Goal: Task Accomplishment & Management: Use online tool/utility

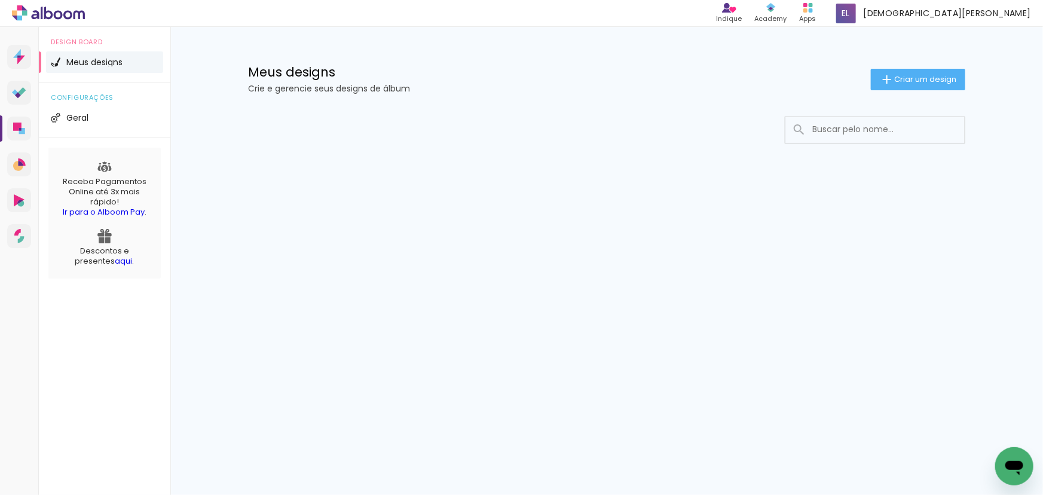
click at [742, 226] on div at bounding box center [606, 166] width 777 height 123
click at [878, 69] on paper-button "Criar um design" at bounding box center [918, 80] width 94 height 22
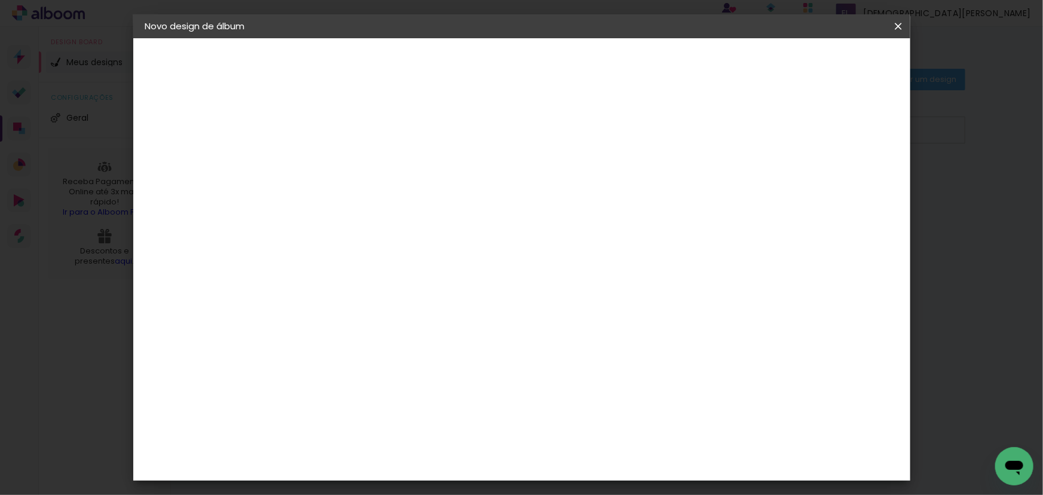
click at [341, 162] on input at bounding box center [341, 160] width 0 height 19
type input "13377"
click at [463, 57] on paper-button "Avançar" at bounding box center [434, 63] width 59 height 20
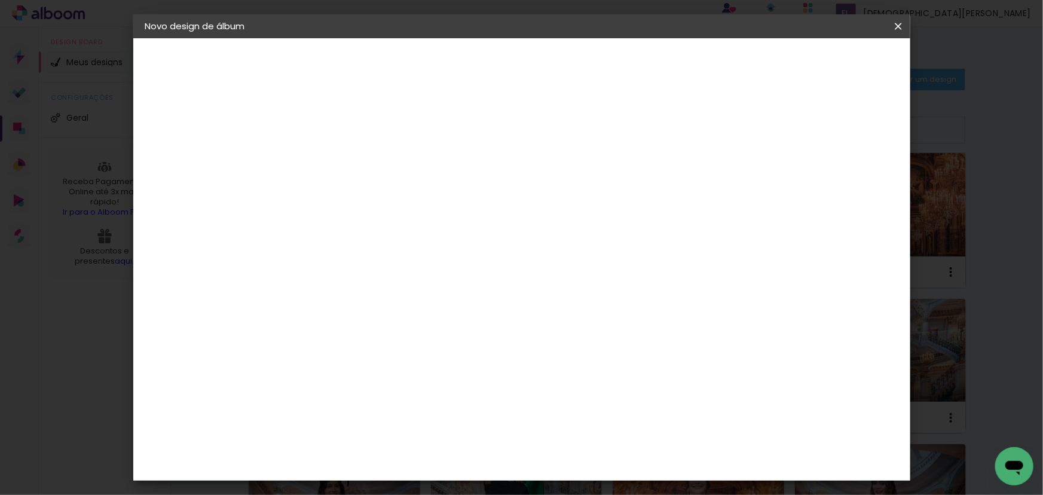
click at [0, 0] on slot "Tamanho Livre" at bounding box center [0, 0] width 0 height 0
click at [0, 0] on slot "Avançar" at bounding box center [0, 0] width 0 height 0
click at [310, 223] on input "30" at bounding box center [303, 228] width 31 height 18
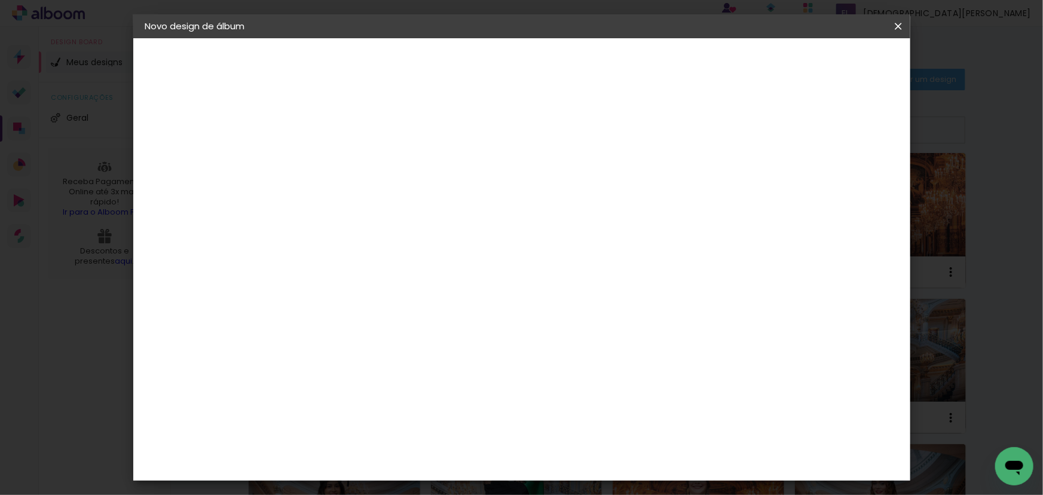
type input "24"
type paper-input "24"
click at [592, 452] on input "60" at bounding box center [588, 452] width 31 height 18
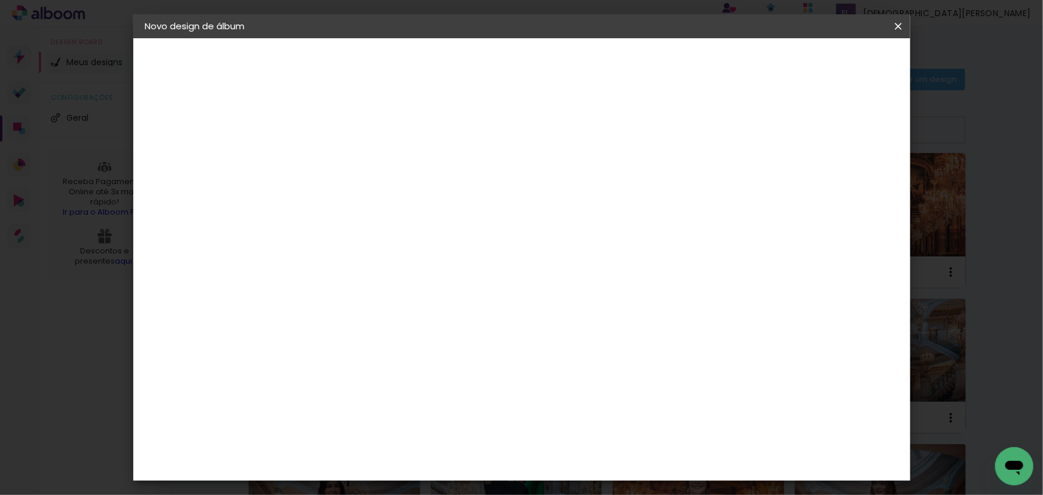
type input "68"
type paper-input "68"
click at [824, 67] on span "Iniciar design" at bounding box center [797, 63] width 54 height 8
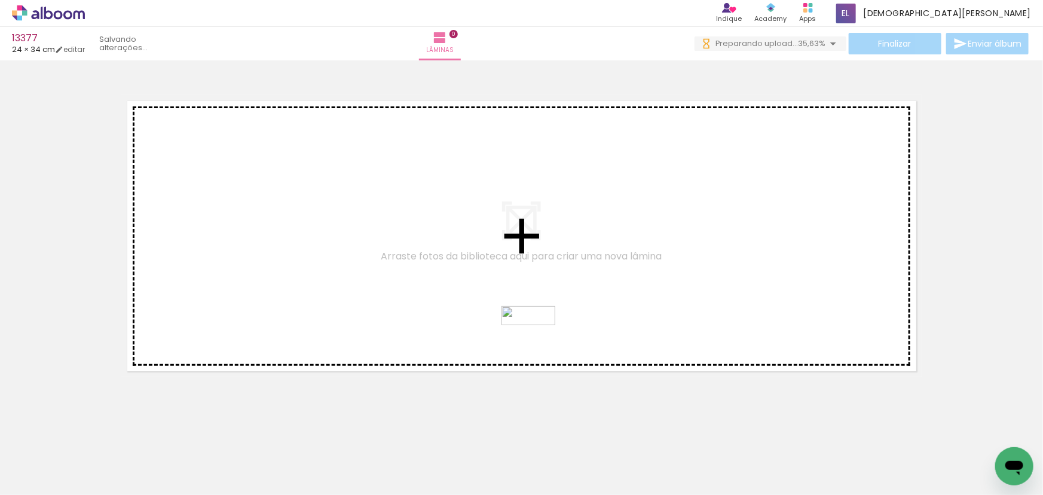
drag, startPoint x: 501, startPoint y: 460, endPoint x: 537, endPoint y: 342, distance: 123.8
click at [537, 342] on quentale-workspace at bounding box center [521, 247] width 1043 height 495
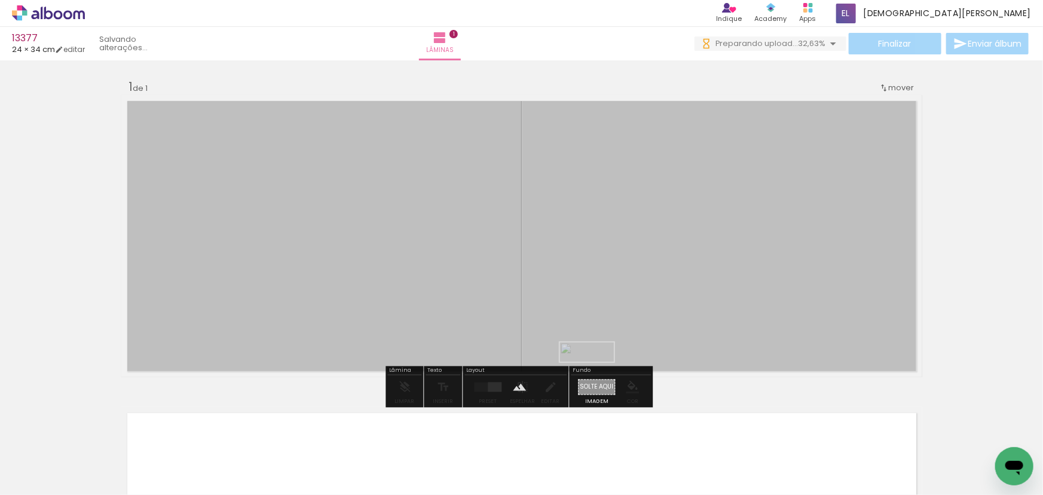
drag, startPoint x: 461, startPoint y: 443, endPoint x: 596, endPoint y: 383, distance: 147.7
click at [596, 383] on quentale-workspace at bounding box center [521, 247] width 1043 height 495
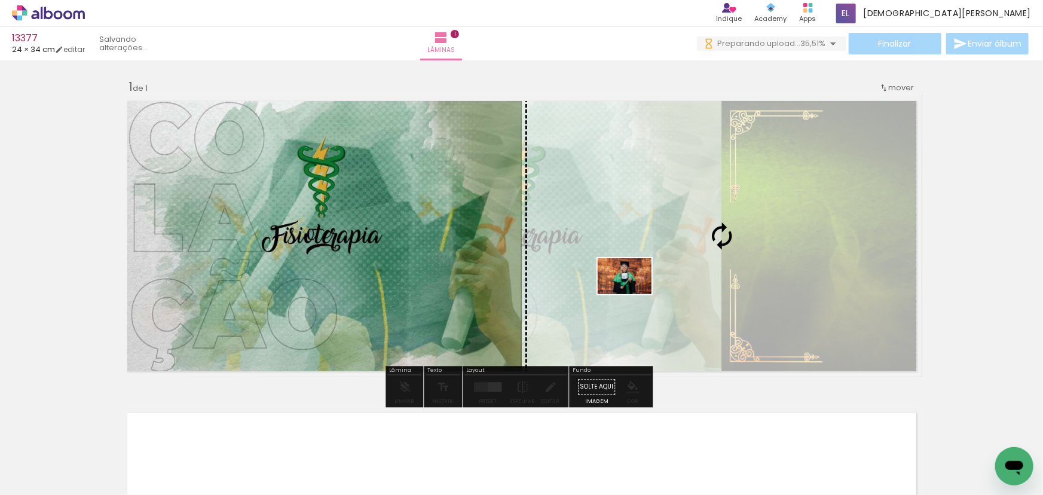
drag, startPoint x: 102, startPoint y: 460, endPoint x: 634, endPoint y: 294, distance: 557.2
click at [634, 294] on quentale-workspace at bounding box center [521, 247] width 1043 height 495
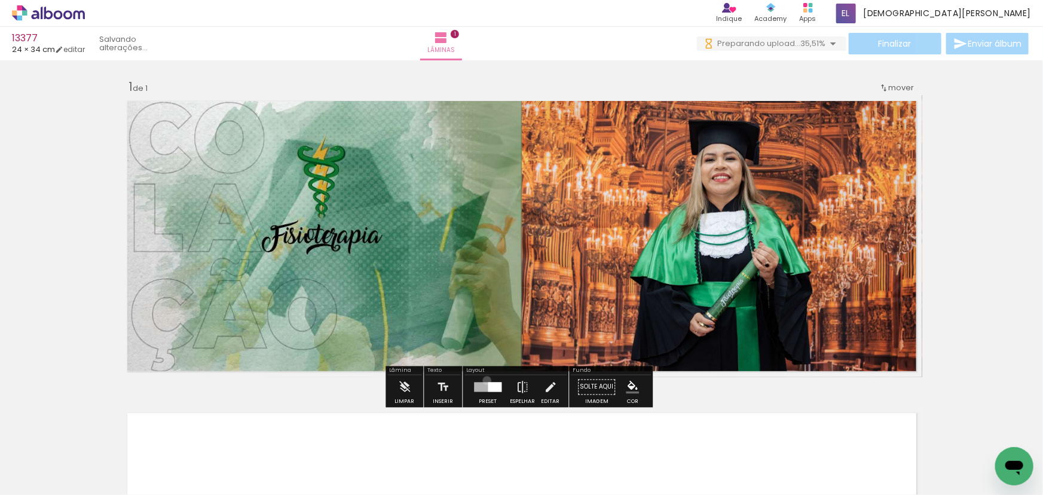
click at [484, 380] on div at bounding box center [488, 387] width 32 height 24
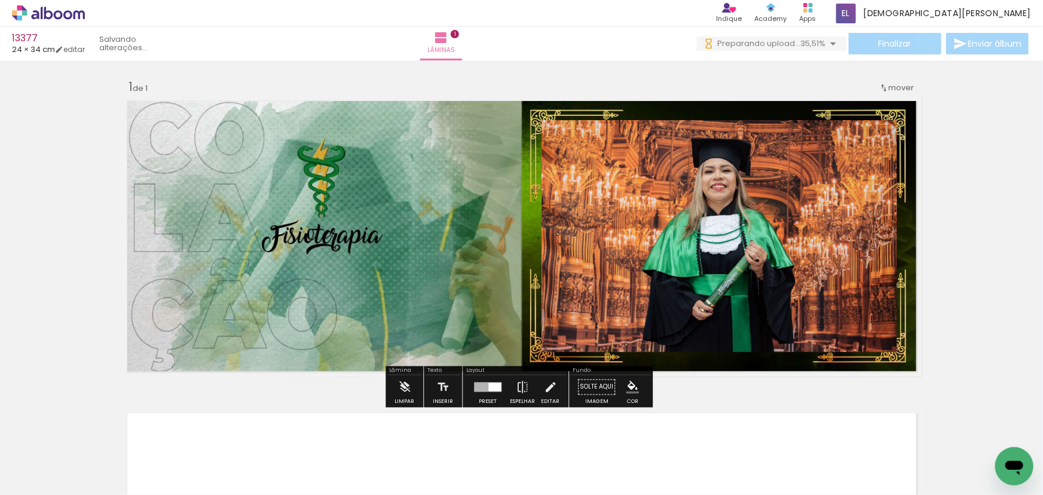
click at [493, 378] on div at bounding box center [488, 387] width 32 height 24
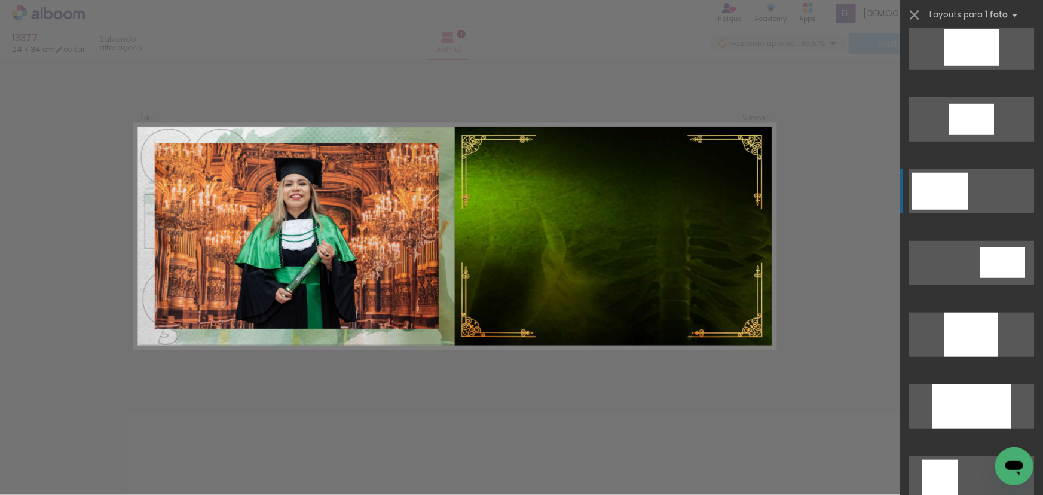
scroll to position [287, 0]
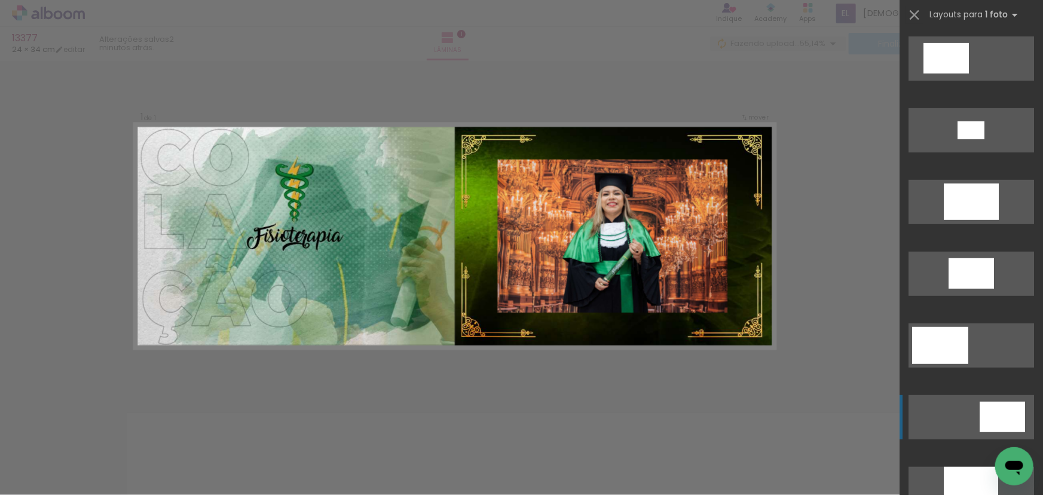
click at [998, 220] on div at bounding box center [971, 202] width 55 height 36
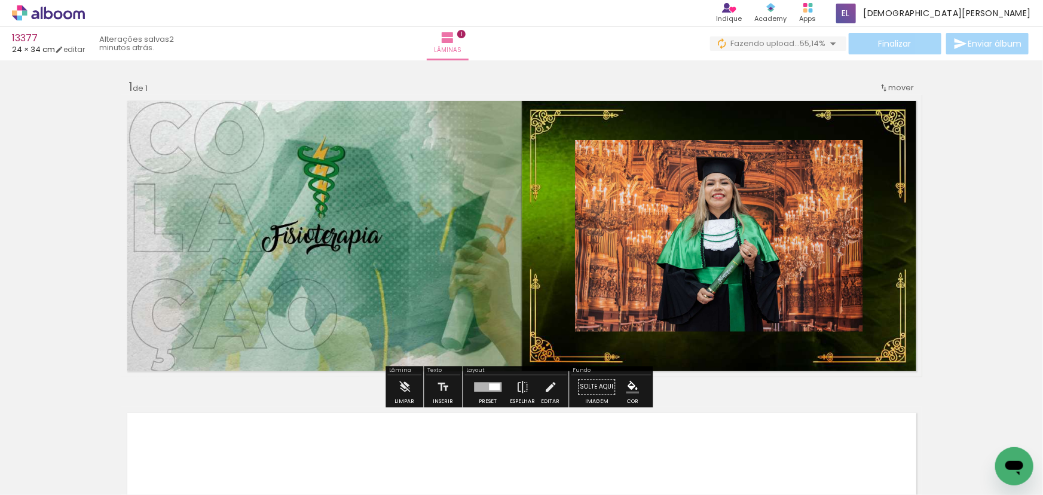
click at [691, 199] on paper-item at bounding box center [697, 197] width 22 height 8
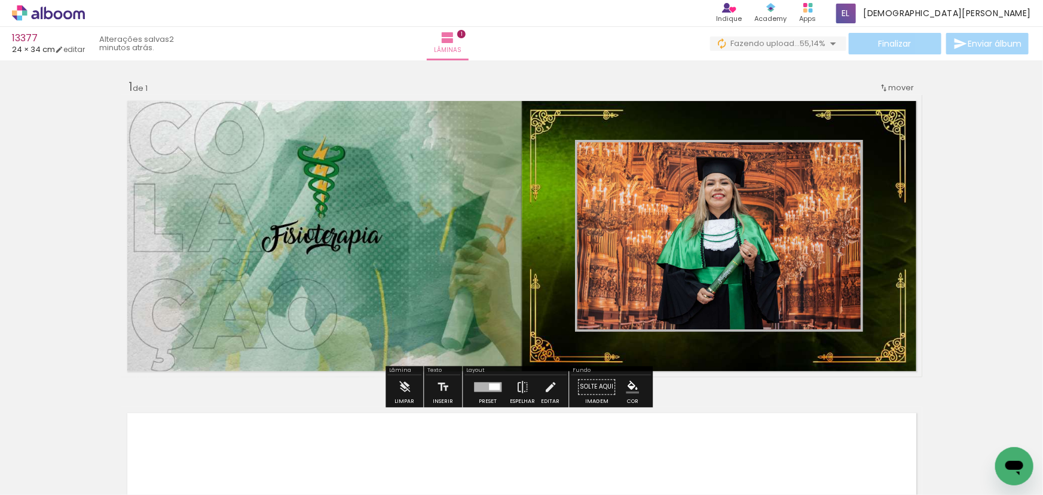
click at [690, 228] on iron-icon "color picker" at bounding box center [697, 228] width 14 height 11
click at [697, 121] on paper-item "#ffffff" at bounding box center [700, 126] width 12 height 12
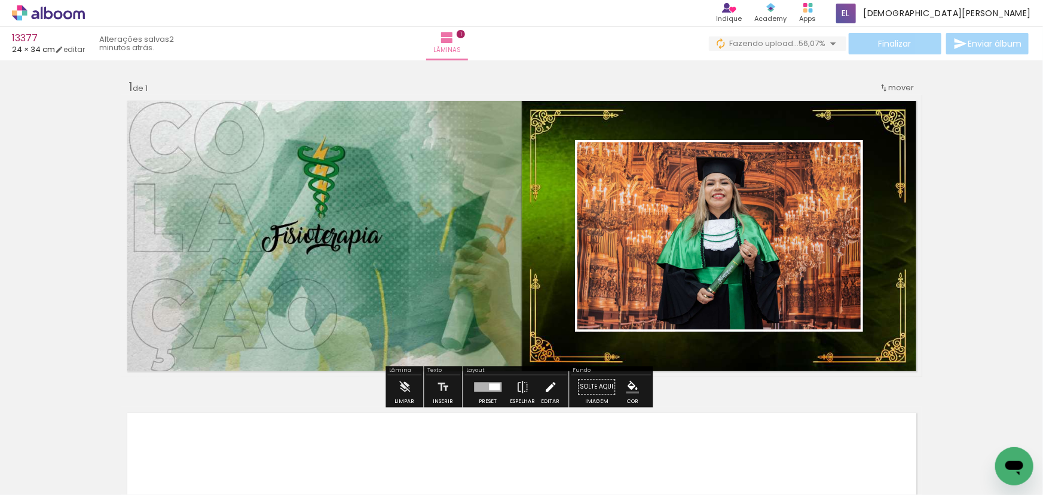
click at [538, 388] on paper-button "Editar" at bounding box center [550, 390] width 25 height 30
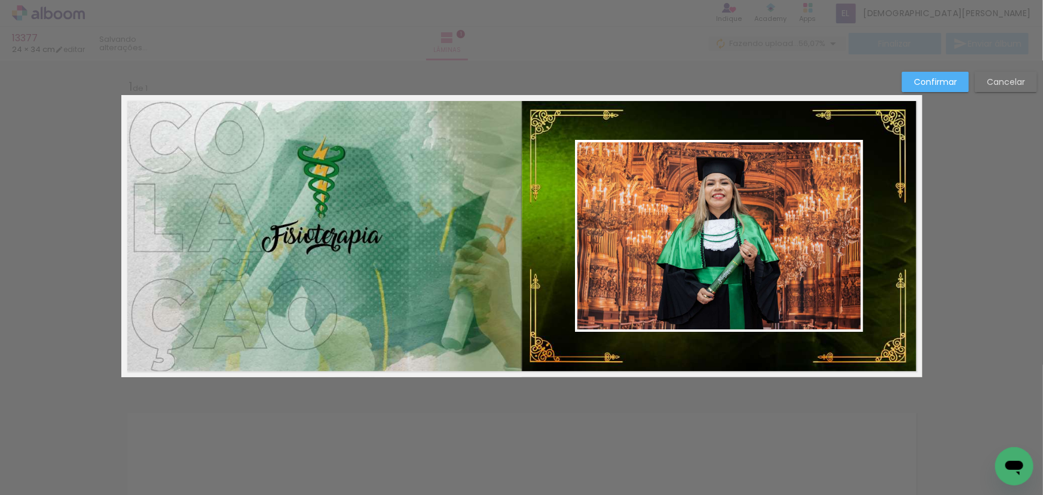
click at [597, 293] on quentale-photo at bounding box center [719, 236] width 288 height 192
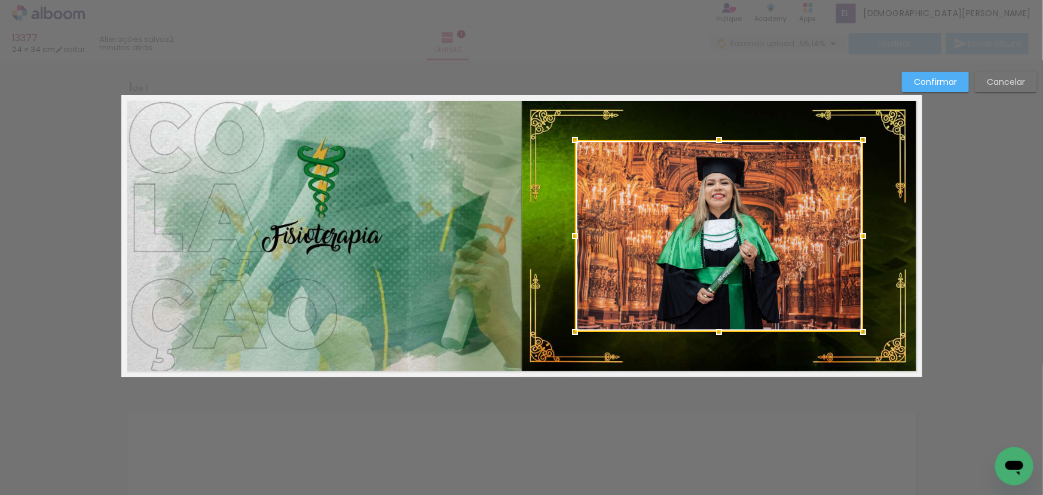
click at [983, 83] on paper-button "Cancelar" at bounding box center [1006, 82] width 62 height 20
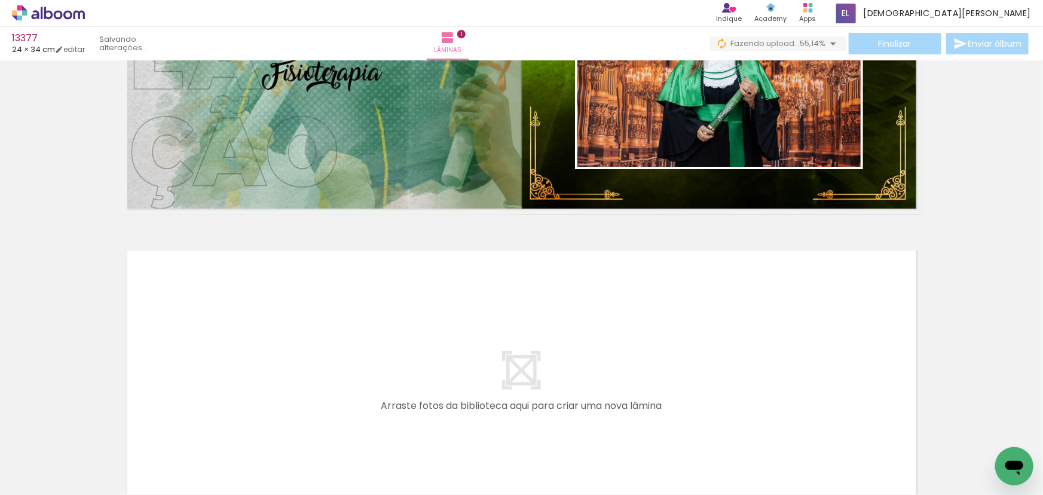
scroll to position [311, 0]
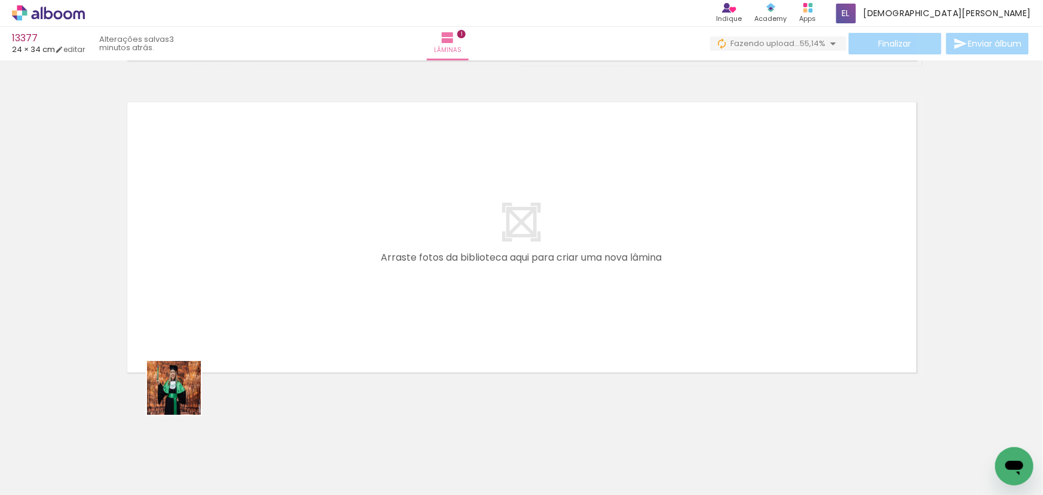
drag, startPoint x: 172, startPoint y: 444, endPoint x: 196, endPoint y: 326, distance: 120.9
click at [196, 326] on quentale-workspace at bounding box center [521, 247] width 1043 height 495
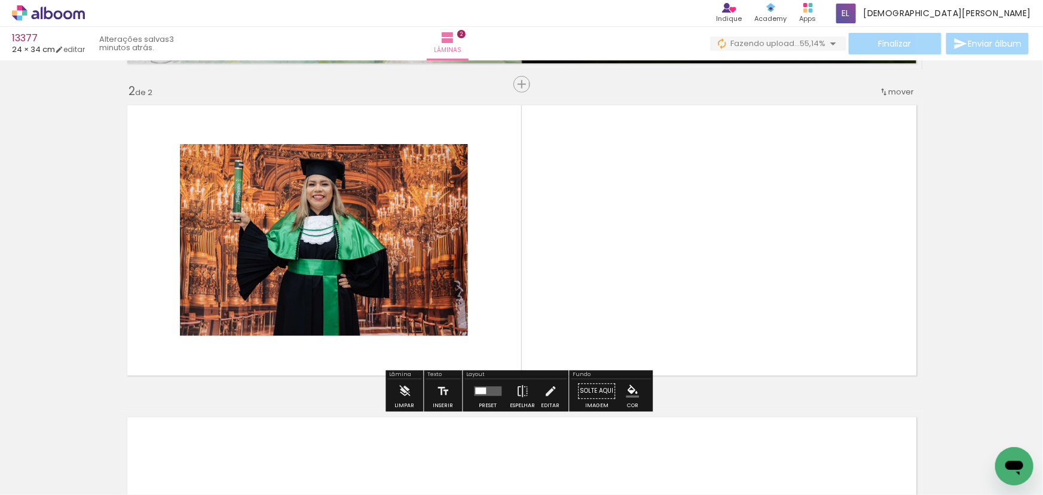
scroll to position [307, 0]
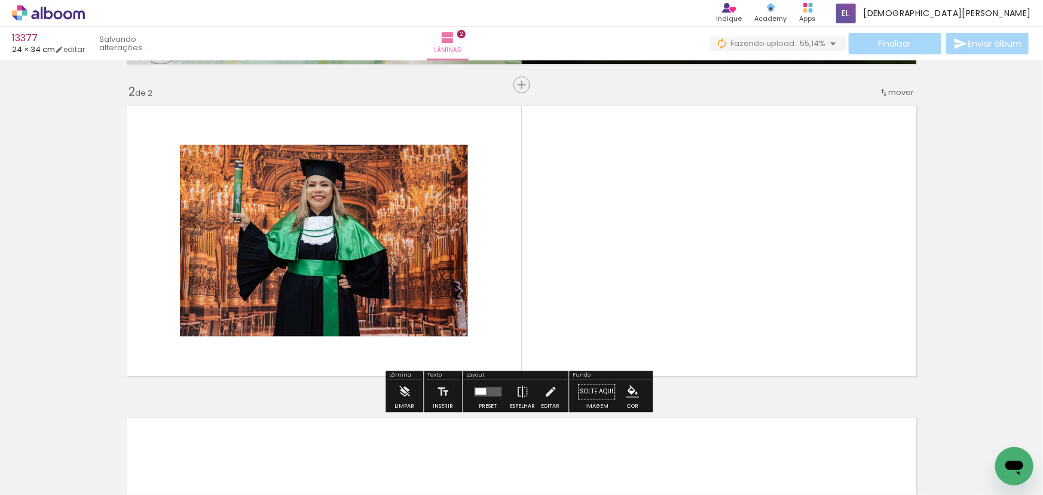
drag, startPoint x: 325, startPoint y: 458, endPoint x: 625, endPoint y: 261, distance: 359.1
click at [625, 261] on quentale-workspace at bounding box center [521, 247] width 1043 height 495
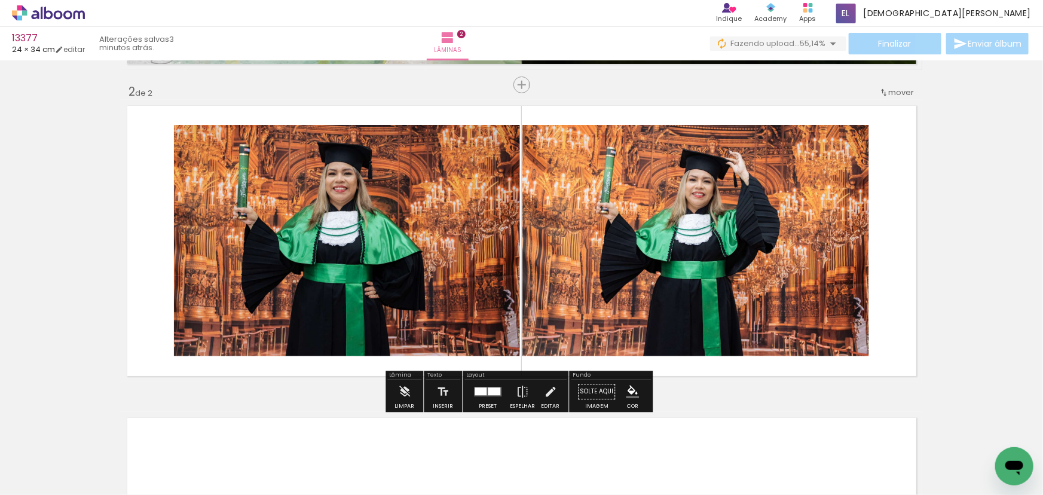
click at [481, 393] on div at bounding box center [481, 392] width 12 height 8
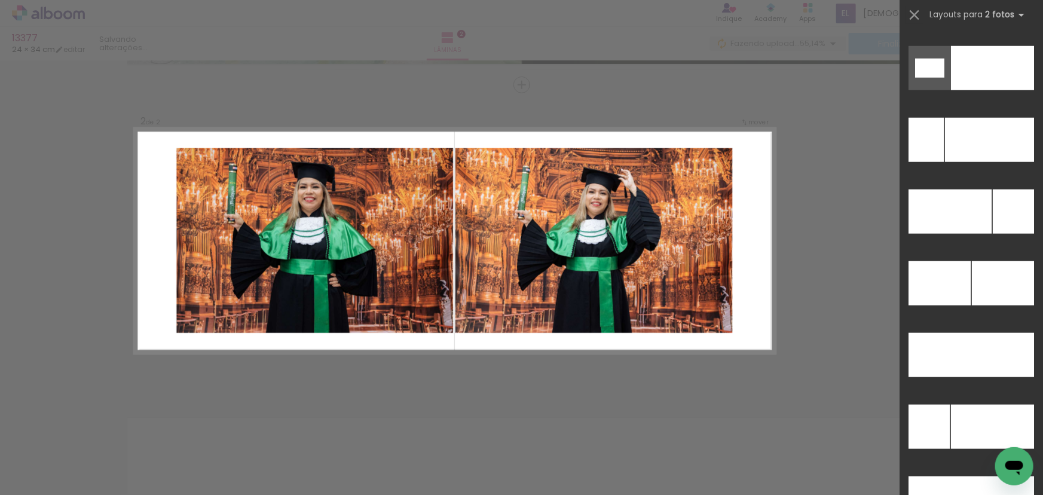
scroll to position [5089, 0]
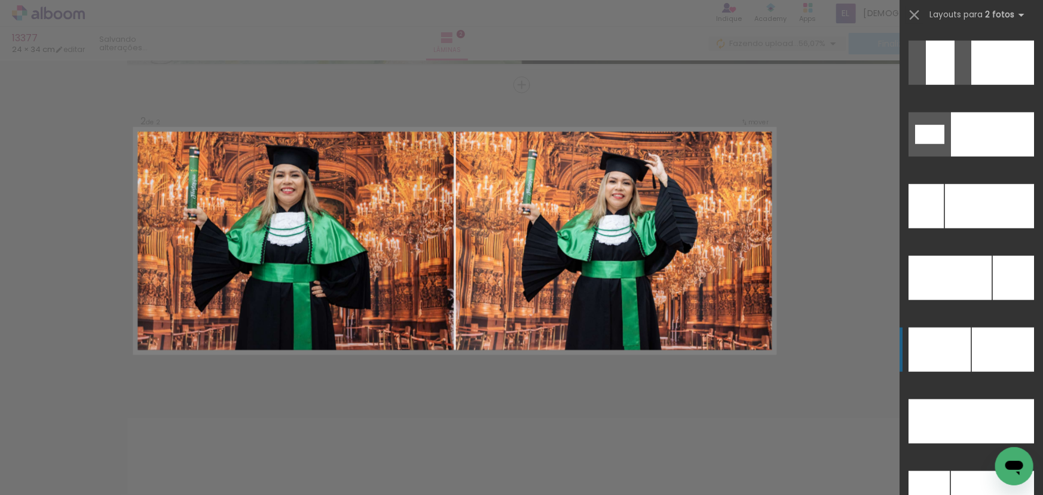
click at [1010, 228] on div at bounding box center [989, 206] width 89 height 44
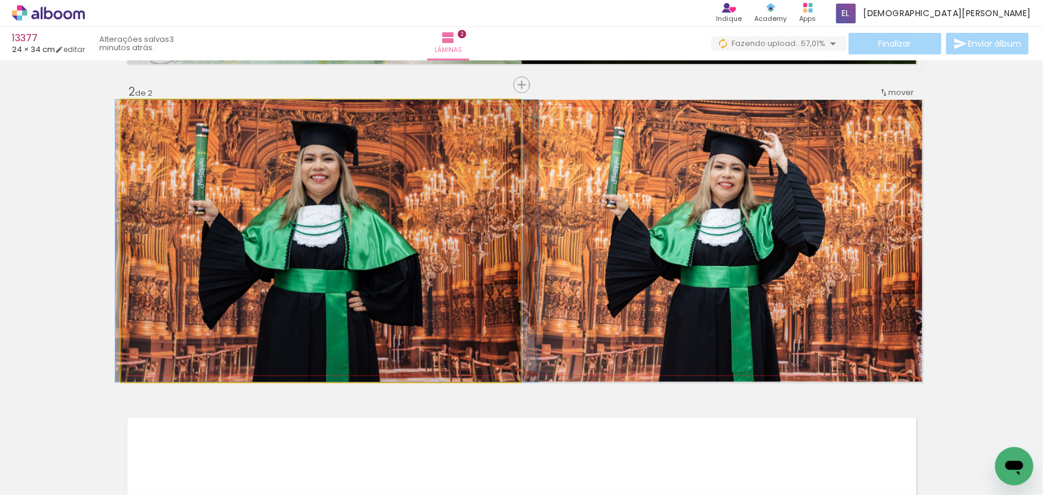
drag, startPoint x: 280, startPoint y: 292, endPoint x: 286, endPoint y: 298, distance: 8.9
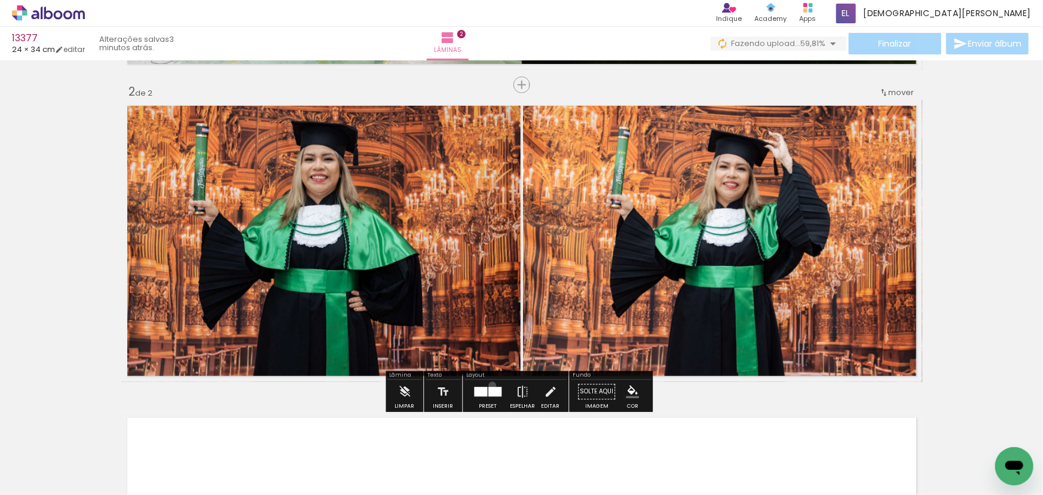
click at [490, 385] on div at bounding box center [488, 392] width 32 height 24
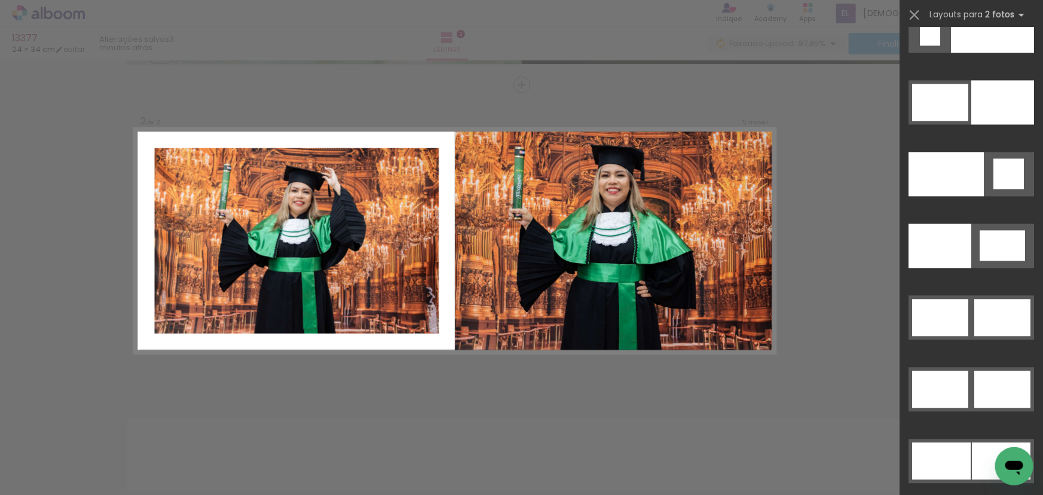
scroll to position [5923, 0]
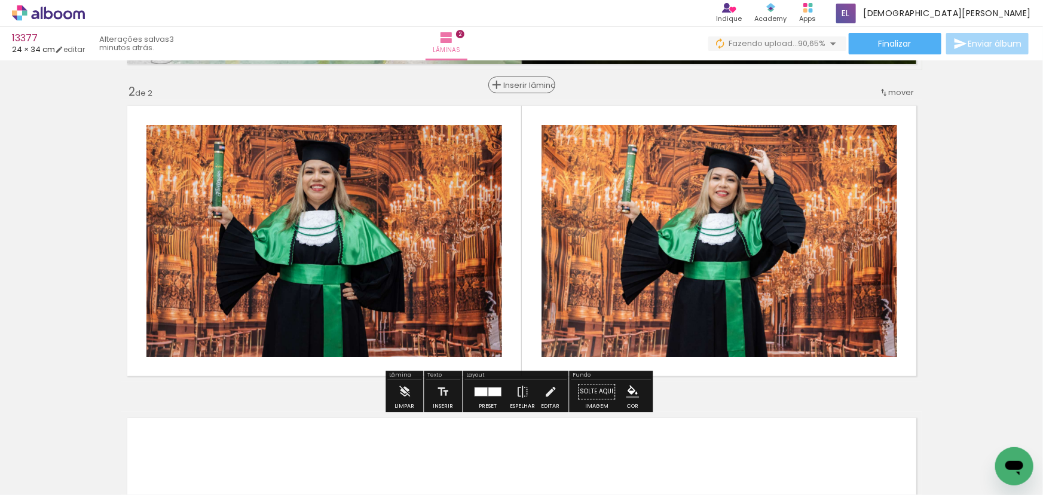
click at [512, 85] on span "Inserir lâmina" at bounding box center [527, 85] width 47 height 8
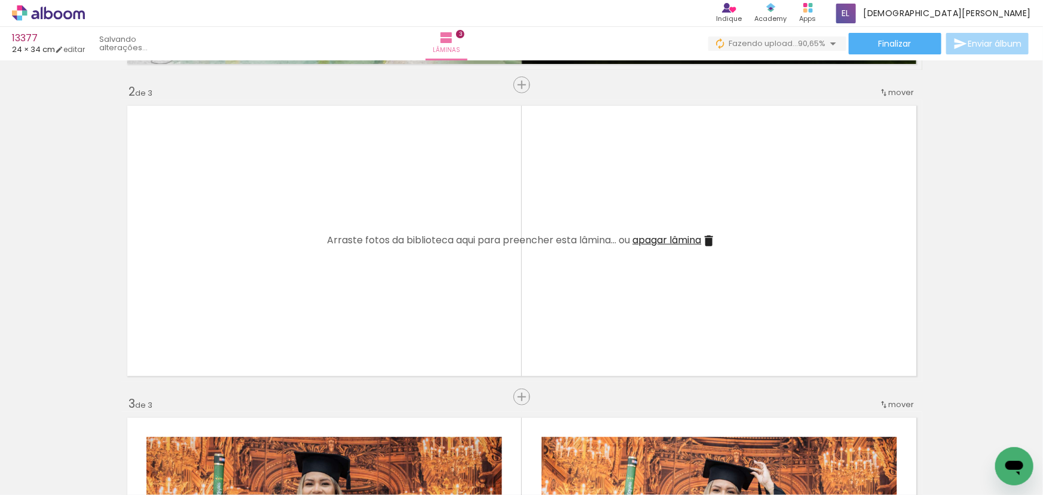
drag, startPoint x: 447, startPoint y: 448, endPoint x: 426, endPoint y: 317, distance: 132.6
click at [426, 317] on quentale-workspace at bounding box center [521, 247] width 1043 height 495
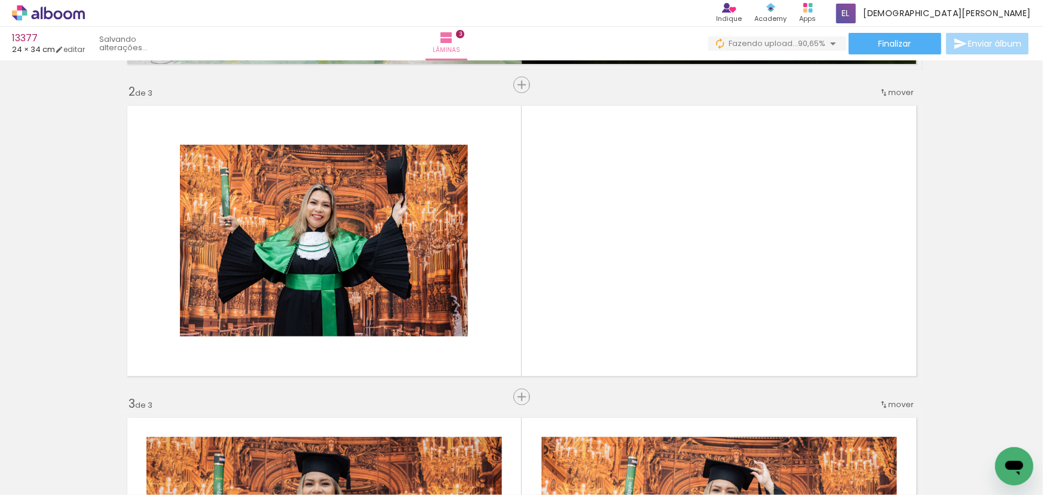
drag, startPoint x: 583, startPoint y: 374, endPoint x: 589, endPoint y: 292, distance: 82.1
click at [589, 292] on quentale-workspace at bounding box center [521, 247] width 1043 height 495
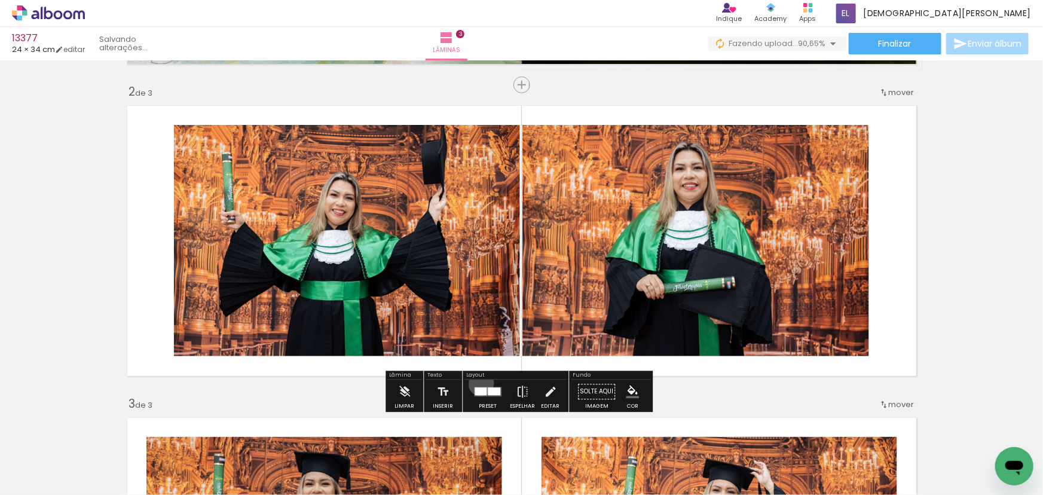
click at [478, 383] on div at bounding box center [488, 392] width 32 height 24
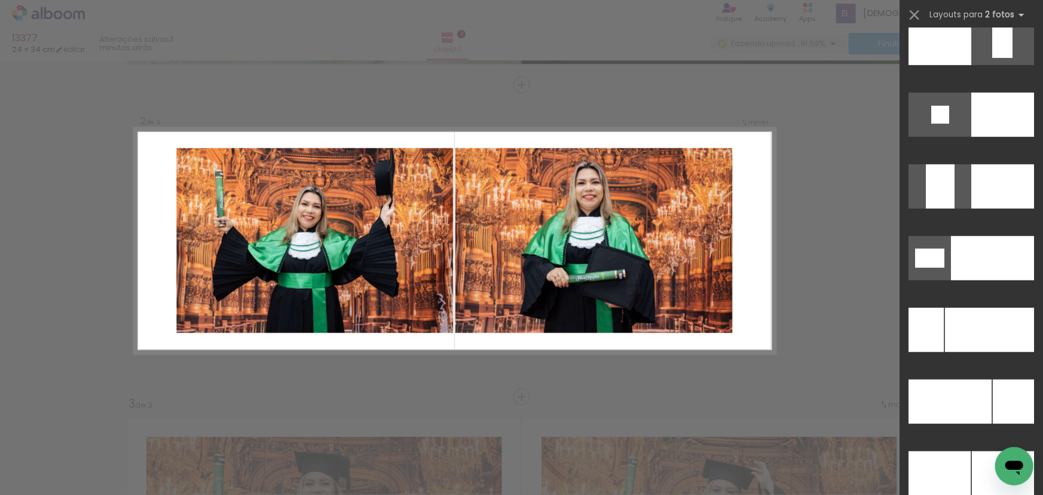
scroll to position [5023, 0]
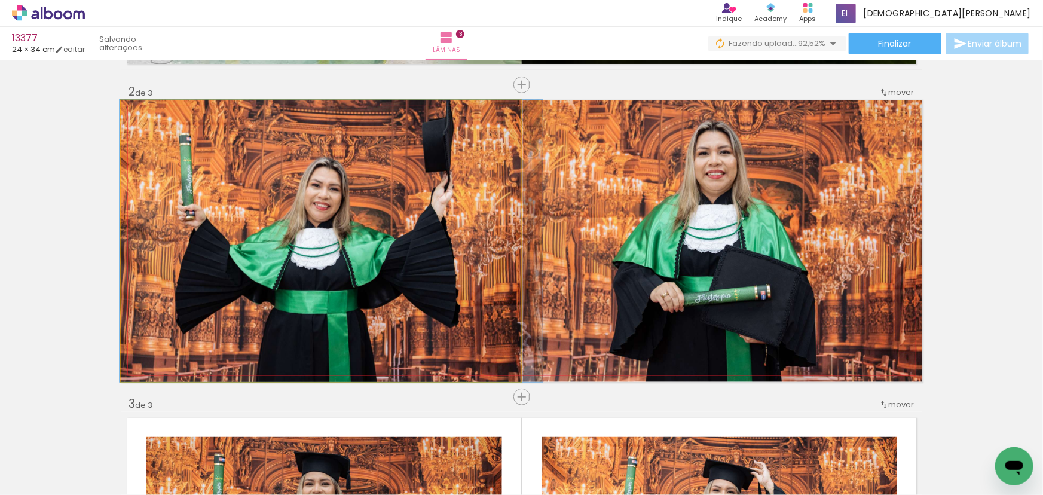
drag, startPoint x: 233, startPoint y: 277, endPoint x: 243, endPoint y: 282, distance: 11.2
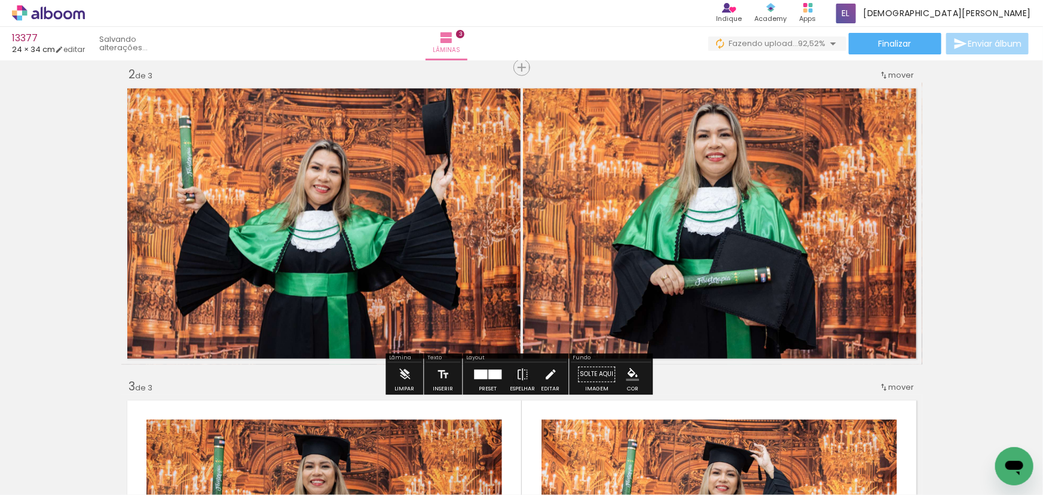
scroll to position [307, 0]
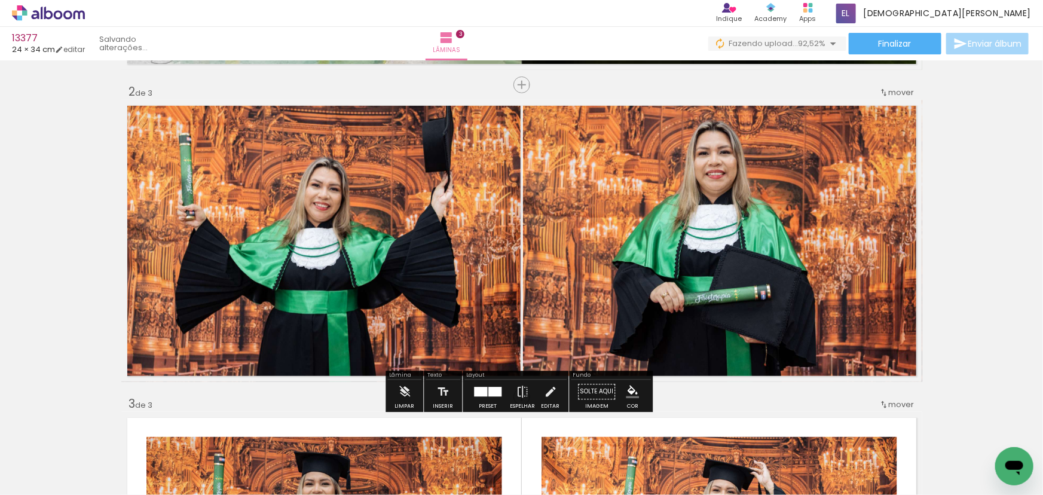
click at [989, 227] on div "Inserir lâmina 1 de 3 Inserir lâmina 2 de 3 Inserir lâmina 3 de 3" at bounding box center [521, 381] width 1043 height 1249
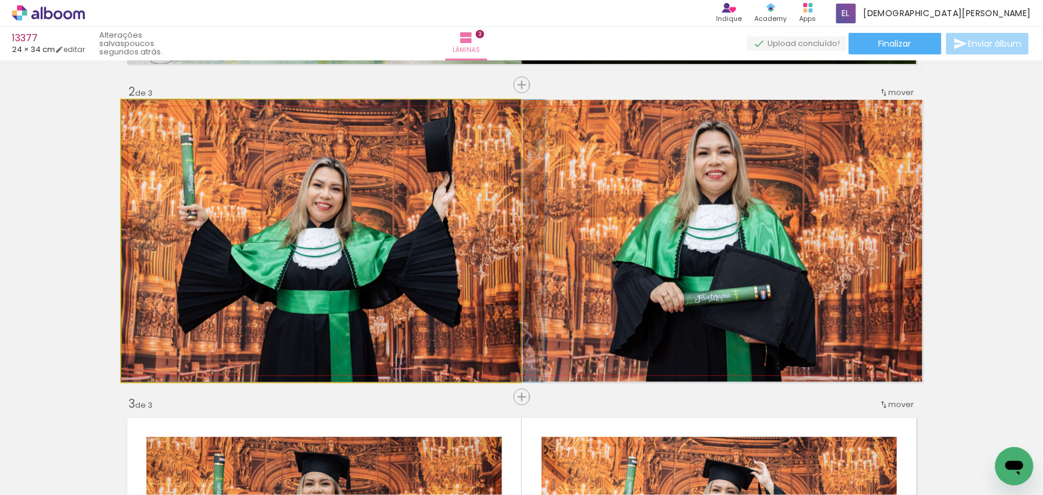
drag, startPoint x: 401, startPoint y: 298, endPoint x: 403, endPoint y: 307, distance: 9.7
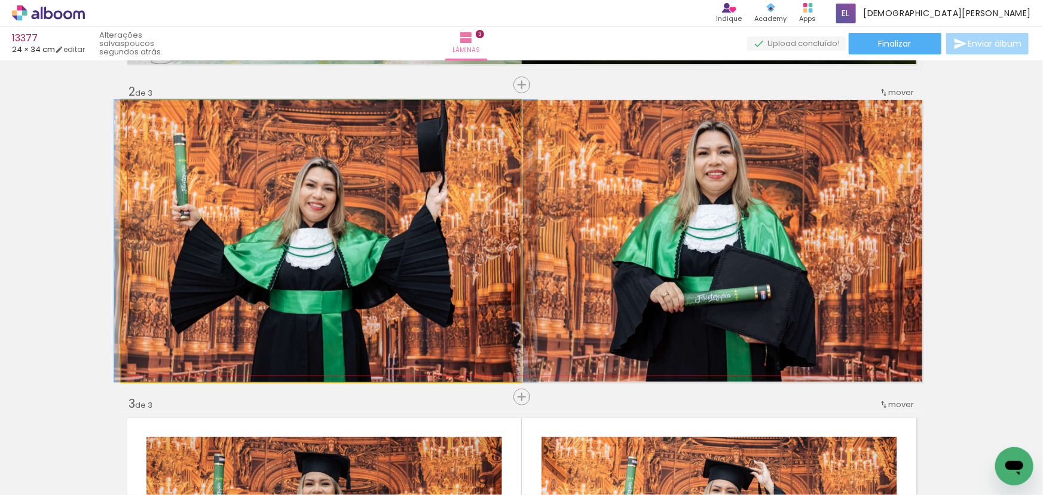
drag, startPoint x: 398, startPoint y: 307, endPoint x: 392, endPoint y: 318, distance: 12.3
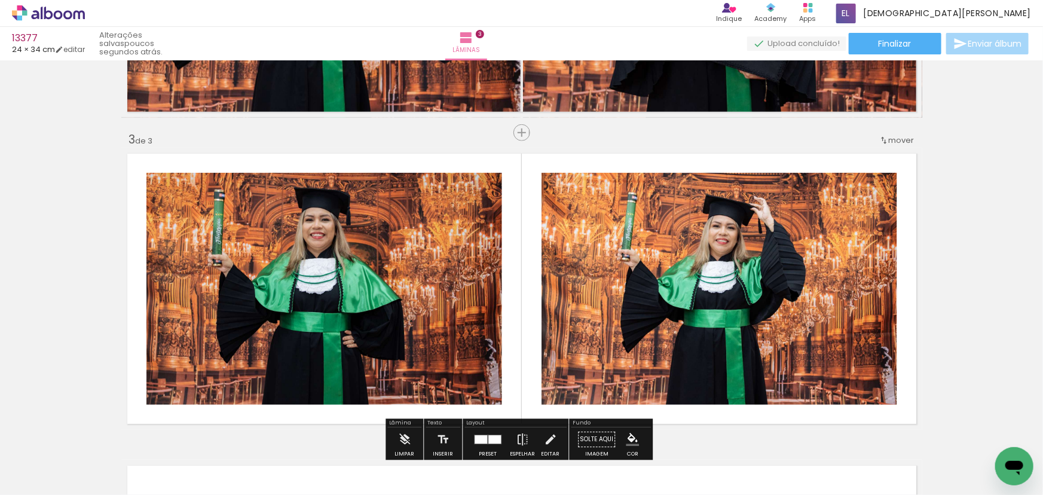
scroll to position [579, 0]
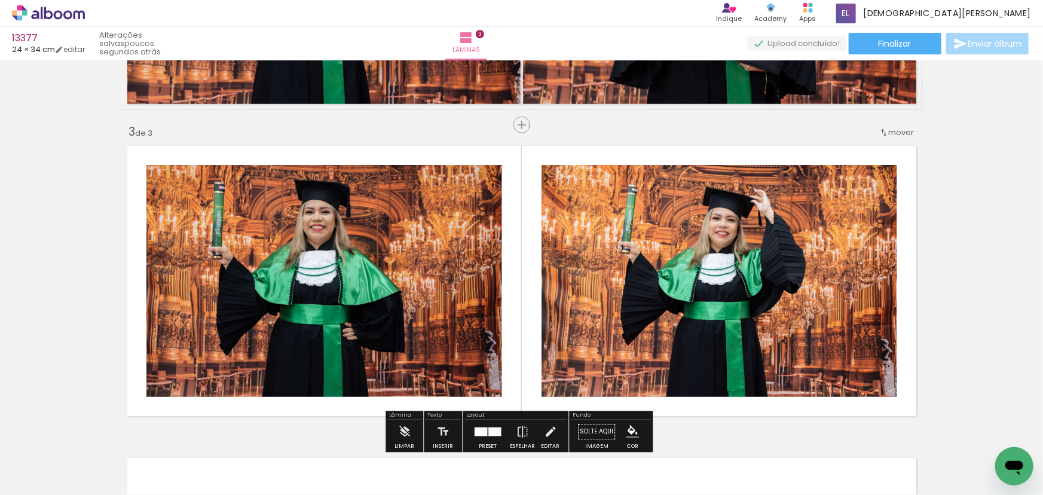
click at [262, 224] on paper-item at bounding box center [268, 222] width 22 height 8
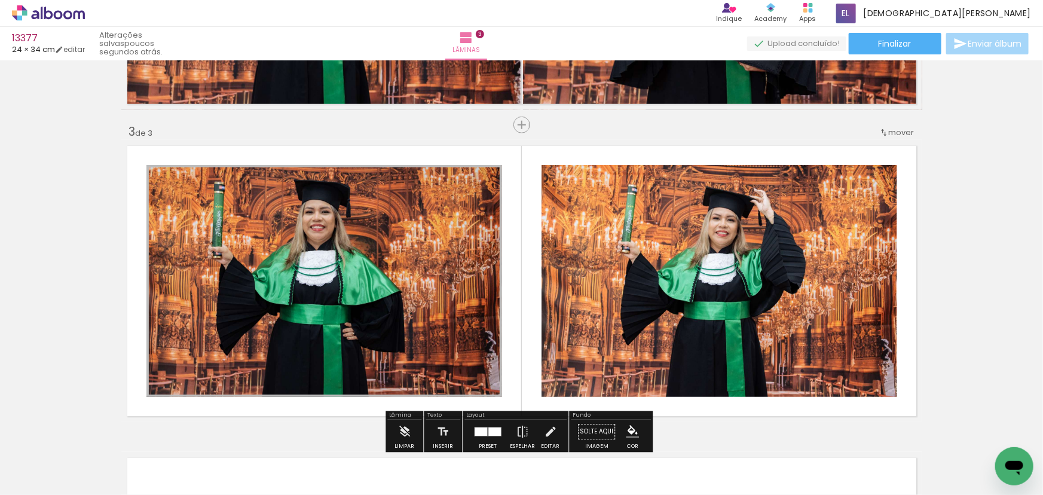
click at [262, 250] on iron-icon "color picker" at bounding box center [269, 253] width 14 height 11
click at [270, 147] on paper-item "#ffffff" at bounding box center [271, 151] width 12 height 12
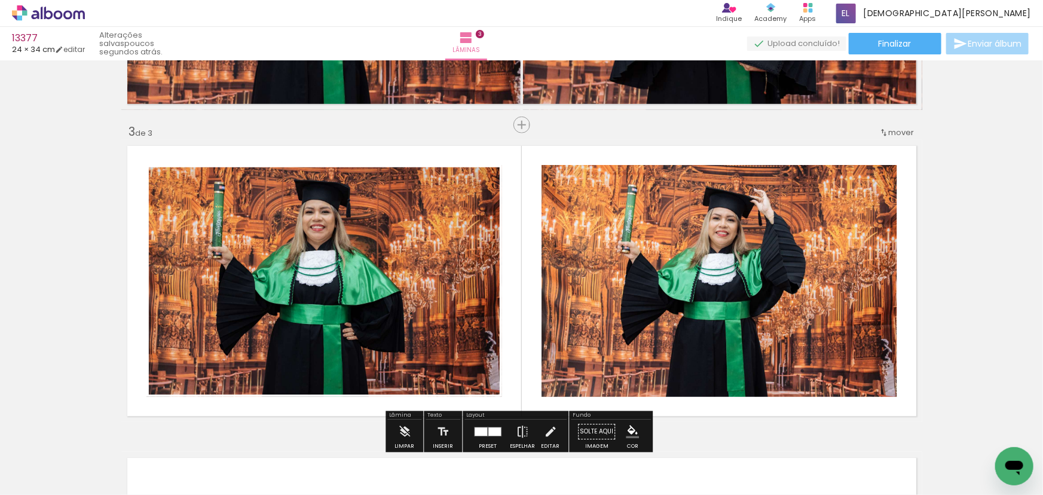
click at [661, 222] on paper-item at bounding box center [663, 222] width 22 height 8
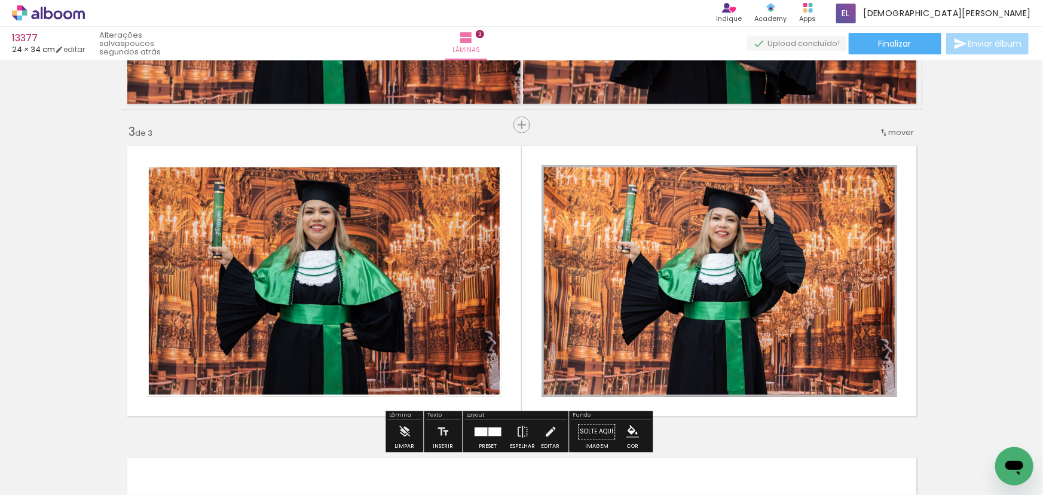
click at [0, 0] on iron-icon "color picker" at bounding box center [0, 0] width 0 height 0
click at [0, 0] on paper-item "#ffffff" at bounding box center [0, 0] width 0 height 0
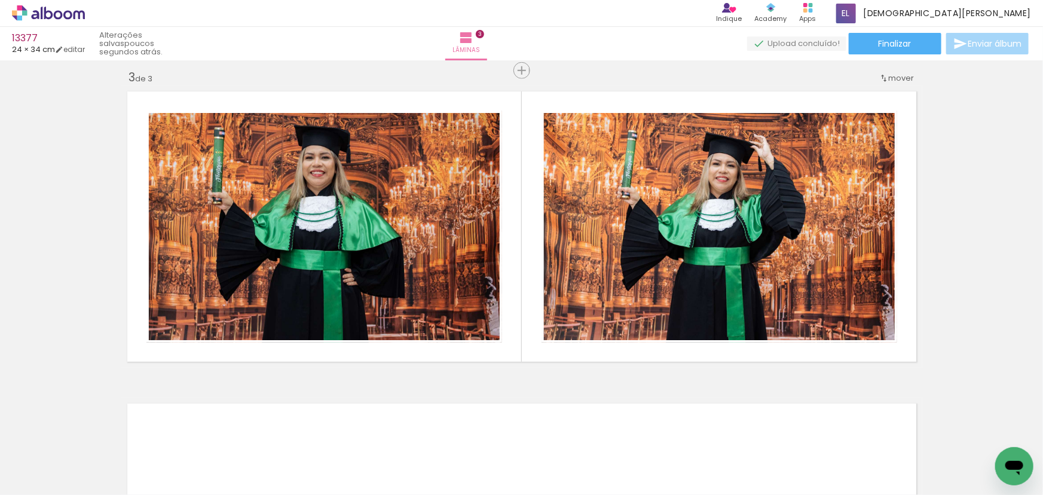
scroll to position [0, 5304]
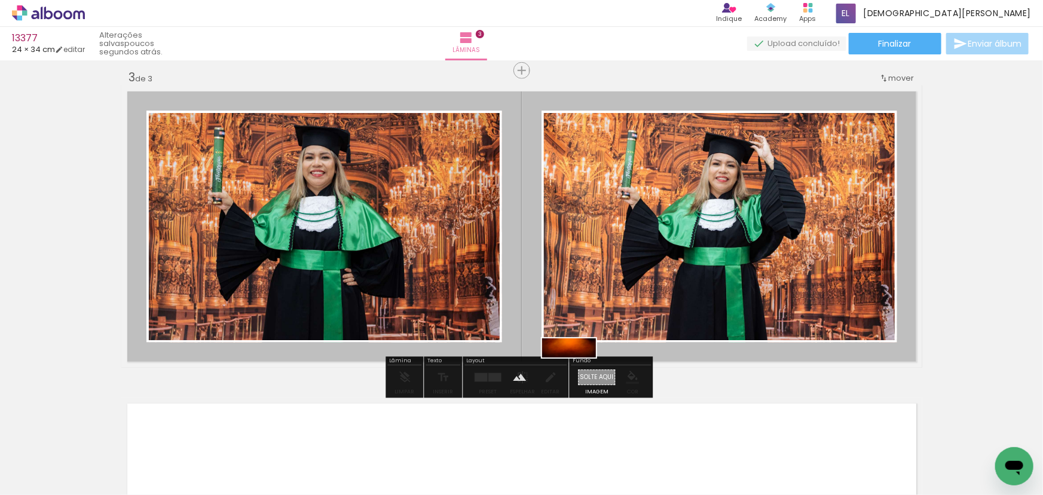
drag, startPoint x: 629, startPoint y: 451, endPoint x: 579, endPoint y: 374, distance: 91.5
click at [579, 374] on quentale-workspace at bounding box center [521, 247] width 1043 height 495
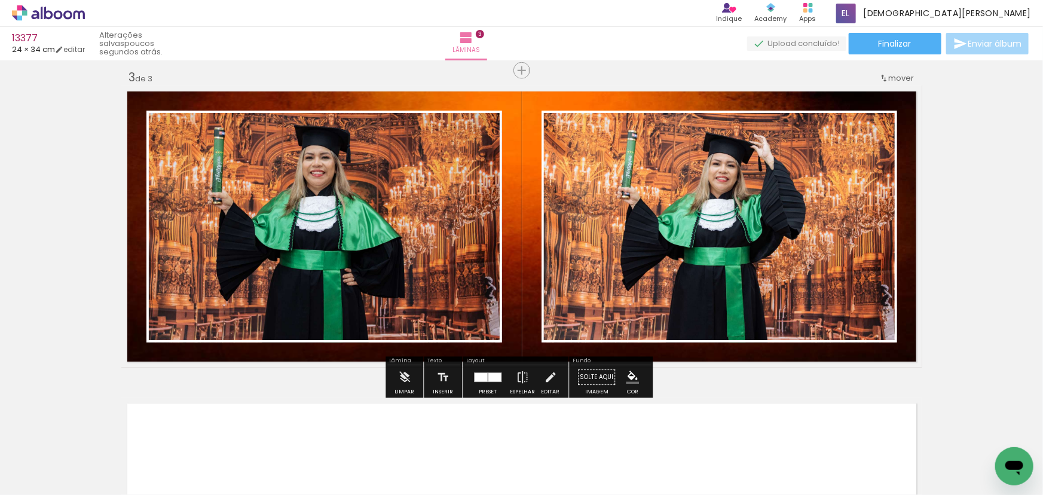
click at [516, 344] on quentale-layouter at bounding box center [521, 226] width 801 height 282
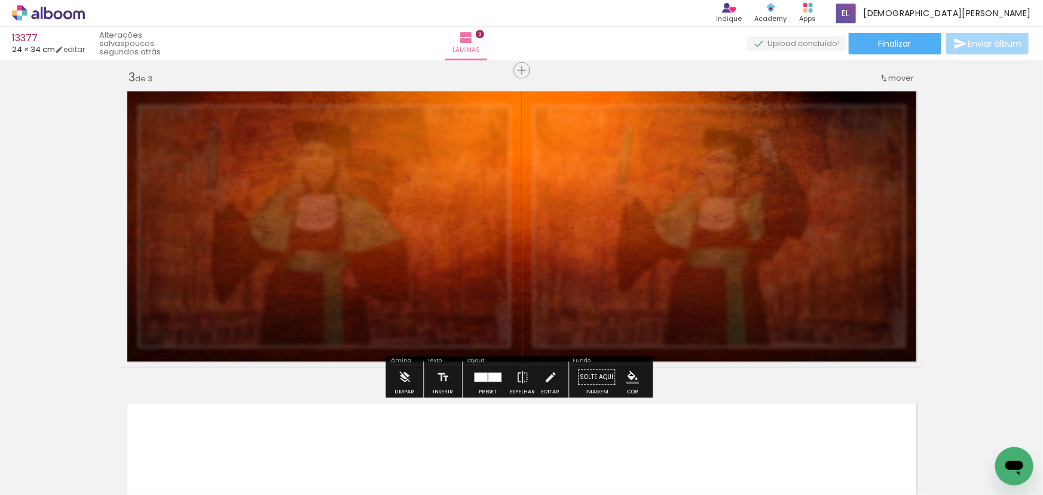
click at [22, 308] on div "Inserir lâmina 1 de 3 Inserir lâmina 2 de 3 Inserir lâmina 3 de 3" at bounding box center [521, 55] width 1043 height 1249
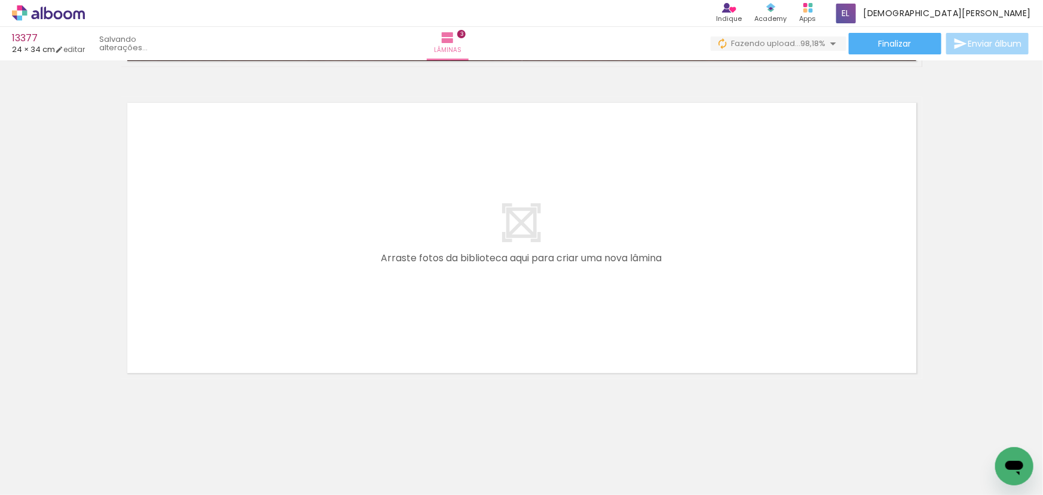
scroll to position [0, 0]
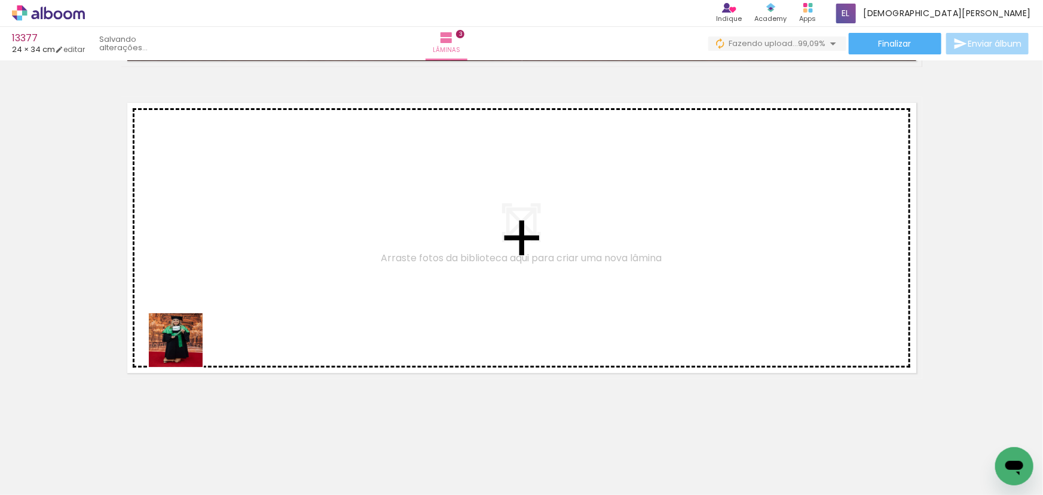
drag, startPoint x: 182, startPoint y: 478, endPoint x: 182, endPoint y: 309, distance: 168.6
click at [182, 309] on quentale-workspace at bounding box center [521, 247] width 1043 height 495
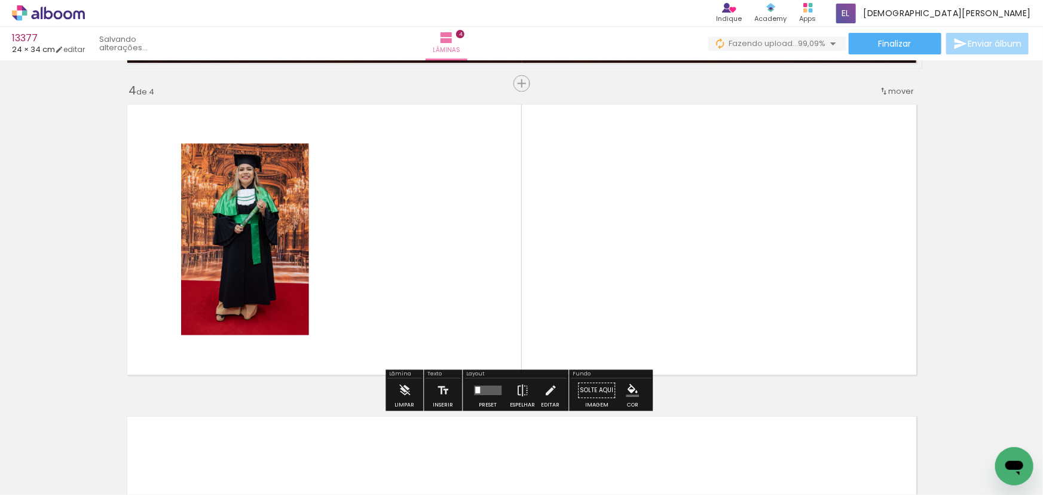
scroll to position [932, 0]
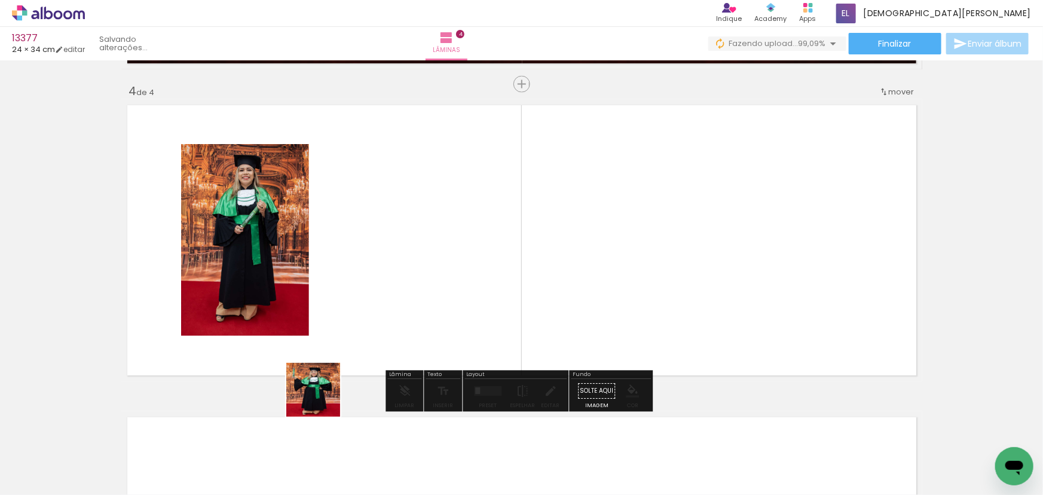
drag, startPoint x: 314, startPoint y: 471, endPoint x: 335, endPoint y: 280, distance: 192.5
click at [335, 280] on quentale-workspace at bounding box center [521, 247] width 1043 height 495
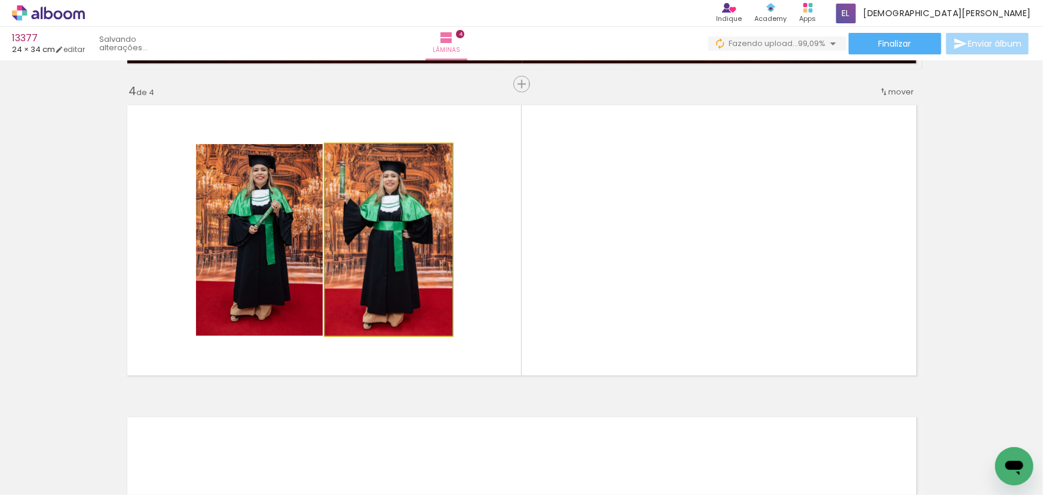
drag, startPoint x: 381, startPoint y: 273, endPoint x: 417, endPoint y: 271, distance: 35.9
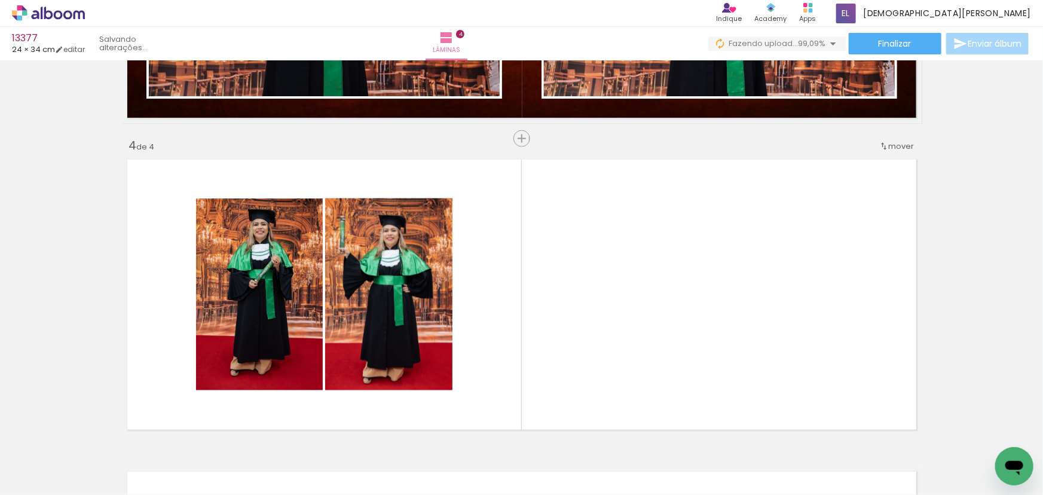
scroll to position [986, 0]
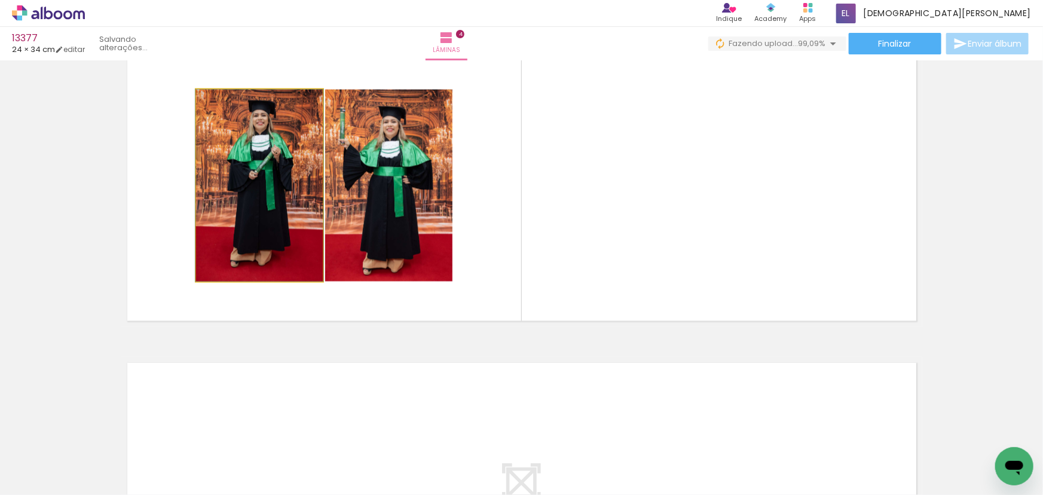
drag, startPoint x: 251, startPoint y: 238, endPoint x: 0, endPoint y: 224, distance: 251.4
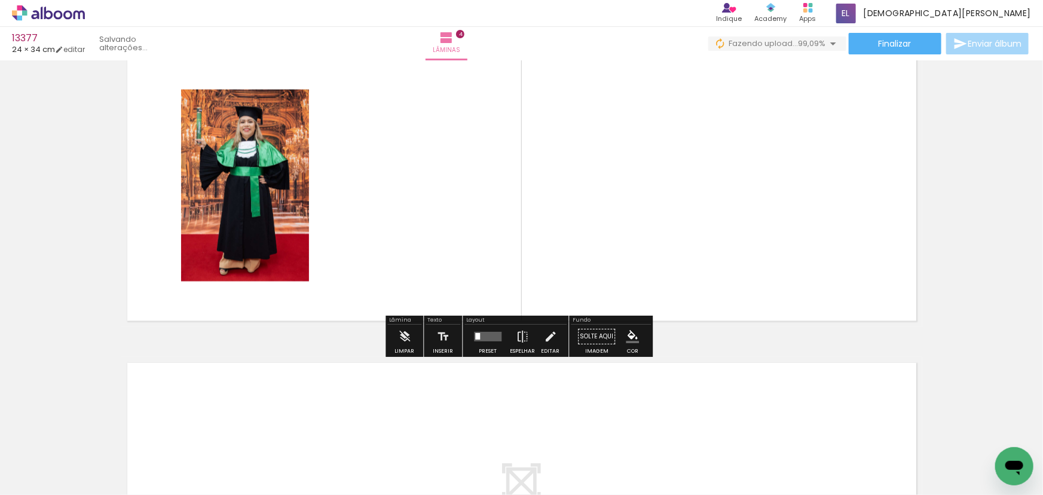
drag, startPoint x: 580, startPoint y: 466, endPoint x: 343, endPoint y: 143, distance: 400.6
click at [343, 143] on quentale-workspace at bounding box center [521, 247] width 1043 height 495
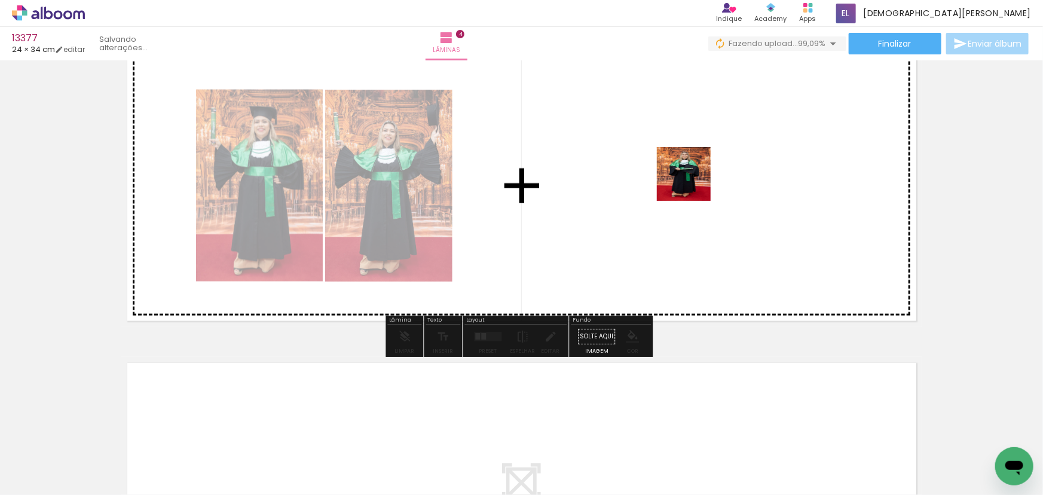
drag, startPoint x: 729, startPoint y: 439, endPoint x: 675, endPoint y: 130, distance: 313.1
click at [683, 152] on quentale-workspace at bounding box center [521, 247] width 1043 height 495
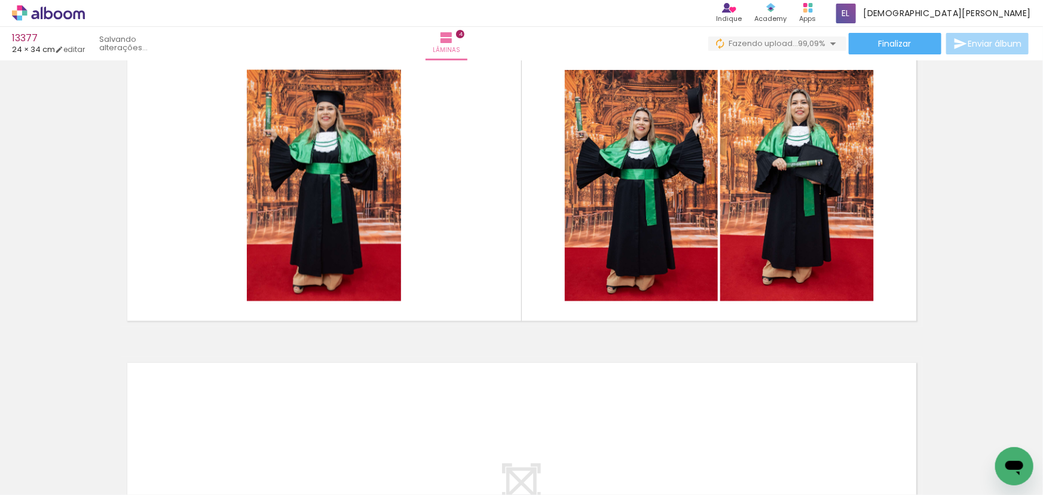
scroll to position [0, 6422]
click at [909, 471] on quentale-thumb at bounding box center [927, 454] width 67 height 69
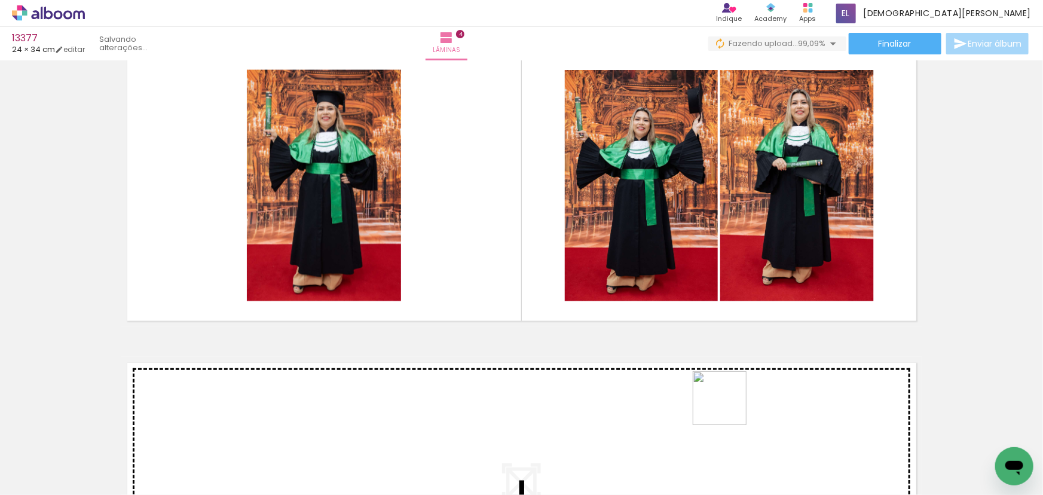
drag, startPoint x: 925, startPoint y: 469, endPoint x: 421, endPoint y: 243, distance: 552.8
click at [421, 245] on quentale-workspace at bounding box center [521, 247] width 1043 height 495
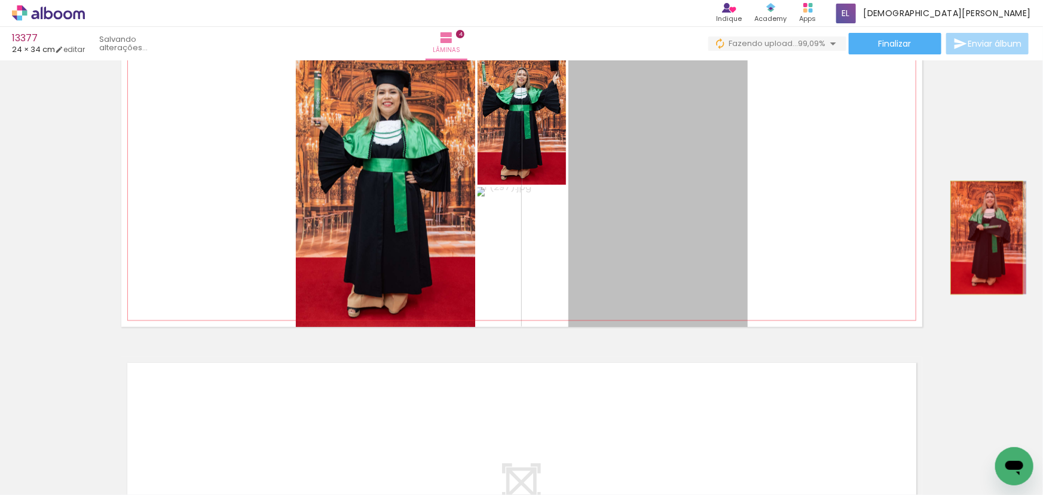
drag, startPoint x: 777, startPoint y: 239, endPoint x: 983, endPoint y: 238, distance: 205.6
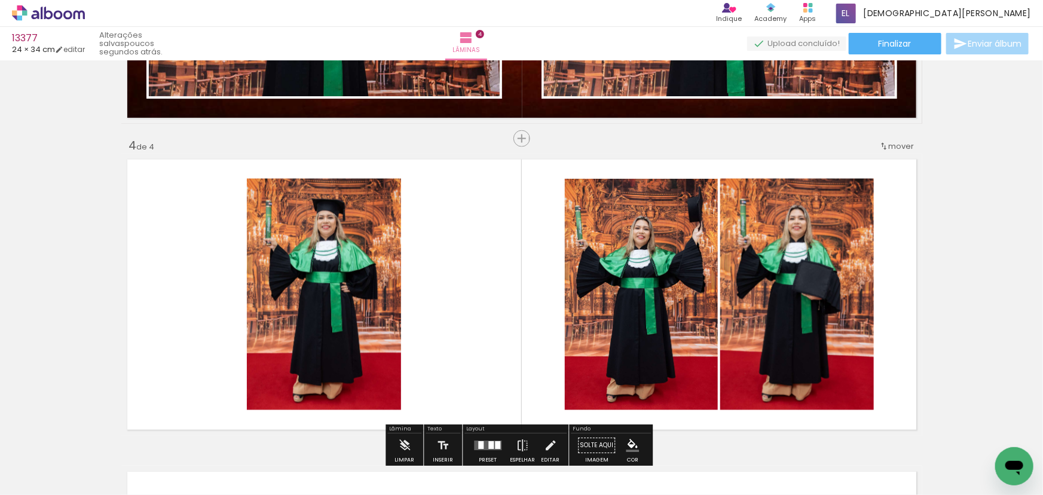
scroll to position [0, 0]
drag, startPoint x: 180, startPoint y: 470, endPoint x: 172, endPoint y: 262, distance: 207.6
click at [184, 284] on quentale-workspace at bounding box center [521, 247] width 1043 height 495
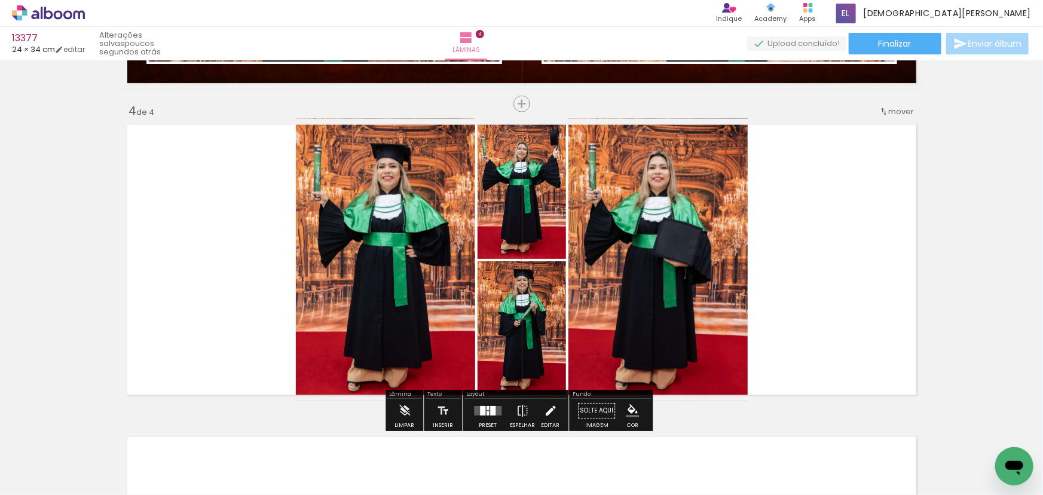
scroll to position [932, 0]
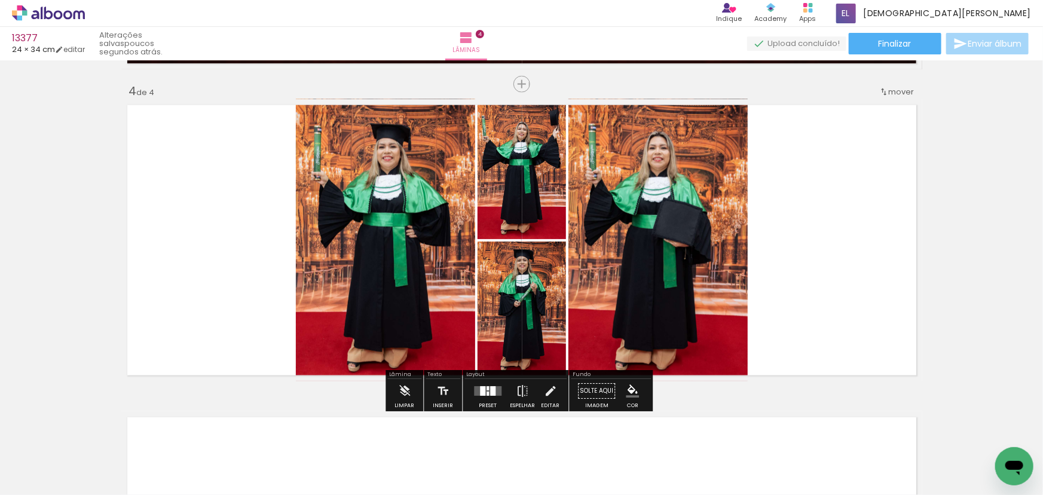
drag, startPoint x: 490, startPoint y: 397, endPoint x: 502, endPoint y: 389, distance: 14.5
click at [491, 397] on div at bounding box center [488, 392] width 32 height 24
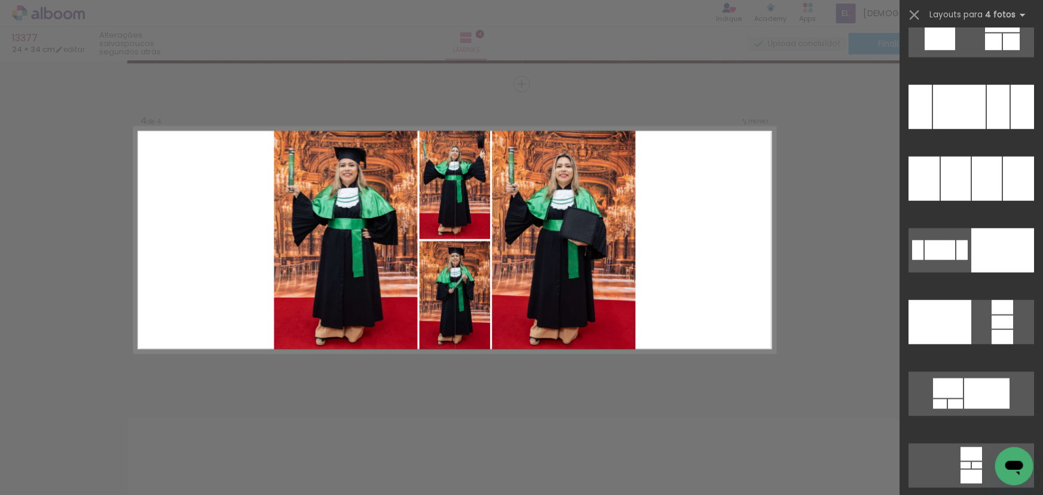
scroll to position [16625, 0]
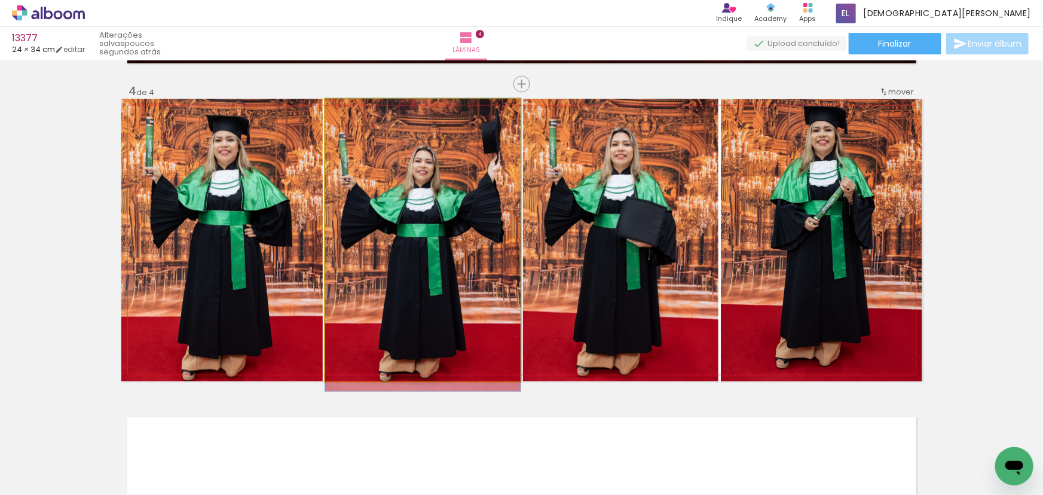
drag, startPoint x: 374, startPoint y: 265, endPoint x: 375, endPoint y: 286, distance: 21.0
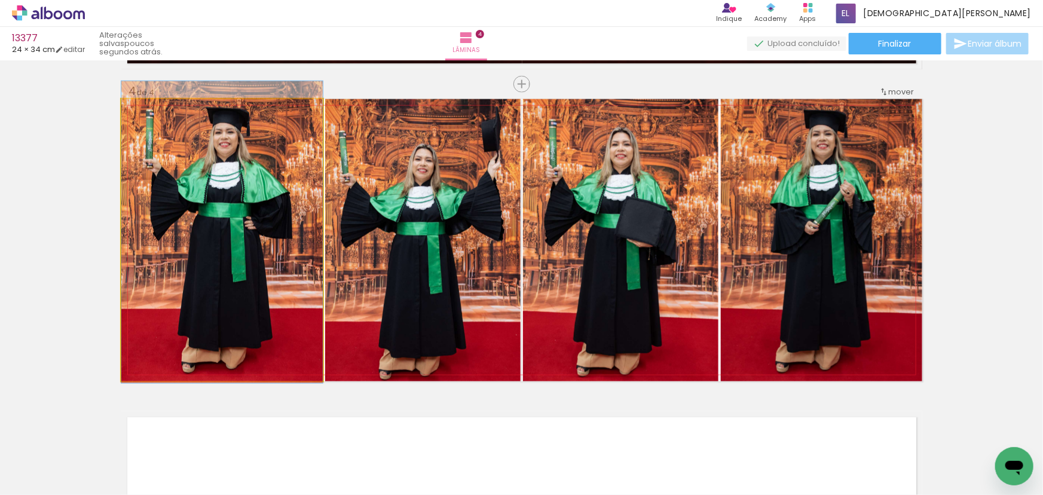
drag, startPoint x: 200, startPoint y: 285, endPoint x: 198, endPoint y: 278, distance: 7.3
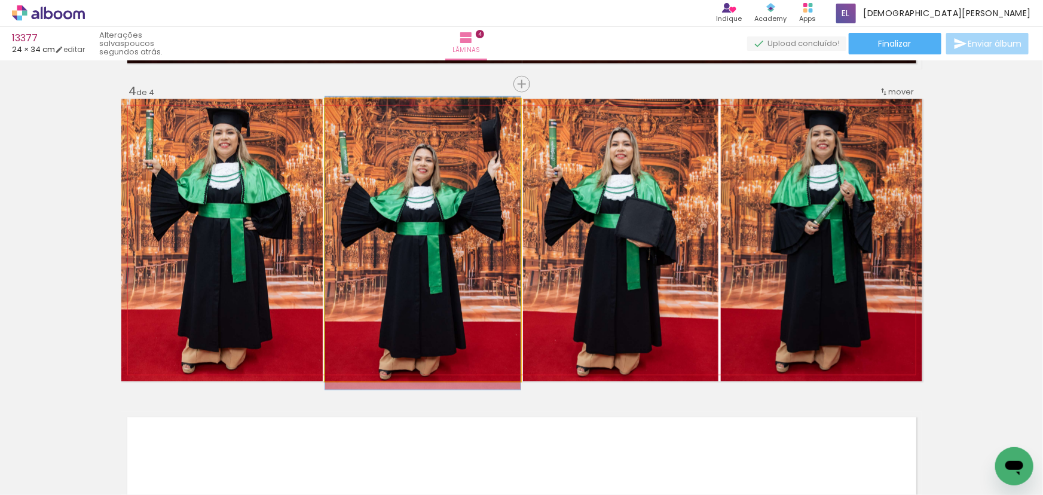
click at [394, 311] on quentale-photo at bounding box center [422, 240] width 195 height 282
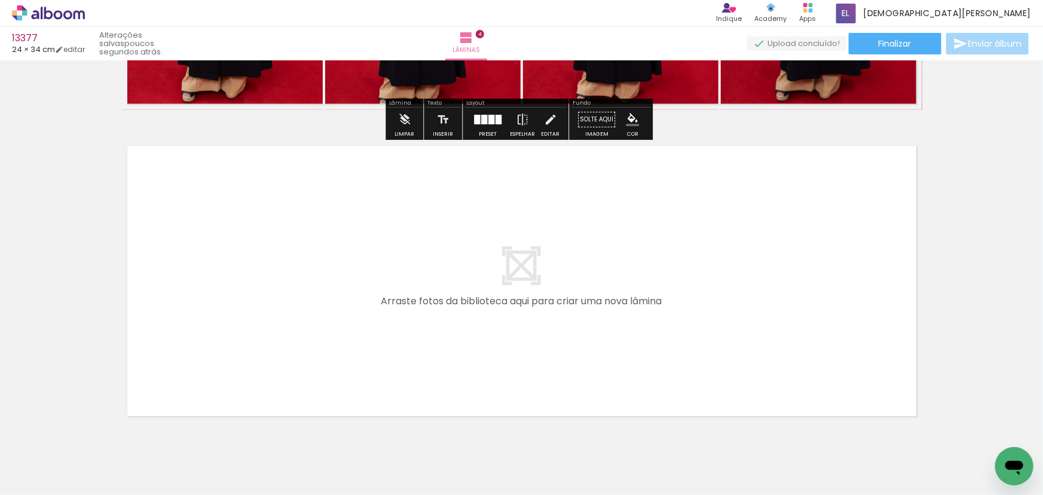
scroll to position [0, 594]
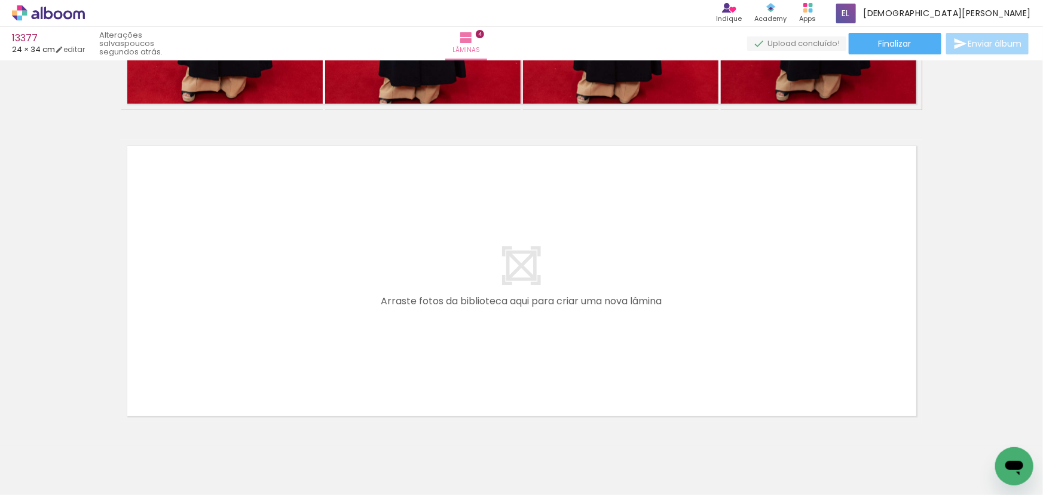
drag, startPoint x: 256, startPoint y: 466, endPoint x: 262, endPoint y: 268, distance: 197.9
click at [262, 268] on quentale-workspace at bounding box center [521, 247] width 1043 height 495
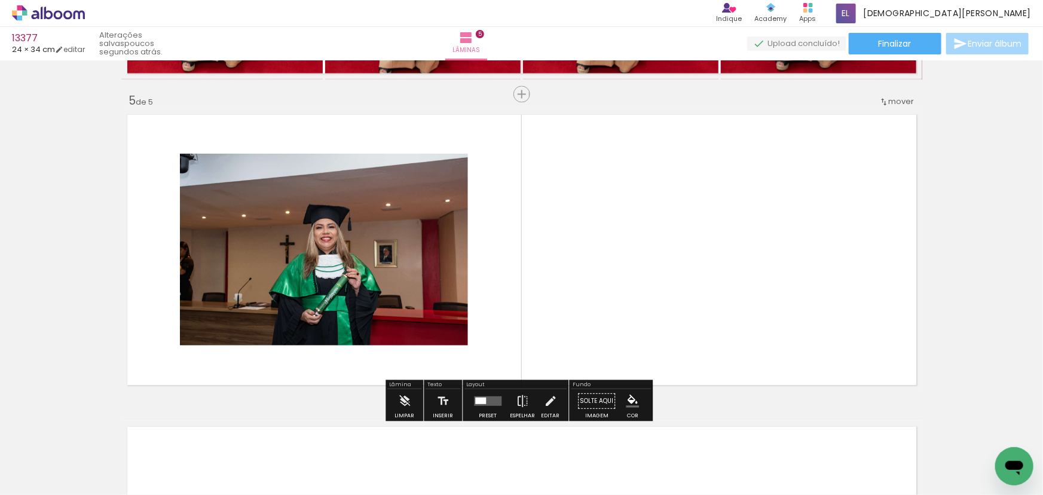
scroll to position [1243, 0]
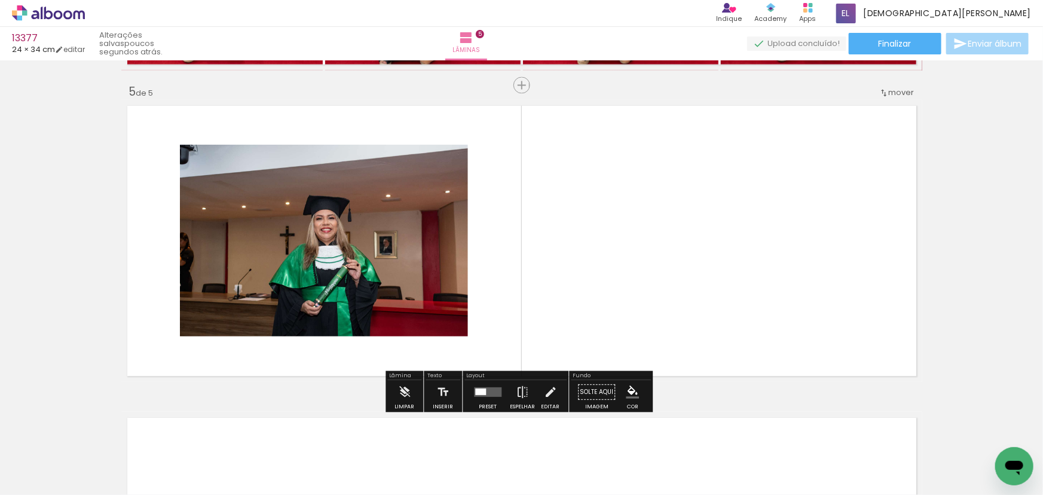
drag, startPoint x: 531, startPoint y: 458, endPoint x: 591, endPoint y: 265, distance: 202.3
click at [591, 265] on quentale-workspace at bounding box center [521, 247] width 1043 height 495
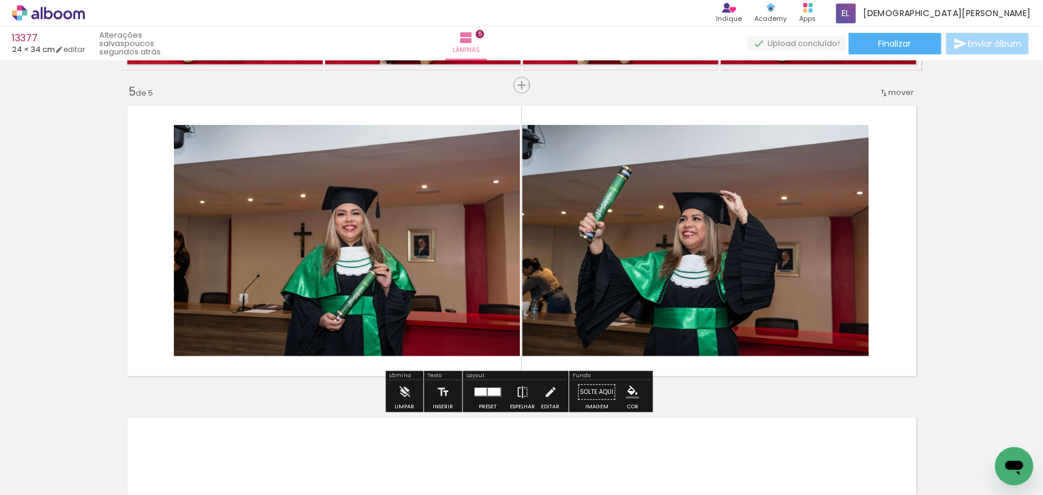
click at [486, 386] on div at bounding box center [488, 392] width 32 height 24
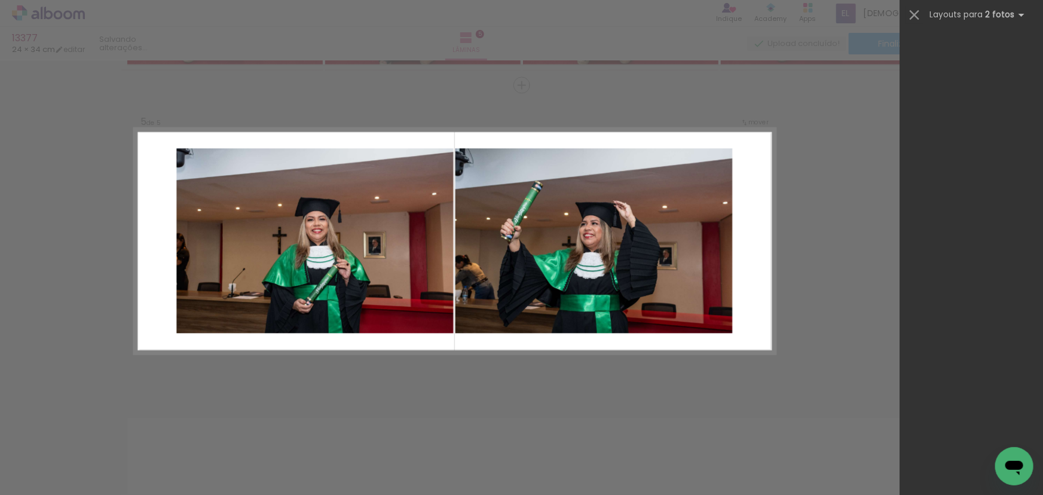
scroll to position [0, 0]
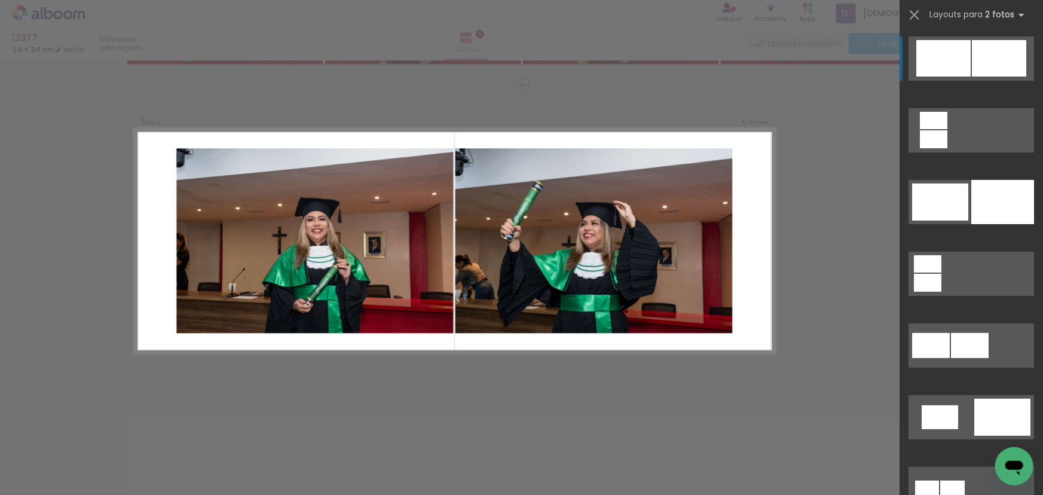
drag, startPoint x: 1034, startPoint y: 60, endPoint x: 1036, endPoint y: 69, distance: 8.7
click at [1040, 99] on div at bounding box center [971, 260] width 143 height 467
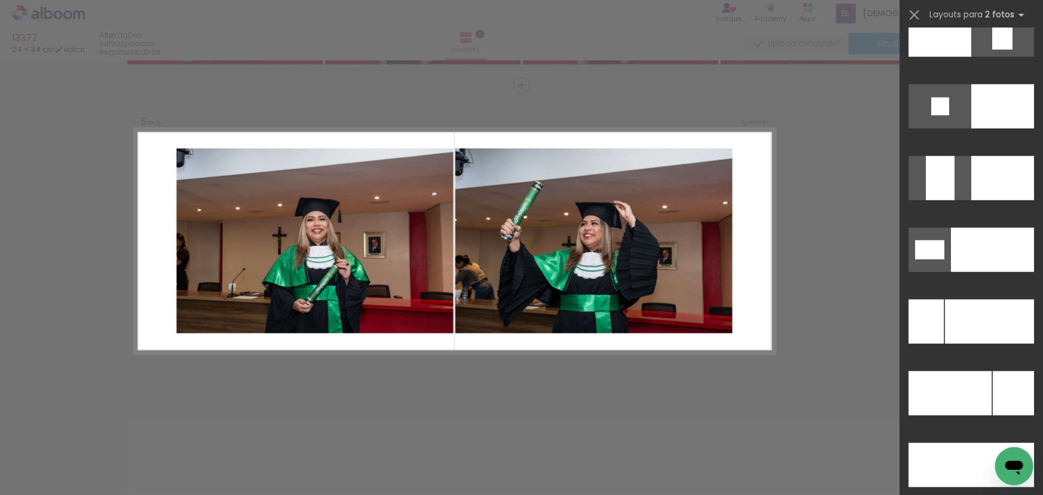
scroll to position [5089, 0]
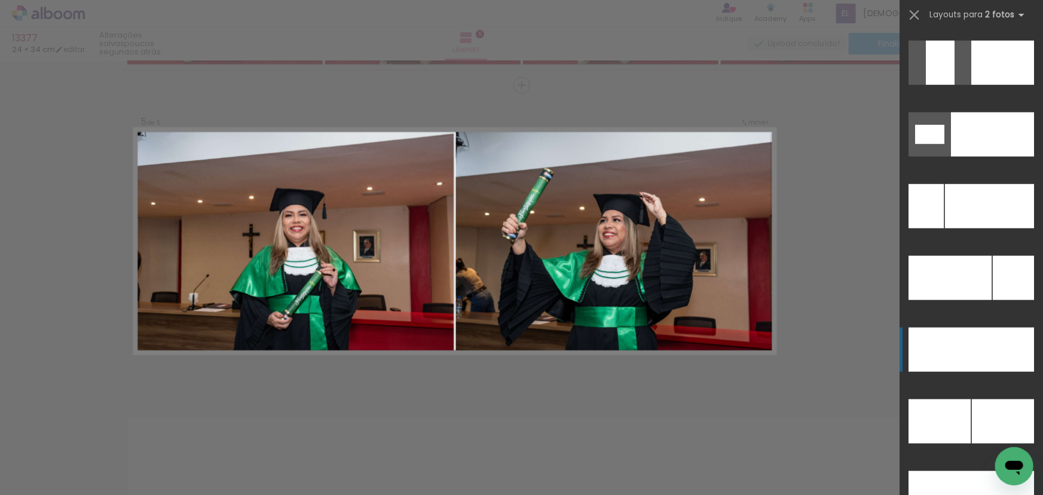
drag, startPoint x: 981, startPoint y: 412, endPoint x: 1011, endPoint y: 359, distance: 60.7
click at [981, 228] on div at bounding box center [989, 206] width 89 height 44
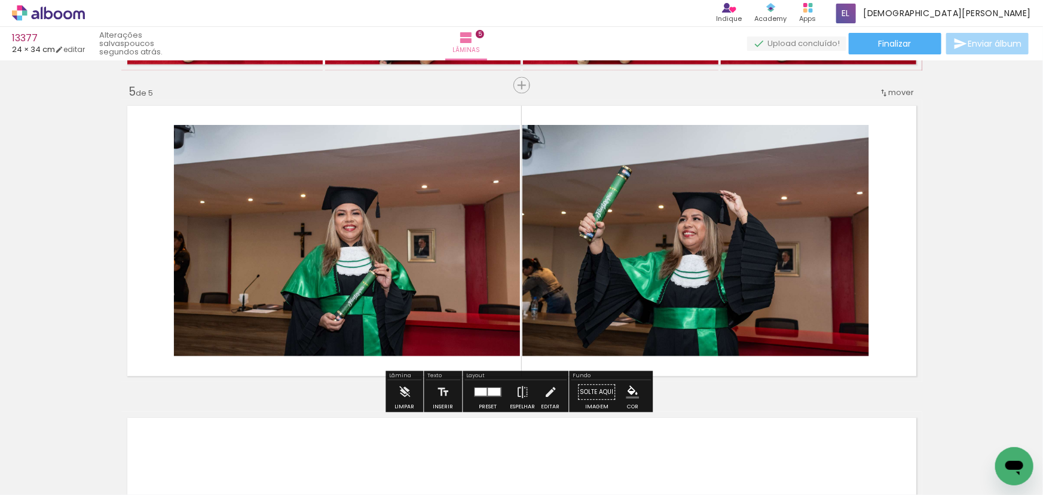
drag, startPoint x: 489, startPoint y: 388, endPoint x: 509, endPoint y: 374, distance: 24.5
click at [489, 388] on div at bounding box center [494, 392] width 13 height 8
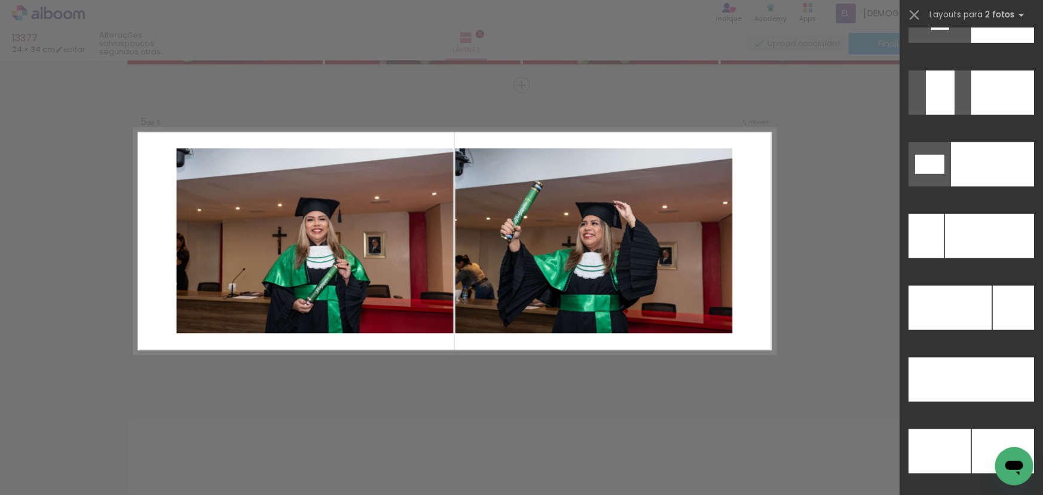
scroll to position [5166, 0]
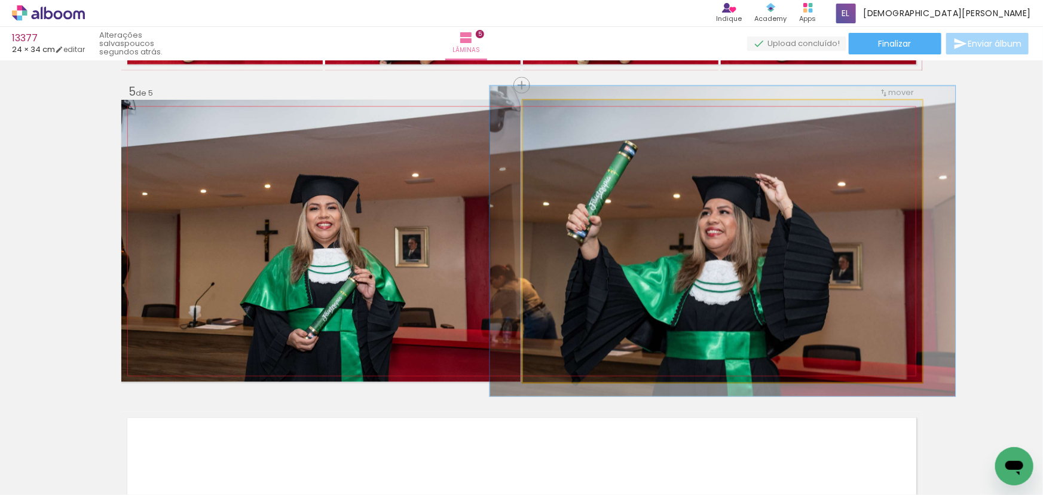
drag, startPoint x: 544, startPoint y: 117, endPoint x: 548, endPoint y: 133, distance: 16.7
type paper-slider "110"
click at [548, 133] on quentale-photo at bounding box center [722, 241] width 399 height 282
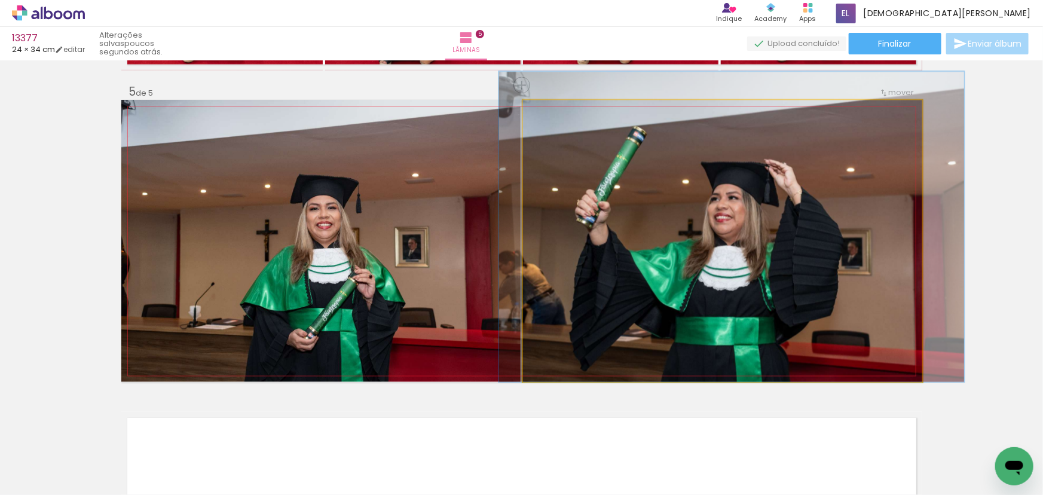
drag, startPoint x: 714, startPoint y: 254, endPoint x: 720, endPoint y: 221, distance: 34.0
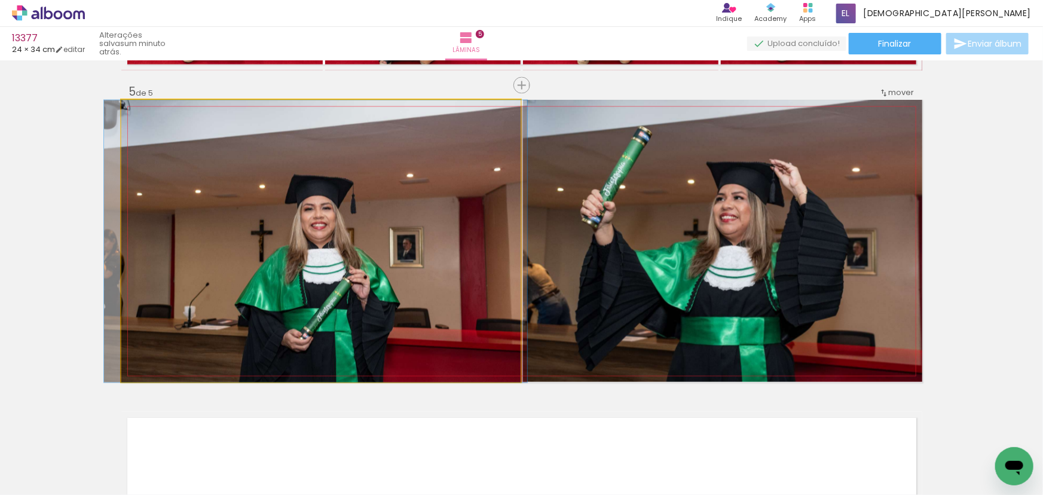
drag, startPoint x: 244, startPoint y: 255, endPoint x: 239, endPoint y: 239, distance: 16.4
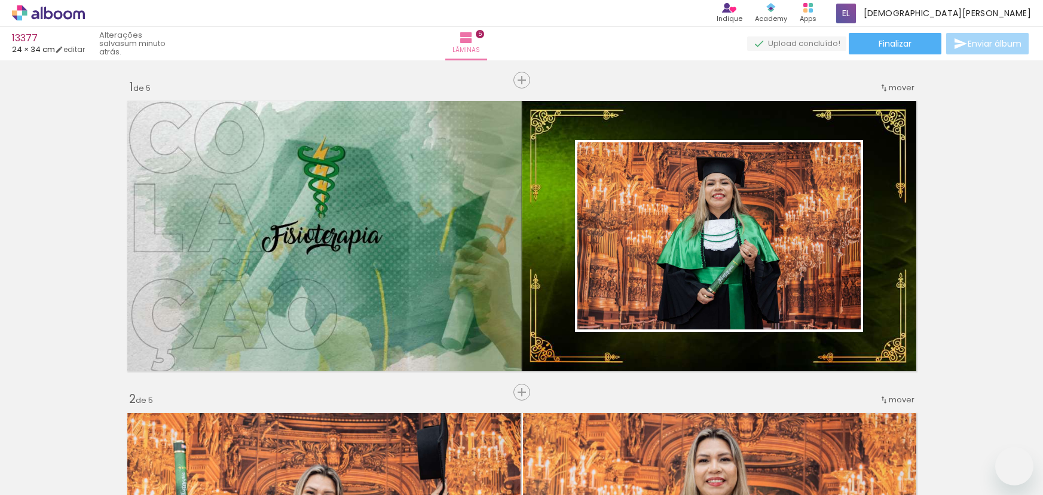
type paper-slider "110"
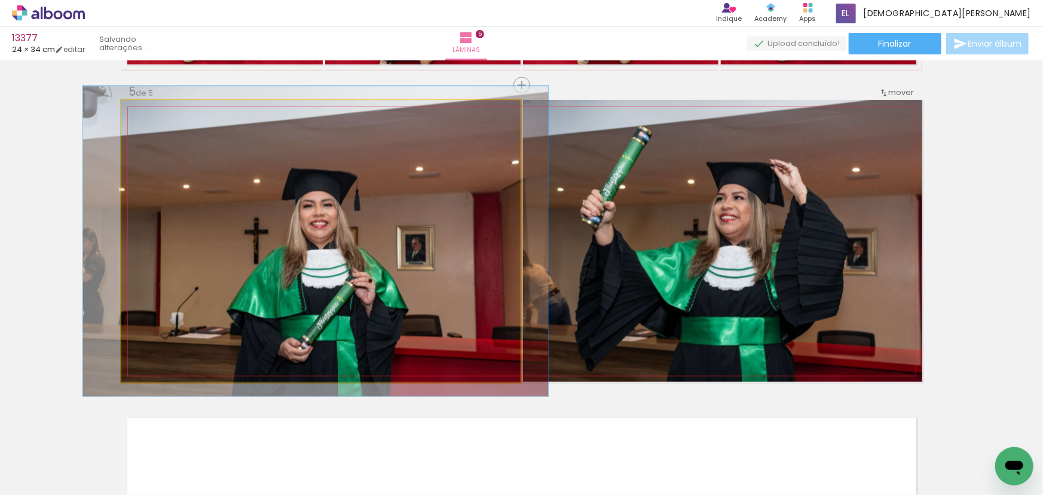
scroll to position [0, 594]
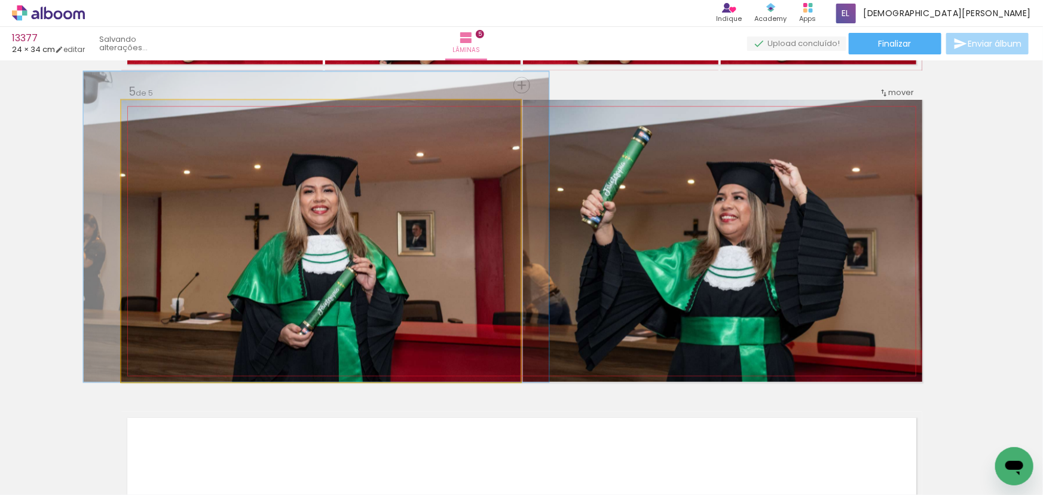
drag, startPoint x: 341, startPoint y: 179, endPoint x: 341, endPoint y: 146, distance: 32.3
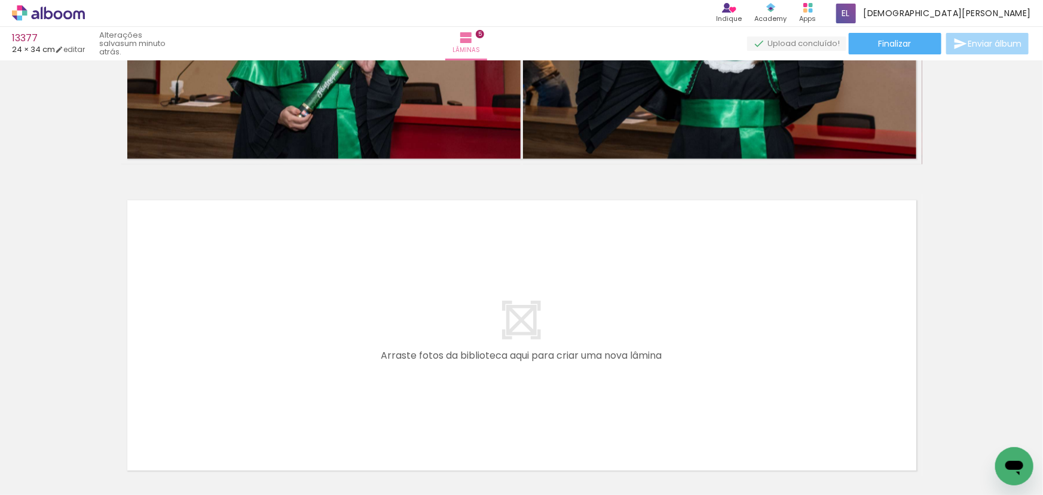
scroll to position [0, 989]
drag, startPoint x: 323, startPoint y: 453, endPoint x: 285, endPoint y: 336, distance: 123.2
click at [285, 336] on quentale-workspace at bounding box center [521, 247] width 1043 height 495
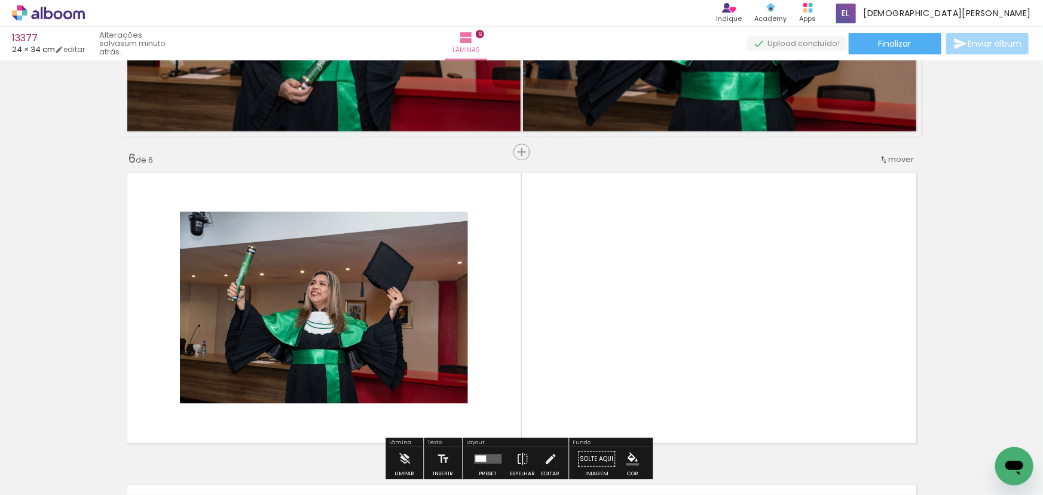
scroll to position [1501, 0]
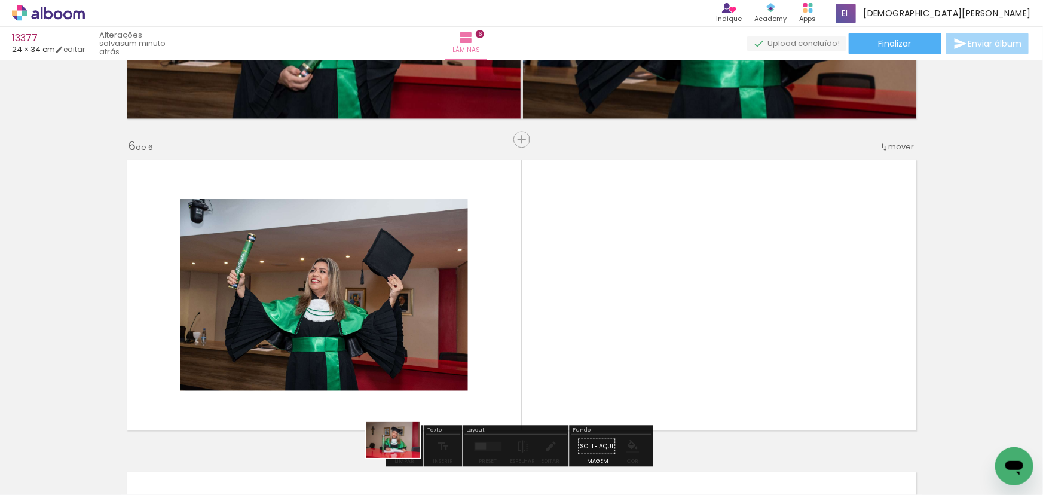
drag, startPoint x: 408, startPoint y: 458, endPoint x: 401, endPoint y: 458, distance: 7.2
click at [401, 458] on div at bounding box center [403, 454] width 59 height 39
drag, startPoint x: 503, startPoint y: 434, endPoint x: 616, endPoint y: 298, distance: 177.4
click at [616, 298] on quentale-workspace at bounding box center [521, 247] width 1043 height 495
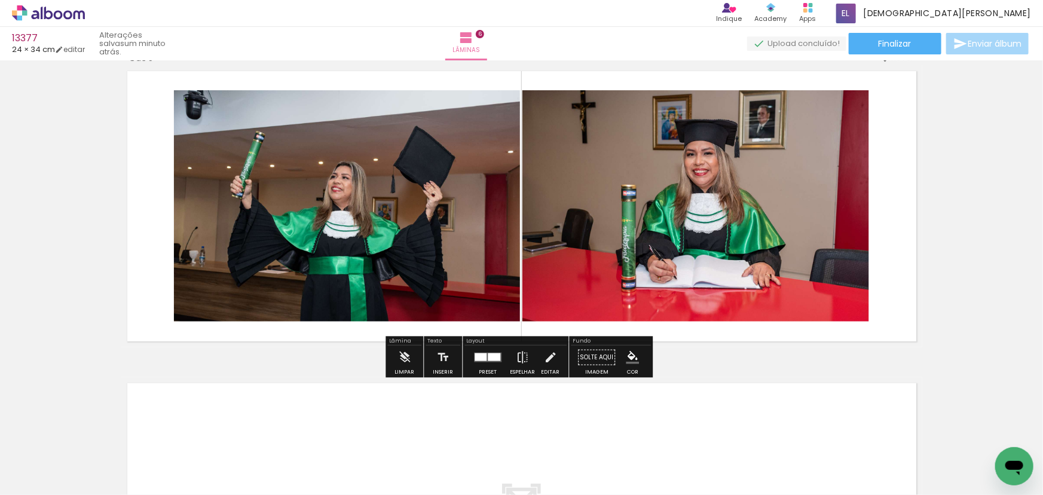
scroll to position [1610, 0]
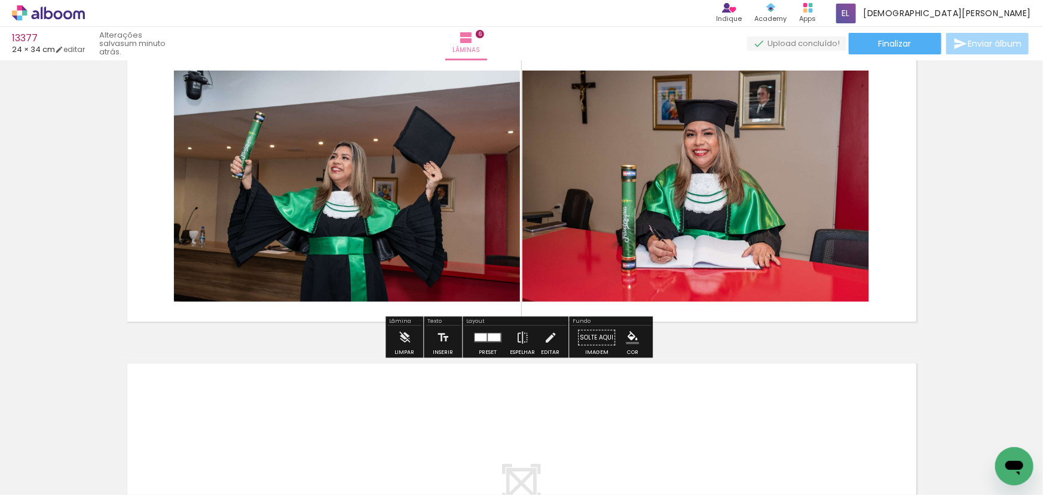
click at [480, 345] on div at bounding box center [488, 337] width 32 height 24
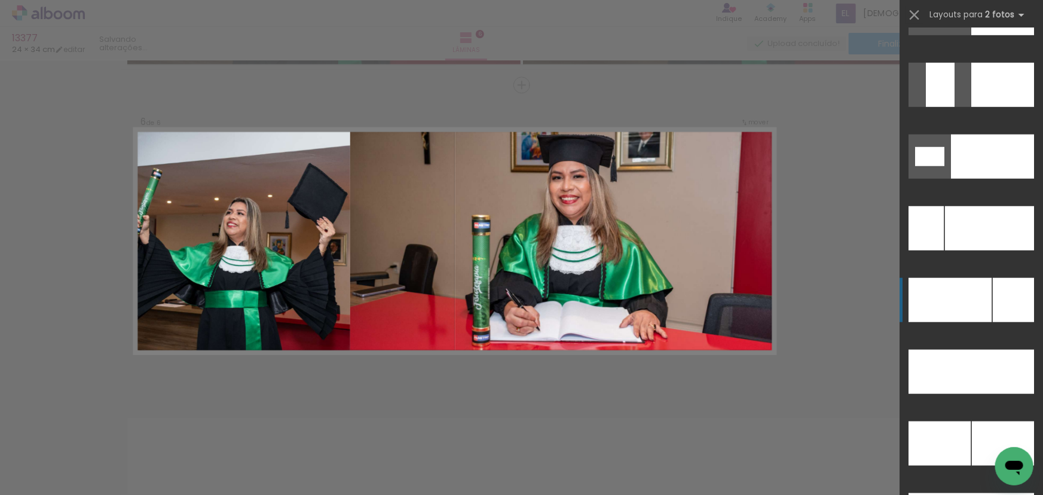
scroll to position [5175, 0]
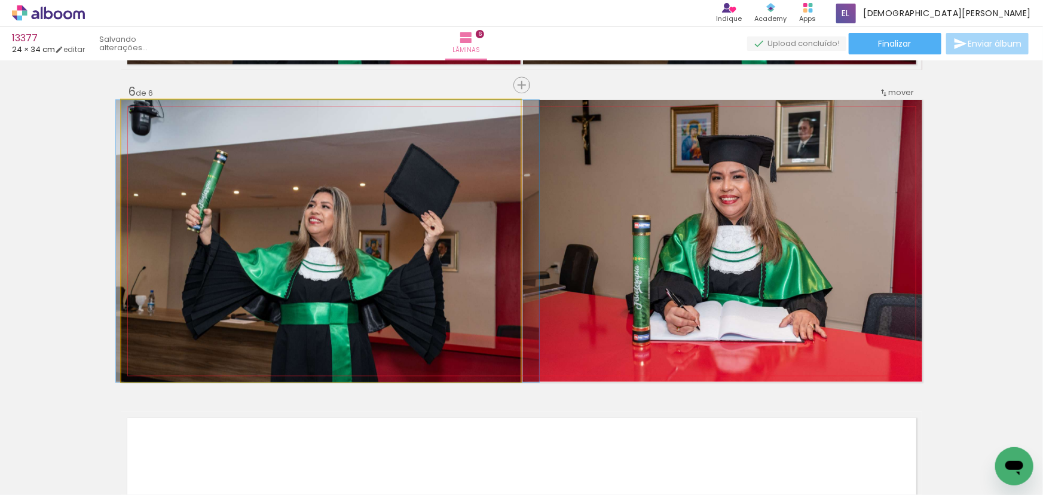
drag, startPoint x: 225, startPoint y: 265, endPoint x: 395, endPoint y: 240, distance: 172.3
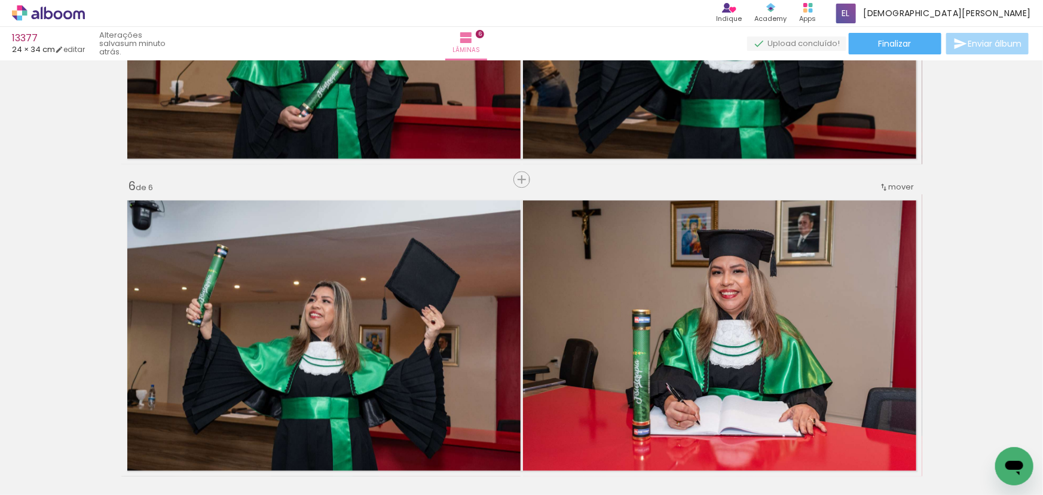
scroll to position [1447, 0]
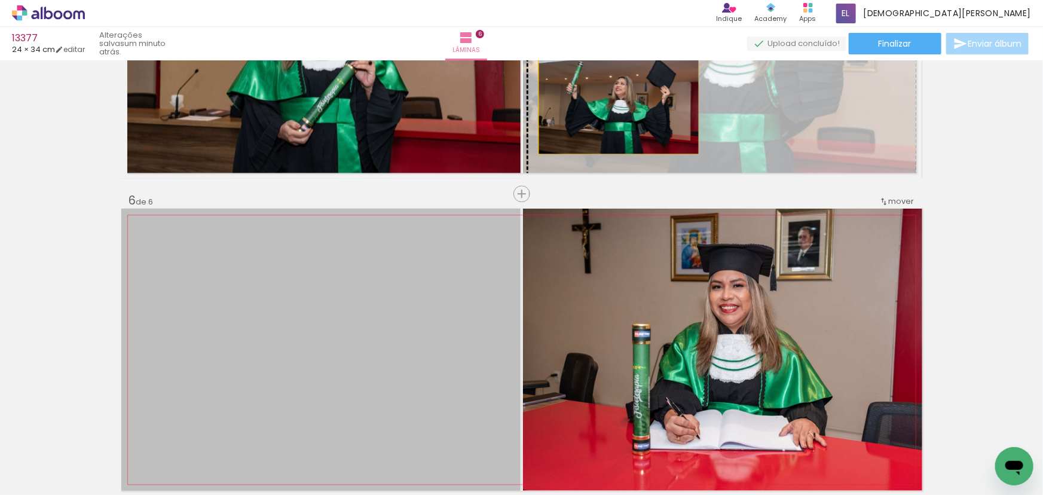
drag, startPoint x: 400, startPoint y: 297, endPoint x: 614, endPoint y: 97, distance: 293.1
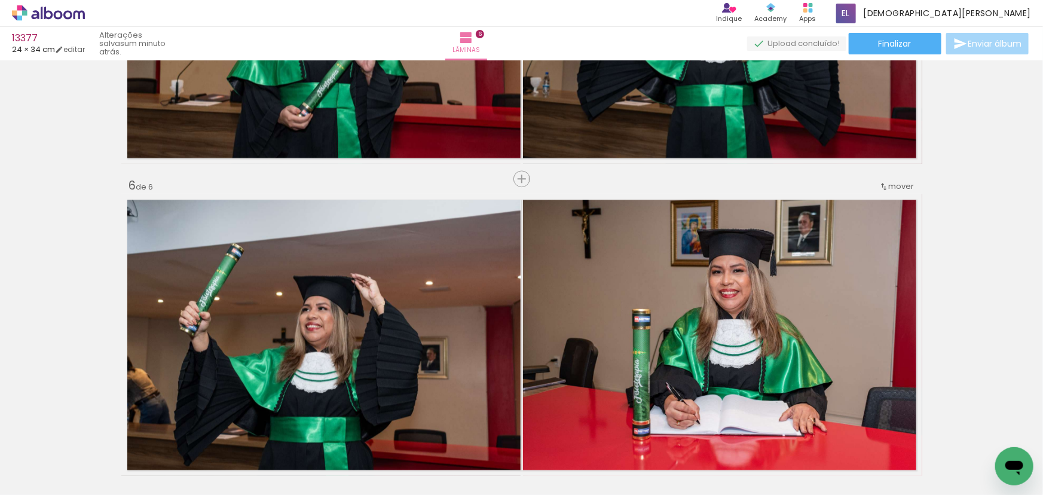
scroll to position [1555, 0]
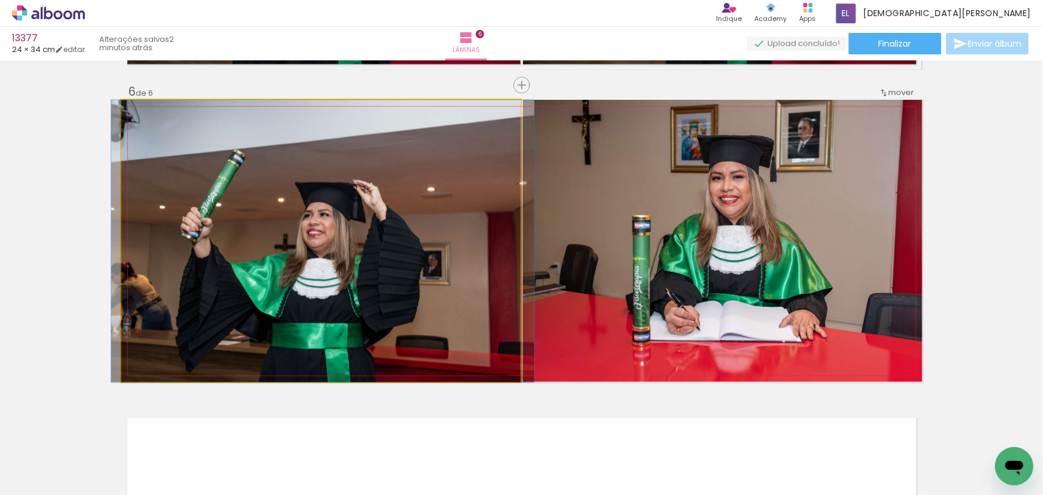
drag, startPoint x: 286, startPoint y: 194, endPoint x: 288, endPoint y: 228, distance: 34.1
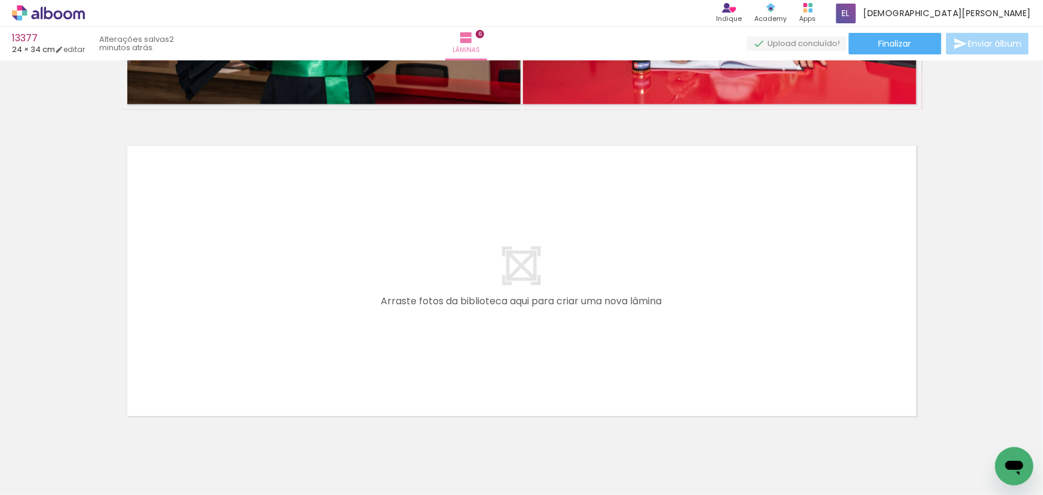
scroll to position [0, 1201]
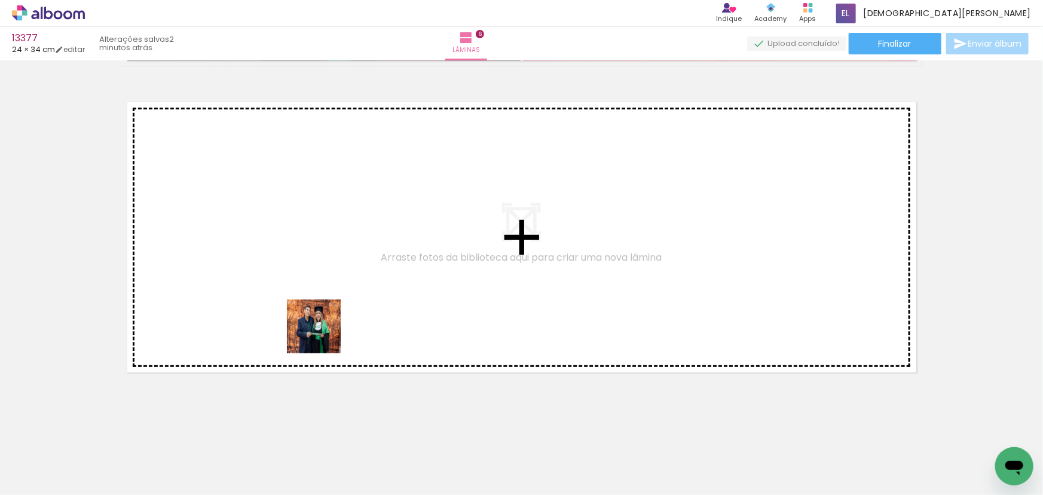
drag, startPoint x: 323, startPoint y: 362, endPoint x: 322, endPoint y: 262, distance: 100.4
click at [322, 262] on quentale-workspace at bounding box center [521, 247] width 1043 height 495
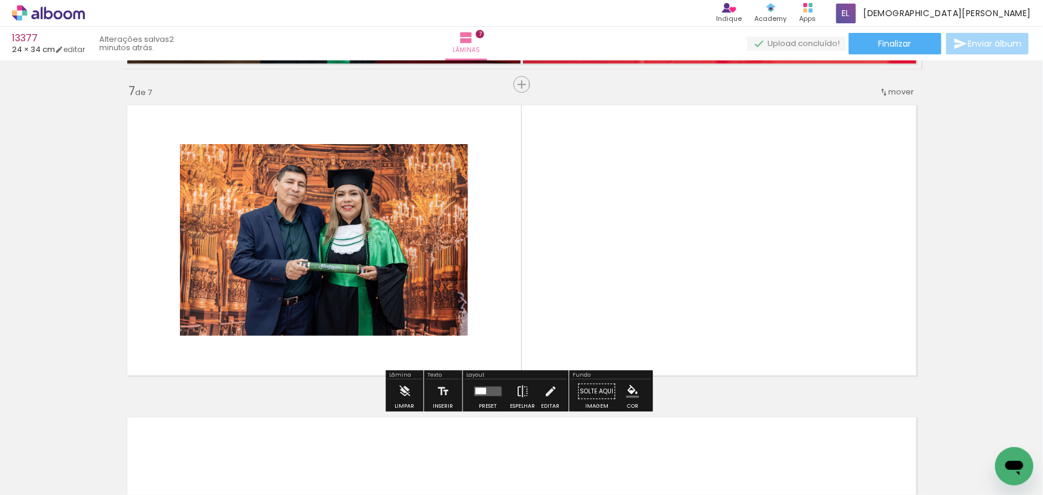
scroll to position [1867, 0]
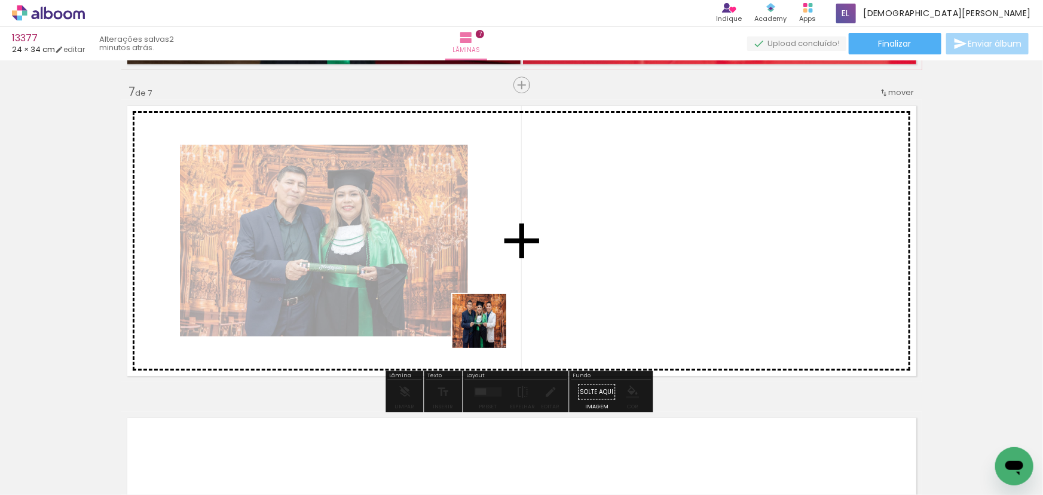
drag, startPoint x: 455, startPoint y: 454, endPoint x: 514, endPoint y: 255, distance: 207.5
click at [509, 270] on quentale-workspace at bounding box center [521, 247] width 1043 height 495
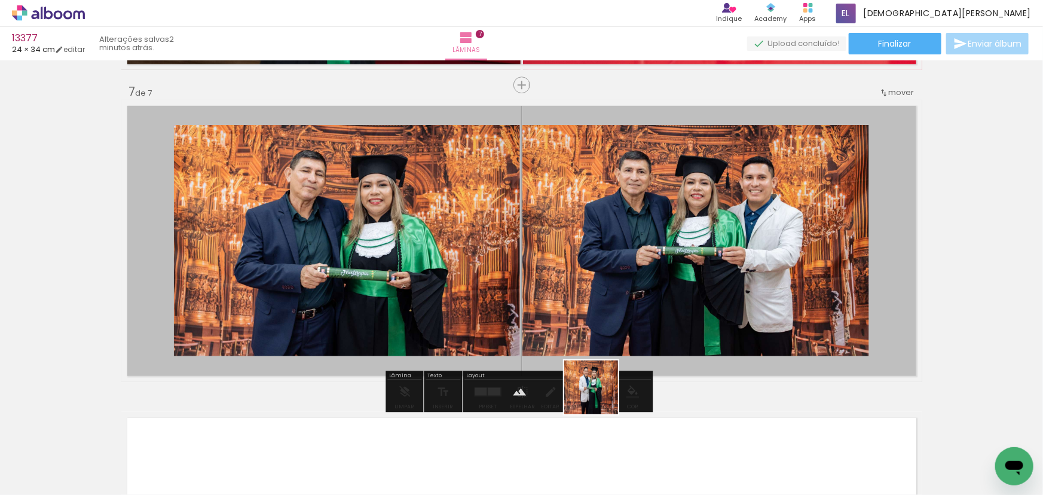
drag, startPoint x: 616, startPoint y: 460, endPoint x: 591, endPoint y: 237, distance: 224.4
click at [598, 286] on quentale-workspace at bounding box center [521, 247] width 1043 height 495
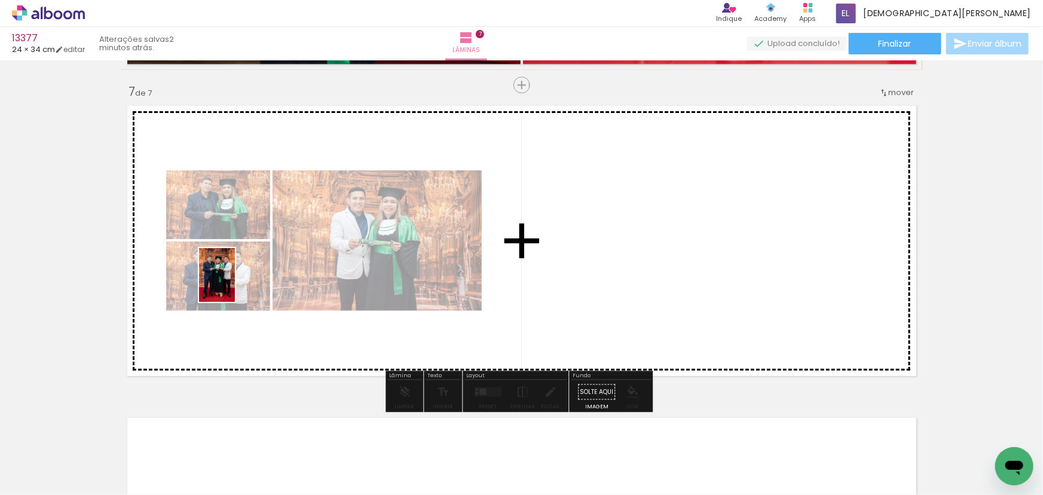
drag, startPoint x: 533, startPoint y: 475, endPoint x: 240, endPoint y: 279, distance: 352.8
click at [233, 282] on quentale-workspace at bounding box center [521, 247] width 1043 height 495
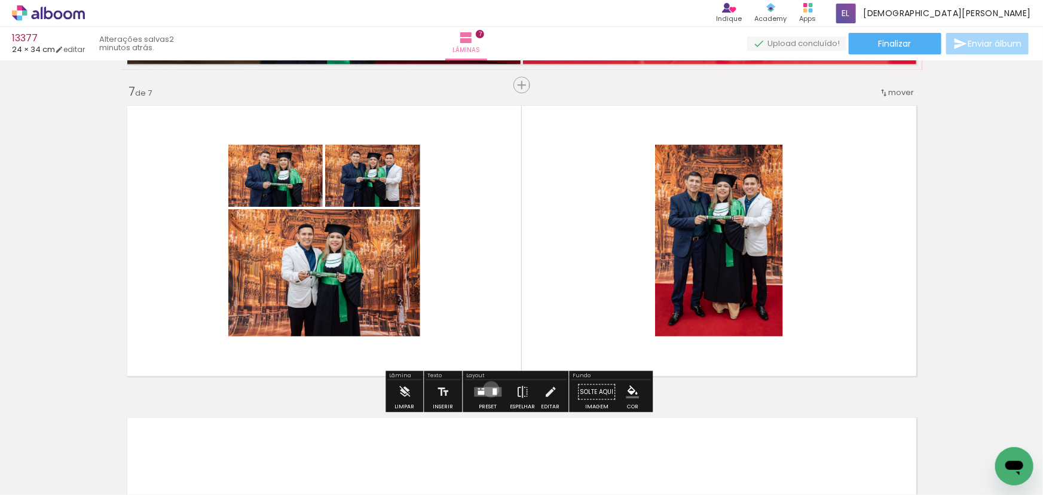
click at [488, 389] on quentale-layouter at bounding box center [487, 392] width 27 height 10
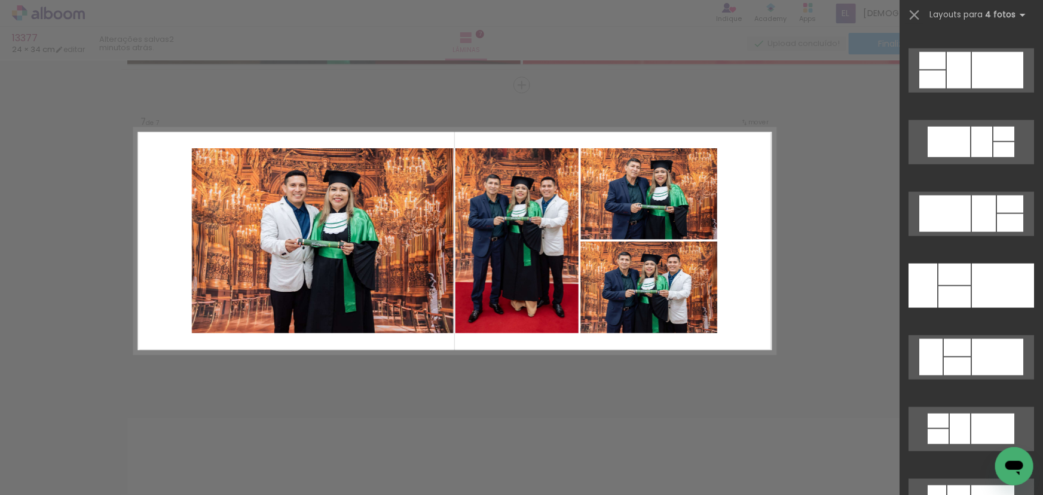
scroll to position [2989, 0]
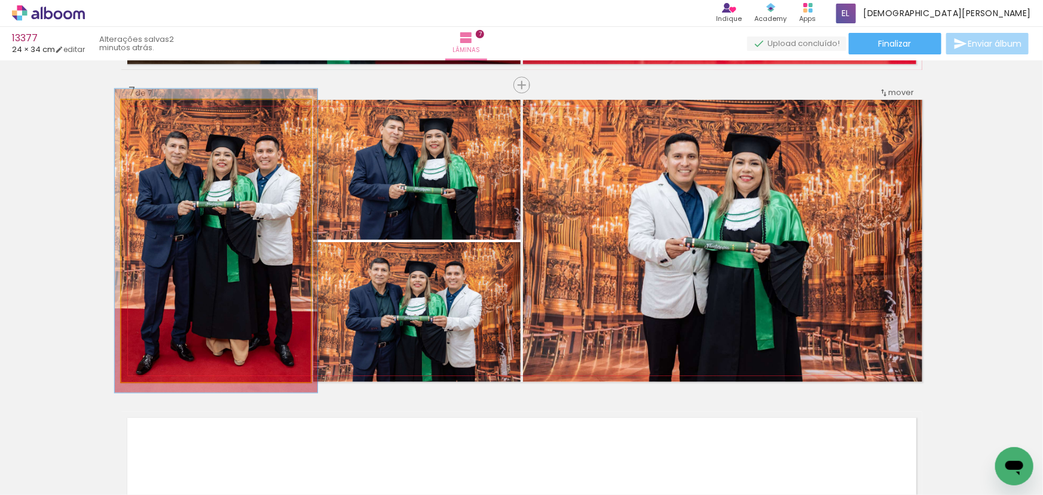
drag, startPoint x: 146, startPoint y: 114, endPoint x: 149, endPoint y: 127, distance: 13.5
type paper-slider "107"
click at [149, 127] on quentale-photo at bounding box center [215, 241] width 189 height 282
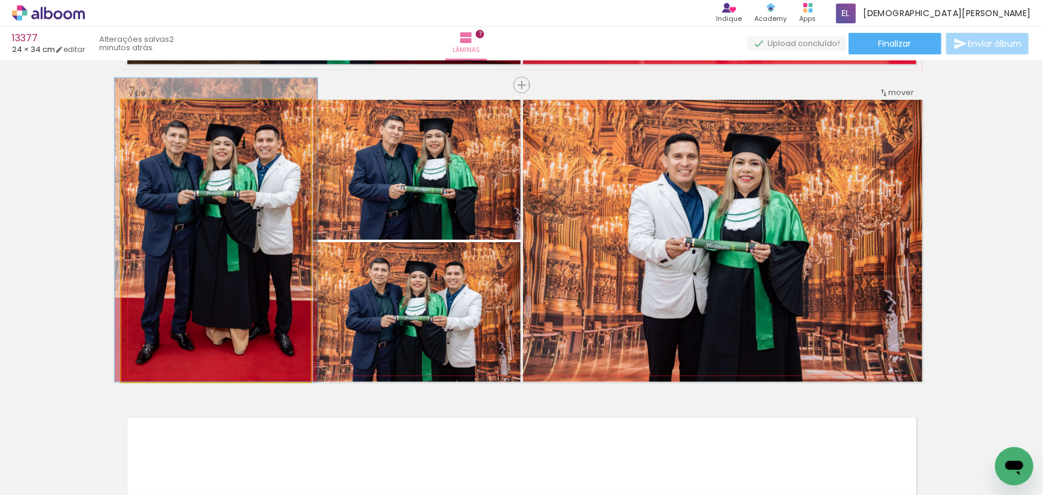
drag, startPoint x: 263, startPoint y: 274, endPoint x: 262, endPoint y: 263, distance: 11.4
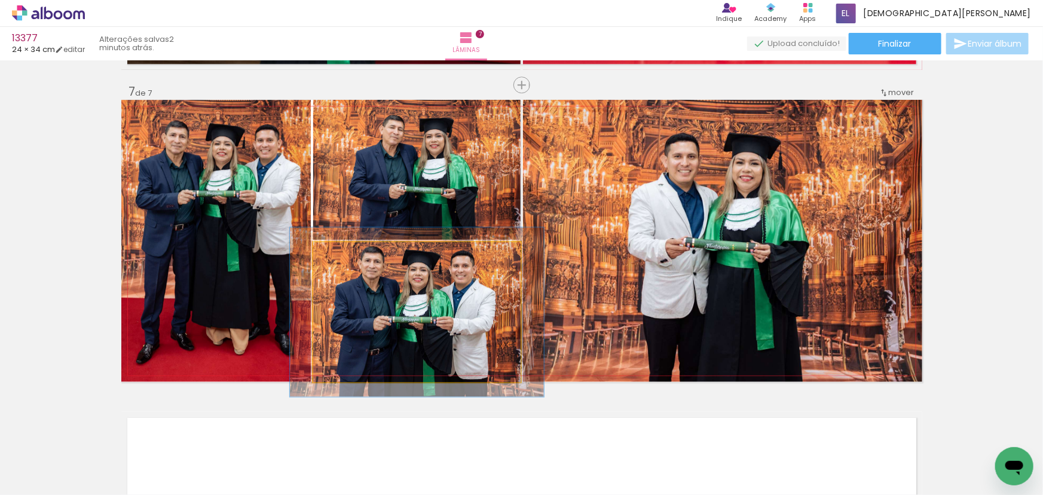
drag, startPoint x: 332, startPoint y: 255, endPoint x: 341, endPoint y: 270, distance: 17.4
type paper-slider "121"
click at [341, 270] on quentale-photo at bounding box center [416, 312] width 207 height 140
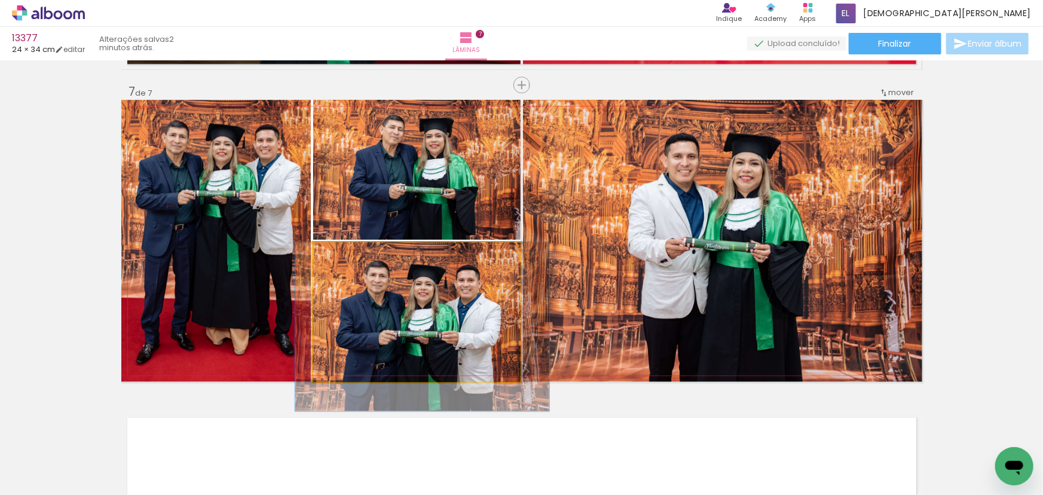
drag, startPoint x: 476, startPoint y: 311, endPoint x: 497, endPoint y: 340, distance: 36.3
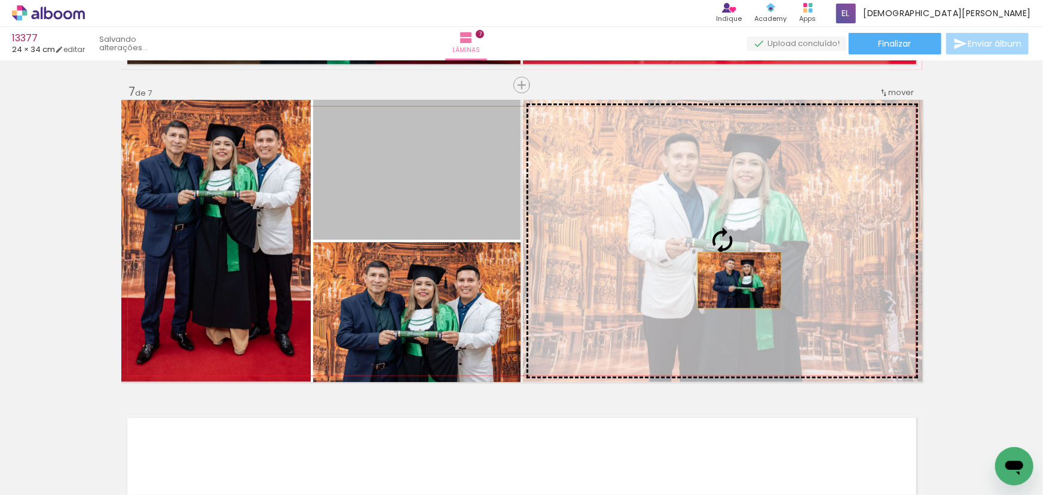
drag, startPoint x: 421, startPoint y: 203, endPoint x: 735, endPoint y: 280, distance: 323.1
click at [0, 0] on slot at bounding box center [0, 0] width 0 height 0
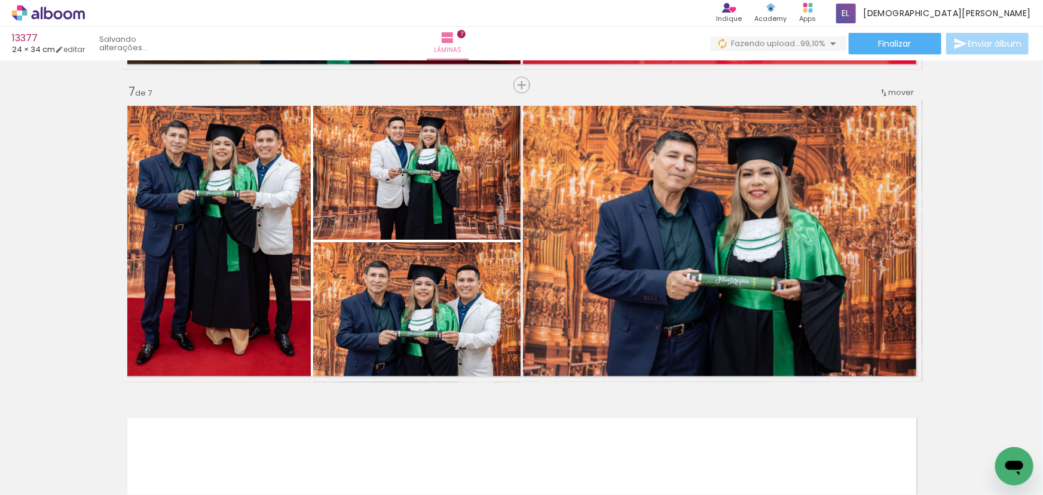
scroll to position [0, 6489]
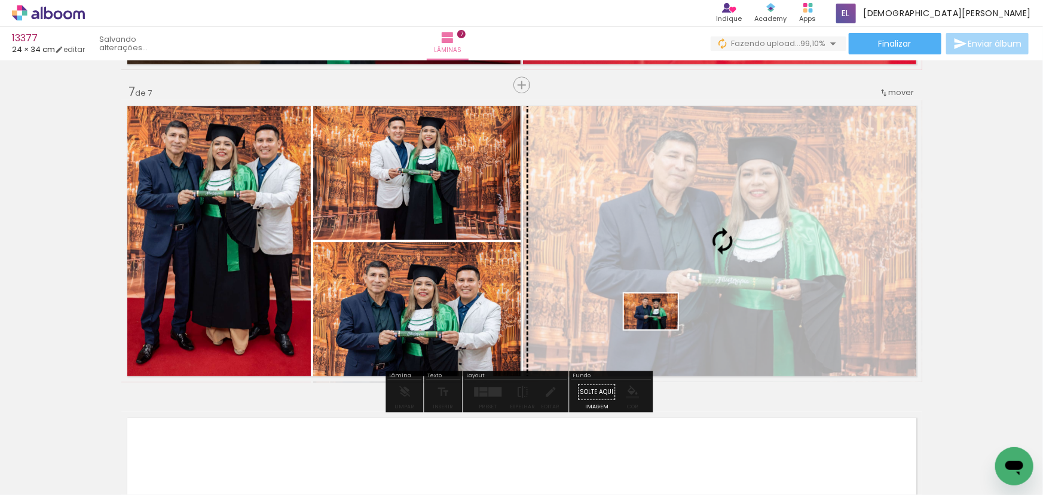
drag, startPoint x: 982, startPoint y: 469, endPoint x: 660, endPoint y: 329, distance: 351.2
click at [660, 329] on quentale-workspace at bounding box center [521, 247] width 1043 height 495
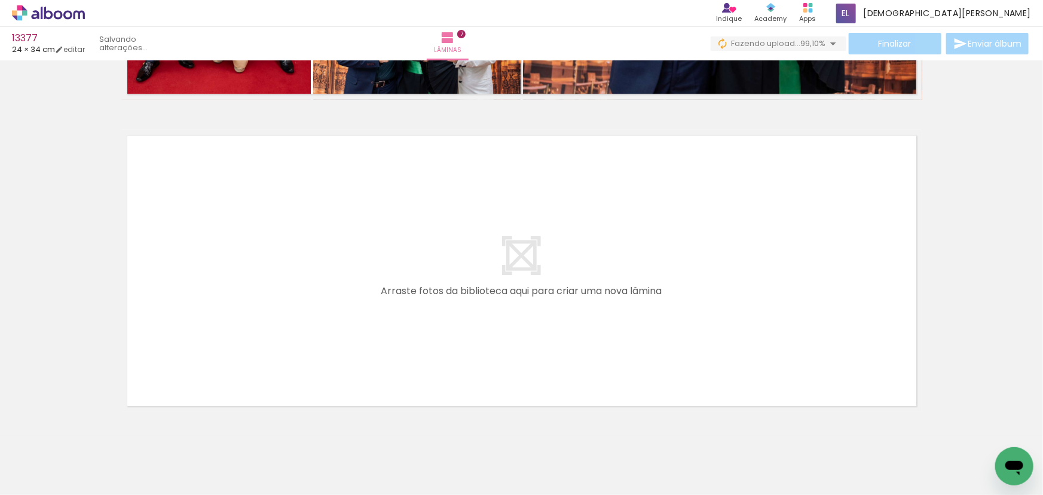
scroll to position [2182, 0]
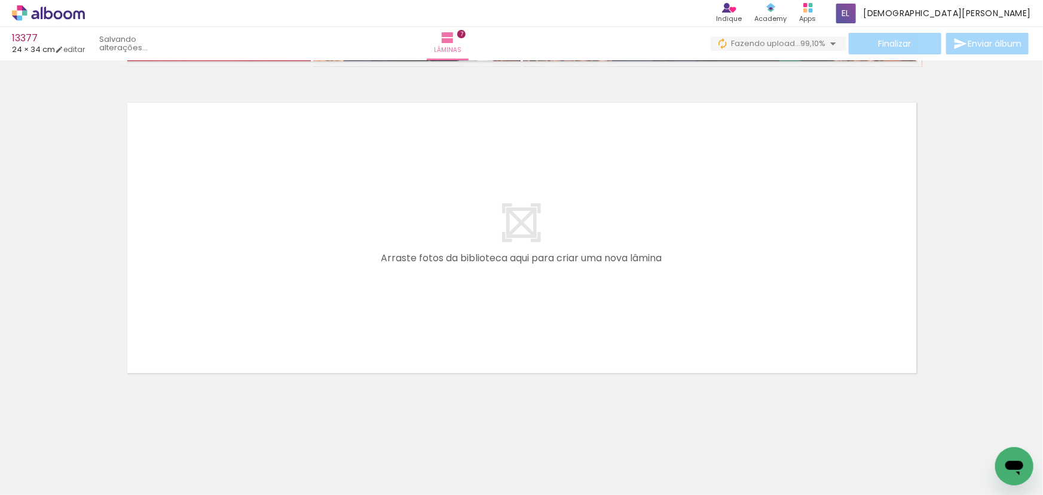
drag, startPoint x: 233, startPoint y: 345, endPoint x: 244, endPoint y: 328, distance: 20.4
click at [244, 328] on quentale-workspace at bounding box center [521, 247] width 1043 height 495
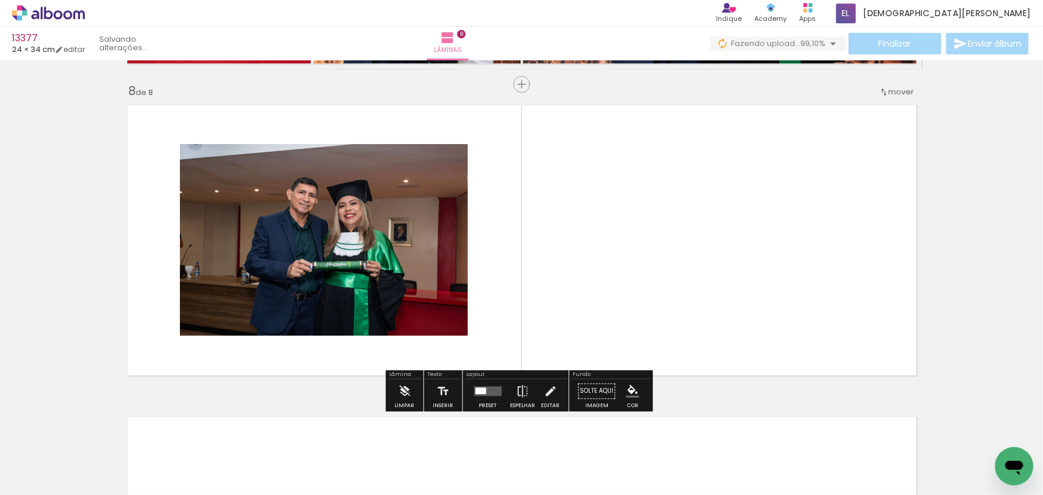
scroll to position [2179, 0]
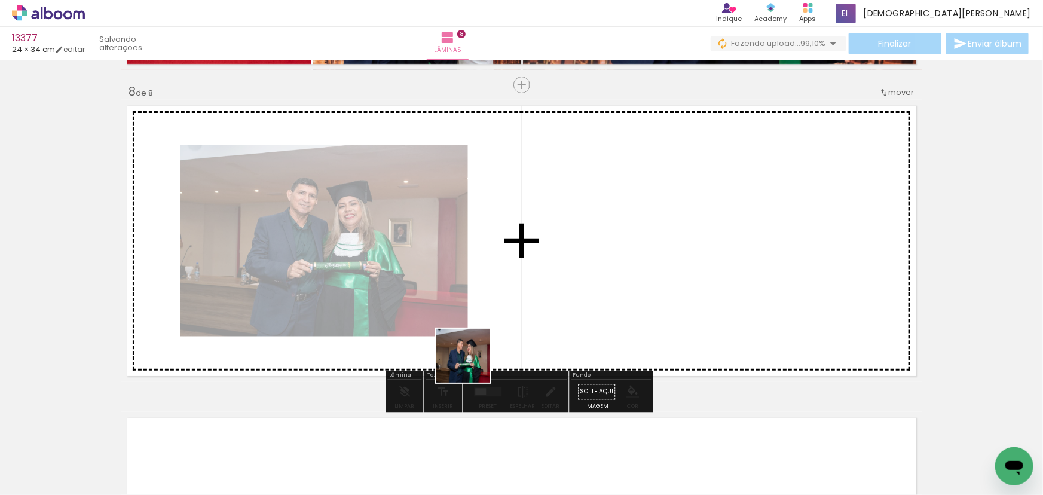
drag, startPoint x: 374, startPoint y: 453, endPoint x: 567, endPoint y: 280, distance: 259.1
click at [567, 280] on quentale-workspace at bounding box center [521, 247] width 1043 height 495
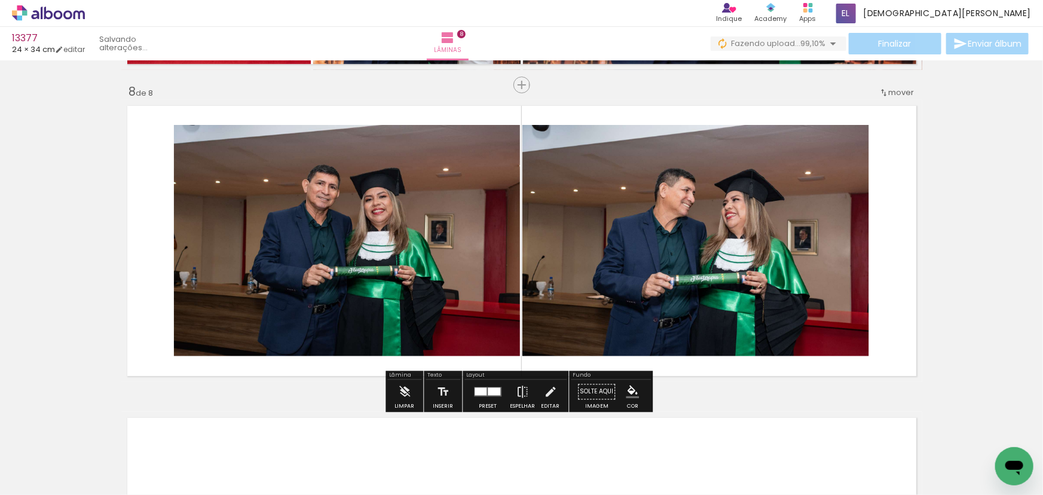
click at [479, 392] on div at bounding box center [481, 391] width 12 height 8
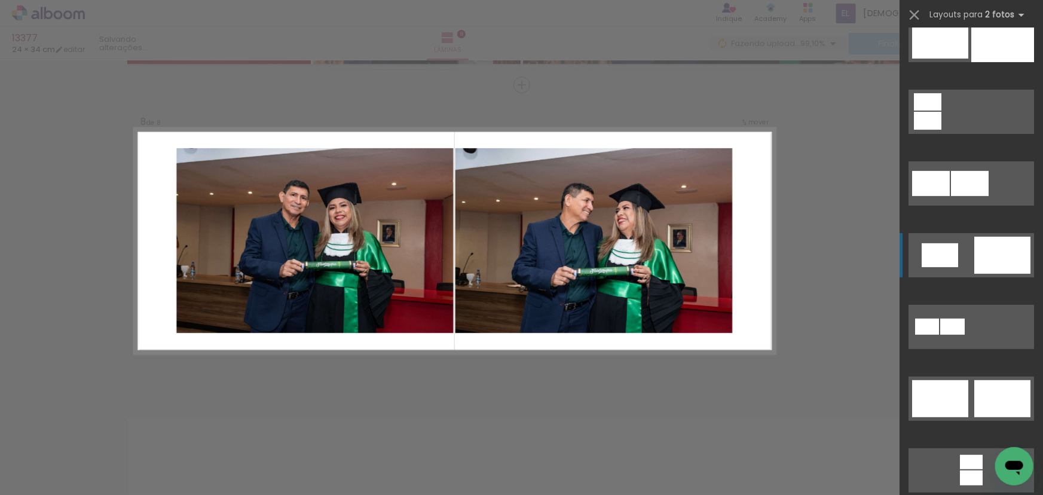
scroll to position [163, 0]
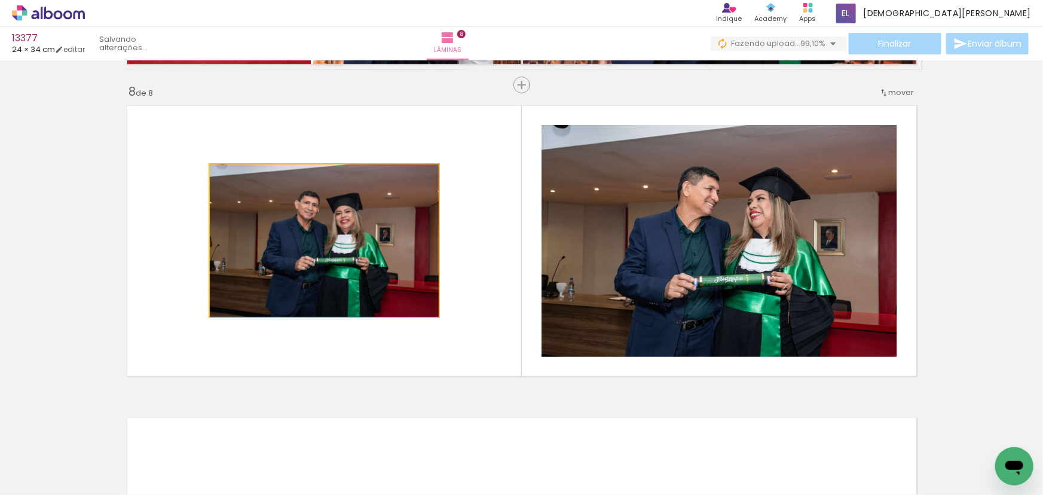
drag, startPoint x: 487, startPoint y: 262, endPoint x: 678, endPoint y: 261, distance: 191.3
click at [0, 0] on slot at bounding box center [0, 0] width 0 height 0
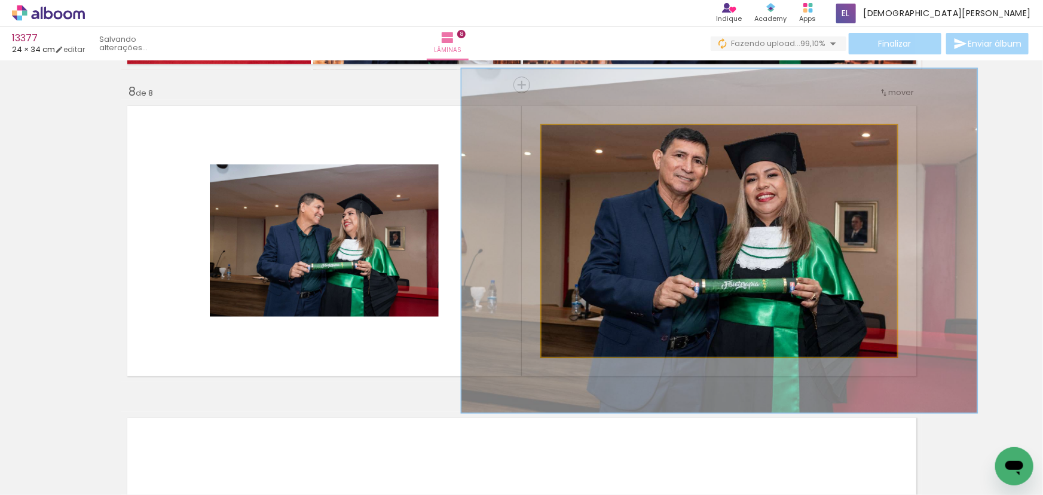
drag, startPoint x: 571, startPoint y: 144, endPoint x: 583, endPoint y: 154, distance: 15.8
click at [583, 154] on quentale-photo at bounding box center [720, 241] width 356 height 232
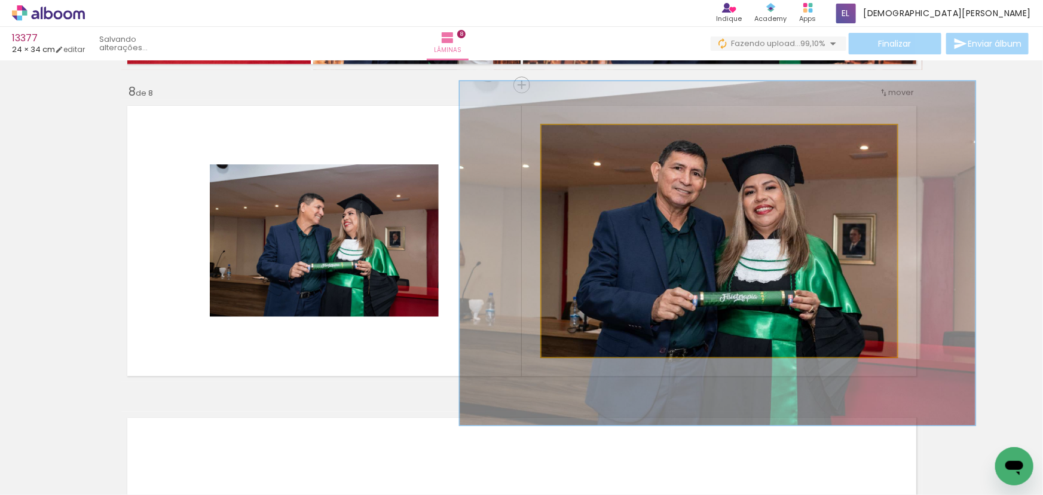
drag, startPoint x: 594, startPoint y: 186, endPoint x: 589, endPoint y: 199, distance: 13.2
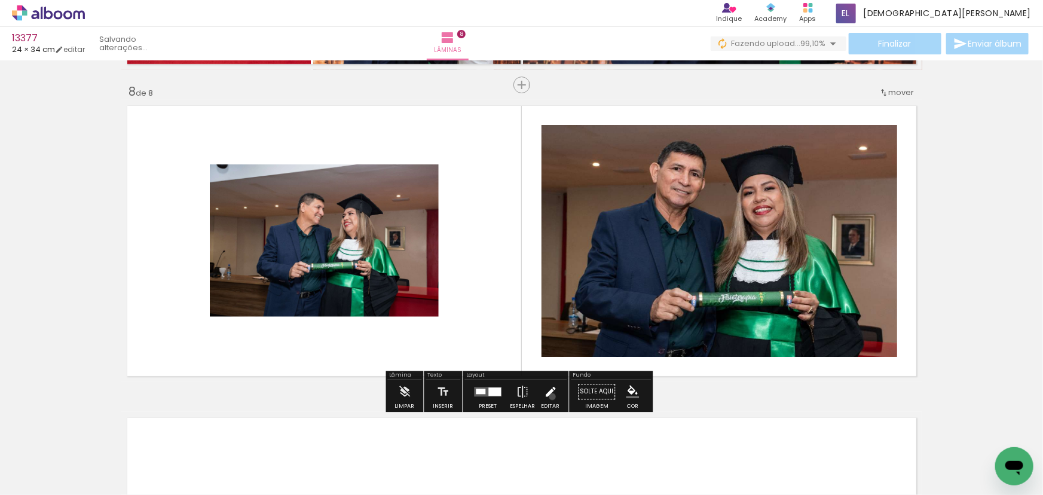
click at [549, 396] on iron-icon at bounding box center [550, 392] width 13 height 24
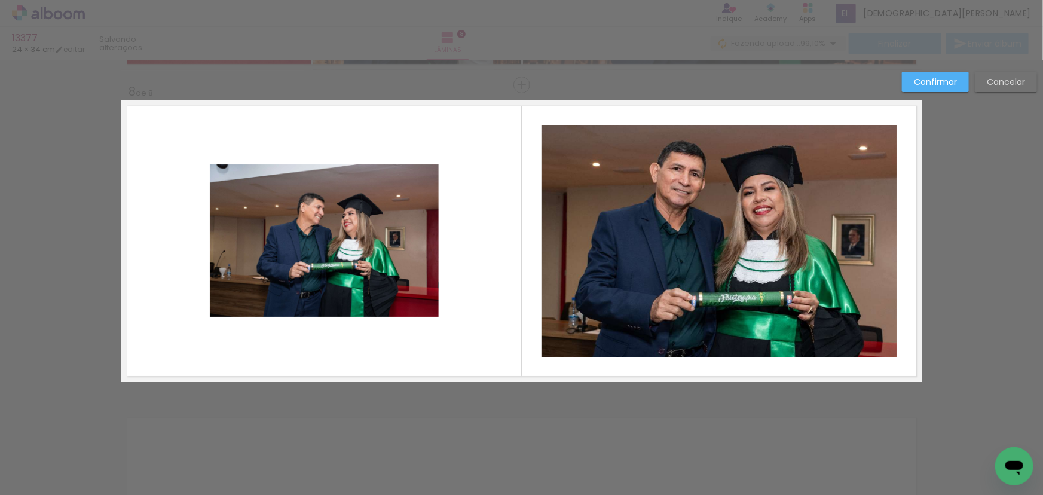
click at [365, 279] on quentale-photo at bounding box center [324, 240] width 229 height 152
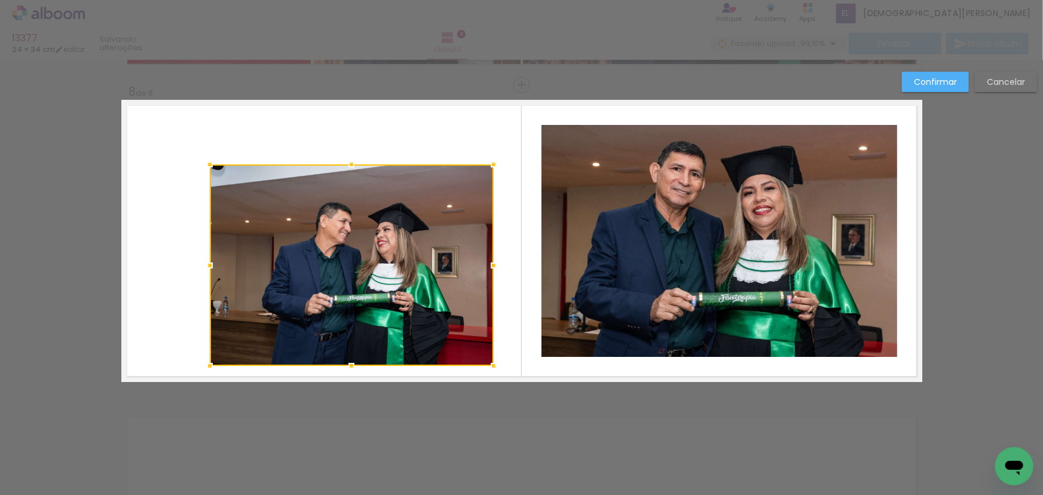
drag, startPoint x: 448, startPoint y: 335, endPoint x: 491, endPoint y: 368, distance: 53.7
click at [491, 368] on div at bounding box center [494, 366] width 24 height 24
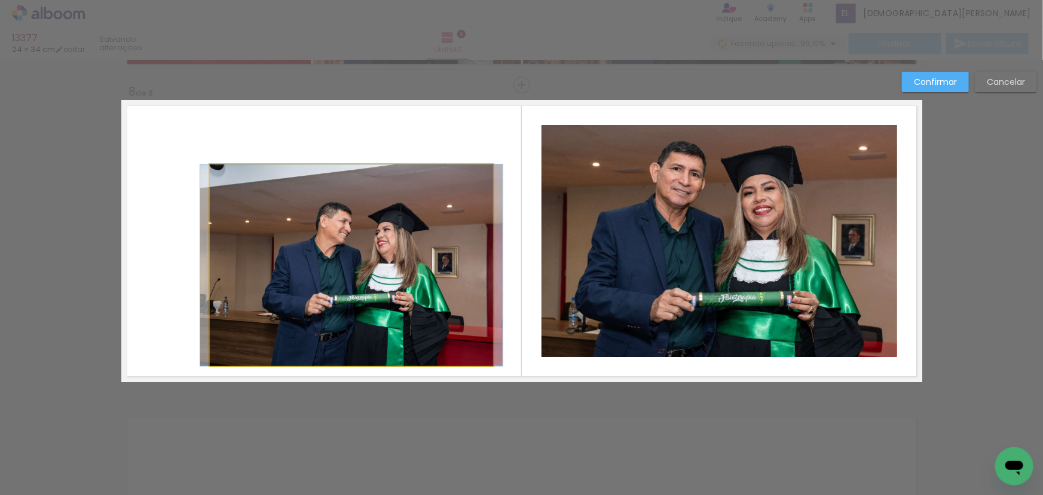
click at [415, 274] on quentale-photo at bounding box center [352, 264] width 284 height 201
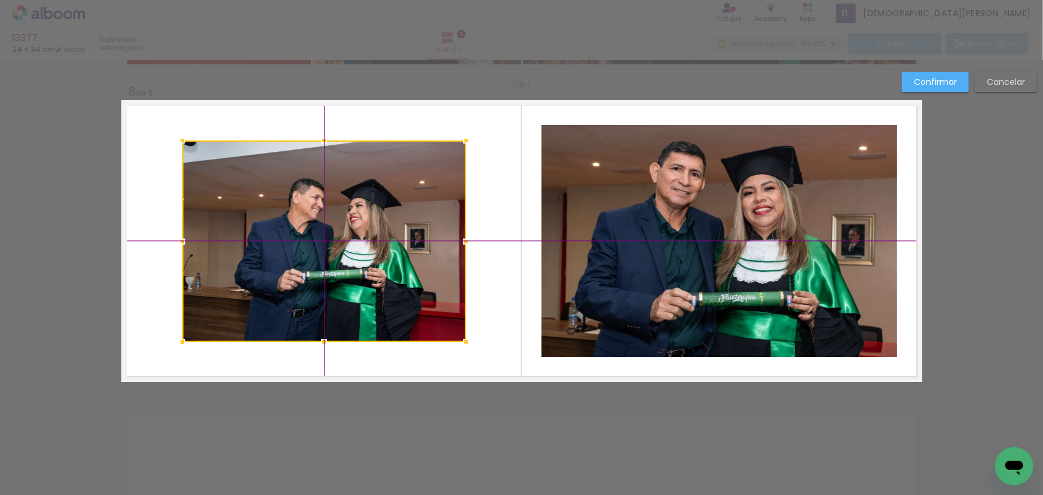
drag, startPoint x: 383, startPoint y: 273, endPoint x: 372, endPoint y: 262, distance: 15.2
click at [372, 262] on div at bounding box center [324, 240] width 284 height 201
click at [910, 72] on paper-button "Confirmar" at bounding box center [935, 82] width 67 height 20
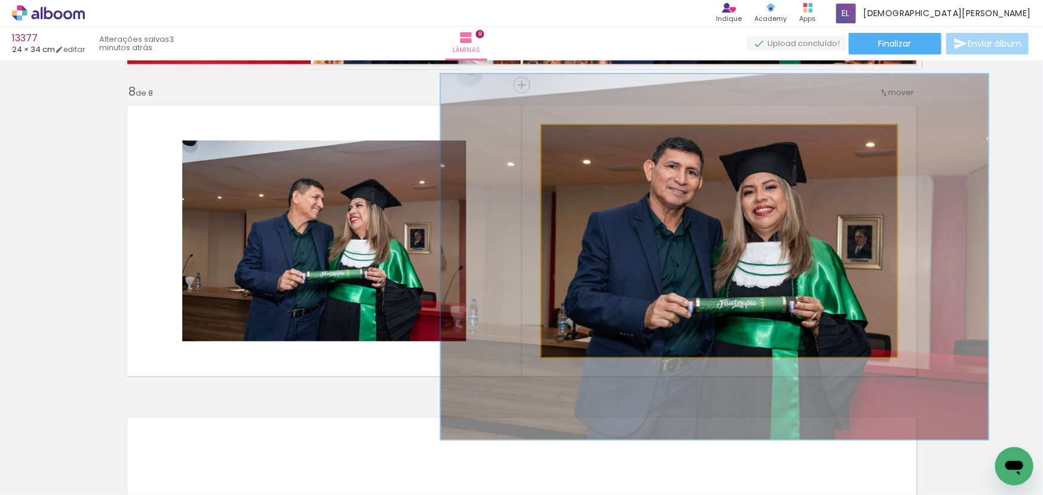
drag, startPoint x: 580, startPoint y: 139, endPoint x: 585, endPoint y: 147, distance: 8.8
type paper-slider "154"
click at [585, 147] on quentale-photo at bounding box center [720, 241] width 356 height 232
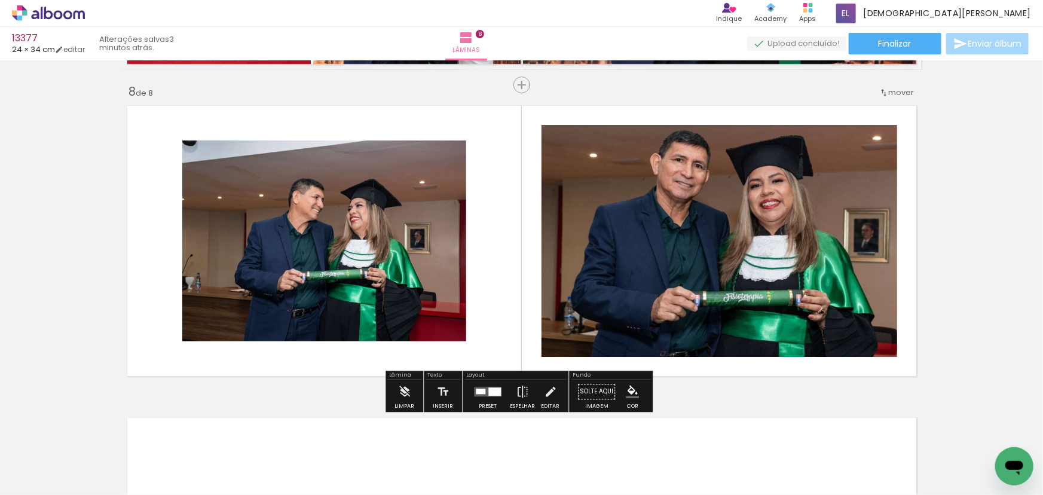
click at [660, 182] on paper-item at bounding box center [663, 182] width 22 height 8
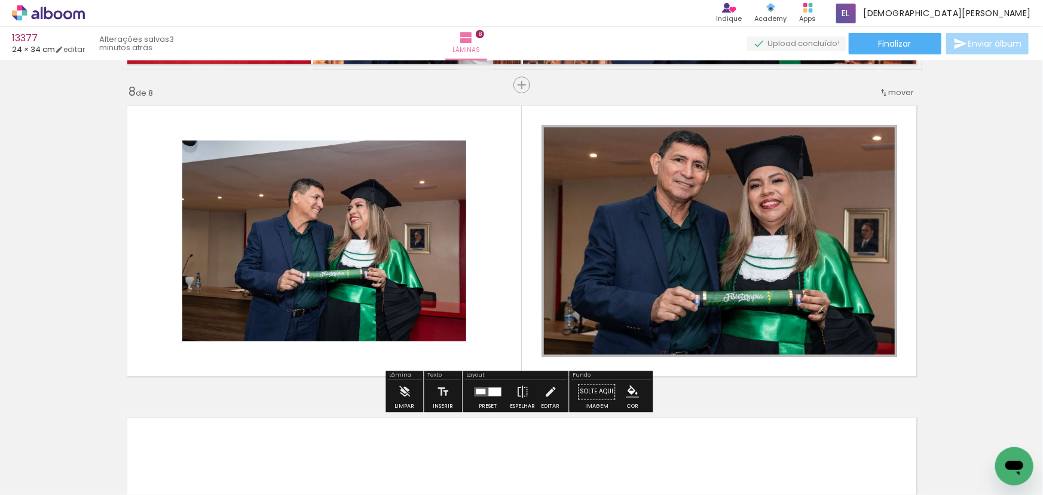
click at [659, 205] on paper-icon-button "color picker" at bounding box center [664, 213] width 24 height 21
click at [665, 109] on paper-item "#ffffff" at bounding box center [670, 111] width 12 height 12
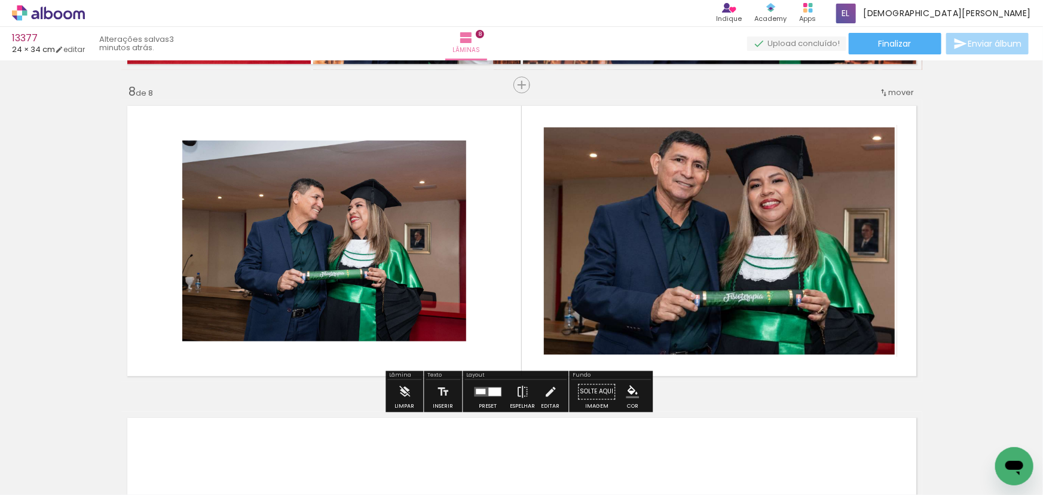
click at [303, 196] on paper-item at bounding box center [304, 198] width 22 height 8
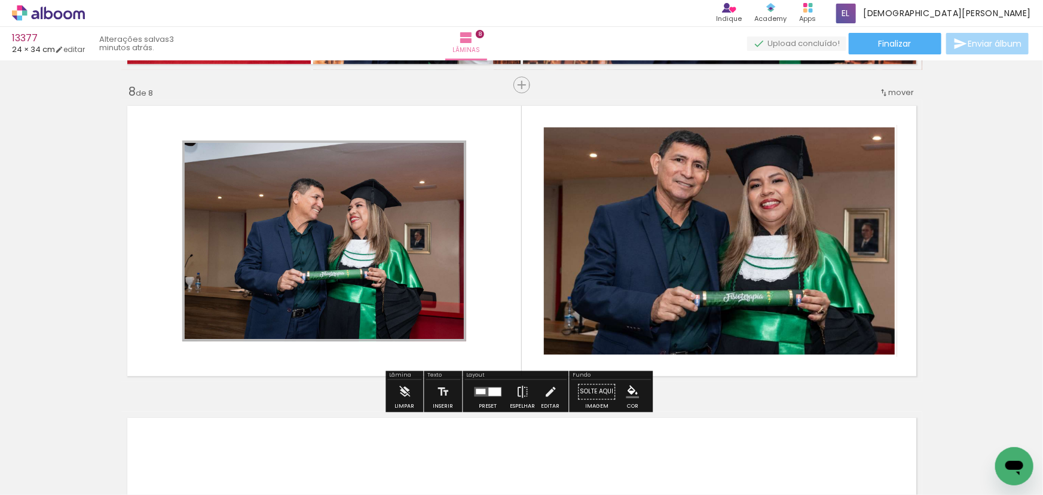
click at [0, 0] on paper-item at bounding box center [0, 0] width 0 height 0
click at [0, 0] on paper-icon-button "color picker" at bounding box center [0, 0] width 0 height 0
click at [0, 0] on paper-item "#ffffff" at bounding box center [0, 0] width 0 height 0
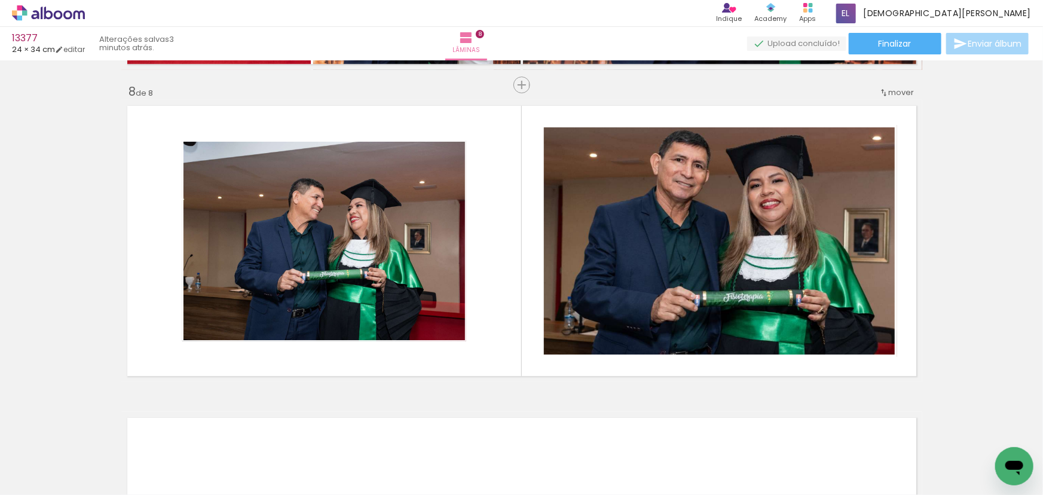
scroll to position [0, 5269]
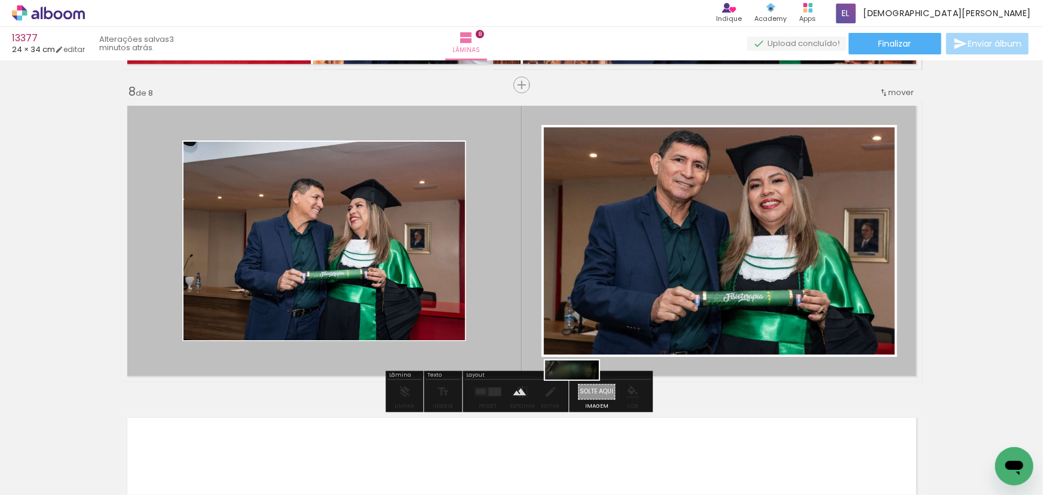
drag, startPoint x: 357, startPoint y: 452, endPoint x: 584, endPoint y: 399, distance: 233.3
click at [584, 399] on quentale-workspace at bounding box center [521, 247] width 1043 height 495
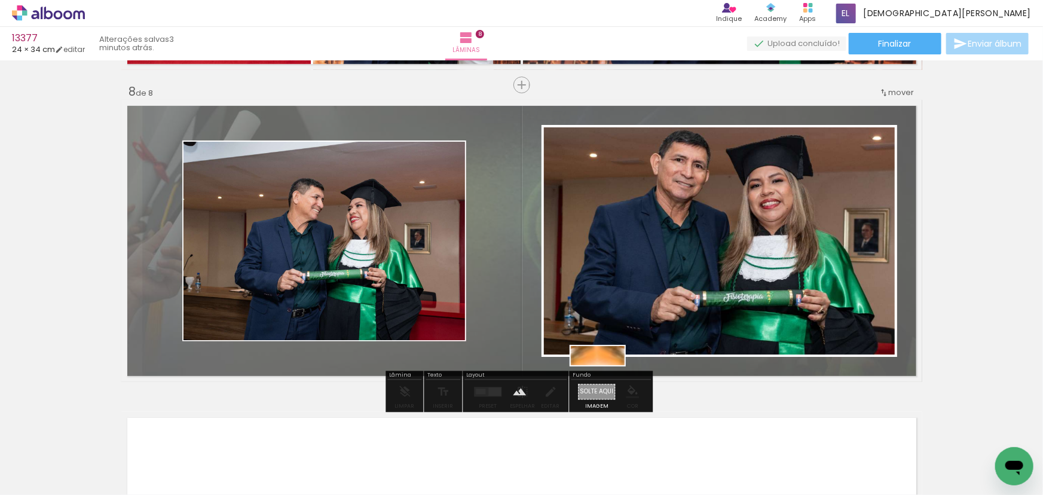
drag, startPoint x: 872, startPoint y: 457, endPoint x: 595, endPoint y: 395, distance: 283.8
click at [605, 397] on quentale-workspace at bounding box center [521, 247] width 1043 height 495
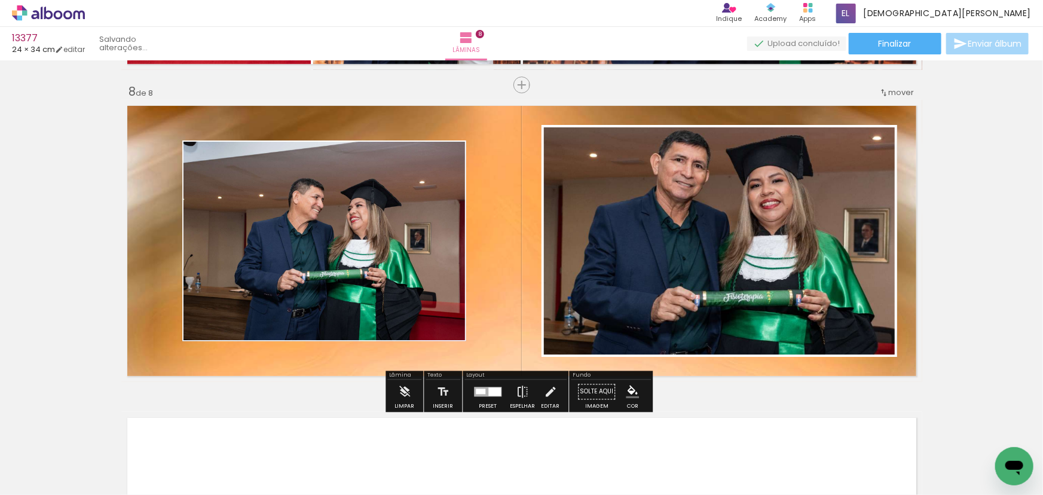
click at [484, 341] on quentale-layouter at bounding box center [521, 241] width 801 height 282
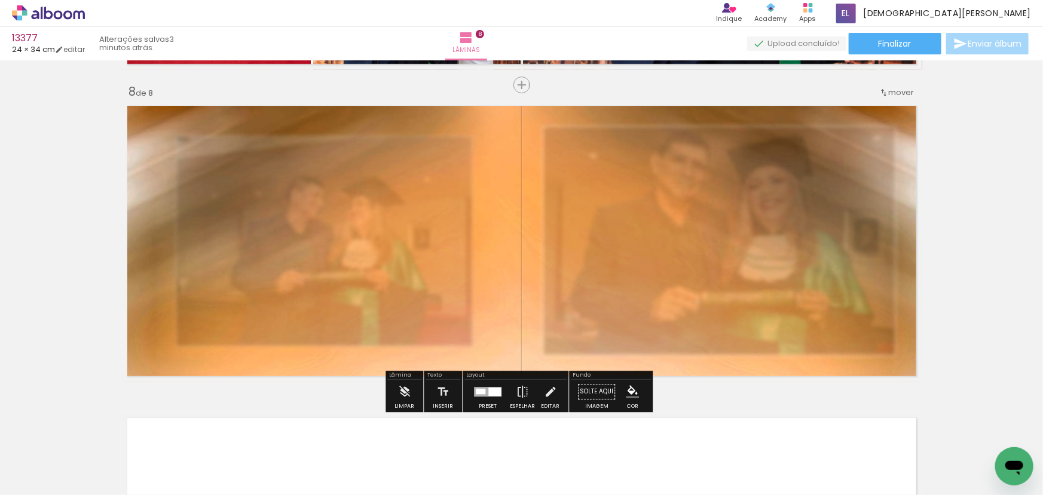
type paper-slider "55"
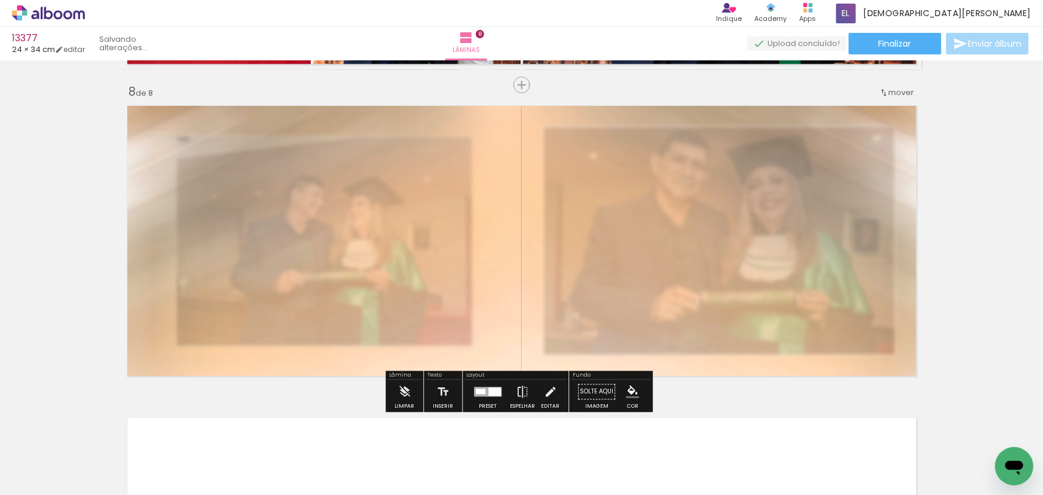
click at [271, 127] on div at bounding box center [274, 130] width 47 height 19
click at [627, 395] on iron-icon "color picker" at bounding box center [632, 391] width 13 height 13
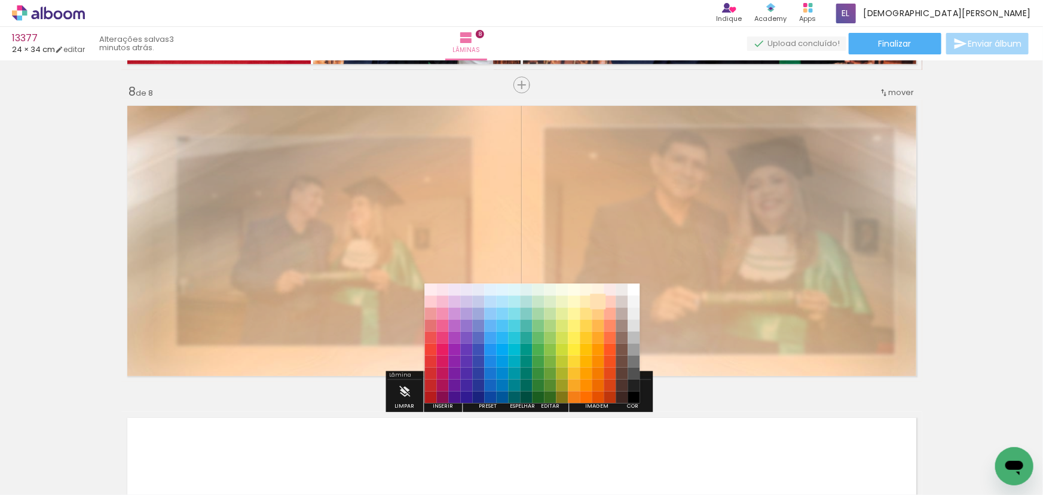
click at [597, 299] on paper-item "#ffe0b2" at bounding box center [598, 301] width 12 height 12
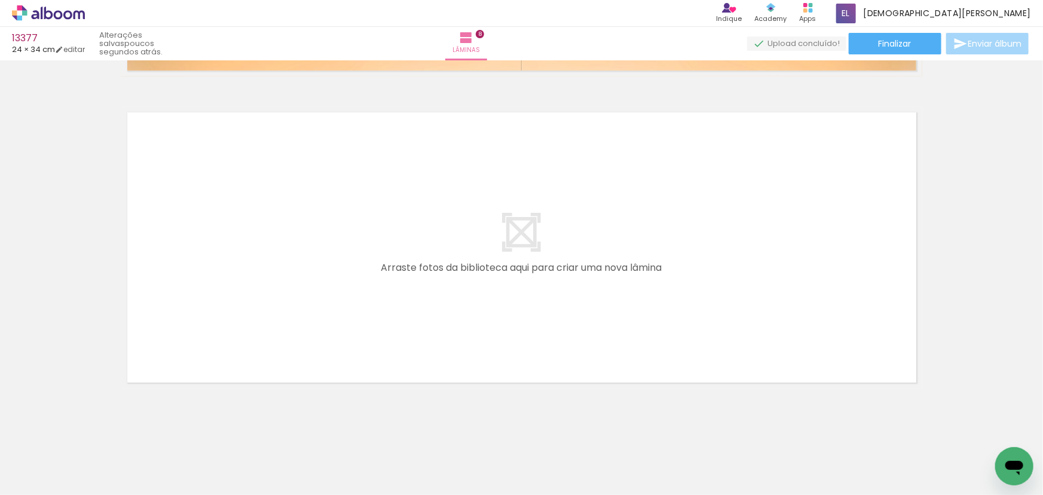
scroll to position [2494, 0]
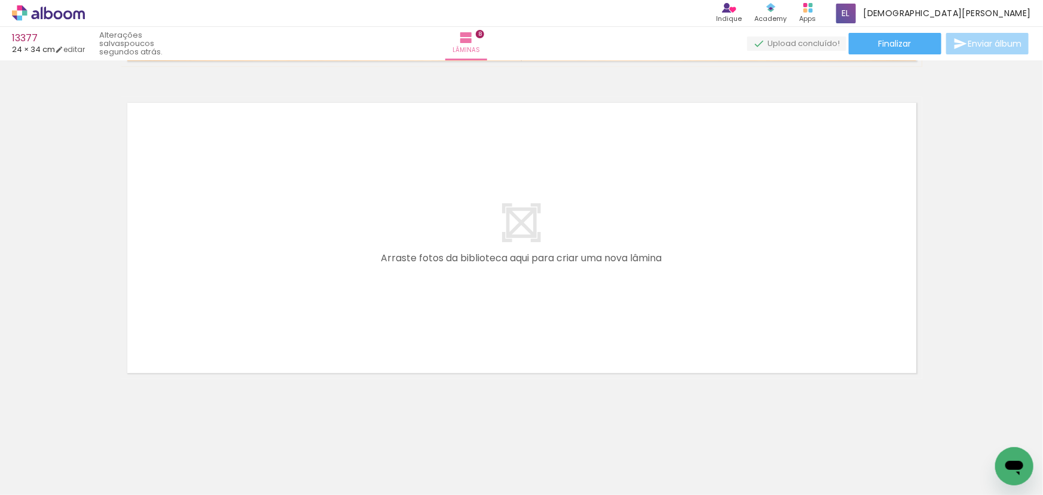
drag, startPoint x: 348, startPoint y: 455, endPoint x: 329, endPoint y: 335, distance: 121.8
click at [329, 335] on quentale-workspace at bounding box center [521, 247] width 1043 height 495
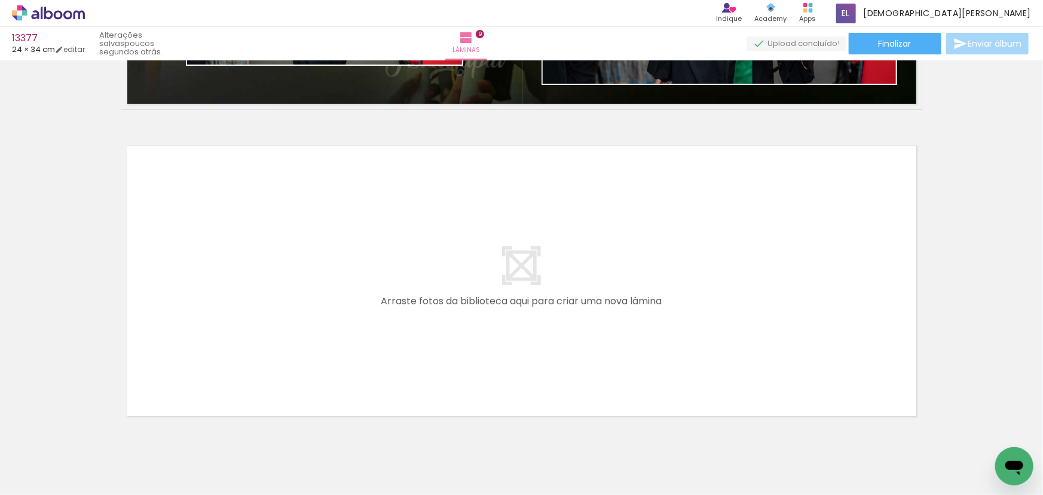
scroll to position [0, 1696]
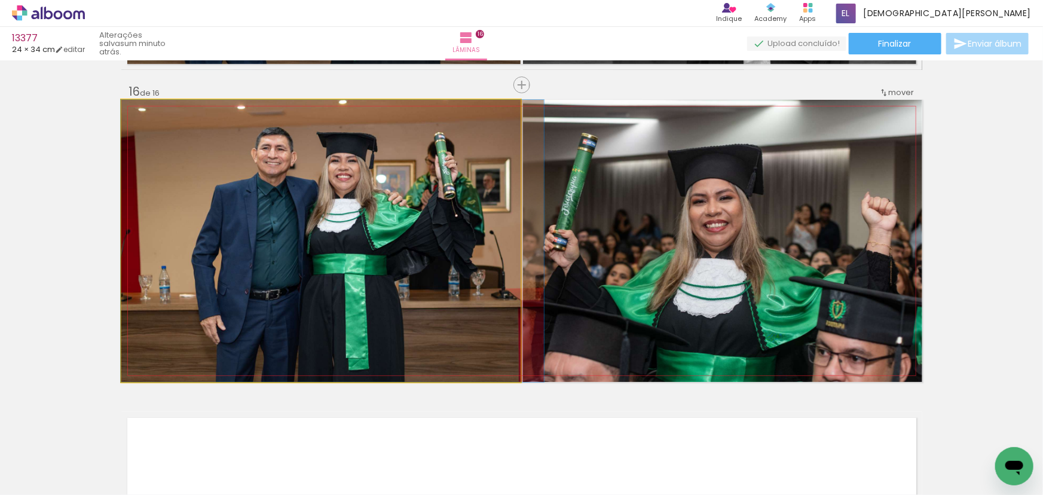
scroll to position [0, 4326]
drag, startPoint x: 330, startPoint y: 294, endPoint x: 342, endPoint y: 295, distance: 12.0
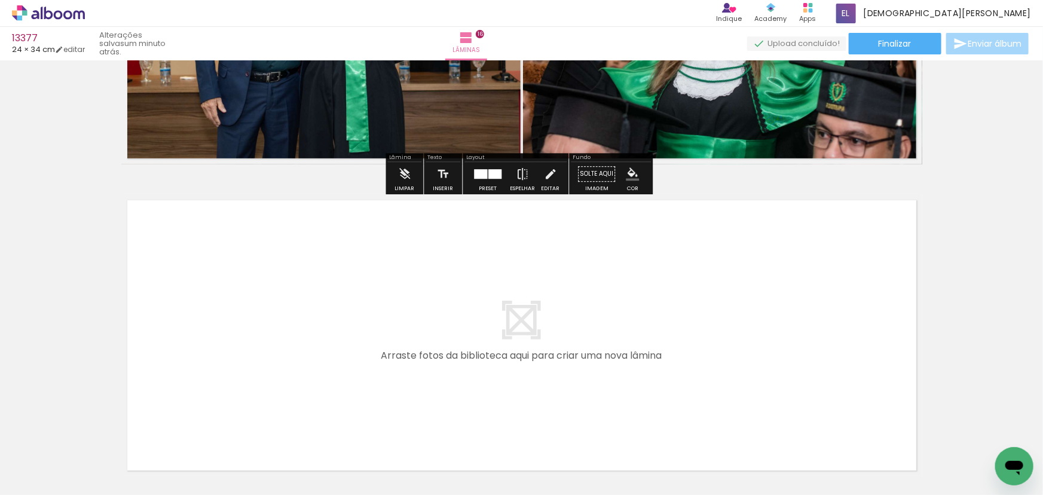
scroll to position [0, 4637]
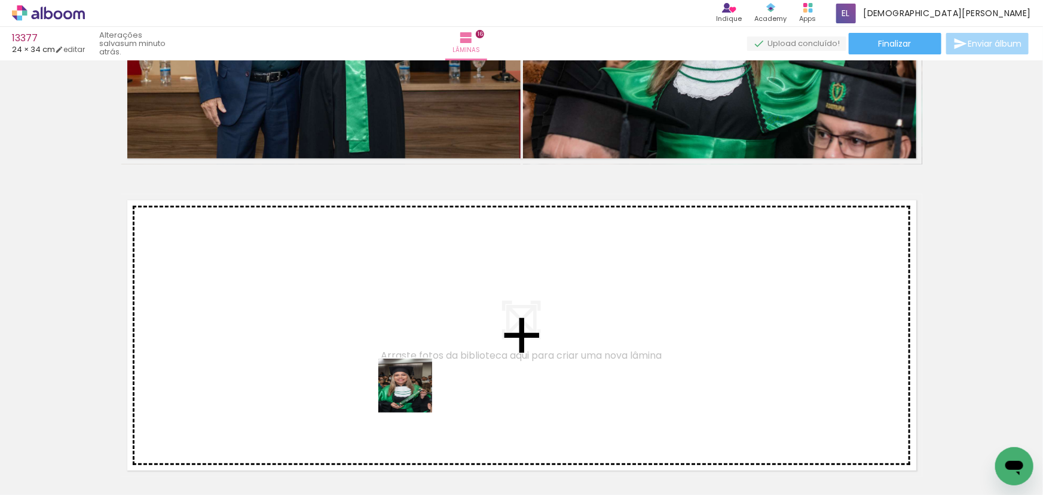
drag, startPoint x: 447, startPoint y: 455, endPoint x: 358, endPoint y: 308, distance: 171.6
click at [358, 308] on quentale-workspace at bounding box center [521, 247] width 1043 height 495
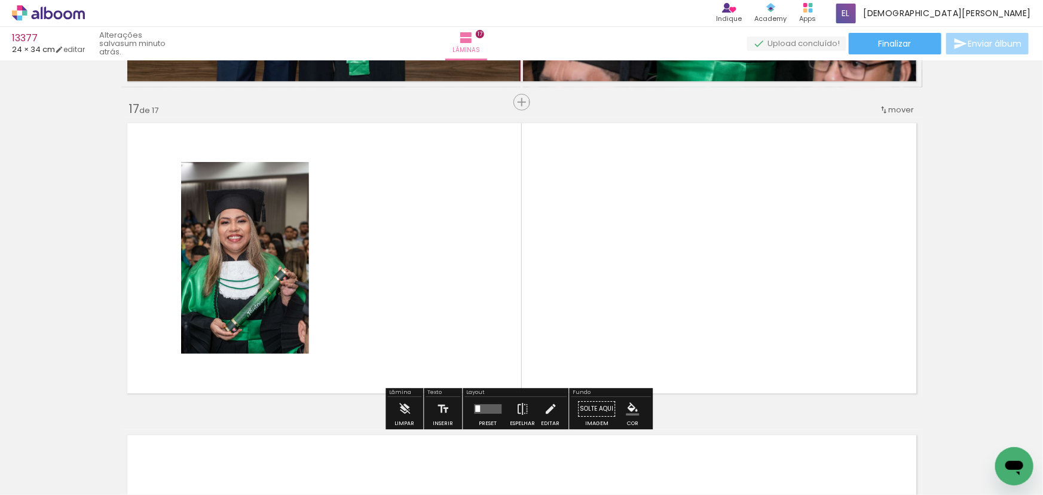
scroll to position [4988, 0]
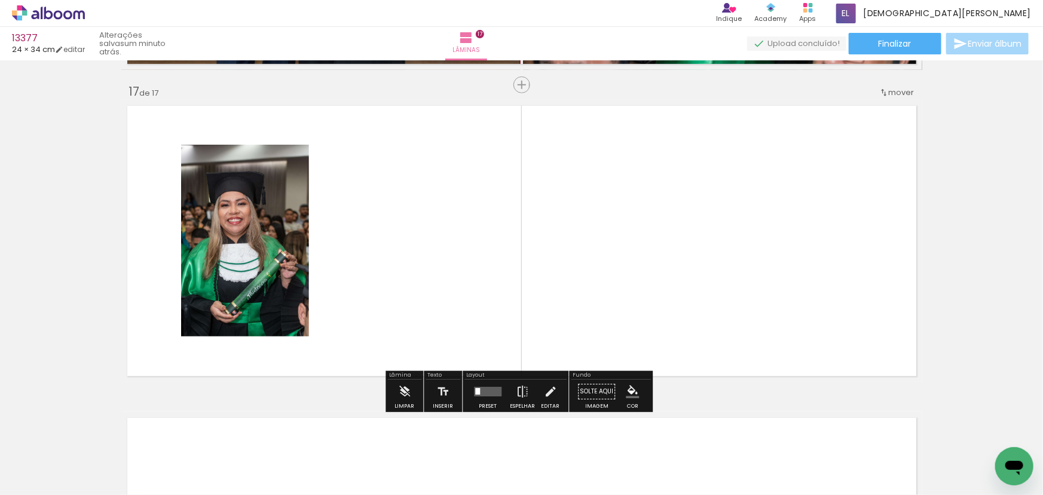
drag, startPoint x: 572, startPoint y: 463, endPoint x: 656, endPoint y: 262, distance: 217.8
click at [656, 262] on quentale-workspace at bounding box center [521, 247] width 1043 height 495
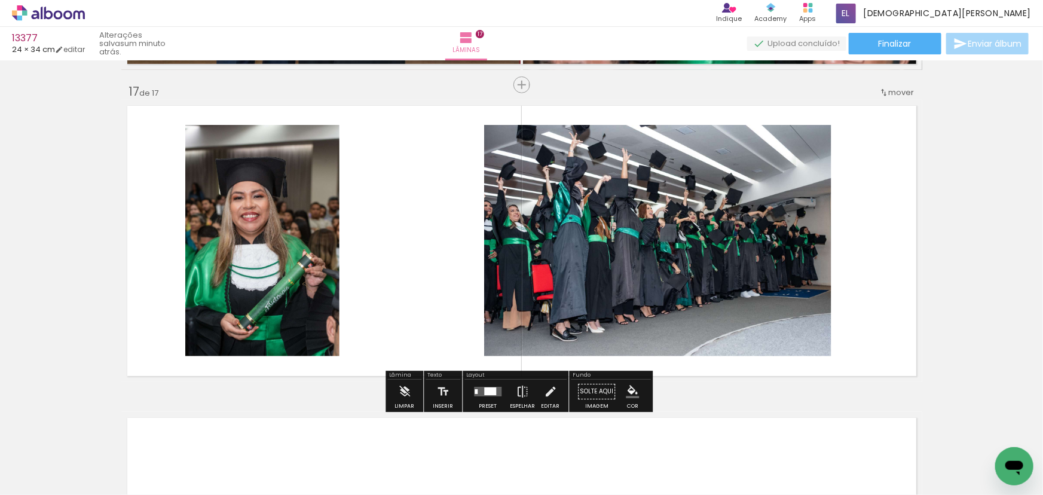
click at [472, 393] on div at bounding box center [488, 392] width 32 height 24
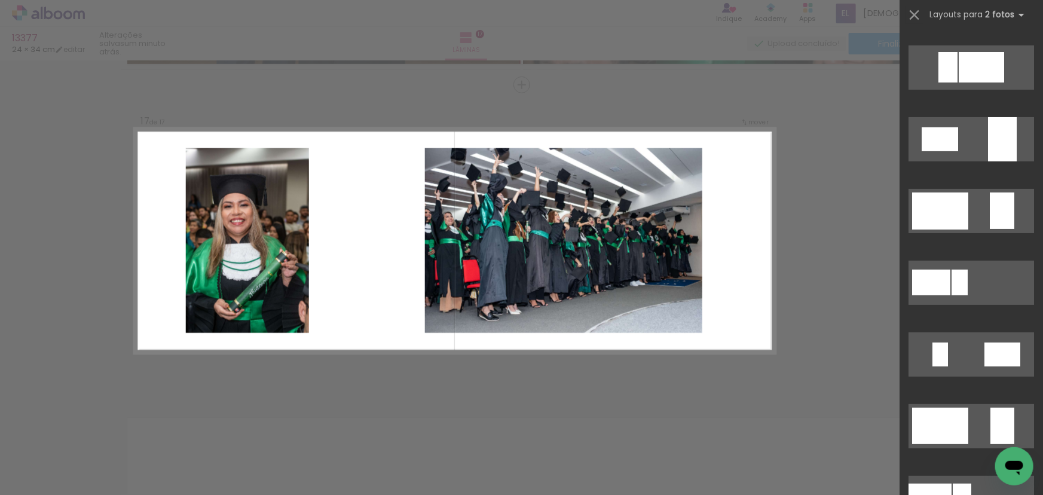
scroll to position [163, 0]
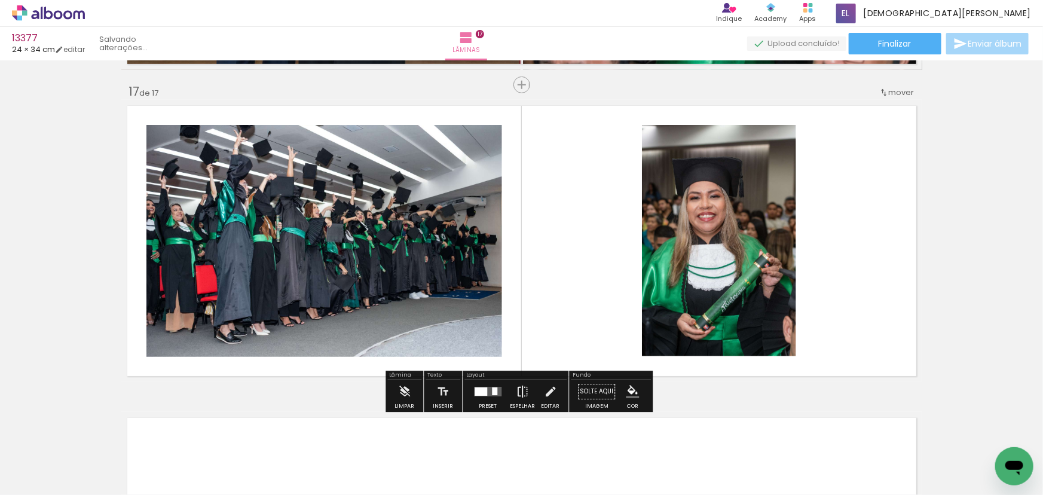
click at [516, 390] on iron-icon at bounding box center [522, 392] width 13 height 24
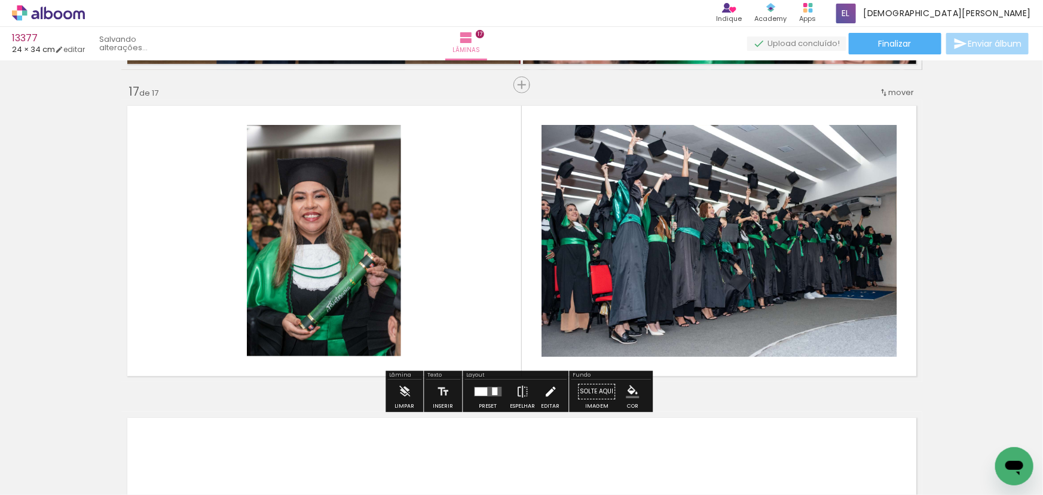
click at [552, 395] on iron-icon at bounding box center [550, 392] width 13 height 24
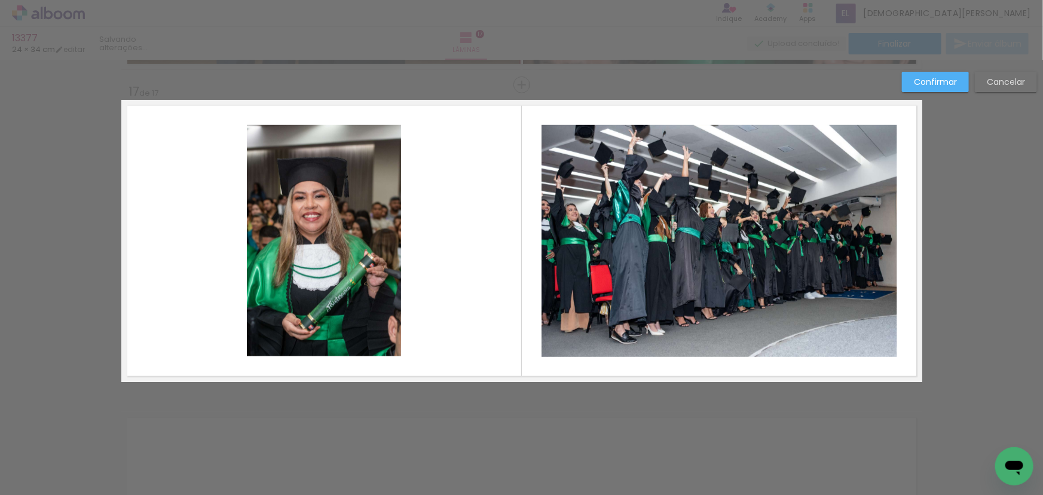
click at [368, 258] on quentale-photo at bounding box center [324, 240] width 154 height 231
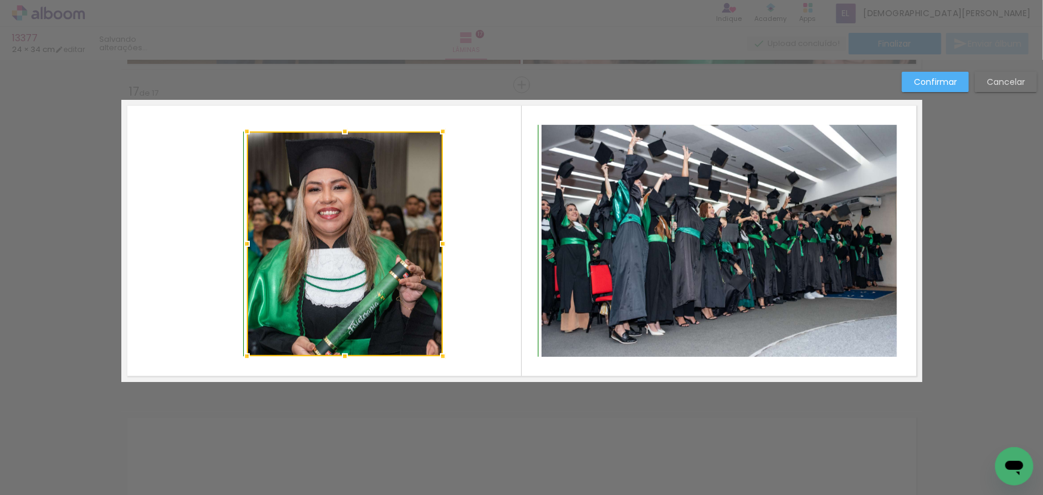
drag, startPoint x: 393, startPoint y: 126, endPoint x: 420, endPoint y: 130, distance: 26.6
click at [420, 130] on album-spread "17 de 17" at bounding box center [521, 241] width 801 height 282
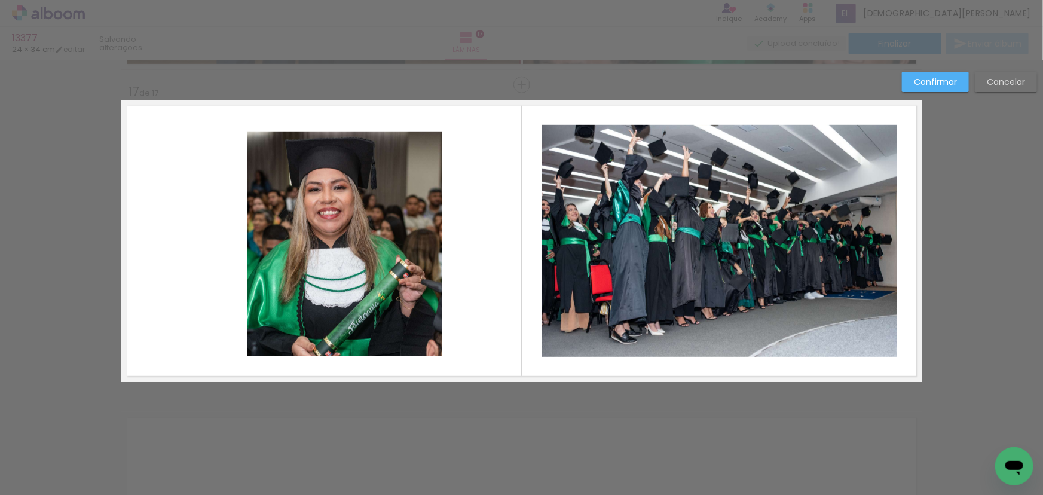
click at [299, 227] on quentale-photo at bounding box center [345, 244] width 196 height 225
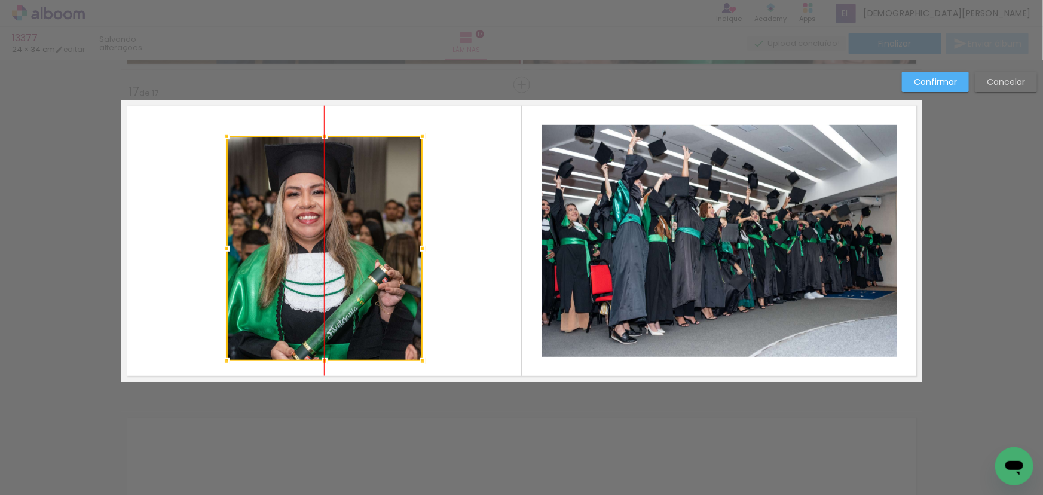
drag, startPoint x: 369, startPoint y: 237, endPoint x: 347, endPoint y: 241, distance: 21.9
click at [347, 241] on div at bounding box center [325, 248] width 196 height 225
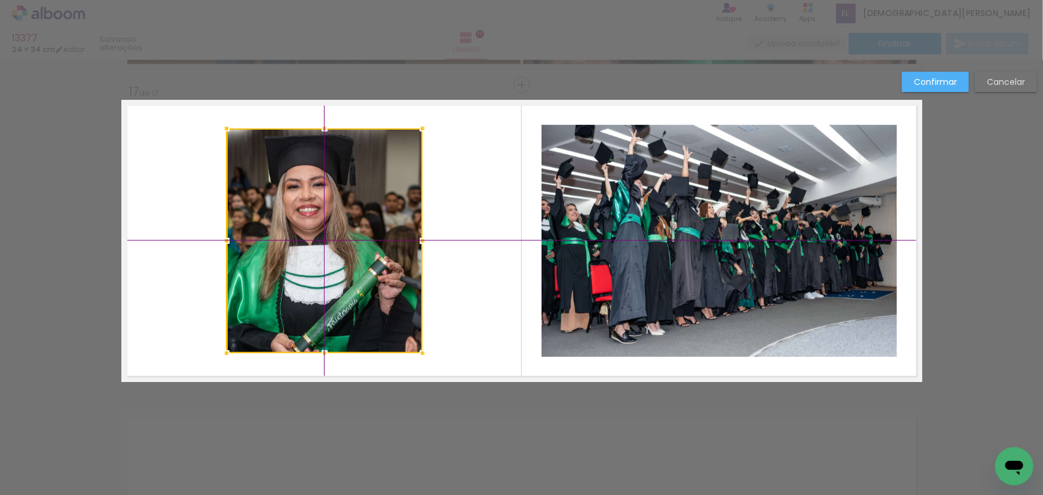
drag, startPoint x: 329, startPoint y: 243, endPoint x: 332, endPoint y: 227, distance: 17.0
click at [332, 227] on div at bounding box center [325, 241] width 196 height 225
click at [962, 73] on paper-button "Confirmar" at bounding box center [935, 82] width 67 height 20
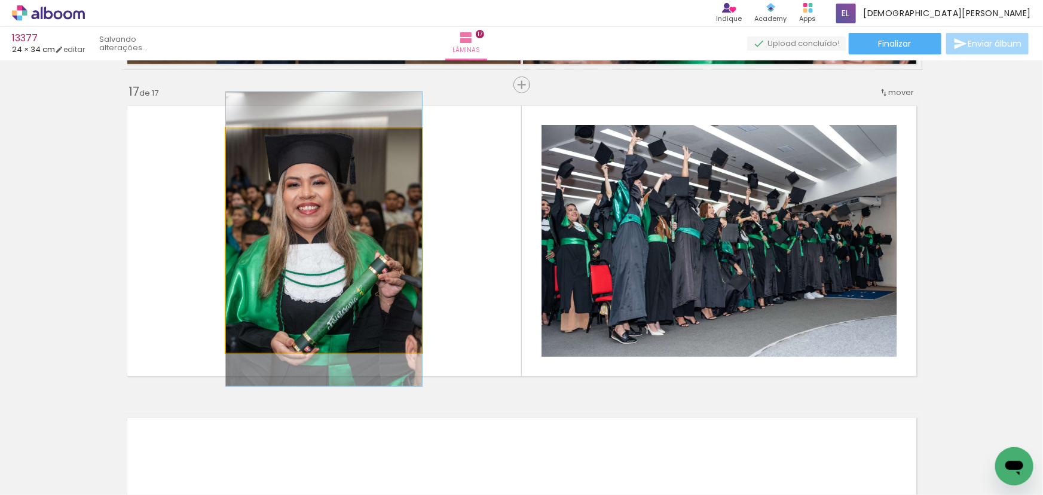
drag, startPoint x: 310, startPoint y: 244, endPoint x: 304, endPoint y: 243, distance: 6.0
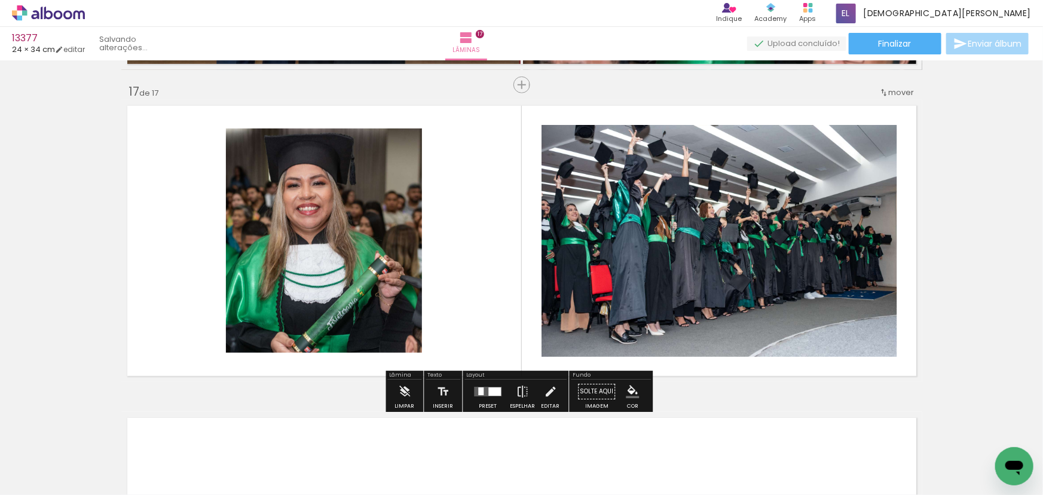
click at [347, 185] on paper-item at bounding box center [348, 186] width 22 height 8
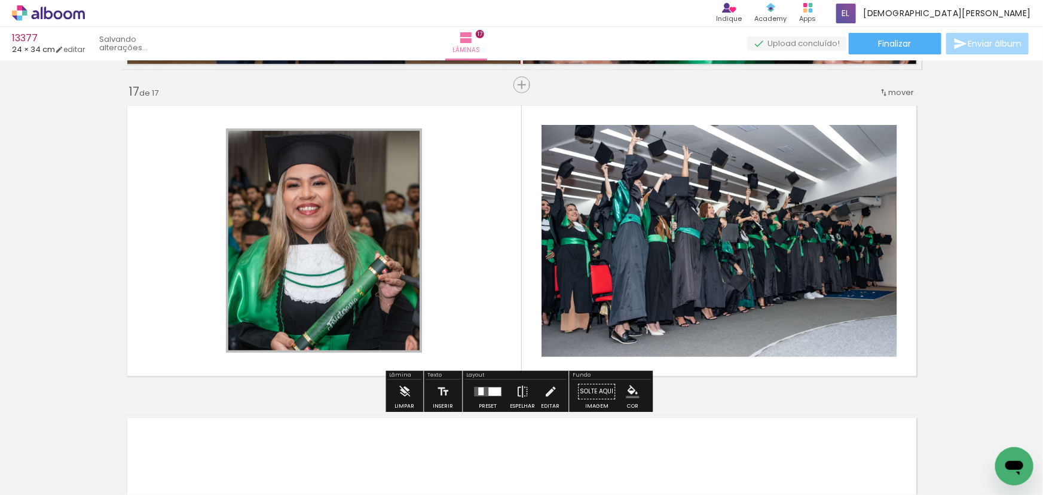
click at [346, 218] on iron-icon "color picker" at bounding box center [349, 217] width 14 height 11
click at [352, 109] on paper-item "#ffffff" at bounding box center [355, 114] width 12 height 12
click at [661, 180] on paper-item at bounding box center [663, 182] width 22 height 8
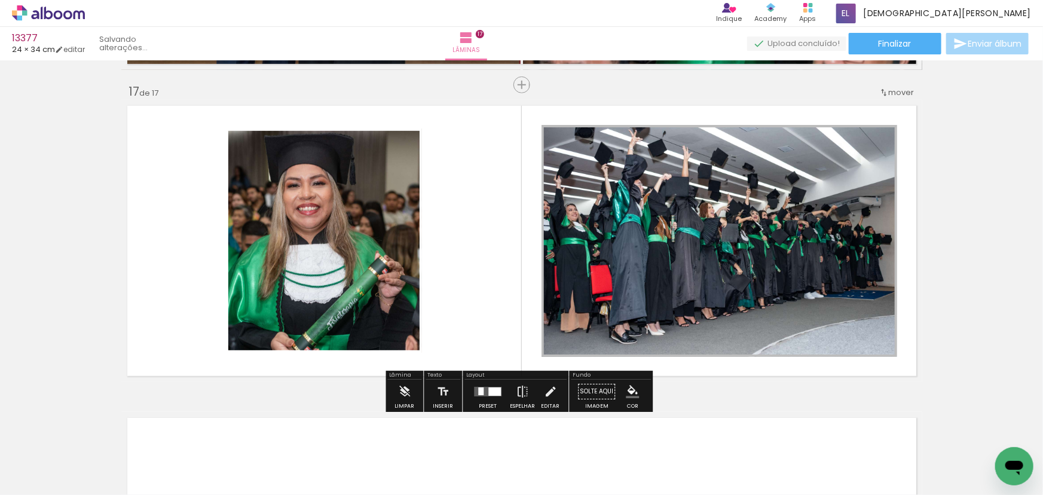
click at [0, 0] on iron-icon "color picker" at bounding box center [0, 0] width 0 height 0
click at [0, 0] on paper-item "#ffffff" at bounding box center [0, 0] width 0 height 0
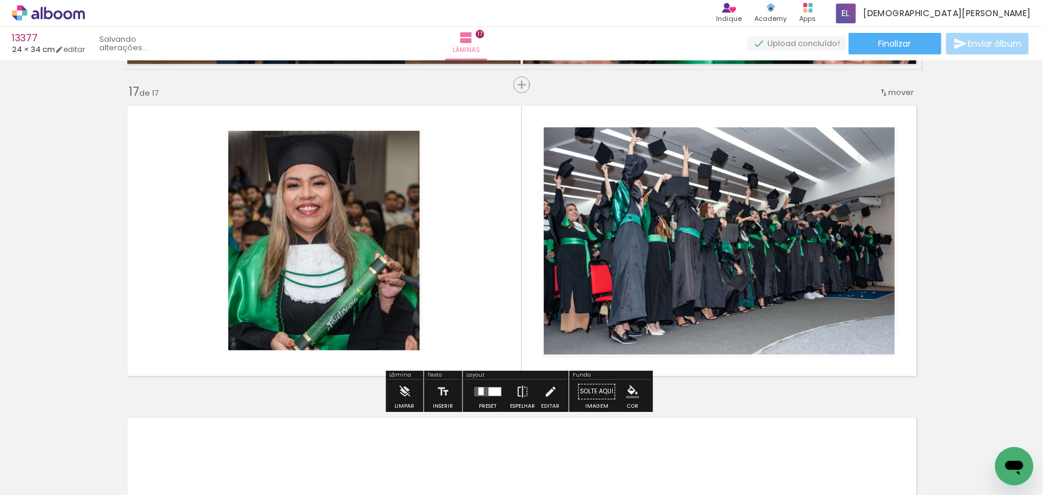
scroll to position [0, 4909]
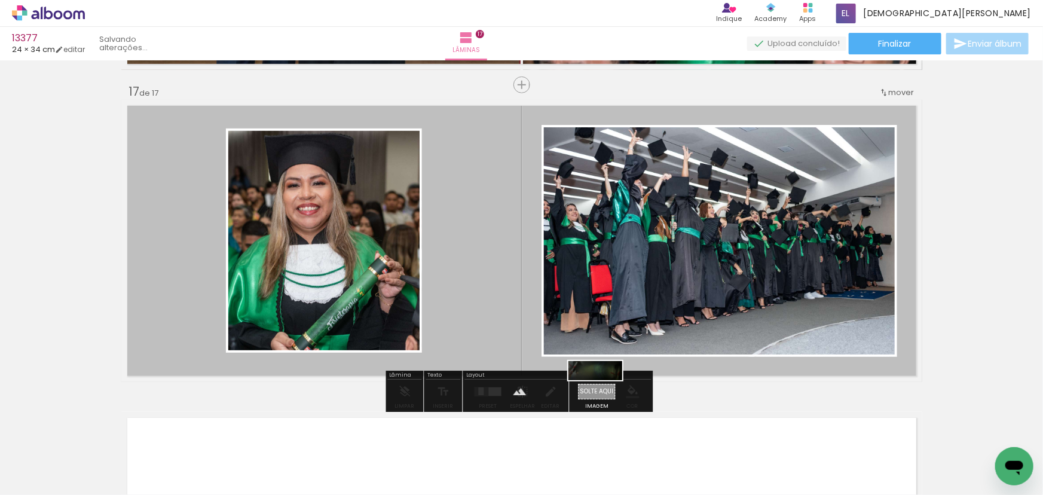
drag, startPoint x: 708, startPoint y: 460, endPoint x: 604, endPoint y: 397, distance: 121.8
click at [604, 397] on quentale-workspace at bounding box center [521, 247] width 1043 height 495
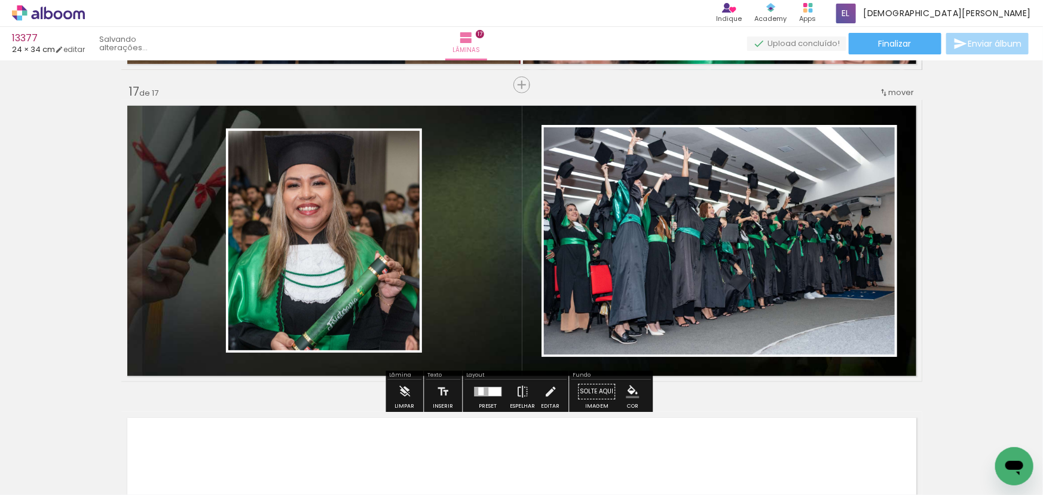
scroll to position [4933, 0]
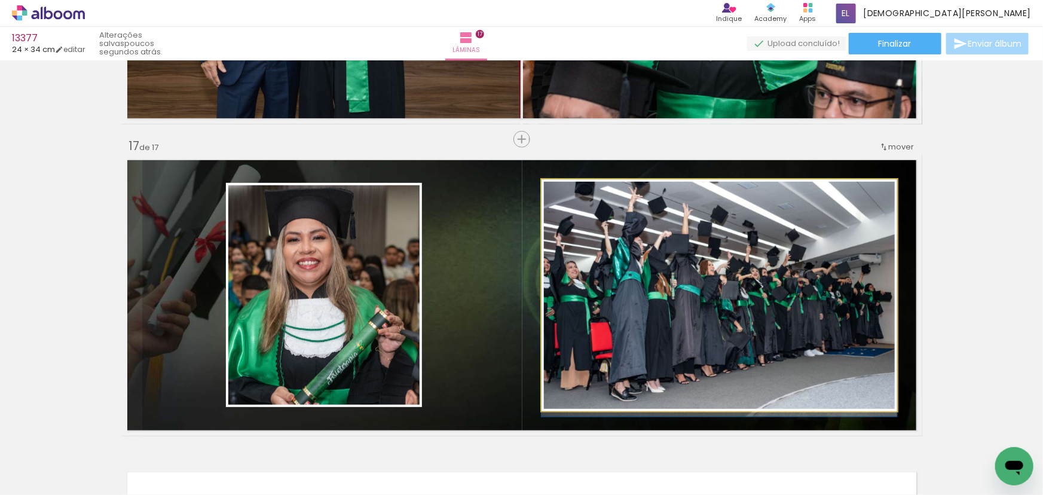
drag, startPoint x: 715, startPoint y: 351, endPoint x: 732, endPoint y: 359, distance: 17.7
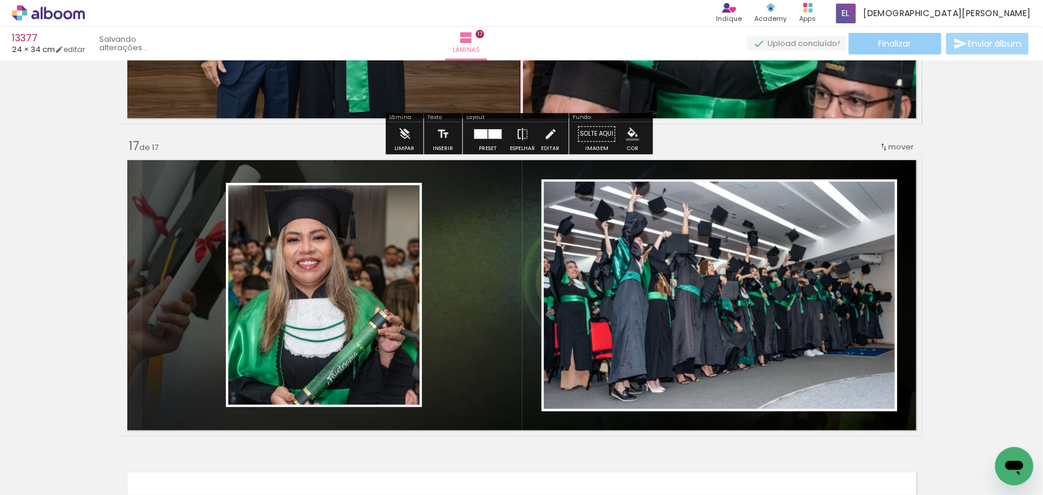
click at [910, 50] on paper-button "Finalizar" at bounding box center [895, 44] width 93 height 22
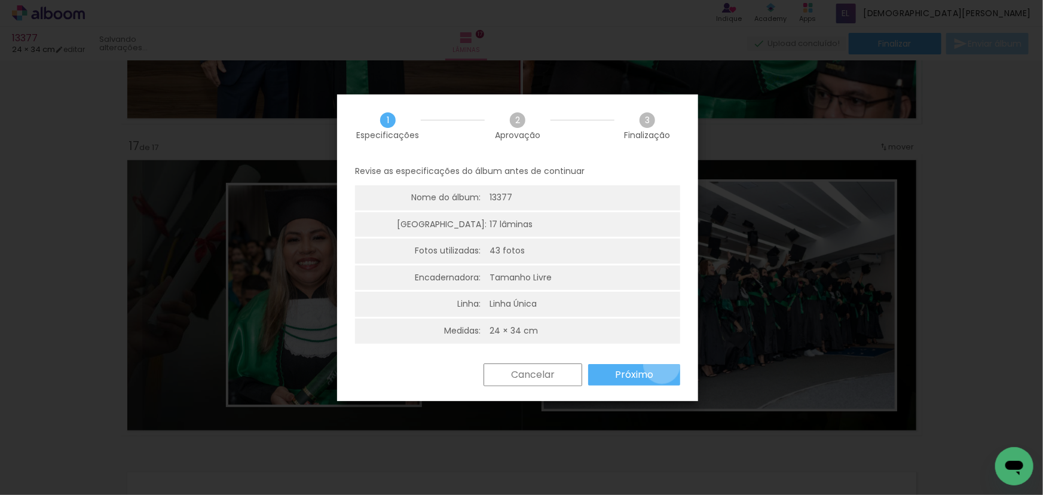
click at [662, 365] on paper-button "Próximo" at bounding box center [634, 375] width 92 height 22
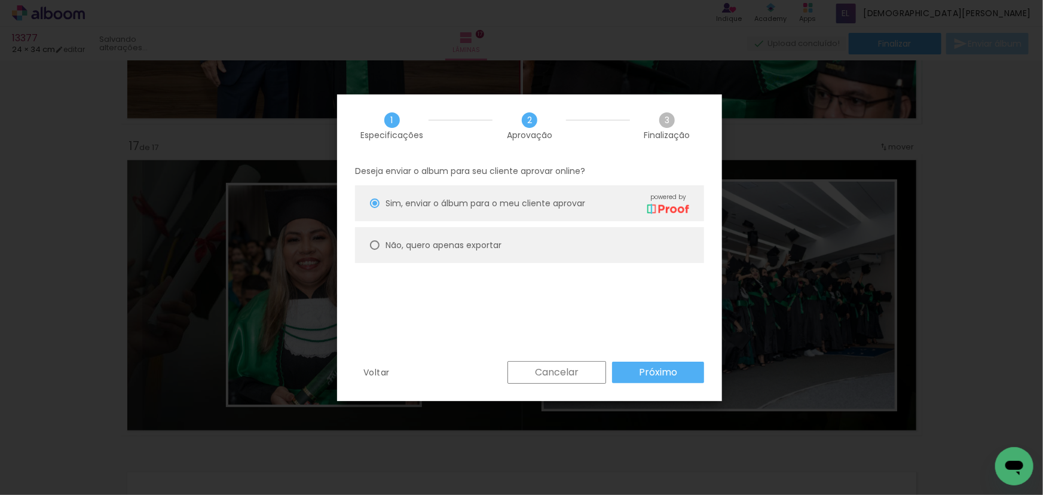
click at [0, 0] on slot "Não, quero apenas exportar" at bounding box center [0, 0] width 0 height 0
type paper-radio-button "on"
click at [632, 363] on paper-button "Próximo" at bounding box center [658, 373] width 92 height 22
type input "Alta, 300 DPI"
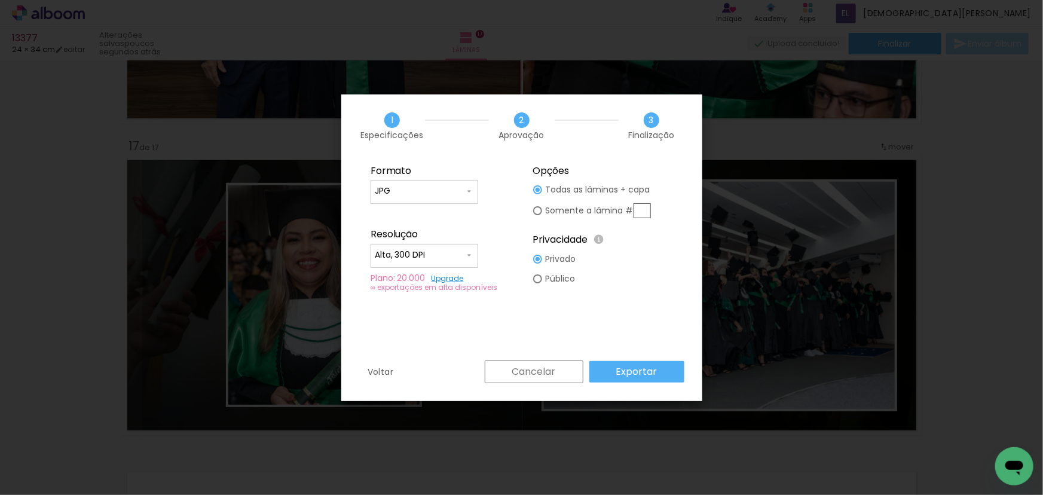
click at [0, 0] on slot "Exportar" at bounding box center [0, 0] width 0 height 0
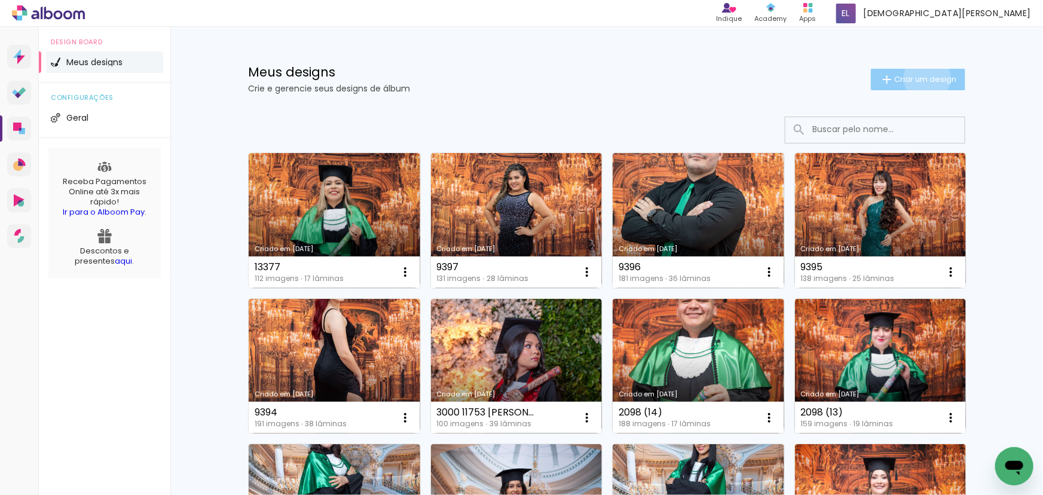
click at [921, 78] on span "Criar um design" at bounding box center [925, 79] width 62 height 8
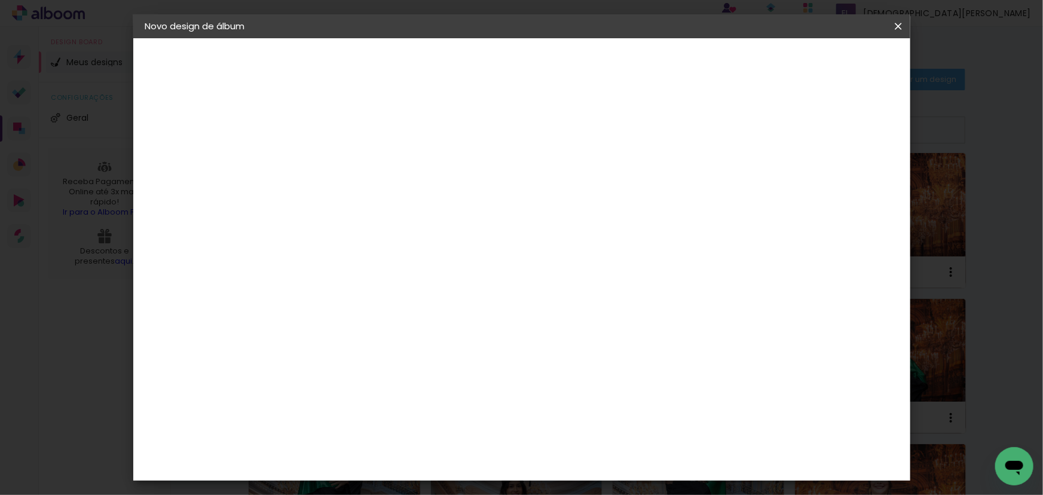
click at [341, 154] on input at bounding box center [341, 160] width 0 height 19
type input "9399"
type paper-input "9399"
click at [0, 0] on slot "Avançar" at bounding box center [0, 0] width 0 height 0
click at [0, 0] on slot "Tamanho Livre" at bounding box center [0, 0] width 0 height 0
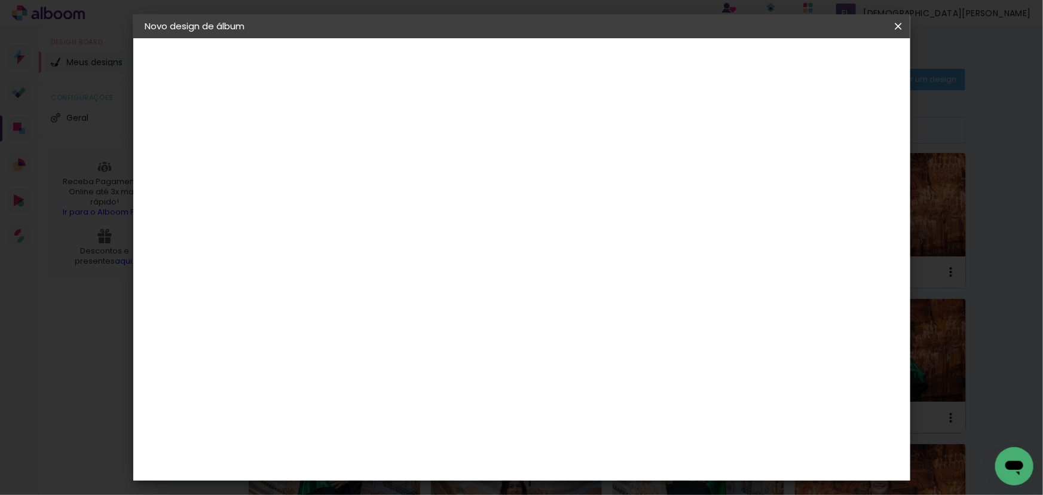
click at [0, 0] on slot "Avançar" at bounding box center [0, 0] width 0 height 0
click at [311, 337] on input "30" at bounding box center [303, 340] width 31 height 18
type input "24"
type paper-input "24"
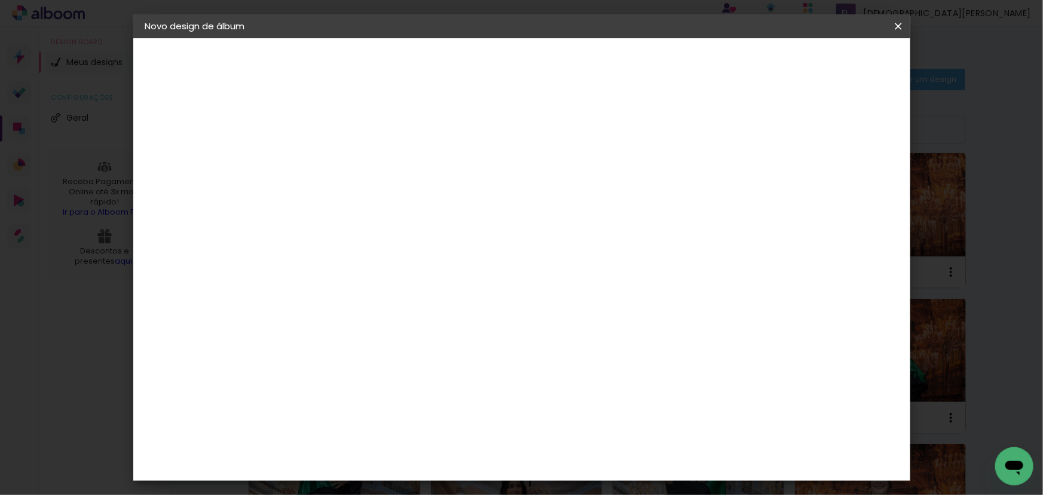
click at [601, 448] on input "60" at bounding box center [588, 452] width 31 height 18
type input "68"
type paper-input "68"
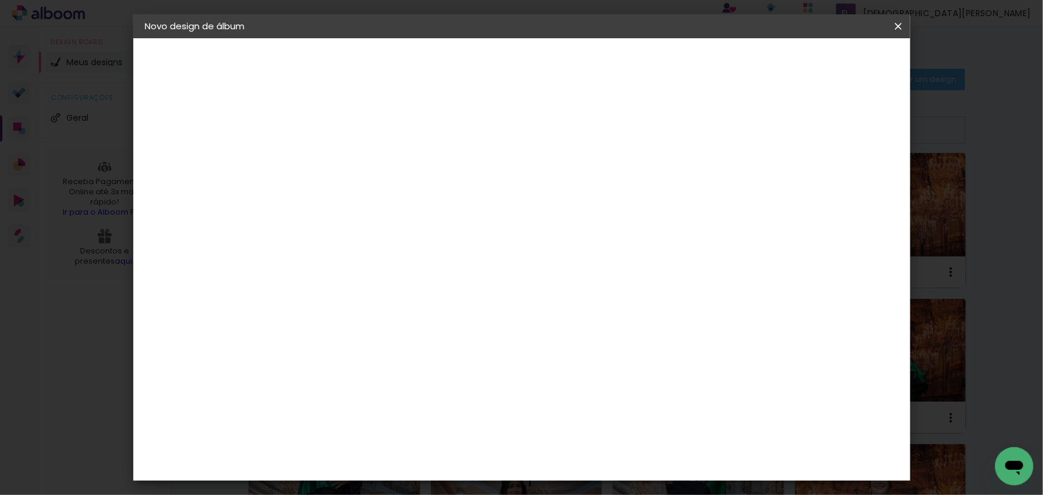
click at [836, 56] on paper-button "Iniciar design" at bounding box center [797, 63] width 78 height 20
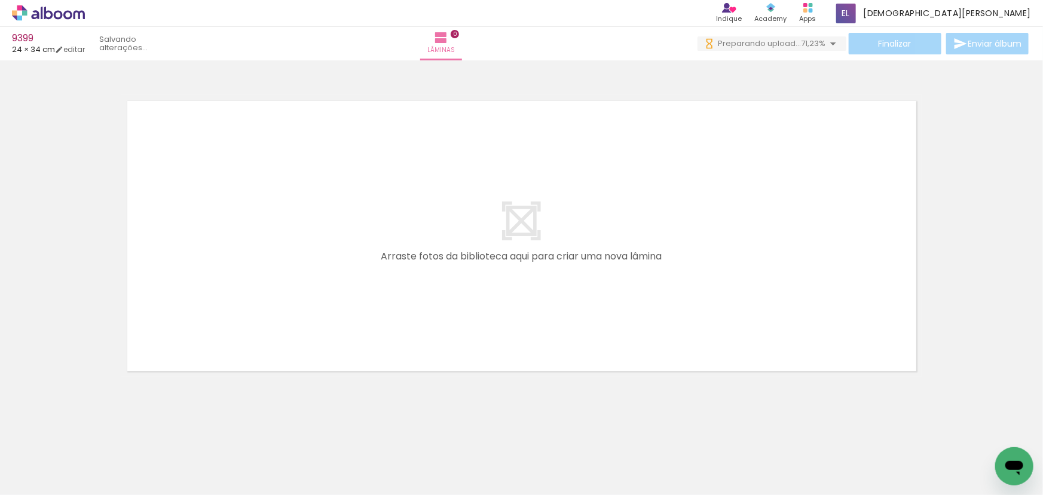
drag, startPoint x: 681, startPoint y: 209, endPoint x: 671, endPoint y: 200, distance: 13.6
click at [683, 209] on quentale-layouter at bounding box center [521, 236] width 801 height 282
drag, startPoint x: 212, startPoint y: 468, endPoint x: 607, endPoint y: 268, distance: 442.7
click at [603, 269] on quentale-workspace at bounding box center [521, 247] width 1043 height 495
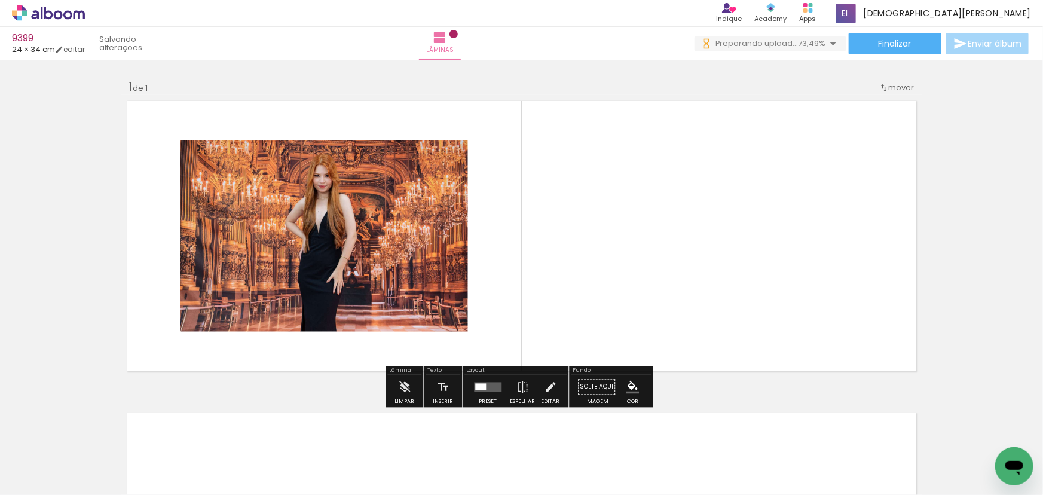
drag, startPoint x: 658, startPoint y: 288, endPoint x: 788, endPoint y: 312, distance: 133.2
click at [788, 312] on quentale-layouter at bounding box center [521, 236] width 801 height 282
drag, startPoint x: 711, startPoint y: 289, endPoint x: 789, endPoint y: 277, distance: 78.6
click at [789, 283] on quentale-layouter at bounding box center [521, 236] width 801 height 282
drag, startPoint x: 680, startPoint y: 302, endPoint x: 596, endPoint y: 264, distance: 92.0
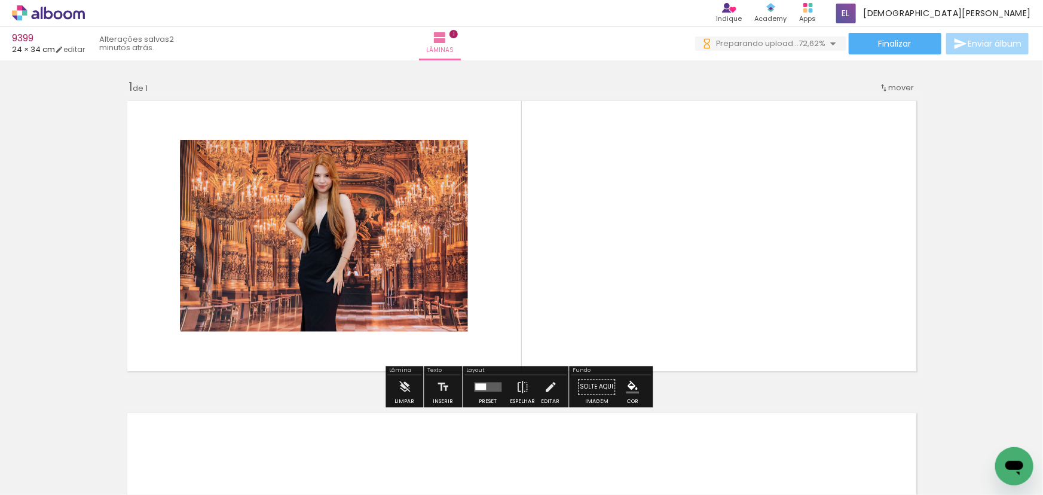
click at [600, 284] on quentale-layouter at bounding box center [521, 236] width 801 height 282
drag, startPoint x: 658, startPoint y: 310, endPoint x: 629, endPoint y: 264, distance: 53.7
click at [629, 270] on quentale-layouter at bounding box center [521, 236] width 801 height 282
drag, startPoint x: 759, startPoint y: 284, endPoint x: 574, endPoint y: 269, distance: 184.7
click at [576, 279] on quentale-layouter at bounding box center [521, 236] width 801 height 282
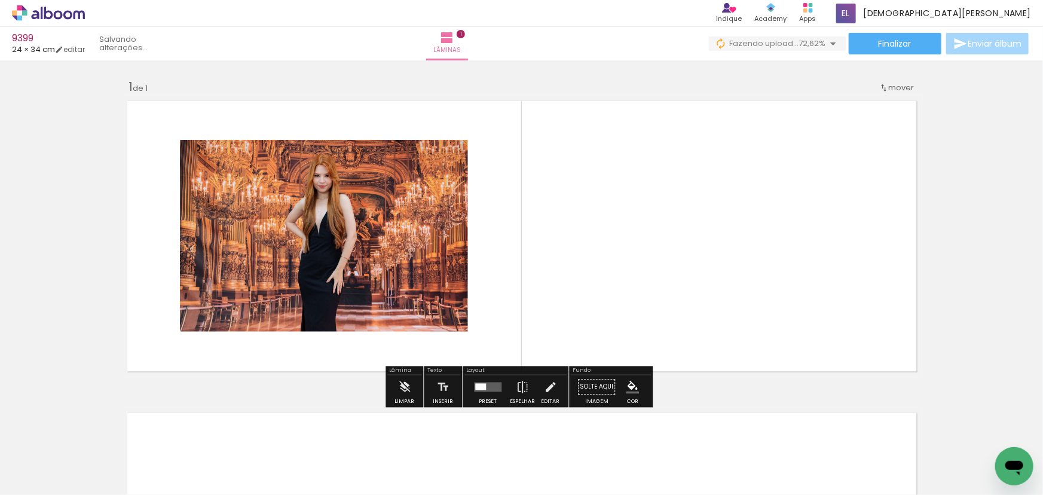
drag, startPoint x: 686, startPoint y: 308, endPoint x: 513, endPoint y: 221, distance: 193.5
click at [517, 241] on quentale-layouter at bounding box center [521, 236] width 801 height 282
drag, startPoint x: 623, startPoint y: 252, endPoint x: 680, endPoint y: 232, distance: 60.1
click at [714, 301] on quentale-layouter at bounding box center [521, 236] width 801 height 282
drag, startPoint x: 604, startPoint y: 248, endPoint x: 815, endPoint y: 265, distance: 211.7
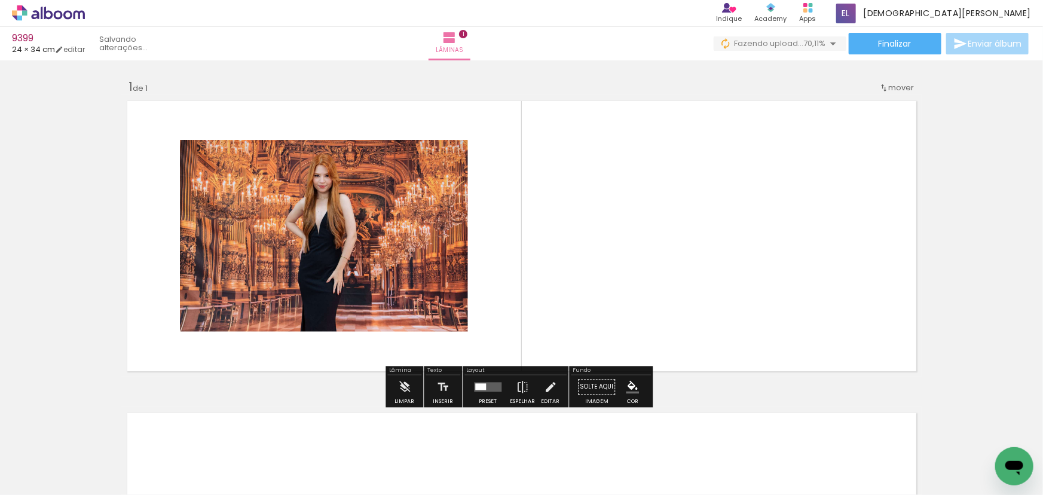
click at [817, 271] on quentale-layouter at bounding box center [521, 236] width 801 height 282
drag, startPoint x: 680, startPoint y: 280, endPoint x: 783, endPoint y: 216, distance: 121.9
click at [815, 253] on quentale-layouter at bounding box center [521, 236] width 801 height 282
drag, startPoint x: 629, startPoint y: 226, endPoint x: 773, endPoint y: 213, distance: 145.2
click at [795, 238] on quentale-layouter at bounding box center [521, 236] width 801 height 282
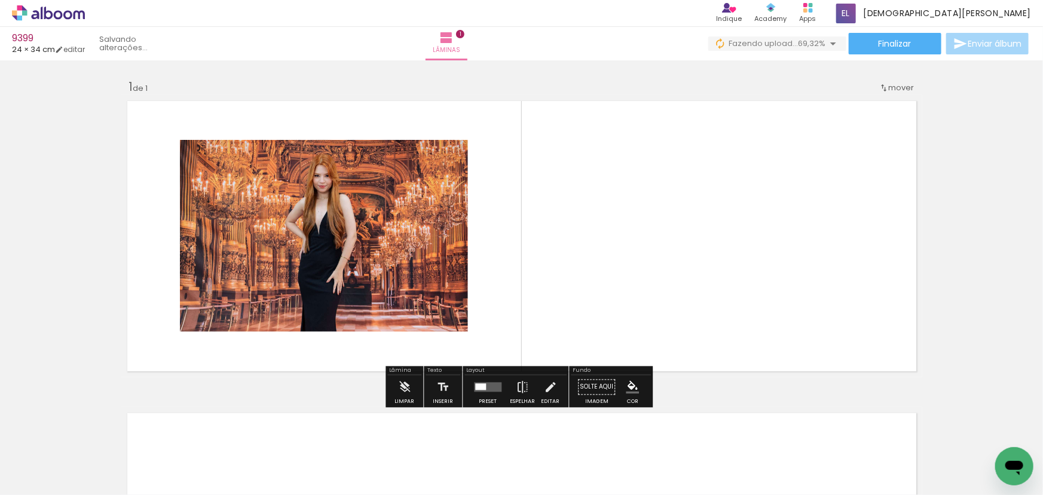
drag, startPoint x: 669, startPoint y: 252, endPoint x: 826, endPoint y: 228, distance: 158.4
click at [834, 247] on quentale-layouter at bounding box center [521, 236] width 801 height 282
drag, startPoint x: 671, startPoint y: 277, endPoint x: 831, endPoint y: 315, distance: 164.1
click at [815, 328] on quentale-layouter at bounding box center [521, 236] width 801 height 282
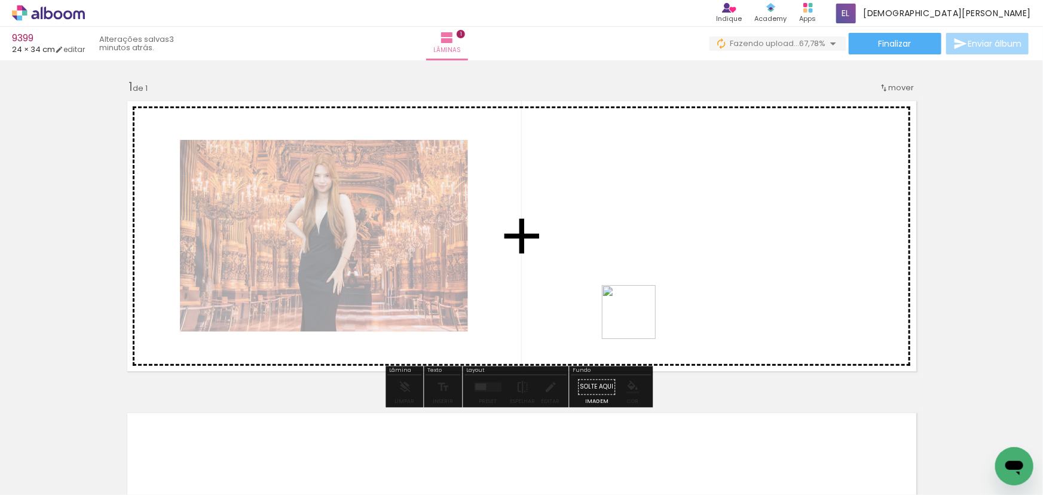
drag, startPoint x: 600, startPoint y: 471, endPoint x: 642, endPoint y: 276, distance: 200.0
click at [642, 286] on quentale-workspace at bounding box center [521, 247] width 1043 height 495
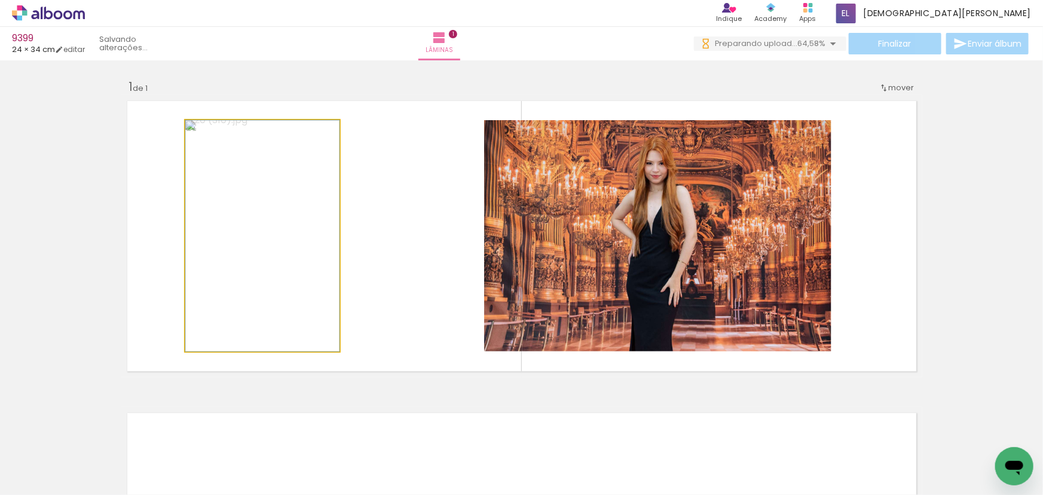
scroll to position [0, 0]
drag, startPoint x: 207, startPoint y: 134, endPoint x: 163, endPoint y: 179, distance: 63.0
type paper-slider "100"
click at [163, 179] on quentale-layouter at bounding box center [521, 236] width 801 height 282
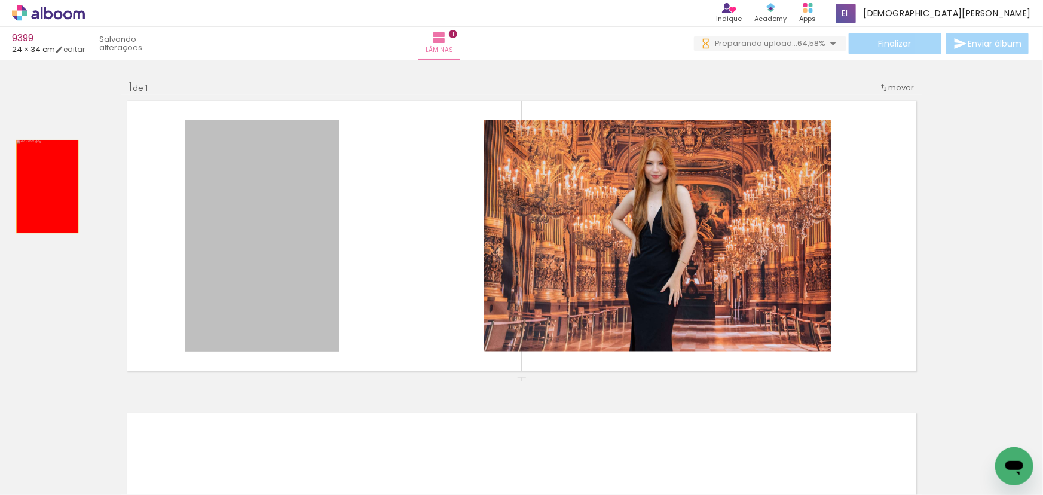
drag, startPoint x: 221, startPoint y: 185, endPoint x: 0, endPoint y: 180, distance: 220.6
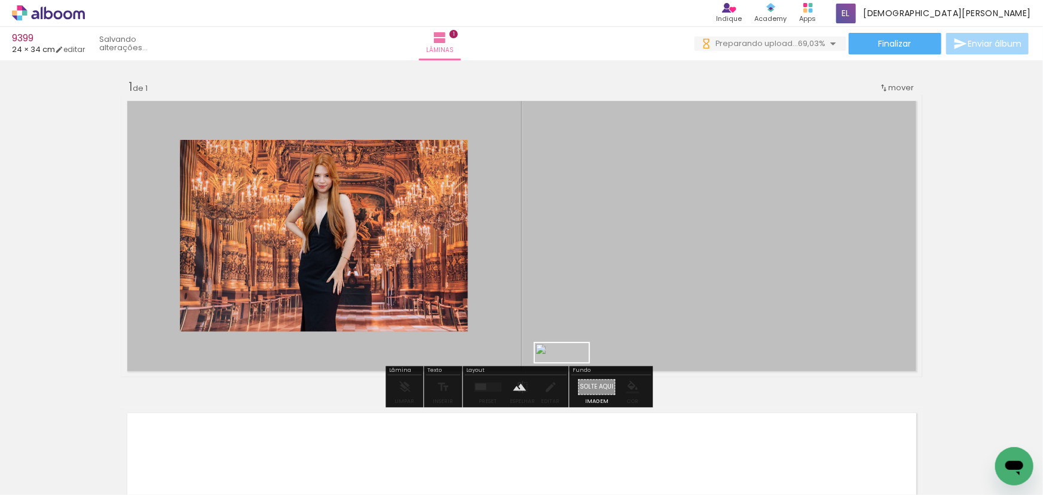
drag, startPoint x: 637, startPoint y: 358, endPoint x: 571, endPoint y: 379, distance: 69.6
click at [571, 379] on quentale-workspace at bounding box center [521, 247] width 1043 height 495
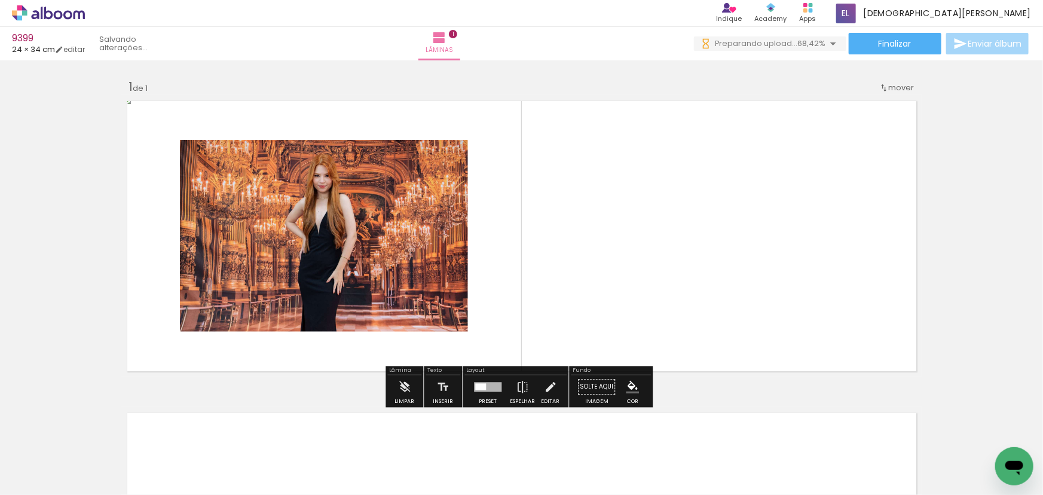
click at [493, 383] on div at bounding box center [487, 388] width 27 height 10
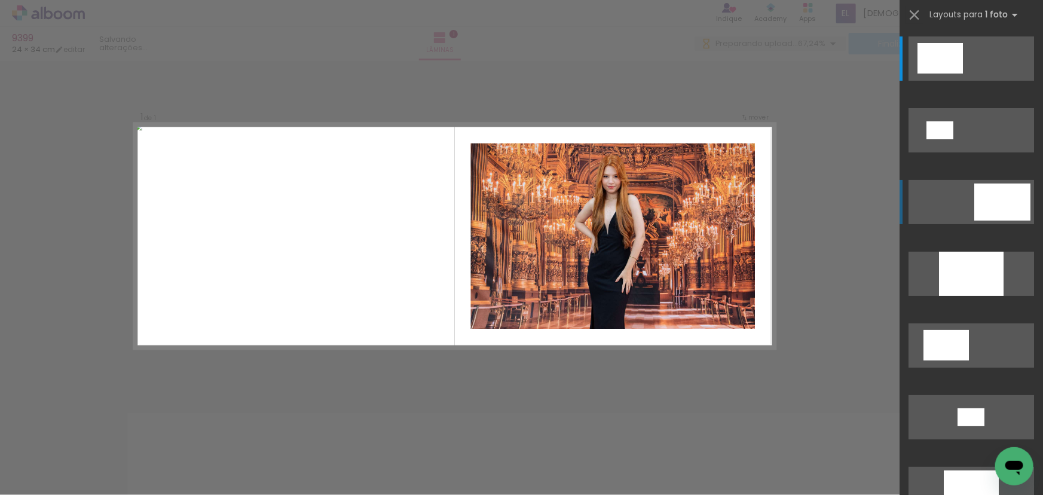
click at [956, 81] on quentale-layouter at bounding box center [972, 58] width 126 height 44
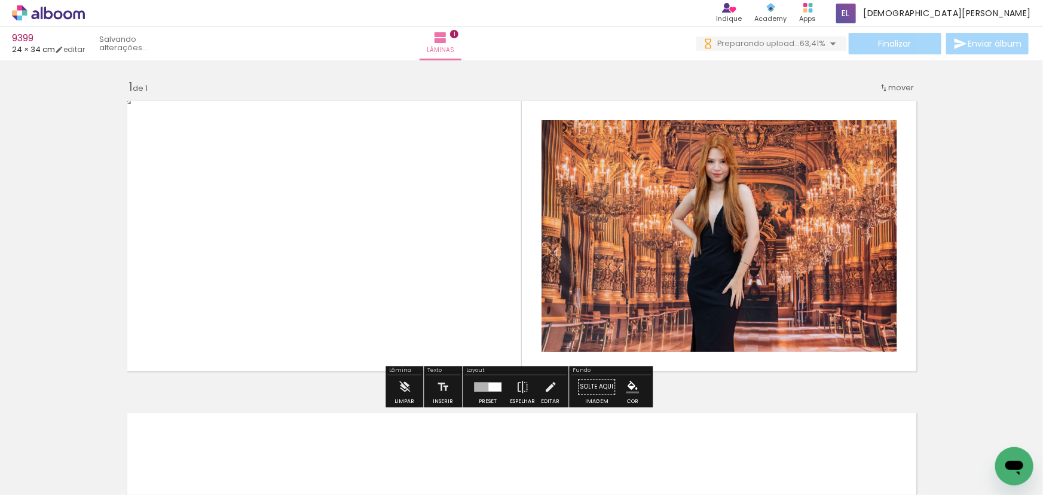
click at [657, 173] on paper-item at bounding box center [663, 177] width 22 height 8
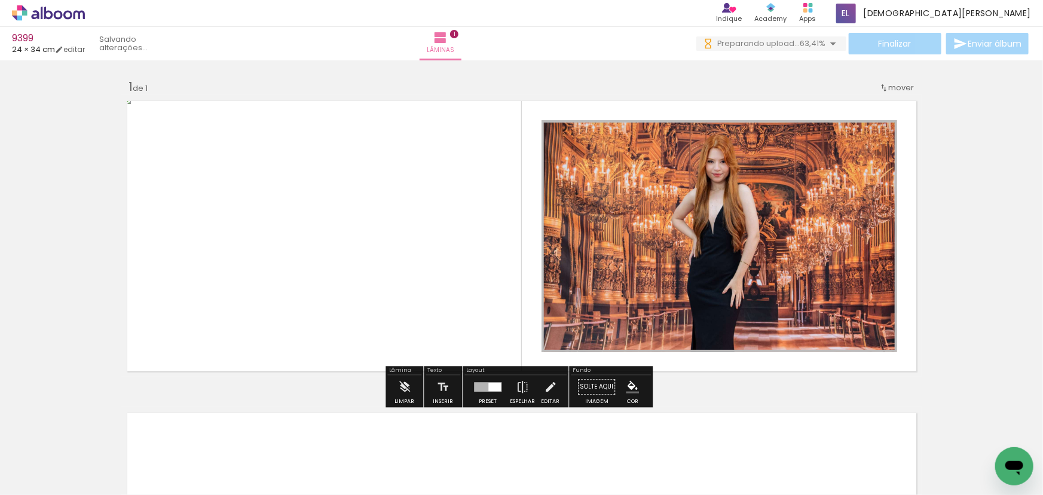
click at [662, 200] on paper-icon-button "color picker" at bounding box center [664, 208] width 24 height 21
click at [662, 104] on paper-item "#ffffff" at bounding box center [667, 106] width 12 height 12
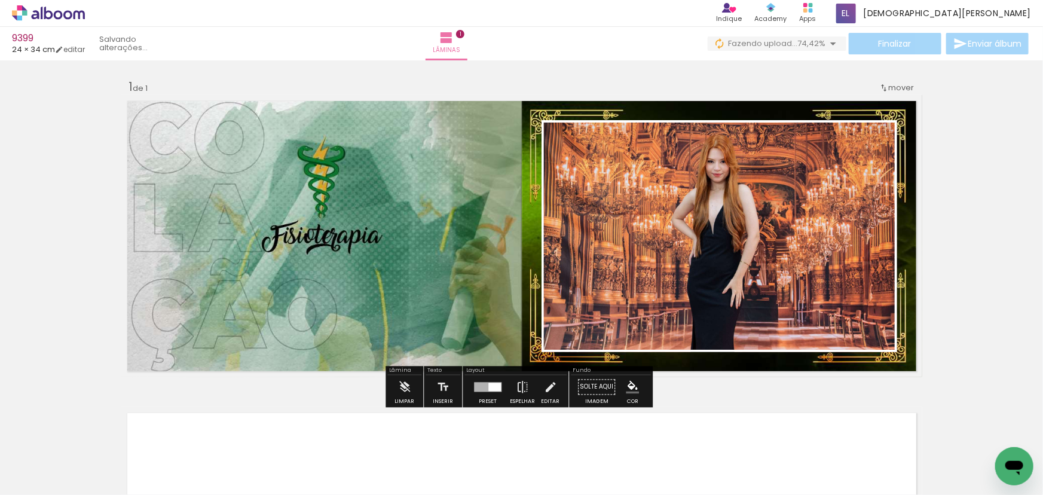
click at [1008, 236] on div "Inserir lâmina 1 de 1" at bounding box center [521, 377] width 1043 height 625
drag, startPoint x: 537, startPoint y: 384, endPoint x: 537, endPoint y: 400, distance: 16.2
click at [538, 389] on paper-button "Editar" at bounding box center [550, 390] width 25 height 30
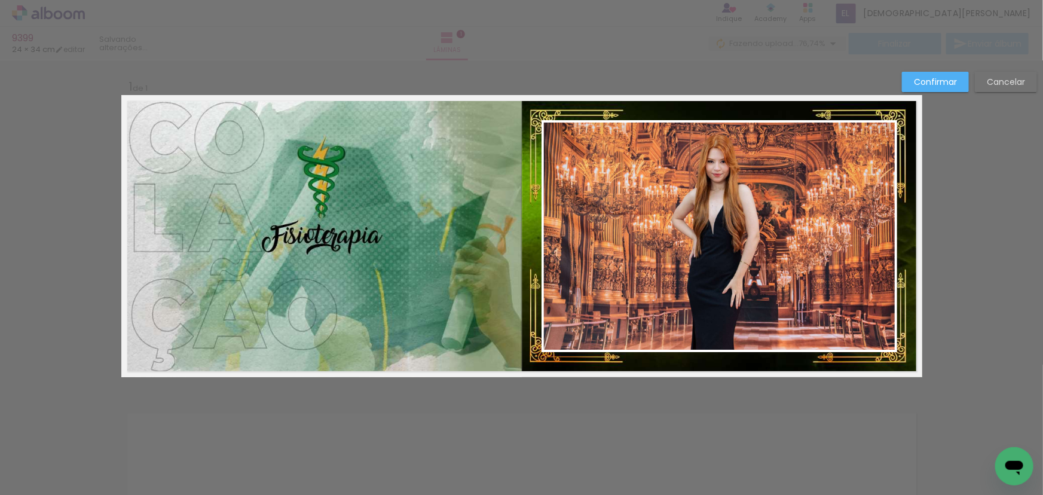
click at [542, 295] on quentale-photo at bounding box center [720, 236] width 356 height 232
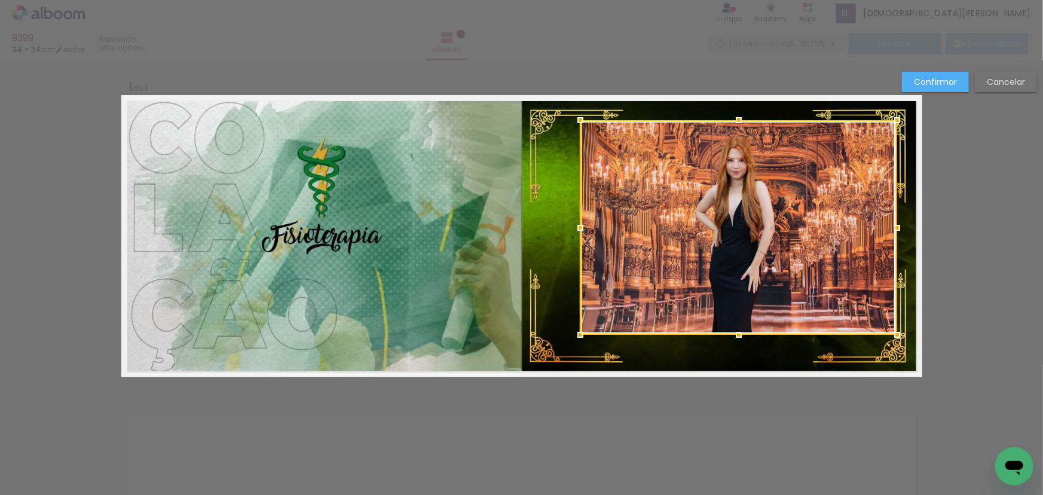
drag, startPoint x: 537, startPoint y: 350, endPoint x: 576, endPoint y: 333, distance: 42.5
click at [576, 333] on div at bounding box center [580, 335] width 24 height 24
click at [746, 229] on div at bounding box center [738, 227] width 317 height 215
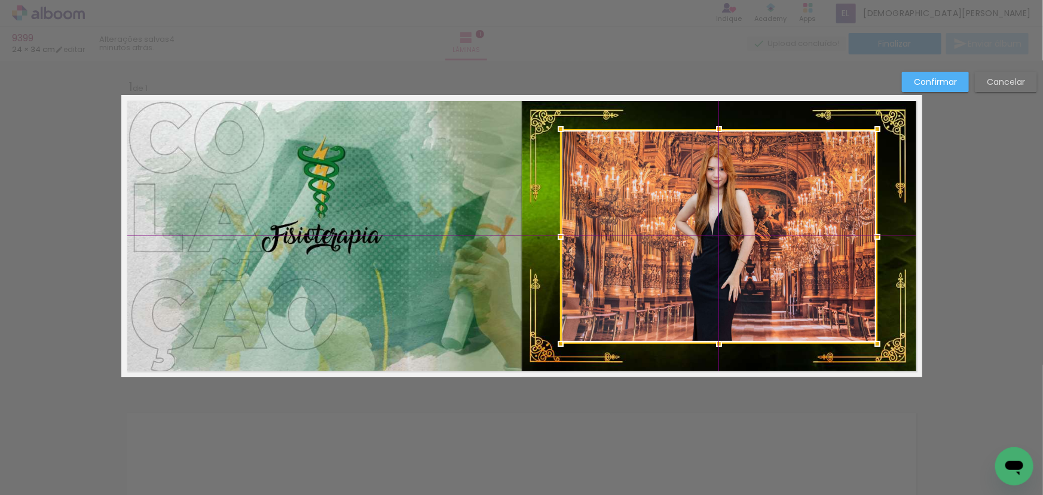
drag, startPoint x: 746, startPoint y: 229, endPoint x: 735, endPoint y: 229, distance: 10.8
click at [735, 229] on div at bounding box center [719, 236] width 317 height 215
click at [0, 0] on slot "Confirmar" at bounding box center [0, 0] width 0 height 0
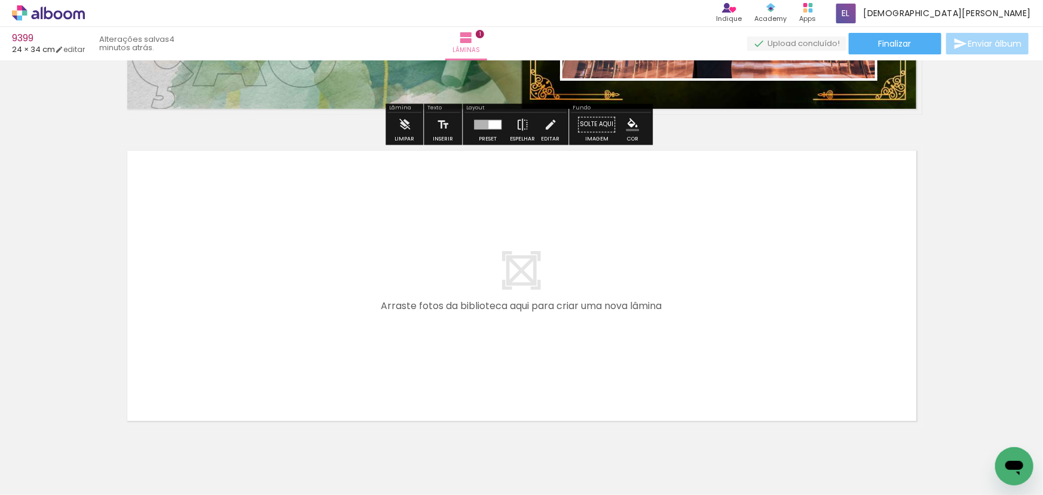
scroll to position [271, 0]
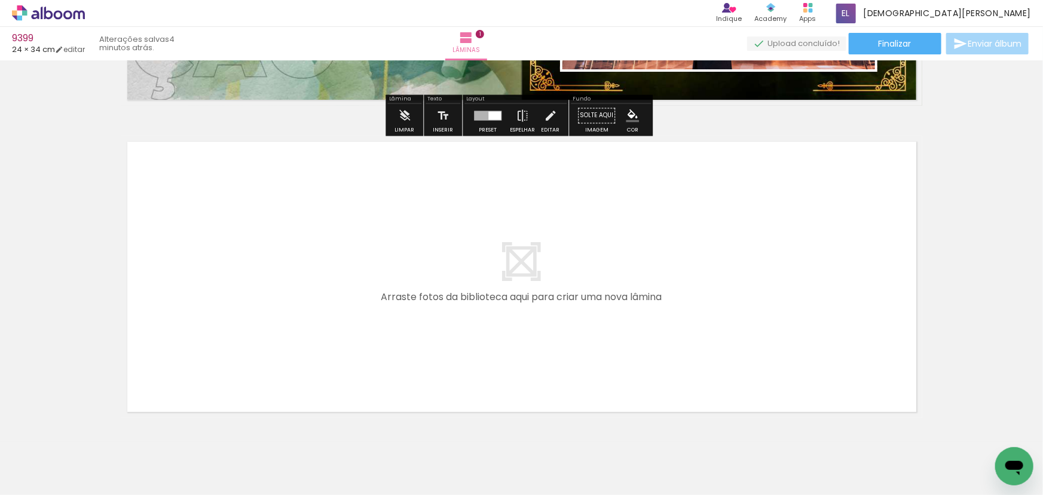
drag, startPoint x: 126, startPoint y: 470, endPoint x: 173, endPoint y: 316, distance: 161.3
click at [173, 316] on quentale-workspace at bounding box center [521, 247] width 1043 height 495
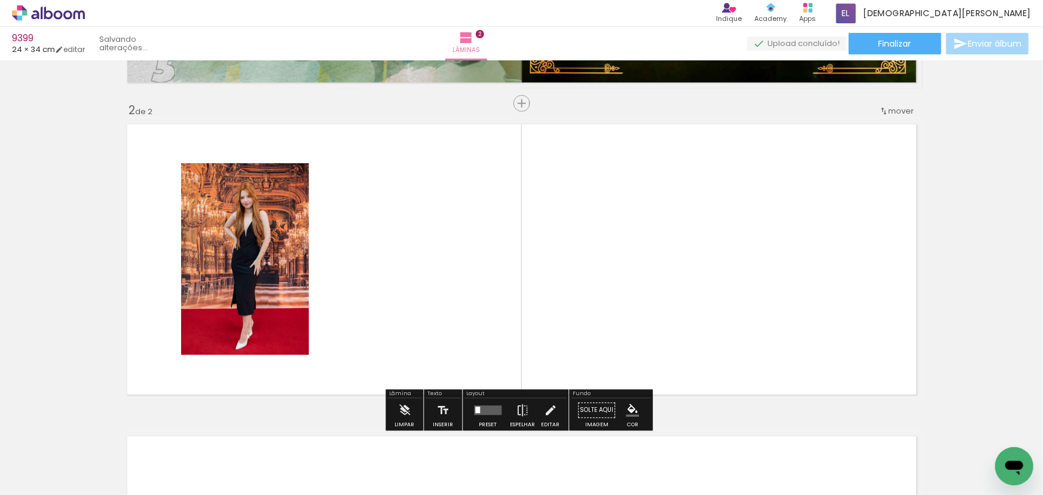
scroll to position [307, 0]
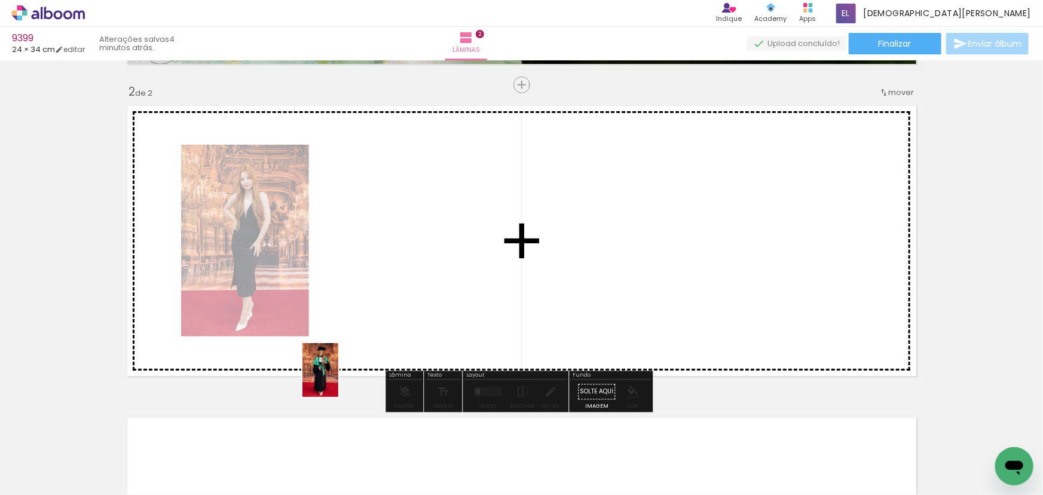
drag, startPoint x: 296, startPoint y: 466, endPoint x: 350, endPoint y: 357, distance: 121.1
click at [350, 357] on quentale-workspace at bounding box center [521, 247] width 1043 height 495
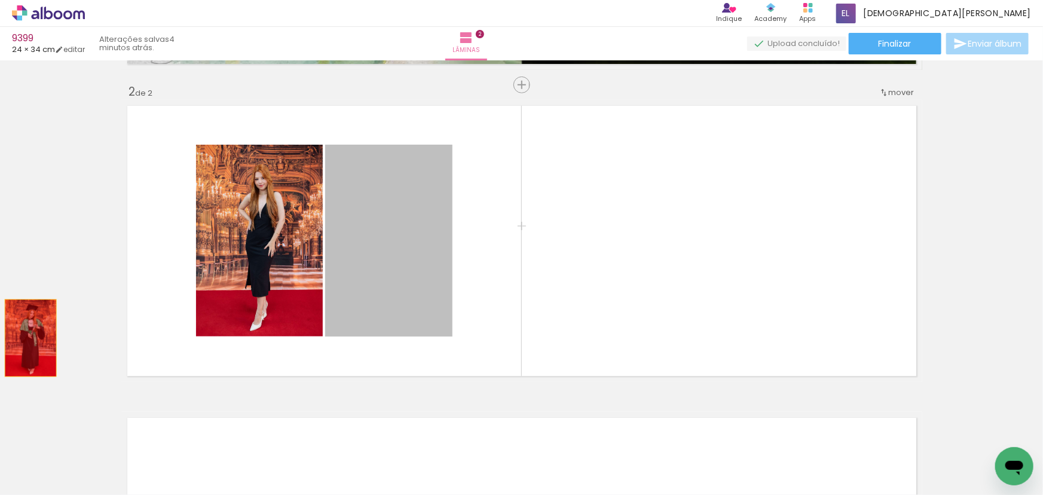
drag, startPoint x: 362, startPoint y: 321, endPoint x: 1, endPoint y: 322, distance: 361.6
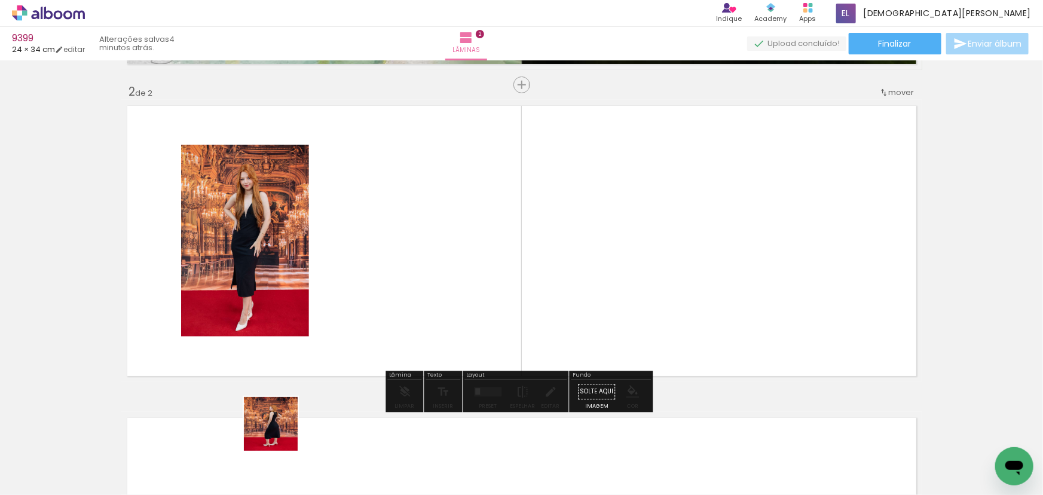
drag, startPoint x: 280, startPoint y: 433, endPoint x: 377, endPoint y: 308, distance: 158.1
click at [377, 308] on quentale-workspace at bounding box center [521, 247] width 1043 height 495
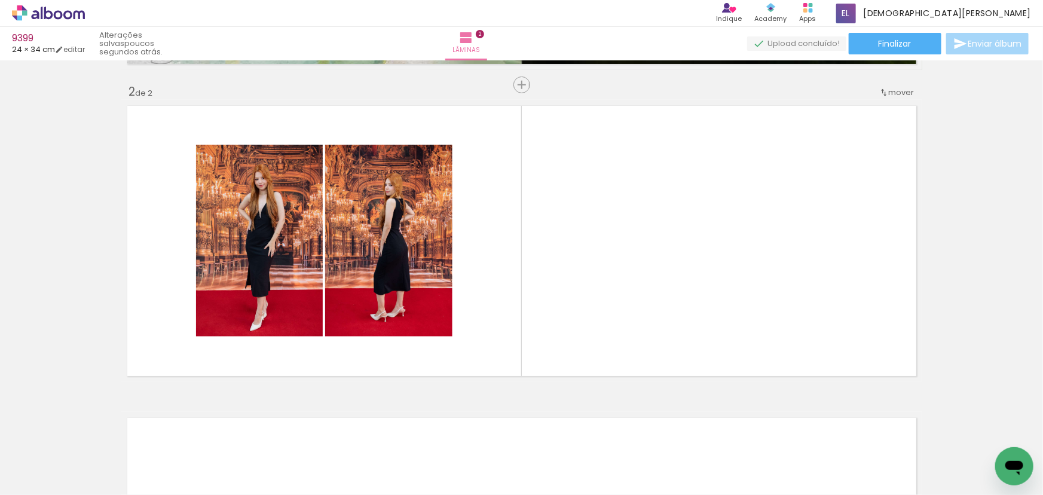
scroll to position [0, 7761]
drag, startPoint x: 110, startPoint y: 493, endPoint x: 10, endPoint y: 31, distance: 472.8
drag, startPoint x: 992, startPoint y: 461, endPoint x: 791, endPoint y: 234, distance: 304.0
click at [894, 344] on quentale-workspace at bounding box center [521, 247] width 1043 height 495
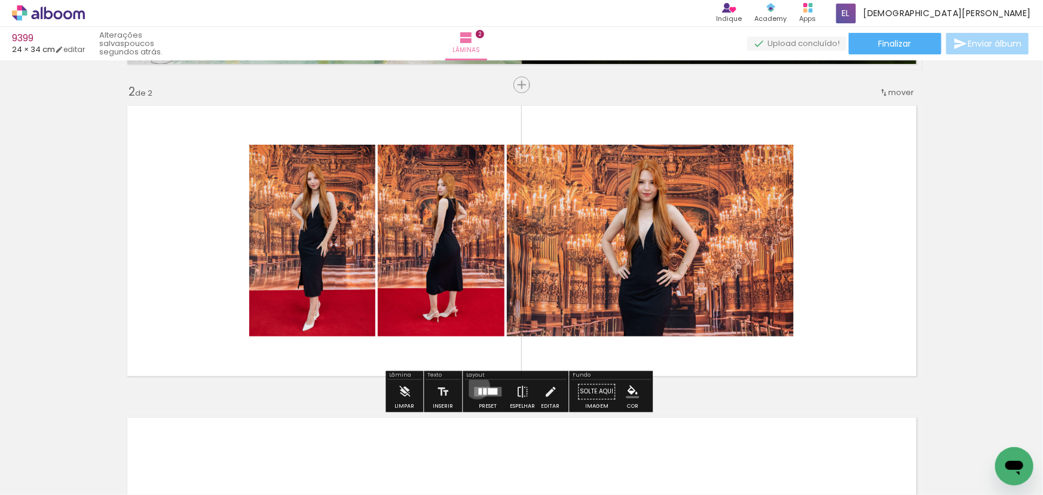
click at [475, 387] on quentale-layouter at bounding box center [487, 392] width 27 height 10
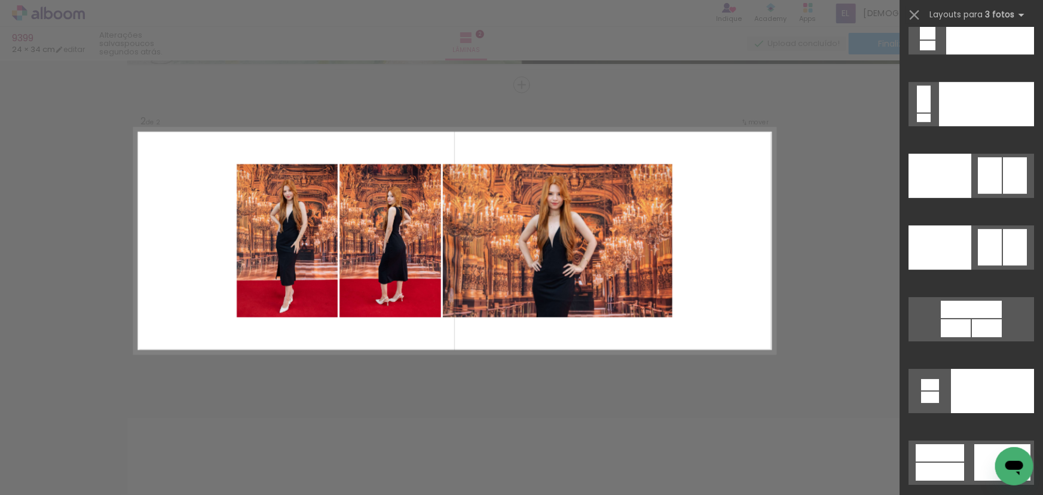
scroll to position [13387, 0]
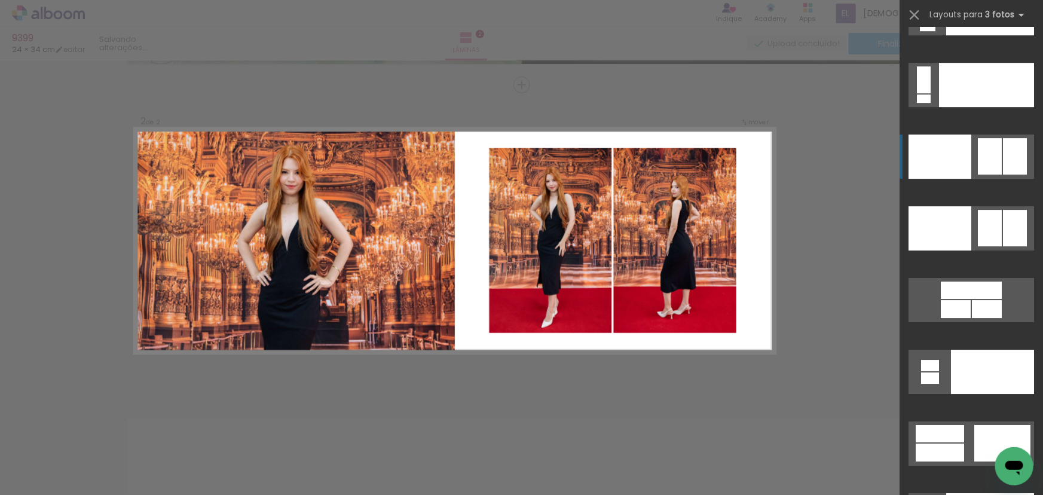
click at [924, 161] on div at bounding box center [940, 156] width 63 height 44
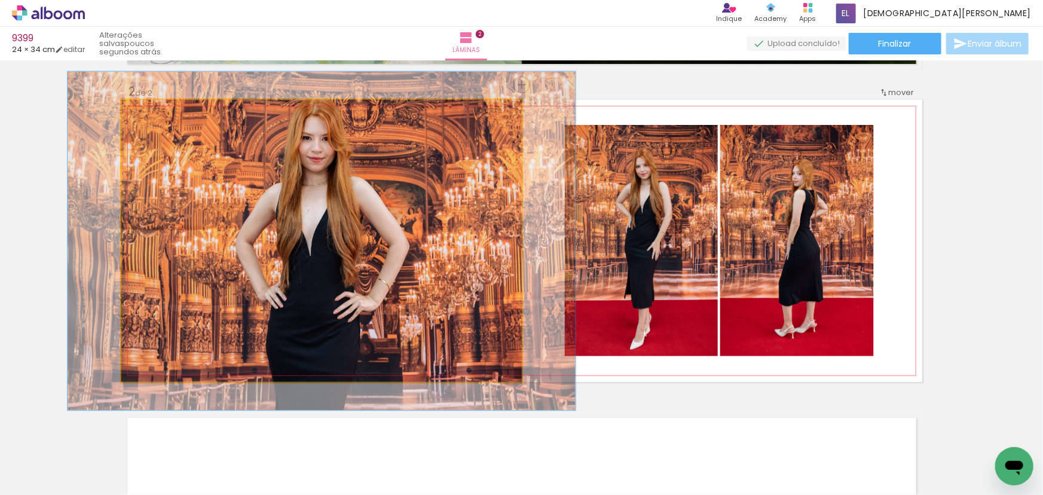
drag, startPoint x: 142, startPoint y: 116, endPoint x: 150, endPoint y: 131, distance: 17.1
type paper-slider "120"
click at [150, 131] on quentale-photo at bounding box center [321, 241] width 400 height 282
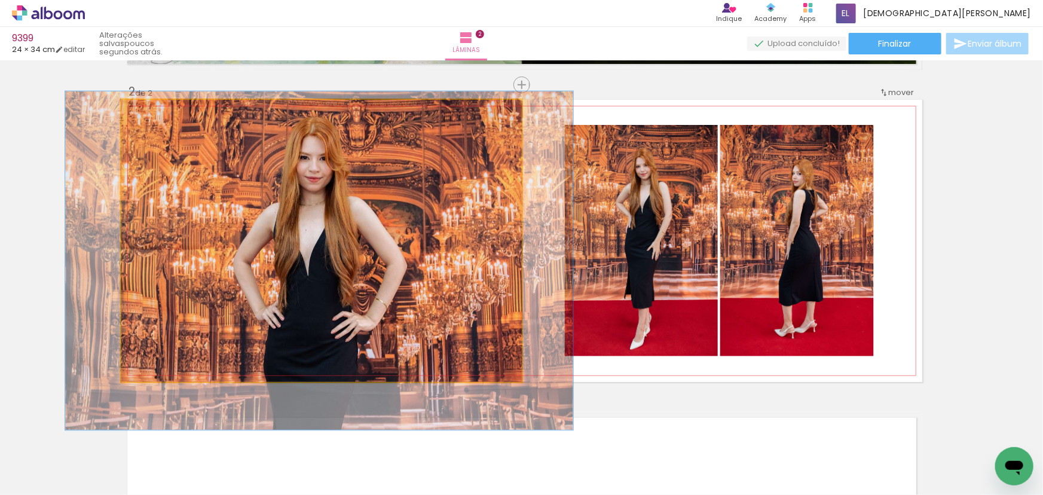
drag, startPoint x: 202, startPoint y: 194, endPoint x: 198, endPoint y: 210, distance: 16.7
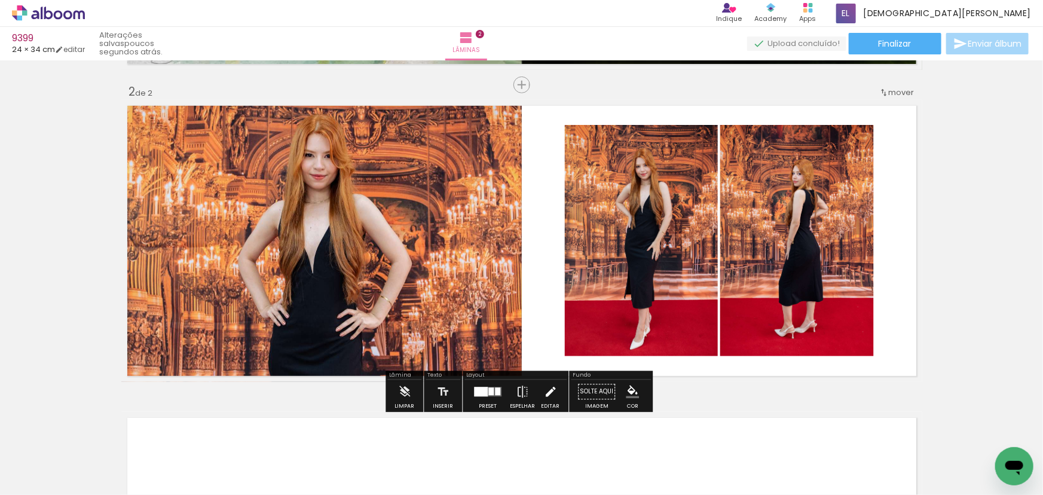
click at [544, 396] on iron-icon at bounding box center [550, 392] width 13 height 24
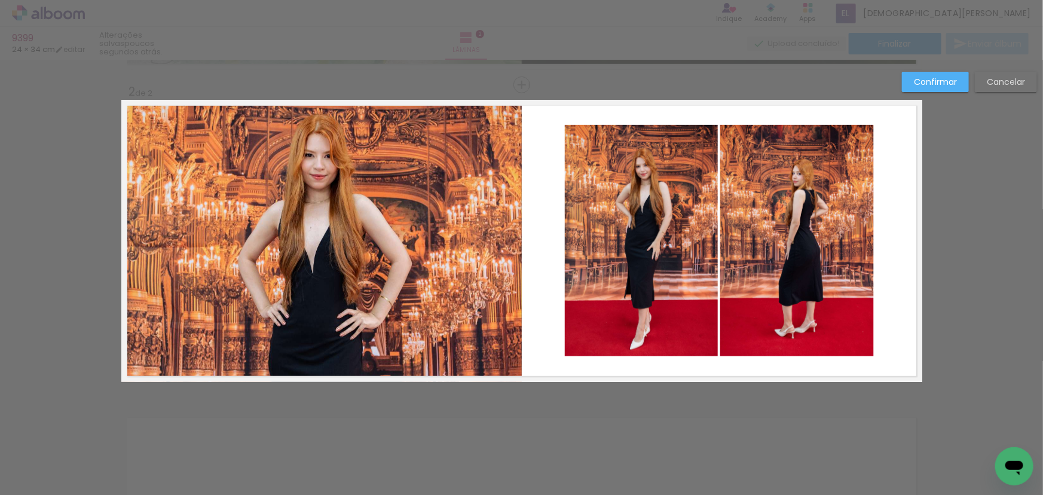
click at [592, 236] on quentale-photo at bounding box center [641, 240] width 153 height 231
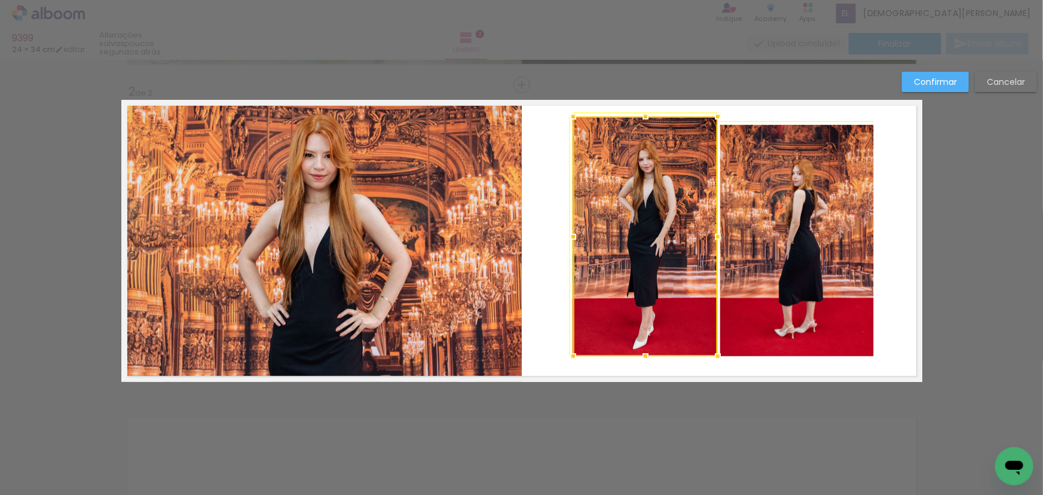
drag, startPoint x: 563, startPoint y: 130, endPoint x: 567, endPoint y: 139, distance: 9.7
click at [567, 139] on album-spread "2 de 2" at bounding box center [521, 241] width 801 height 282
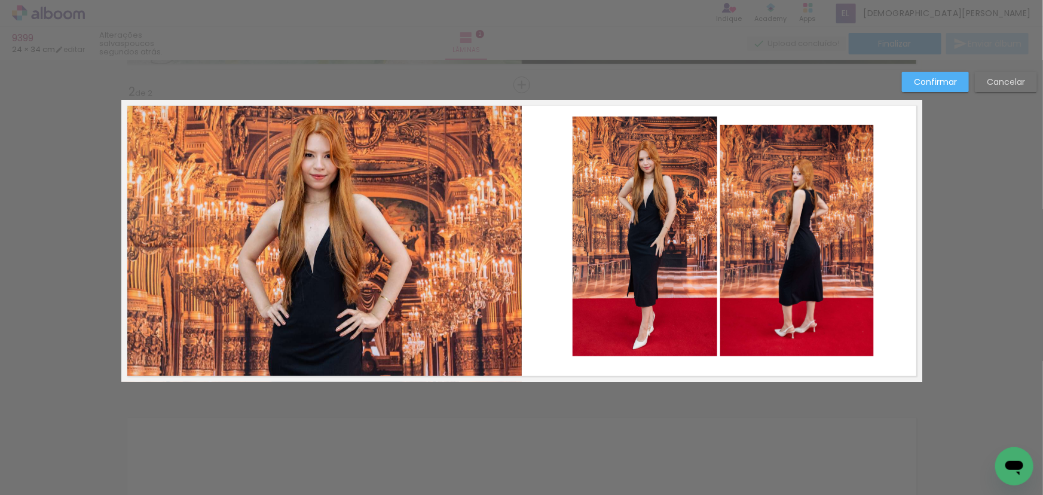
click at [573, 121] on quentale-photo at bounding box center [645, 237] width 145 height 240
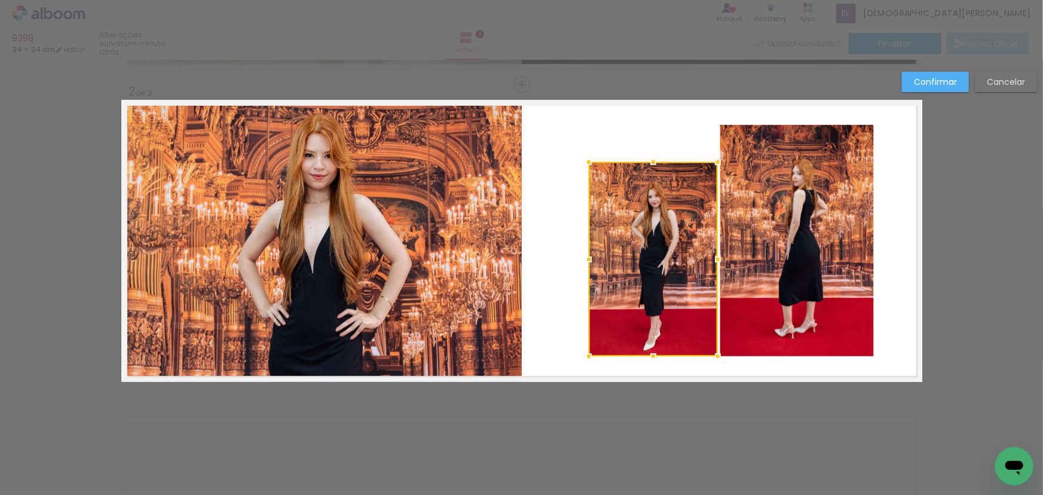
drag, startPoint x: 567, startPoint y: 117, endPoint x: 577, endPoint y: 149, distance: 33.8
click at [577, 150] on div at bounding box center [589, 162] width 24 height 24
click at [641, 238] on quentale-photo at bounding box center [653, 259] width 129 height 194
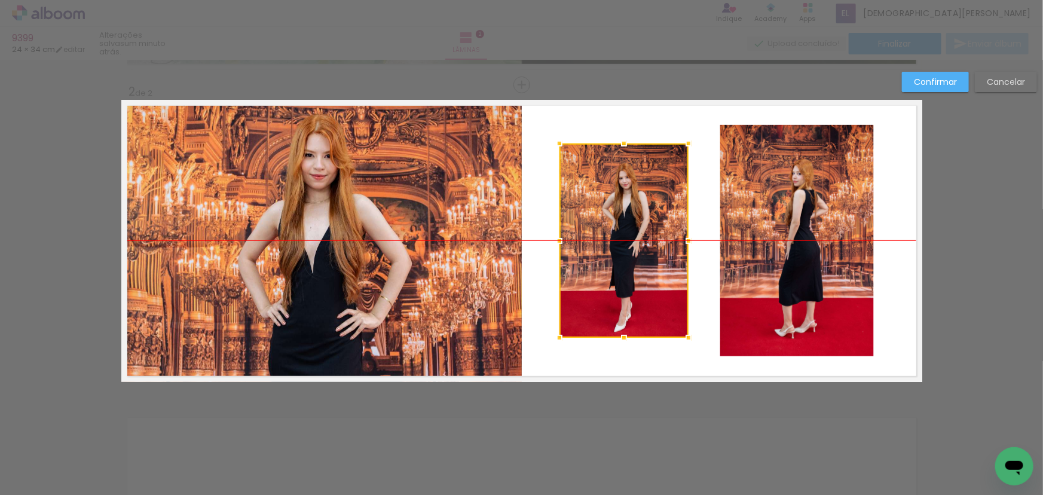
drag, startPoint x: 658, startPoint y: 268, endPoint x: 628, endPoint y: 258, distance: 31.8
click at [628, 258] on div at bounding box center [623, 240] width 129 height 194
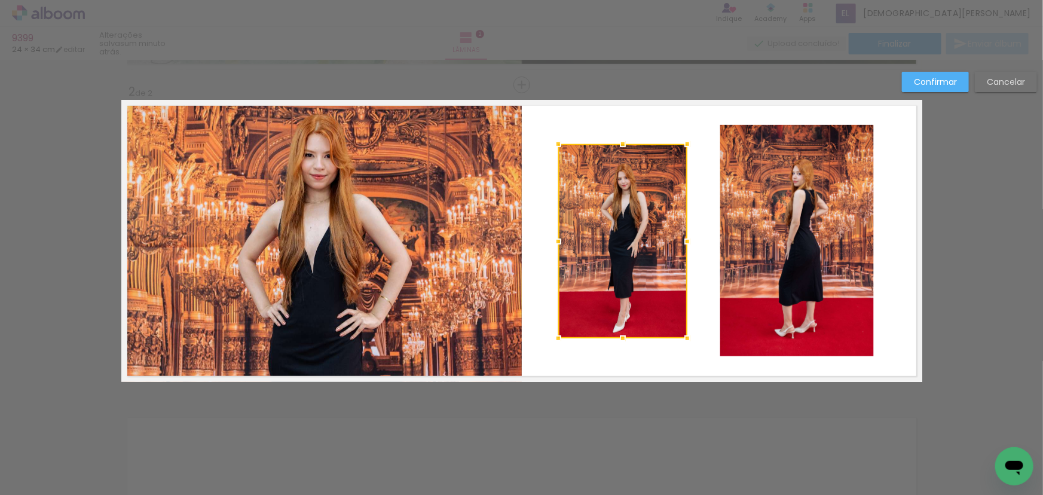
drag, startPoint x: 643, startPoint y: 247, endPoint x: 641, endPoint y: 240, distance: 7.9
click at [641, 240] on div at bounding box center [622, 241] width 129 height 194
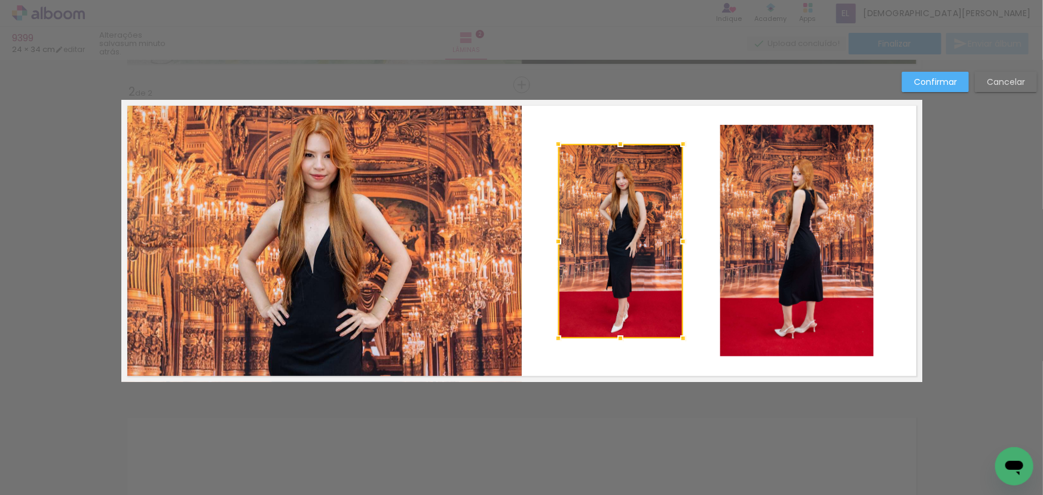
click at [680, 240] on div at bounding box center [683, 242] width 24 height 24
click at [621, 239] on quentale-photo at bounding box center [620, 241] width 125 height 194
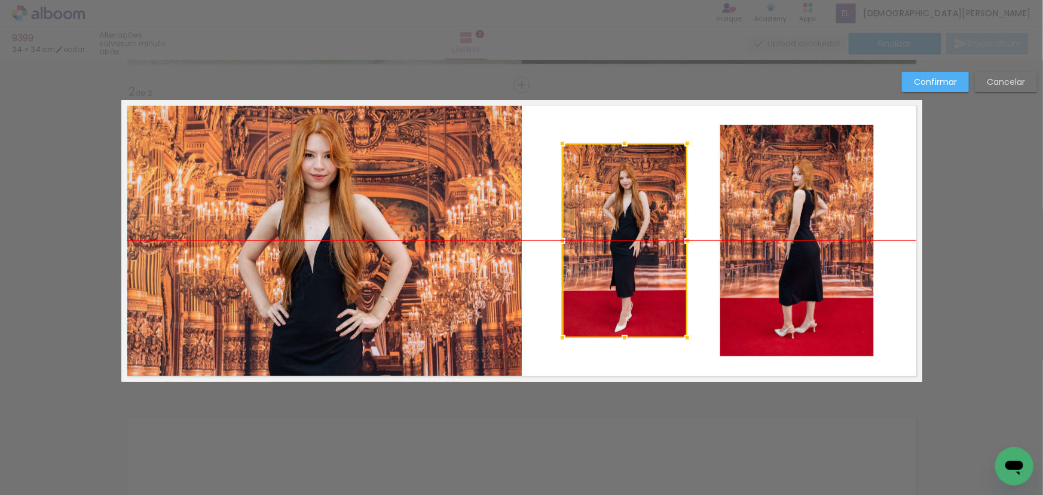
click at [622, 241] on div at bounding box center [624, 240] width 125 height 194
click at [778, 241] on quentale-photo at bounding box center [797, 240] width 154 height 231
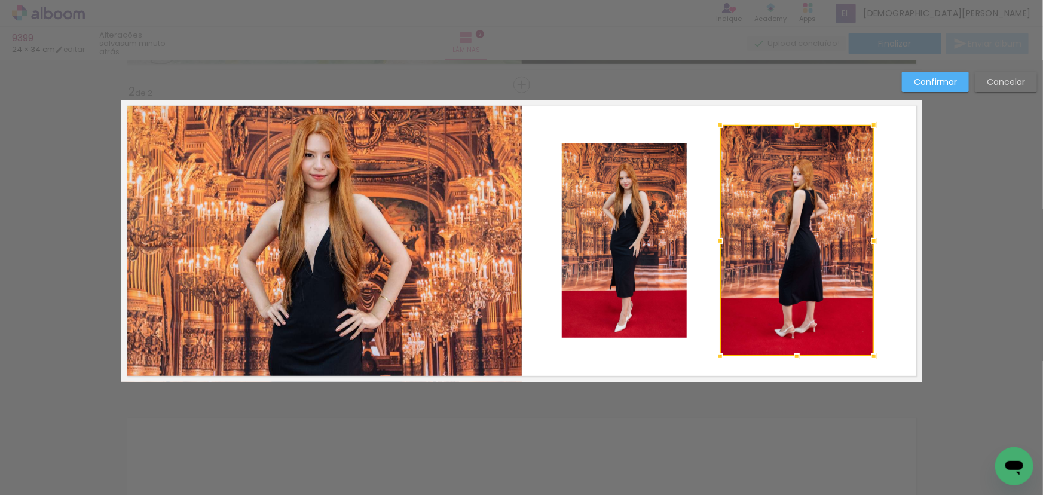
click at [0, 0] on slot "Confirmar" at bounding box center [0, 0] width 0 height 0
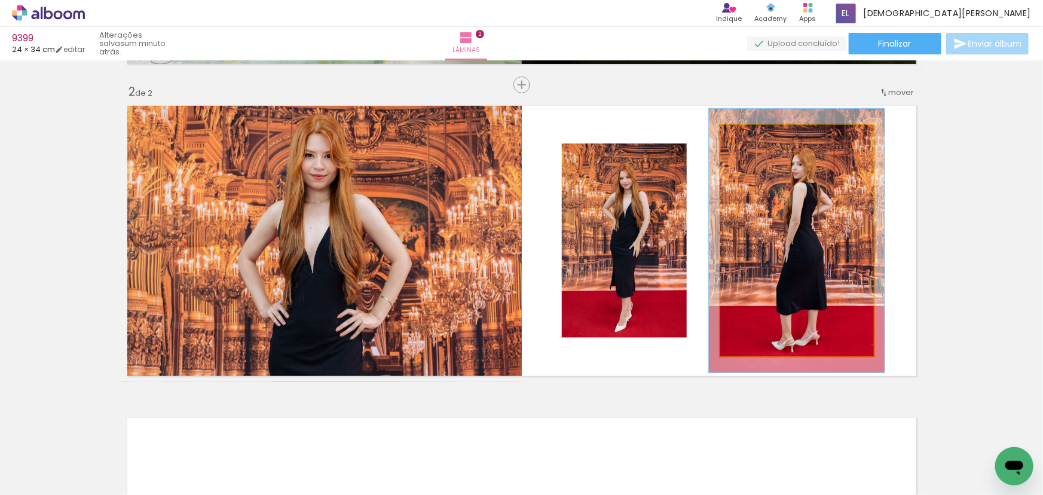
drag, startPoint x: 741, startPoint y: 143, endPoint x: 747, endPoint y: 149, distance: 8.5
type paper-slider "114"
click at [747, 149] on quentale-photo at bounding box center [797, 240] width 154 height 231
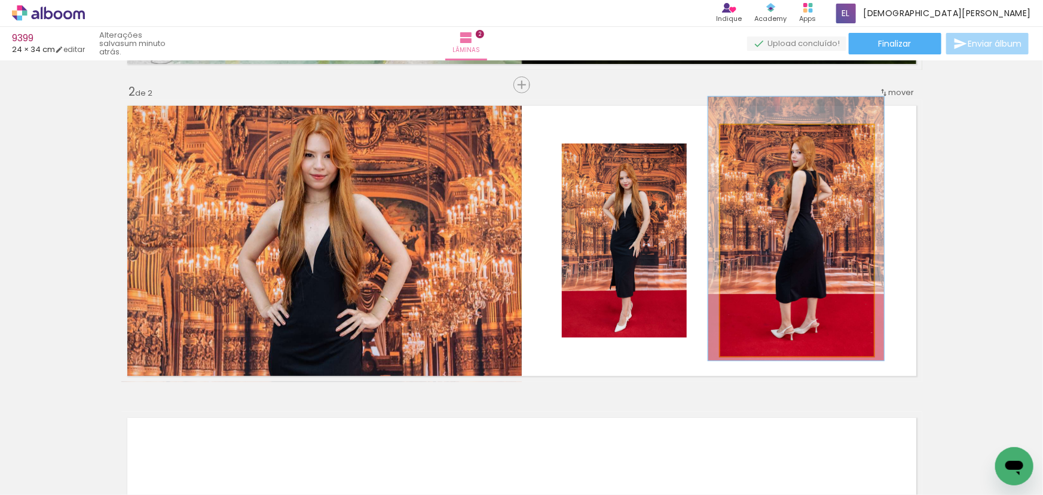
drag, startPoint x: 772, startPoint y: 274, endPoint x: 771, endPoint y: 262, distance: 12.0
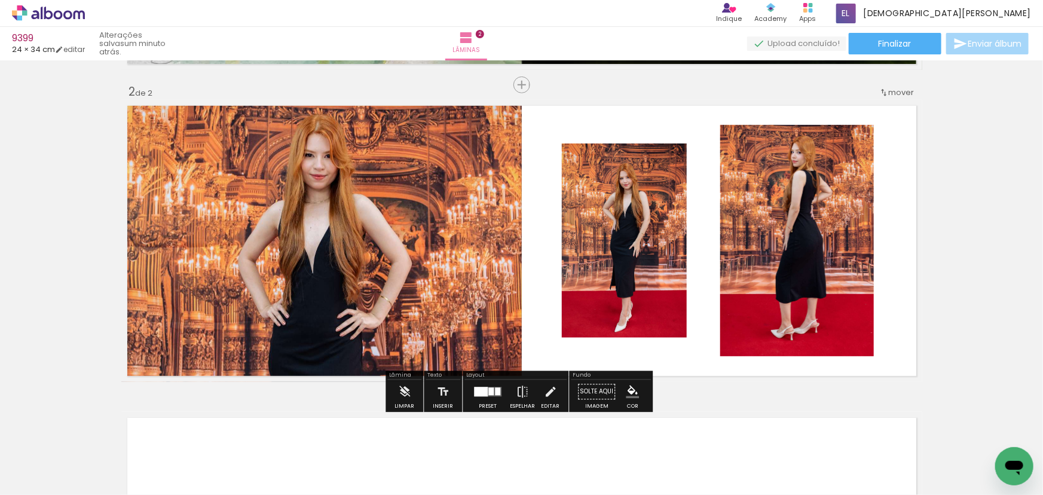
click at [0, 0] on paper-item at bounding box center [0, 0] width 0 height 0
click at [0, 0] on iron-icon "color picker" at bounding box center [0, 0] width 0 height 0
click at [0, 0] on paper-item "#ffffff" at bounding box center [0, 0] width 0 height 0
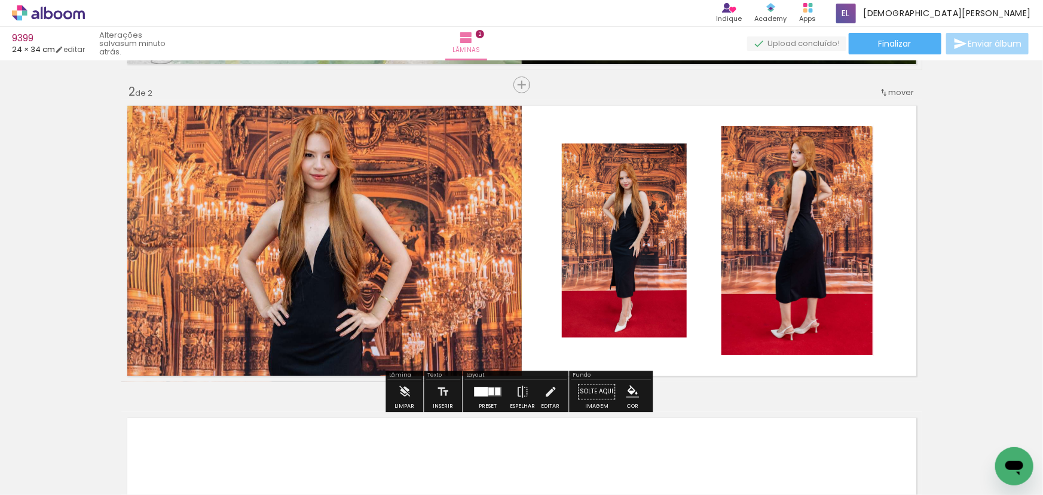
click at [567, 212] on paper-item at bounding box center [576, 211] width 22 height 8
click at [570, 246] on iron-icon "color picker" at bounding box center [577, 250] width 14 height 11
click at [580, 145] on paper-item "#ffffff" at bounding box center [580, 148] width 12 height 12
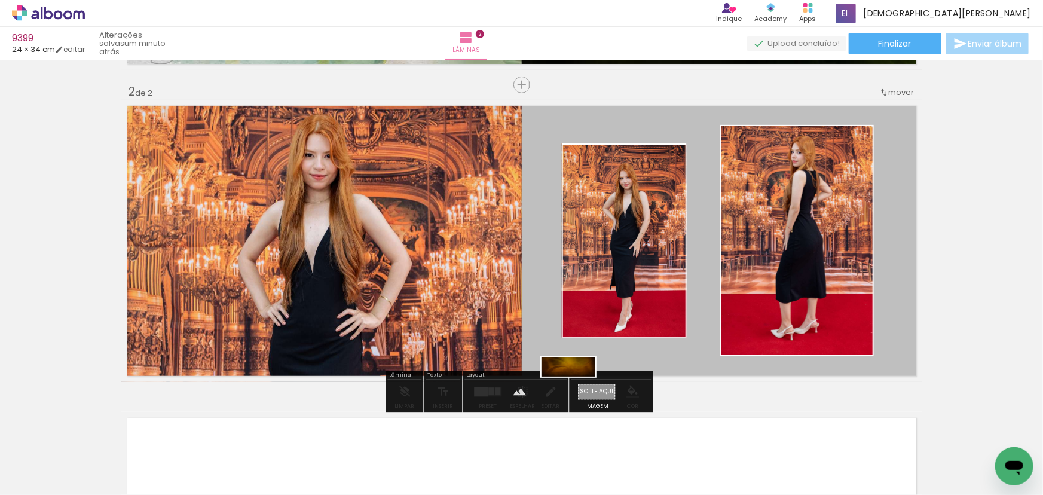
drag, startPoint x: 614, startPoint y: 449, endPoint x: 577, endPoint y: 393, distance: 66.8
click at [577, 393] on quentale-workspace at bounding box center [521, 247] width 1043 height 495
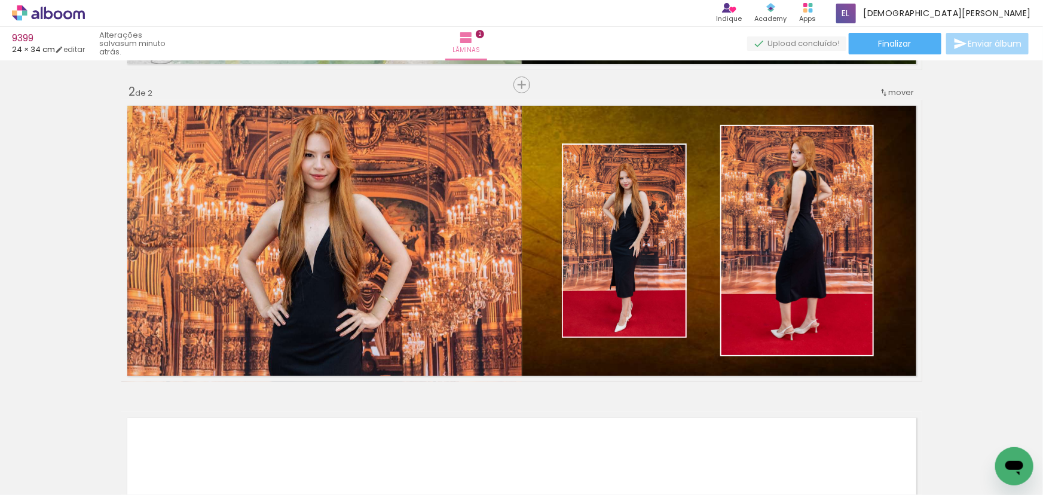
scroll to position [0, 6919]
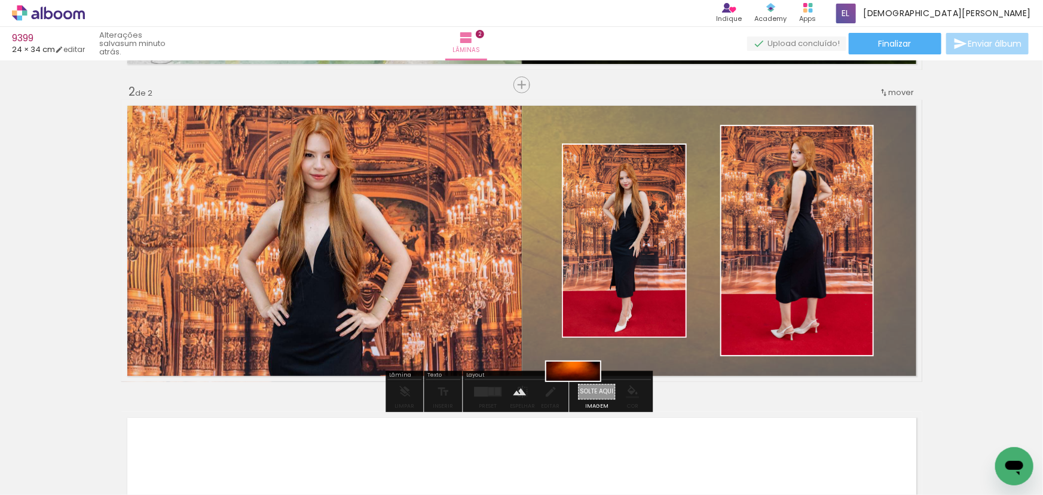
drag, startPoint x: 497, startPoint y: 459, endPoint x: 582, endPoint y: 397, distance: 104.9
click at [582, 397] on quentale-workspace at bounding box center [521, 247] width 1043 height 495
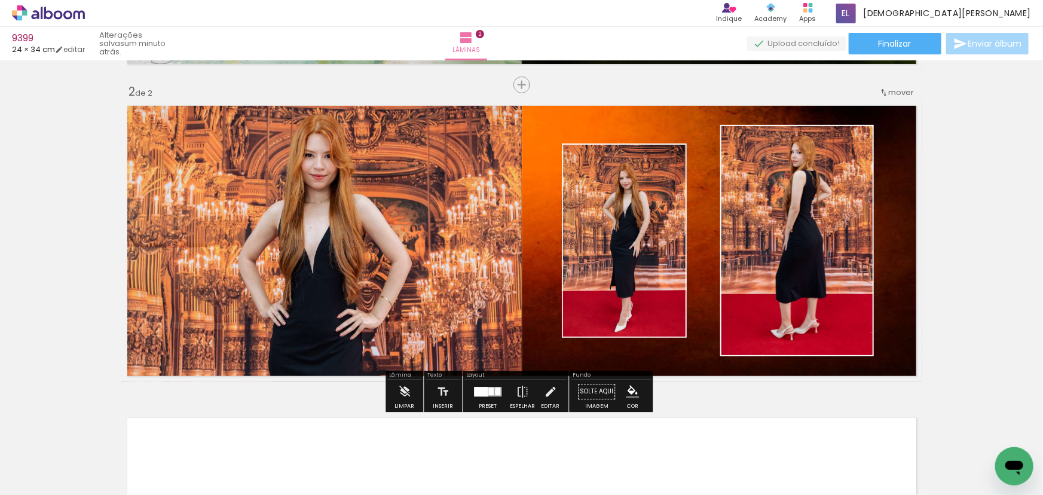
click at [549, 348] on quentale-layouter at bounding box center [521, 241] width 801 height 282
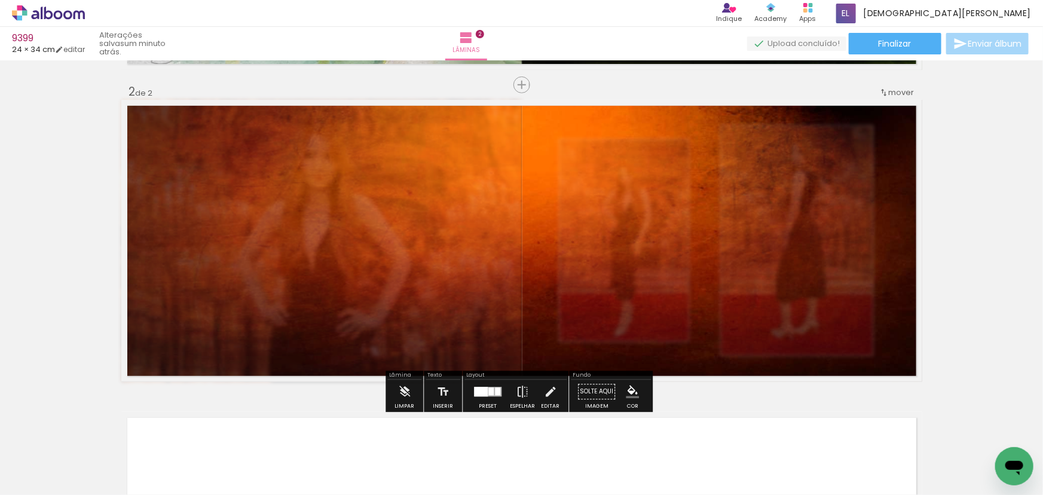
type paper-slider "70"
click at [280, 130] on div at bounding box center [274, 130] width 47 height 19
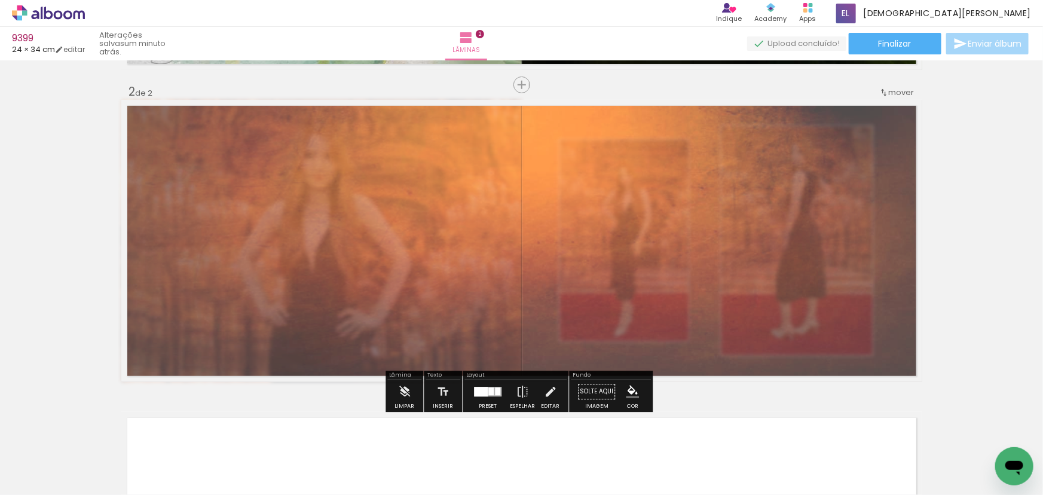
click at [626, 390] on iron-icon "color picker" at bounding box center [632, 392] width 13 height 13
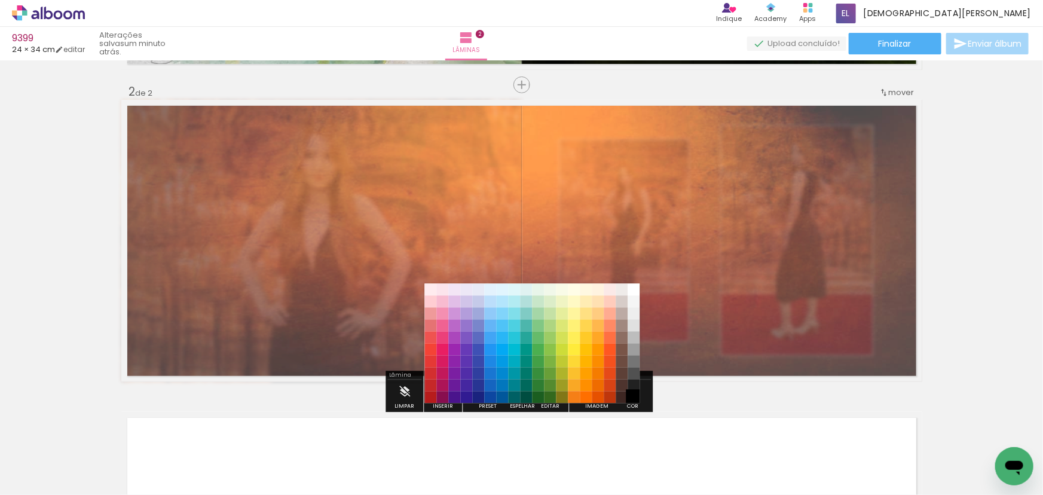
click at [631, 395] on paper-item "#000000" at bounding box center [634, 397] width 12 height 12
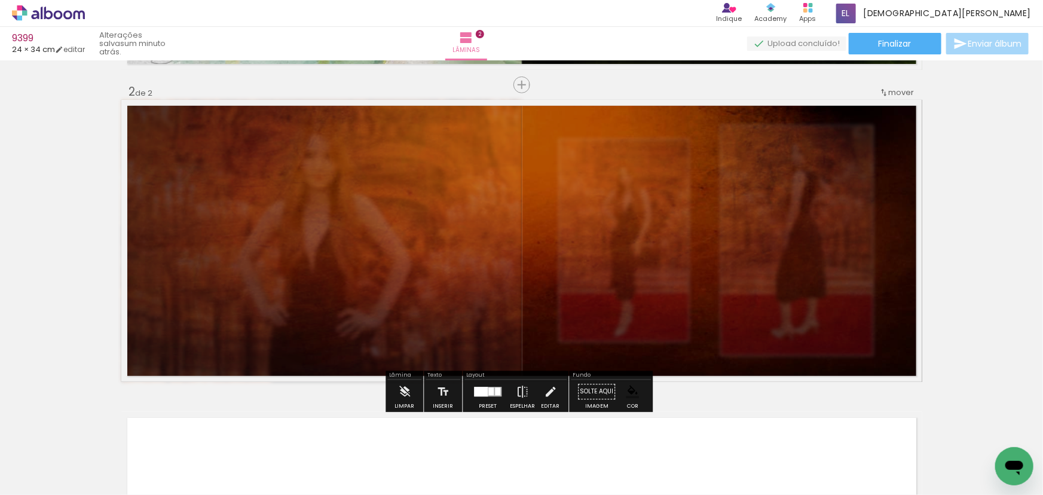
click at [0, 307] on div "Inserir lâmina 1 de 2 Inserir lâmina 2 de 2" at bounding box center [521, 225] width 1043 height 937
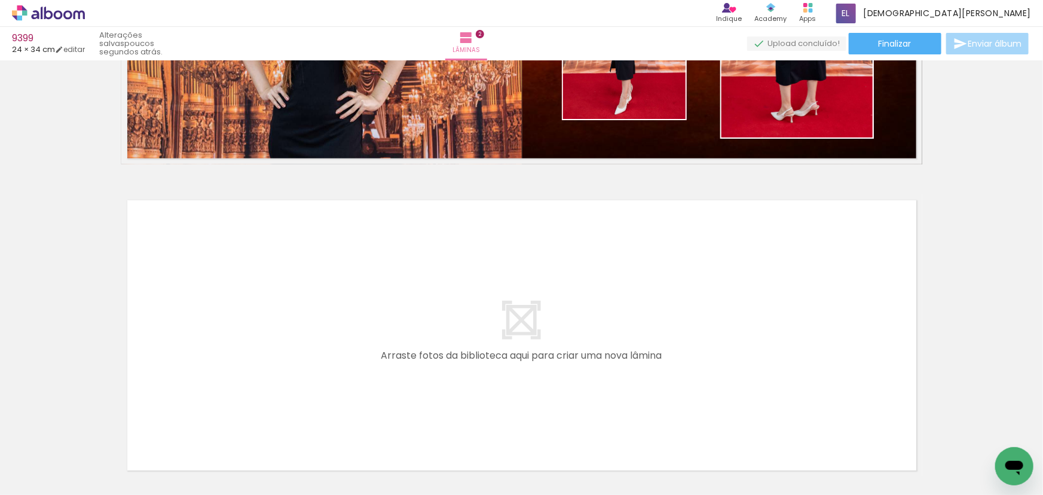
scroll to position [0, 221]
drag, startPoint x: 156, startPoint y: 452, endPoint x: 206, endPoint y: 311, distance: 150.1
click at [206, 311] on quentale-workspace at bounding box center [521, 247] width 1043 height 495
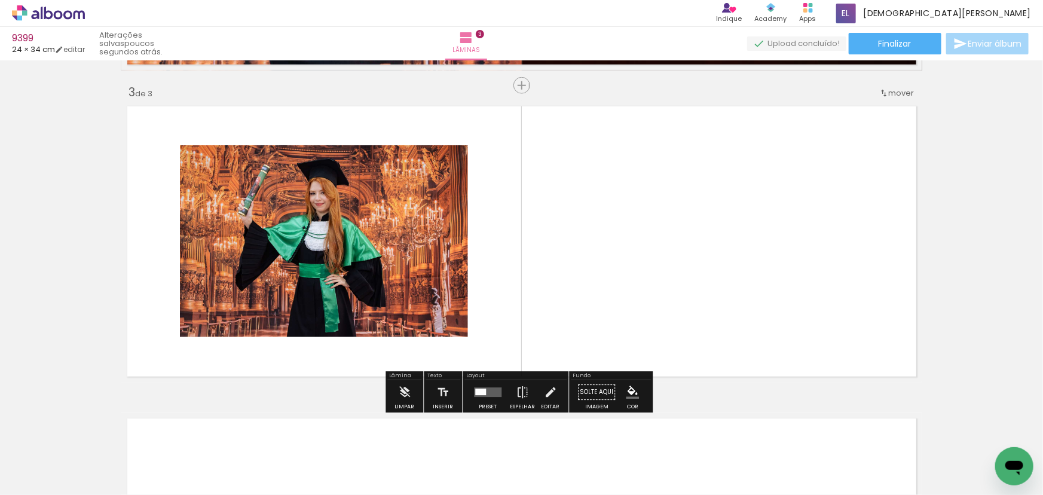
scroll to position [620, 0]
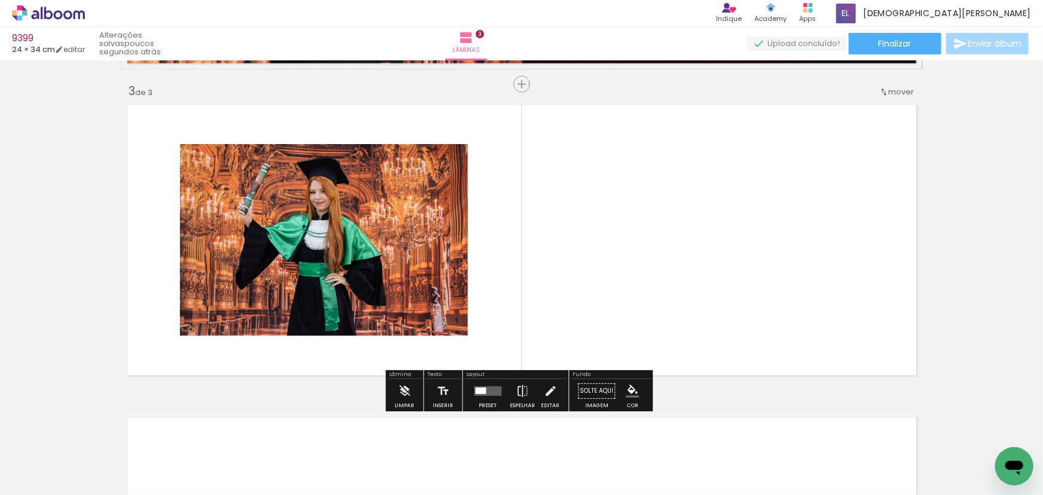
drag, startPoint x: 388, startPoint y: 460, endPoint x: 765, endPoint y: 286, distance: 415.1
click at [765, 286] on quentale-workspace at bounding box center [521, 247] width 1043 height 495
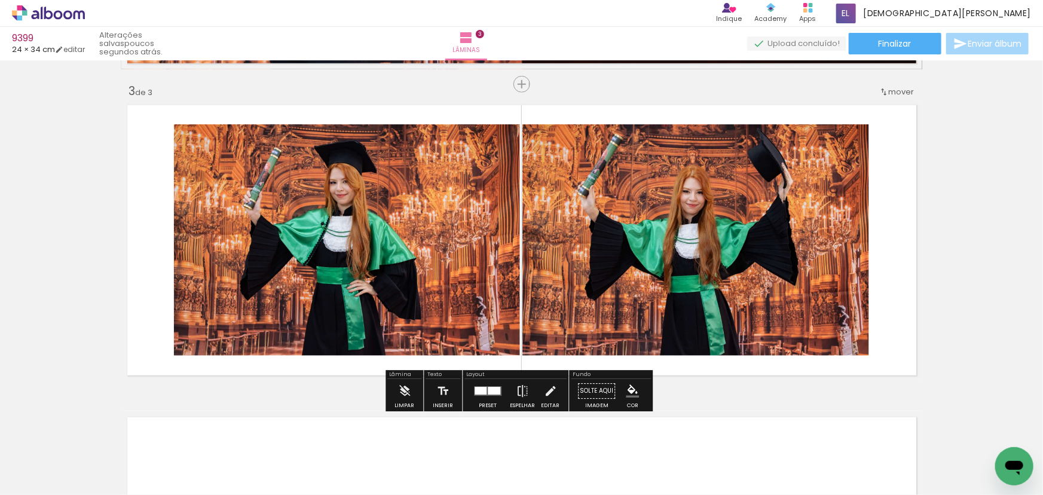
click at [476, 393] on div at bounding box center [481, 391] width 12 height 8
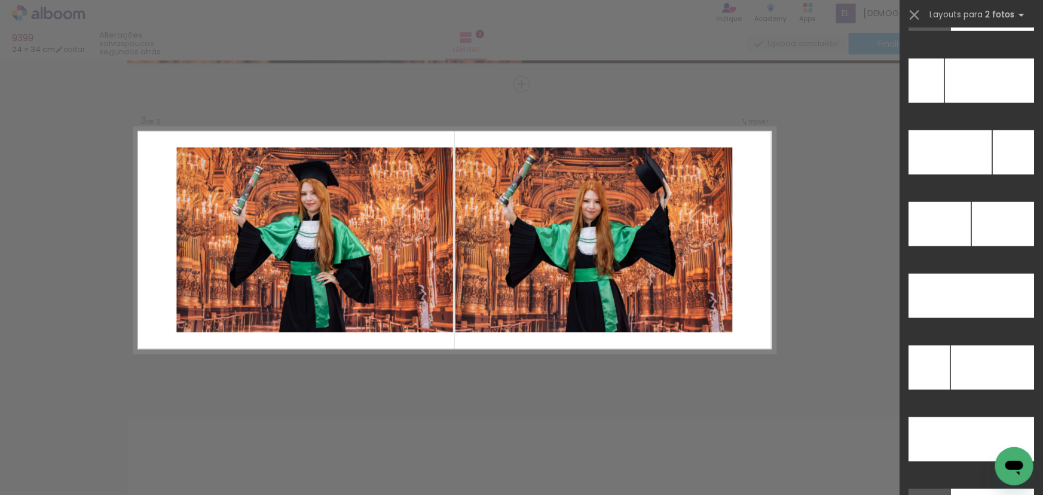
scroll to position [5223, 0]
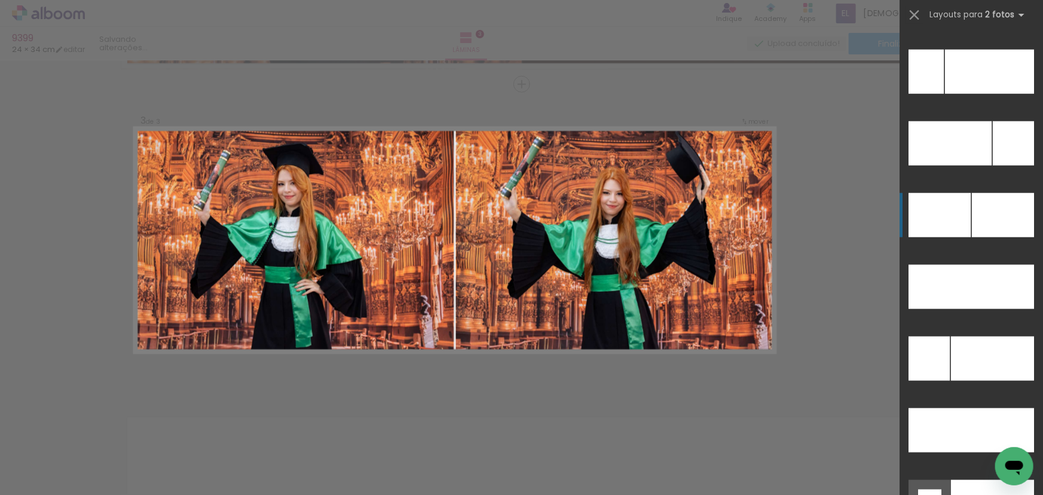
click at [994, 94] on div at bounding box center [989, 72] width 89 height 44
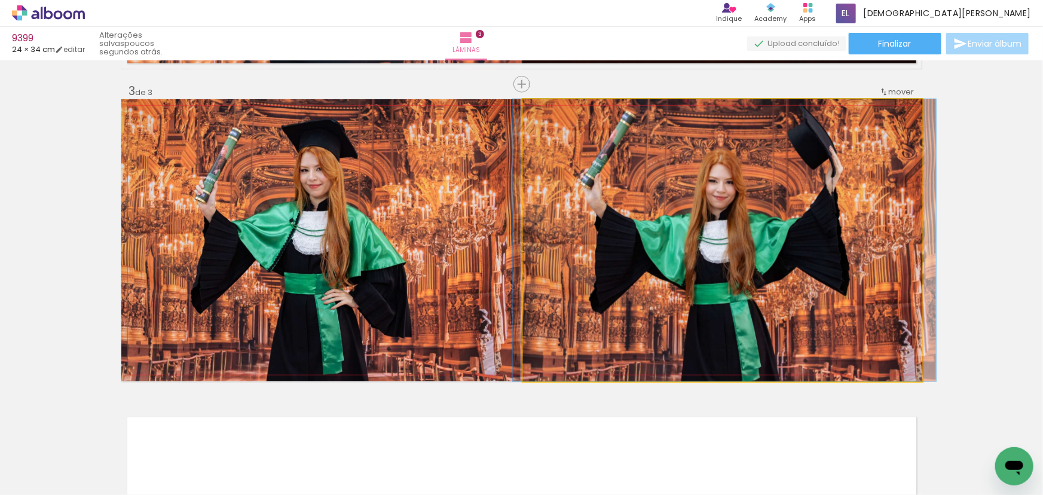
drag, startPoint x: 703, startPoint y: 265, endPoint x: 705, endPoint y: 282, distance: 17.4
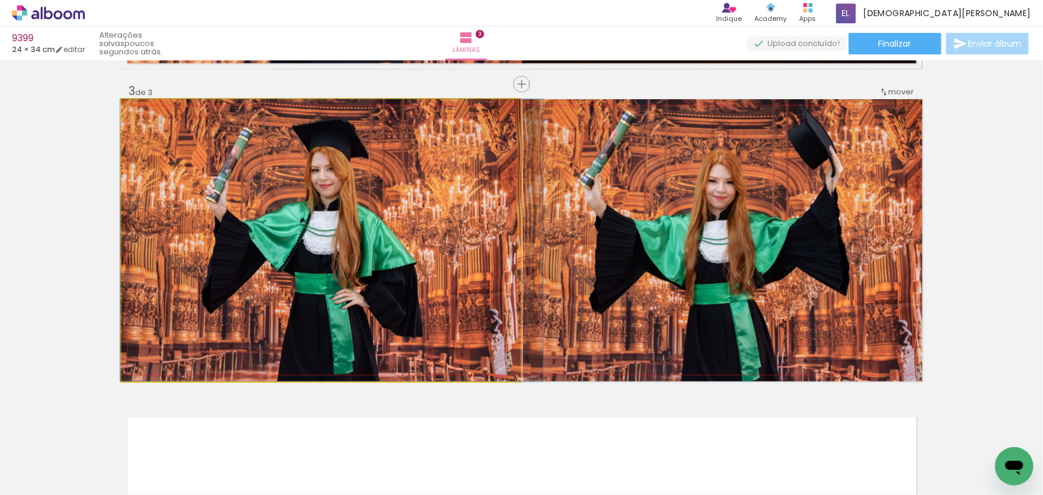
drag, startPoint x: 349, startPoint y: 273, endPoint x: 360, endPoint y: 285, distance: 16.1
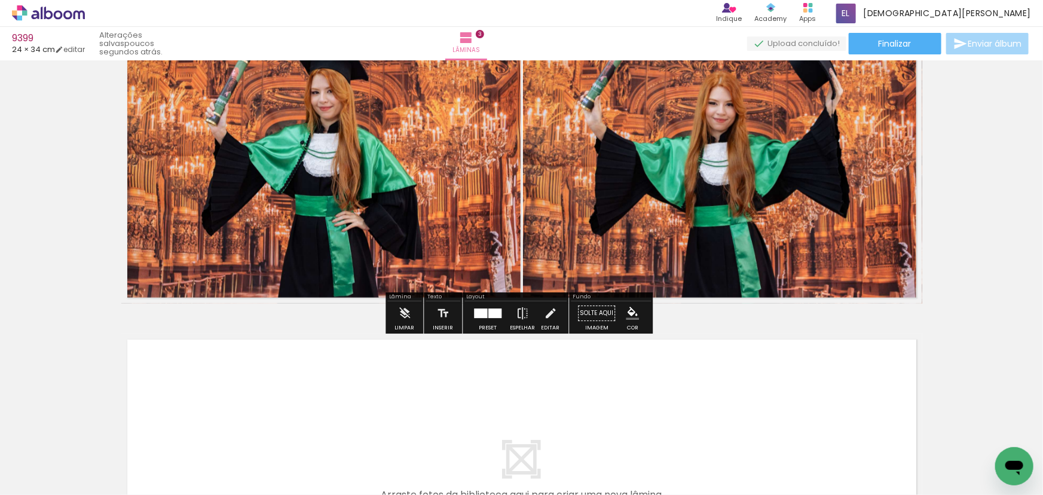
scroll to position [837, 0]
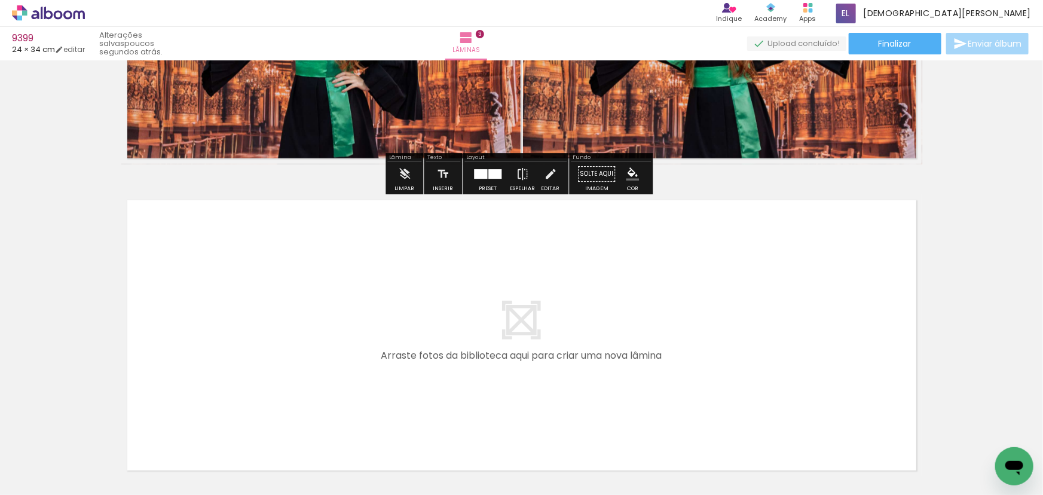
drag, startPoint x: 490, startPoint y: 443, endPoint x: 383, endPoint y: 349, distance: 142.3
click at [383, 349] on quentale-workspace at bounding box center [521, 247] width 1043 height 495
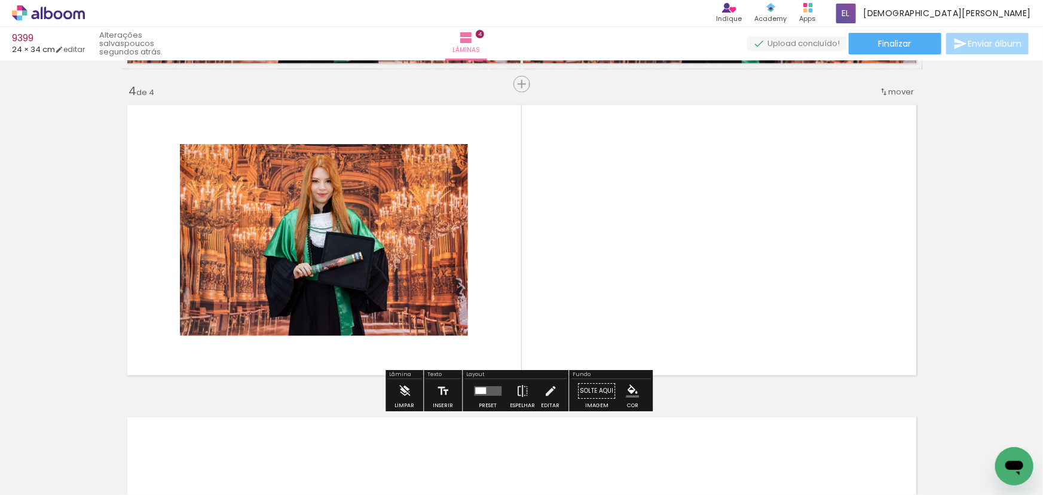
scroll to position [0, 145]
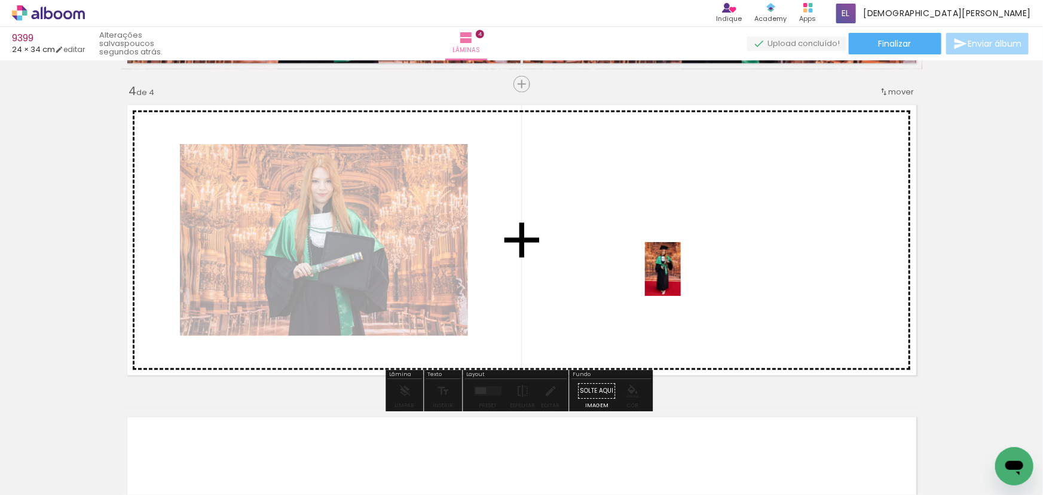
drag, startPoint x: 177, startPoint y: 466, endPoint x: 681, endPoint y: 278, distance: 537.7
click at [681, 278] on quentale-workspace at bounding box center [521, 247] width 1043 height 495
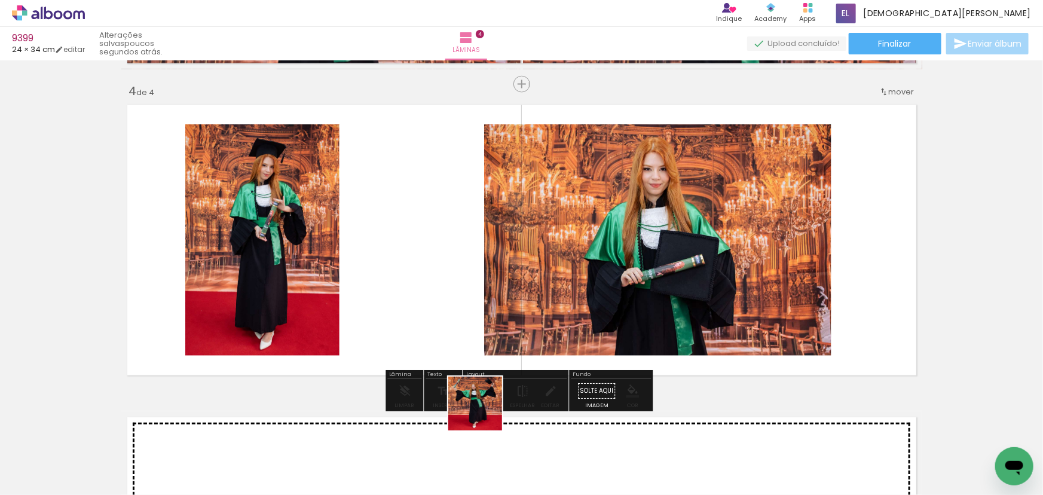
drag, startPoint x: 515, startPoint y: 472, endPoint x: 428, endPoint y: 296, distance: 195.9
click at [428, 296] on quentale-workspace at bounding box center [521, 247] width 1043 height 495
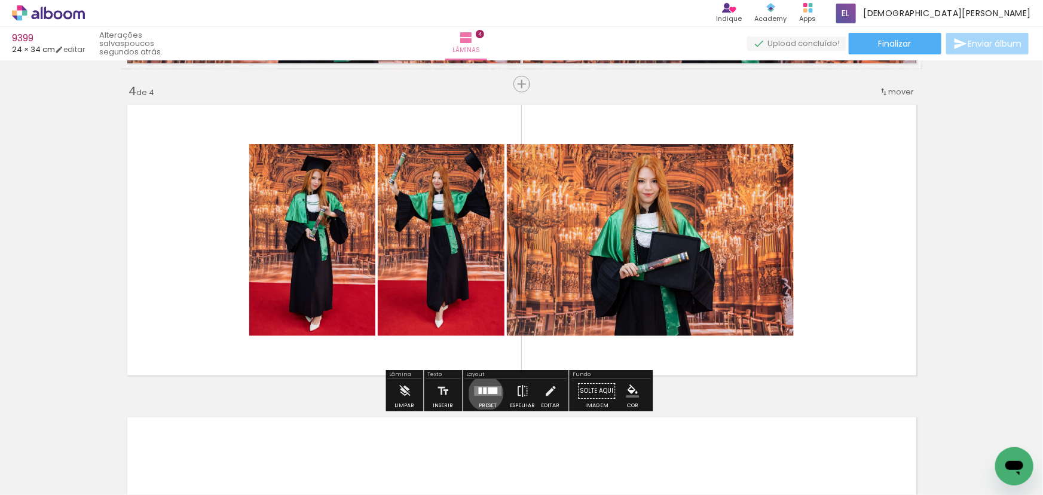
click at [483, 393] on div at bounding box center [485, 391] width 4 height 7
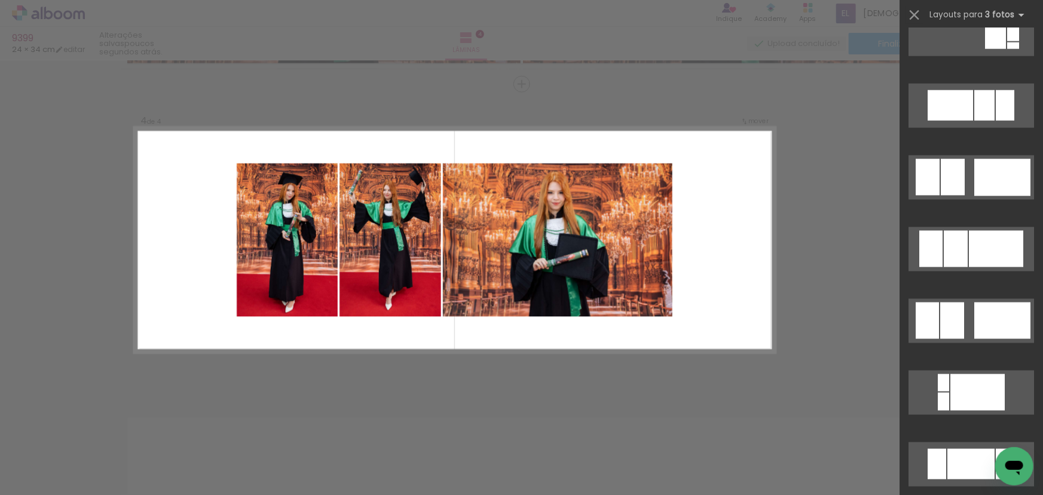
scroll to position [815, 0]
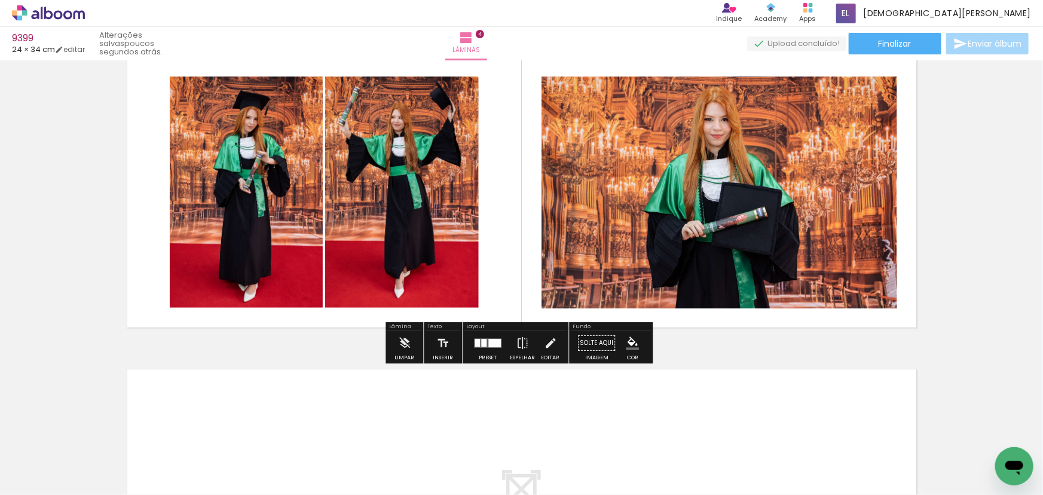
scroll to position [986, 0]
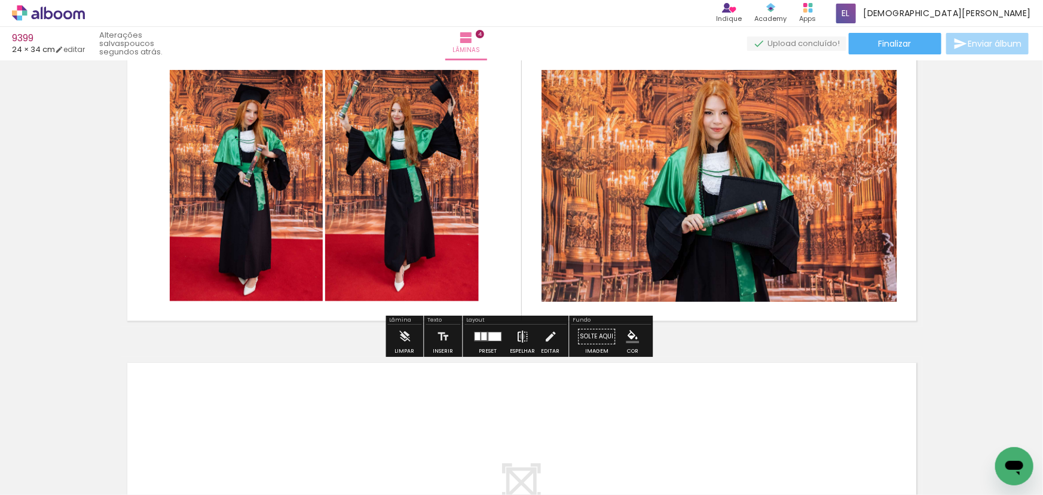
click at [519, 337] on iron-icon at bounding box center [522, 337] width 13 height 24
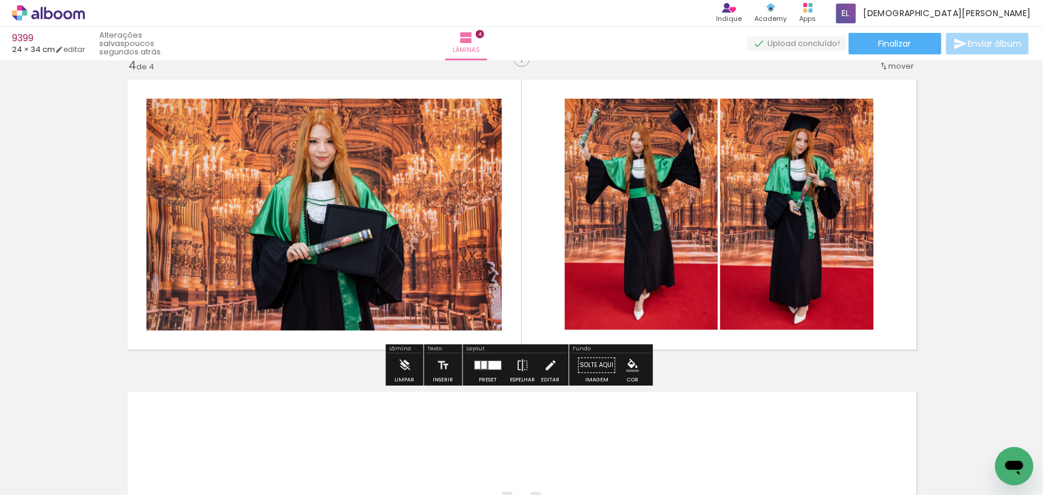
scroll to position [932, 0]
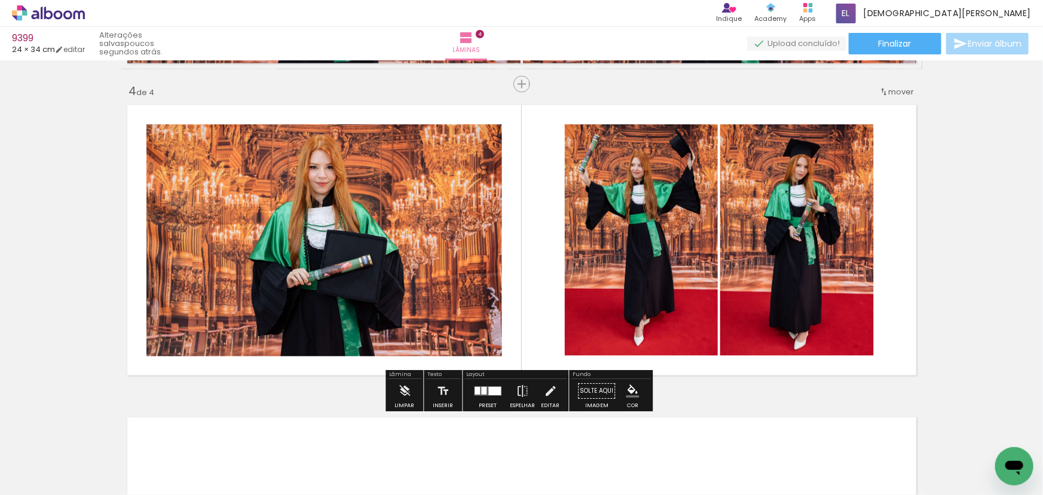
click at [0, 0] on paper-item at bounding box center [0, 0] width 0 height 0
click at [0, 0] on iron-icon "color picker" at bounding box center [0, 0] width 0 height 0
click at [0, 0] on paper-item "#ffffff" at bounding box center [0, 0] width 0 height 0
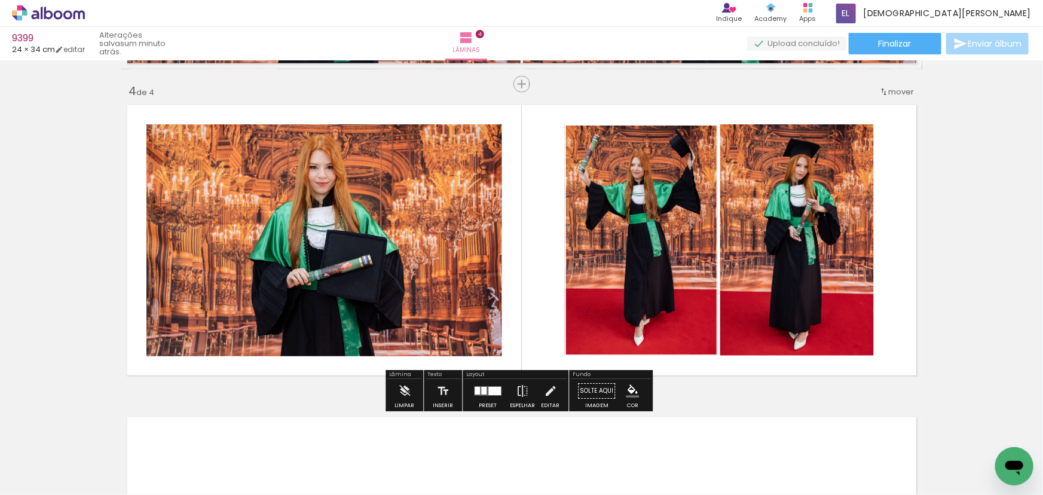
click at [0, 0] on paper-item at bounding box center [0, 0] width 0 height 0
click at [0, 0] on iron-icon "color picker" at bounding box center [0, 0] width 0 height 0
click at [0, 0] on paper-item "#ffffff" at bounding box center [0, 0] width 0 height 0
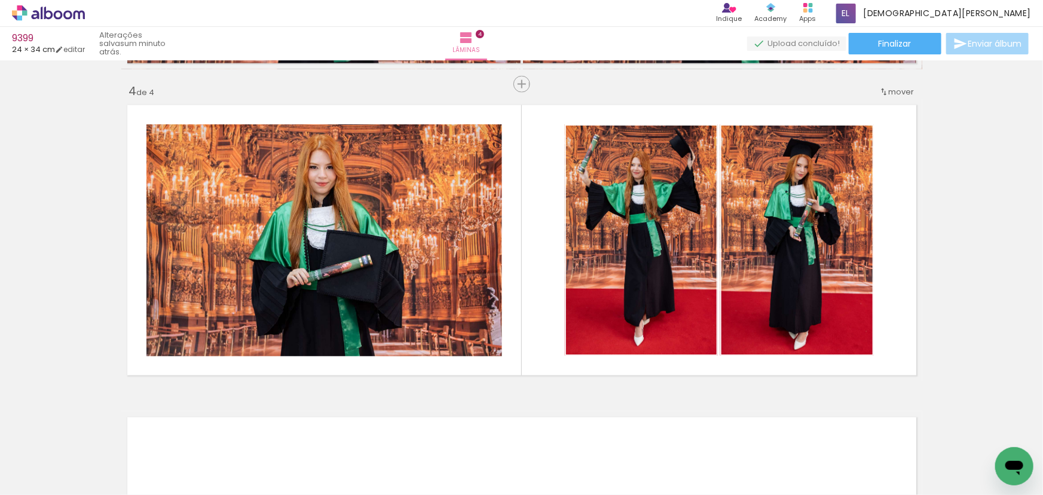
scroll to position [0, 6658]
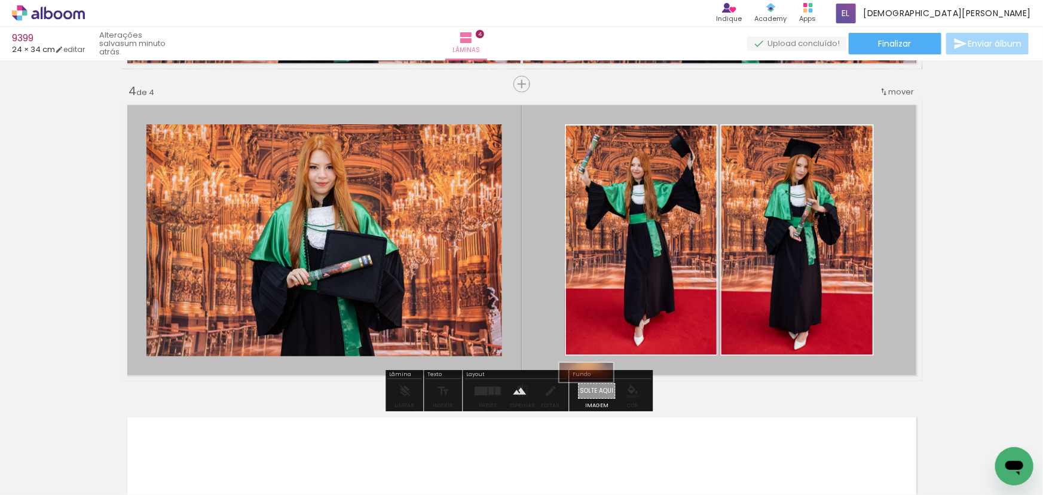
drag, startPoint x: 758, startPoint y: 459, endPoint x: 594, endPoint y: 398, distance: 174.8
click at [594, 398] on quentale-workspace at bounding box center [521, 247] width 1043 height 495
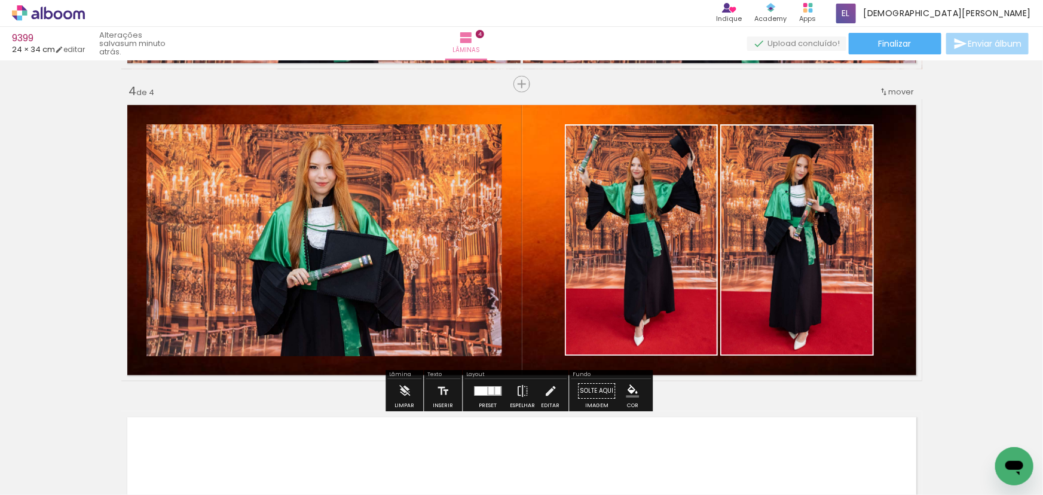
click at [268, 179] on paper-item at bounding box center [268, 182] width 22 height 8
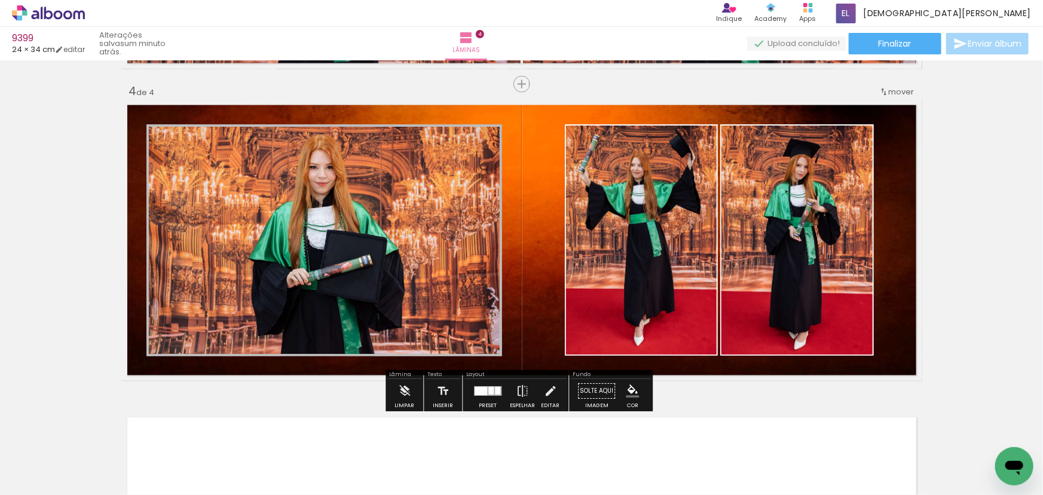
click at [268, 178] on paper-item at bounding box center [268, 182] width 22 height 8
click at [266, 175] on paper-item at bounding box center [268, 173] width 22 height 8
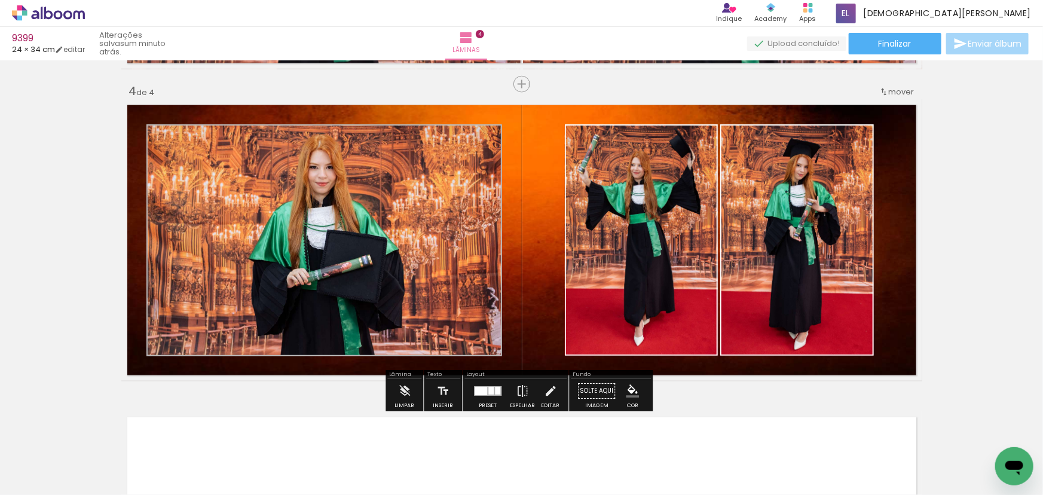
drag, startPoint x: 264, startPoint y: 212, endPoint x: 251, endPoint y: 181, distance: 33.5
click at [0, 0] on iron-icon "color picker" at bounding box center [0, 0] width 0 height 0
click at [272, 108] on paper-item "#ffffff" at bounding box center [271, 110] width 12 height 12
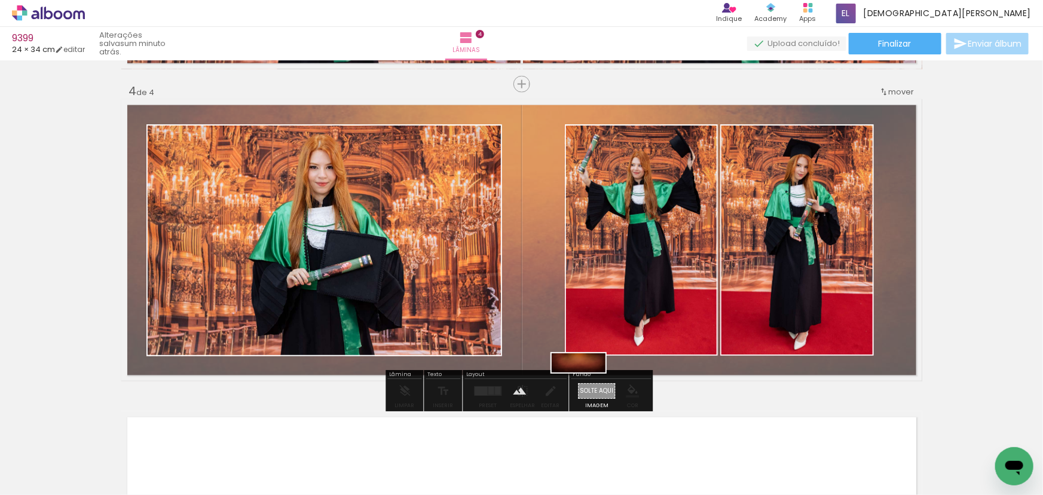
drag, startPoint x: 581, startPoint y: 463, endPoint x: 588, endPoint y: 389, distance: 73.8
click at [588, 389] on quentale-workspace at bounding box center [521, 247] width 1043 height 495
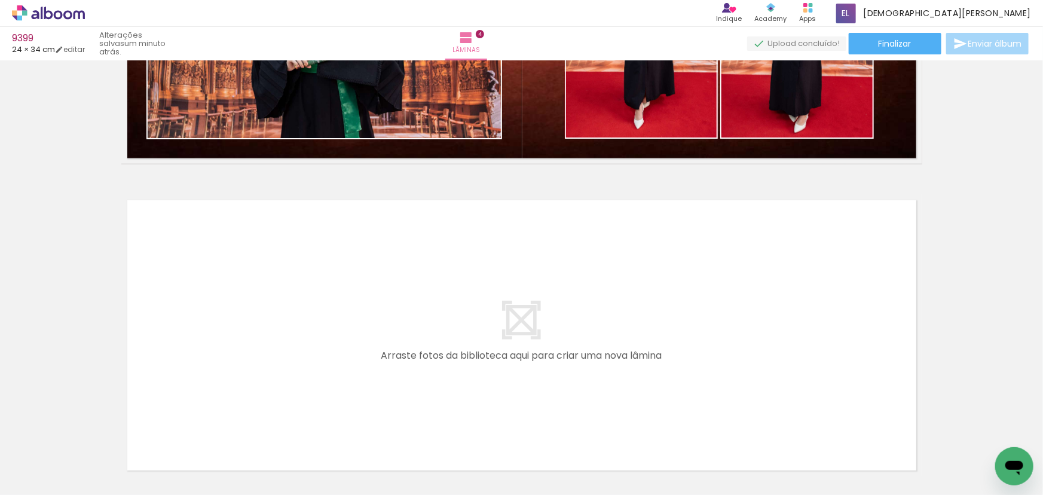
scroll to position [0, 632]
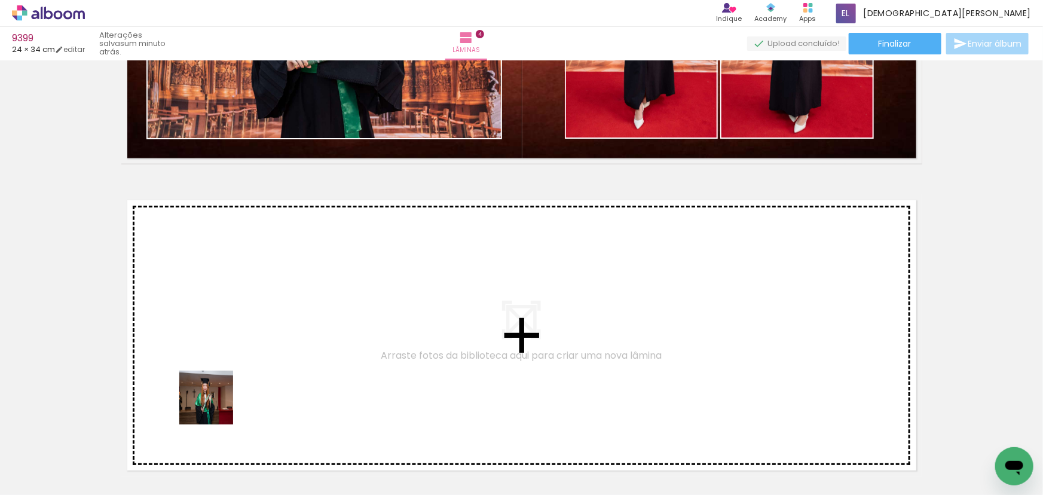
drag, startPoint x: 215, startPoint y: 457, endPoint x: 218, endPoint y: 369, distance: 88.5
click at [218, 369] on quentale-workspace at bounding box center [521, 247] width 1043 height 495
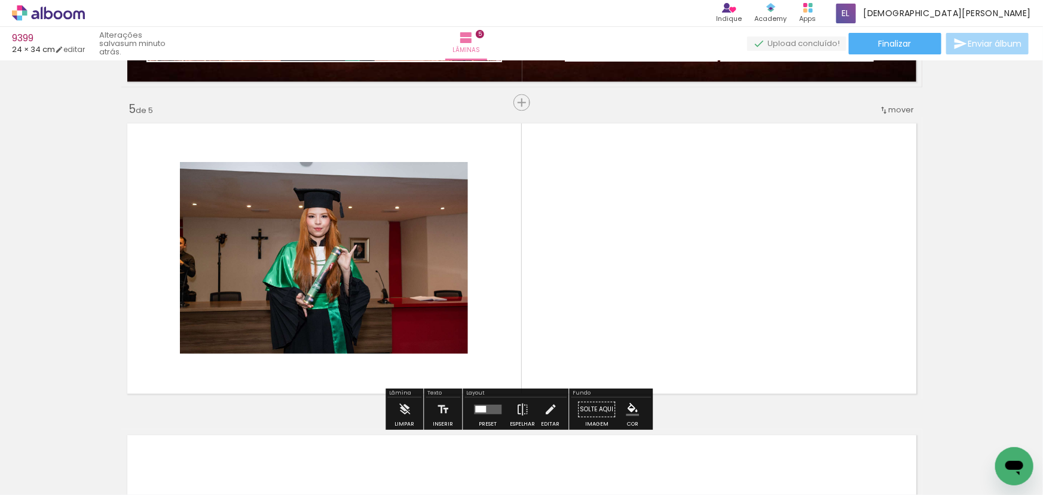
scroll to position [1243, 0]
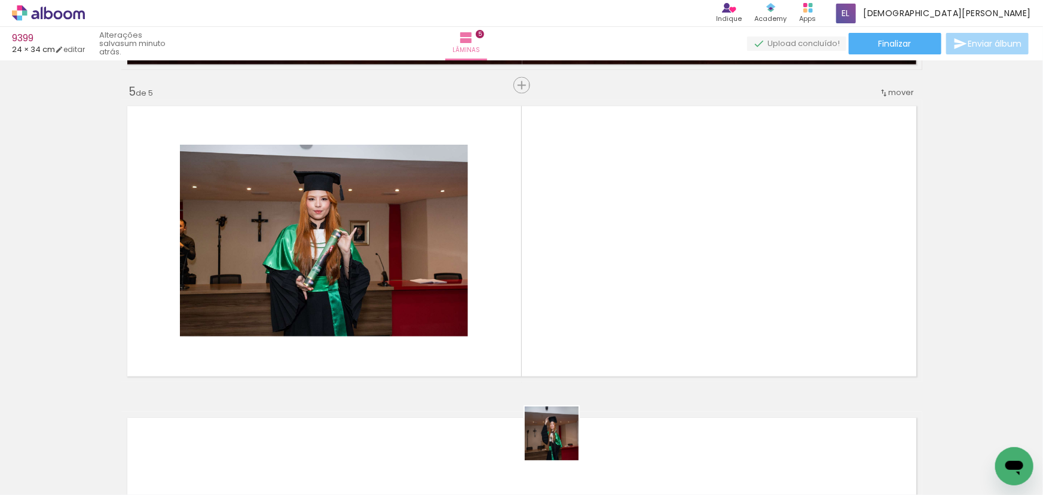
drag, startPoint x: 561, startPoint y: 442, endPoint x: 666, endPoint y: 245, distance: 223.8
click at [666, 245] on quentale-workspace at bounding box center [521, 247] width 1043 height 495
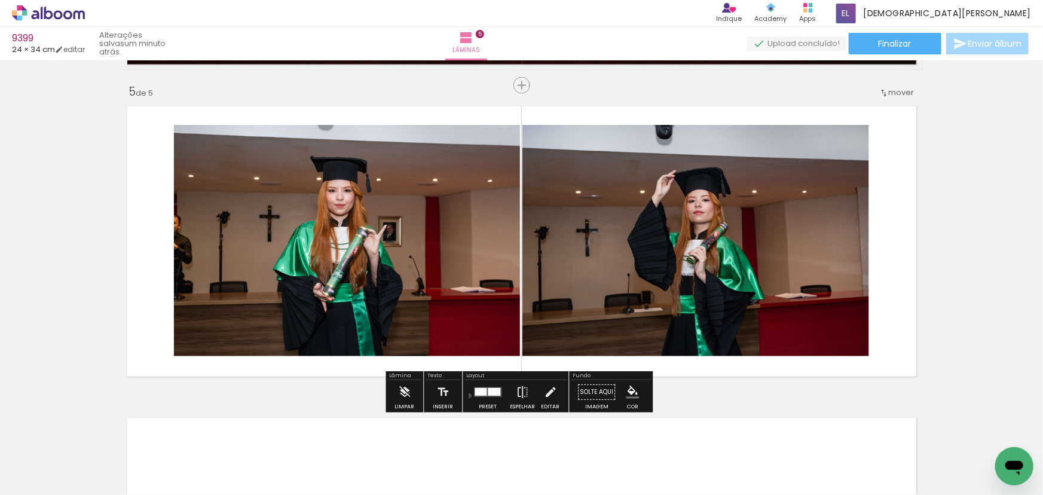
drag, startPoint x: 466, startPoint y: 395, endPoint x: 481, endPoint y: 382, distance: 19.5
click at [469, 395] on paper-button "Preset" at bounding box center [488, 395] width 38 height 30
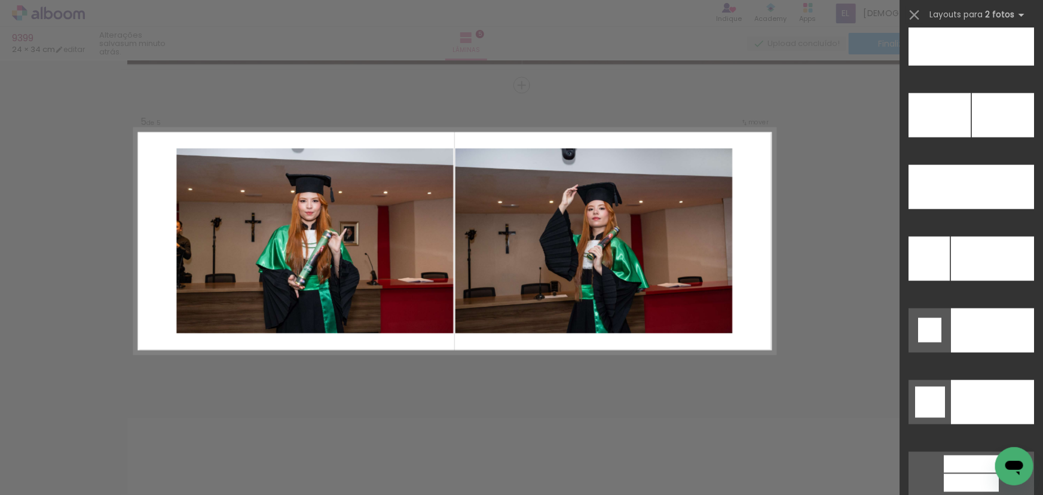
scroll to position [5212, 0]
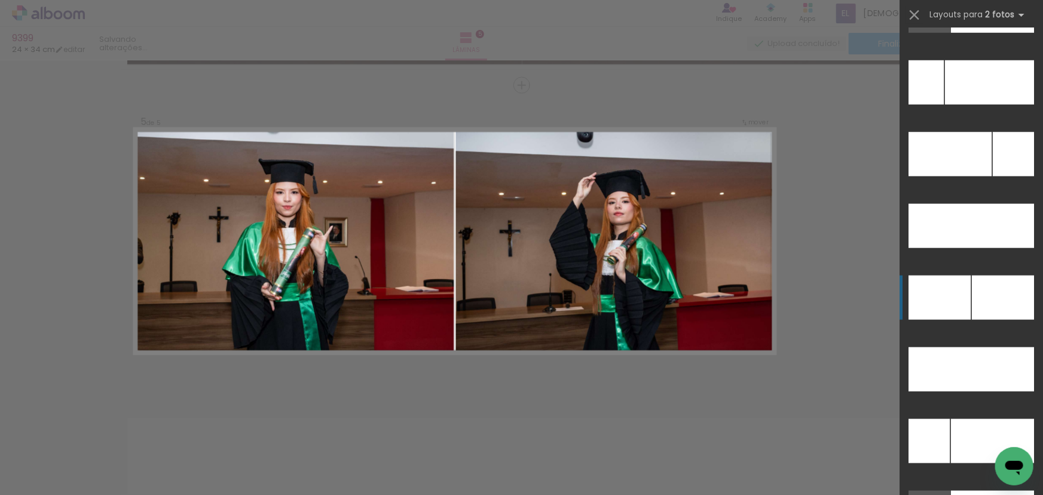
click at [992, 105] on div at bounding box center [989, 82] width 89 height 44
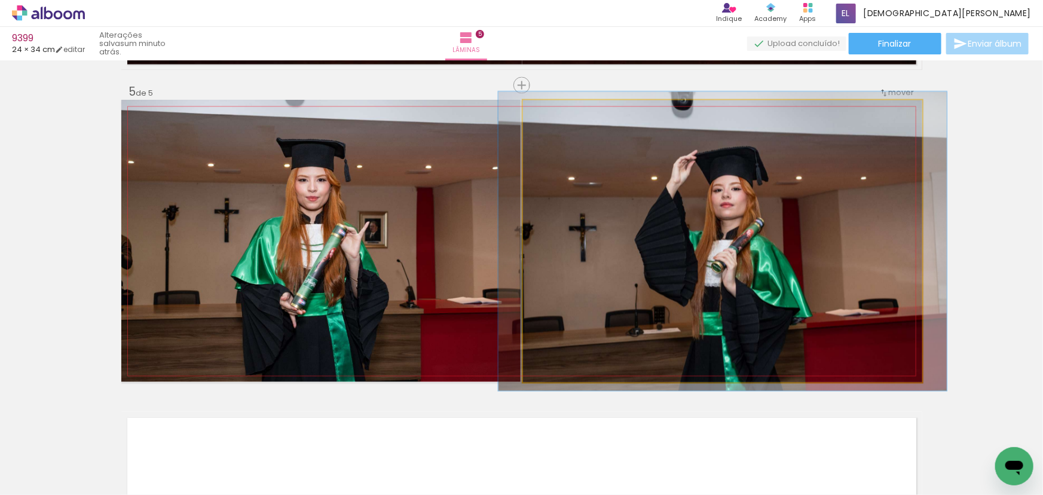
type paper-slider "106"
click at [549, 117] on div at bounding box center [553, 112] width 19 height 19
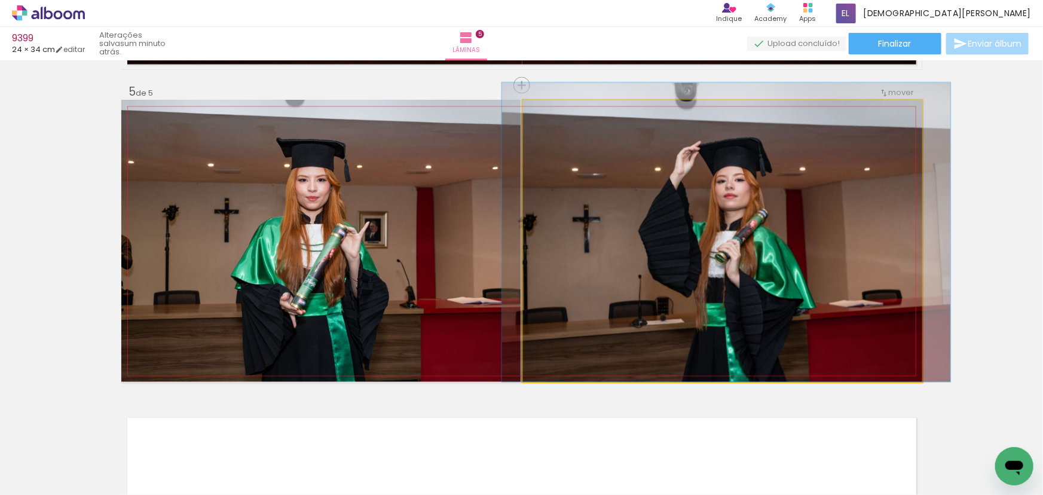
drag, startPoint x: 708, startPoint y: 238, endPoint x: 711, endPoint y: 189, distance: 49.1
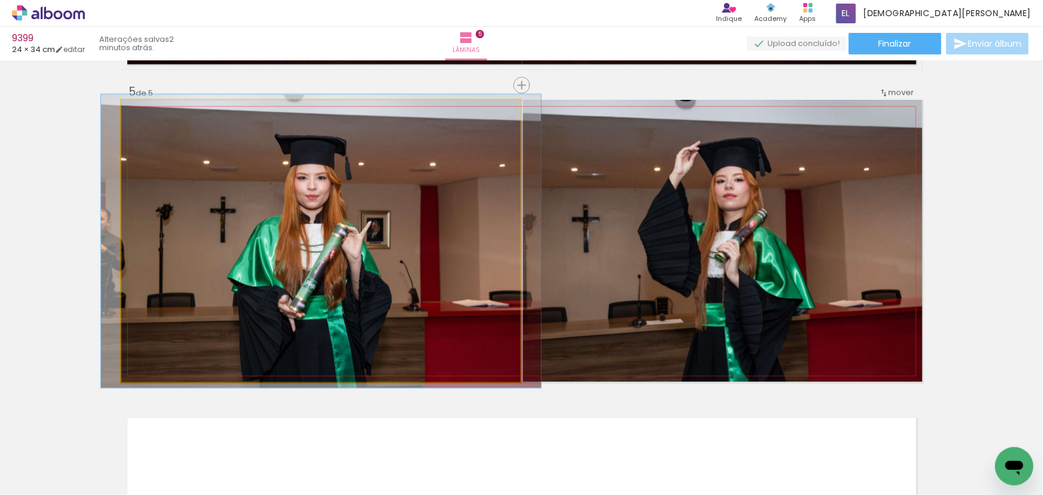
drag, startPoint x: 149, startPoint y: 121, endPoint x: 150, endPoint y: 127, distance: 6.1
type paper-slider "104"
click at [150, 127] on quentale-photo at bounding box center [320, 241] width 399 height 282
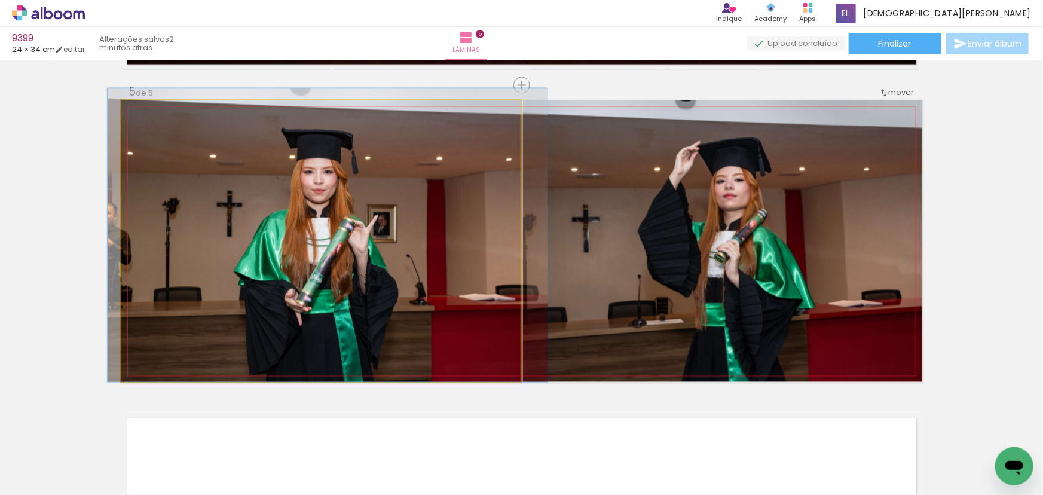
drag, startPoint x: 262, startPoint y: 263, endPoint x: 268, endPoint y: 220, distance: 43.5
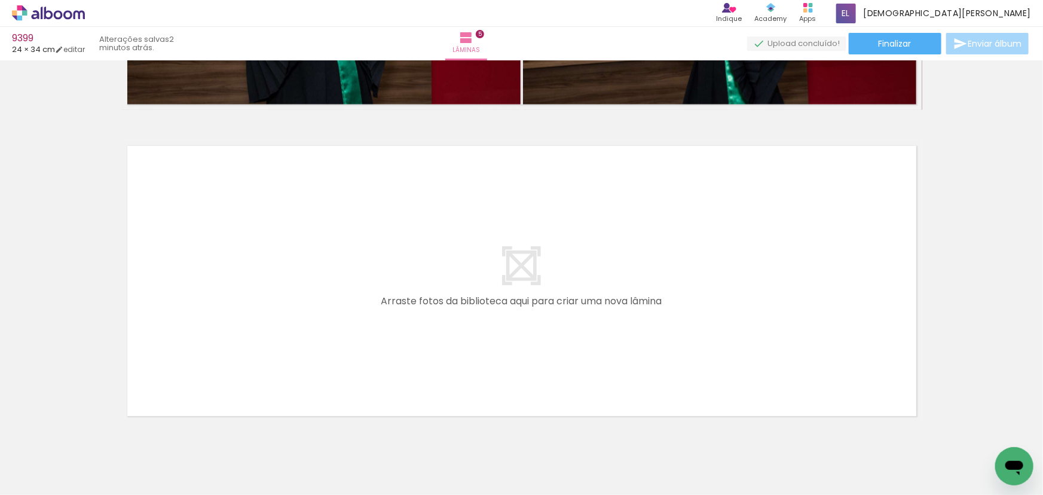
scroll to position [0, 1053]
drag, startPoint x: 430, startPoint y: 468, endPoint x: 353, endPoint y: 327, distance: 160.5
click at [353, 327] on quentale-workspace at bounding box center [521, 247] width 1043 height 495
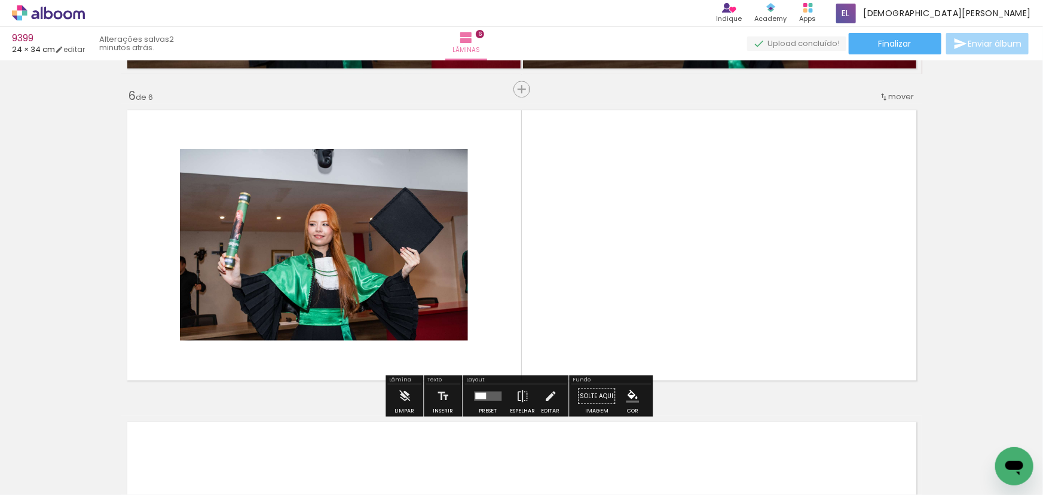
scroll to position [1555, 0]
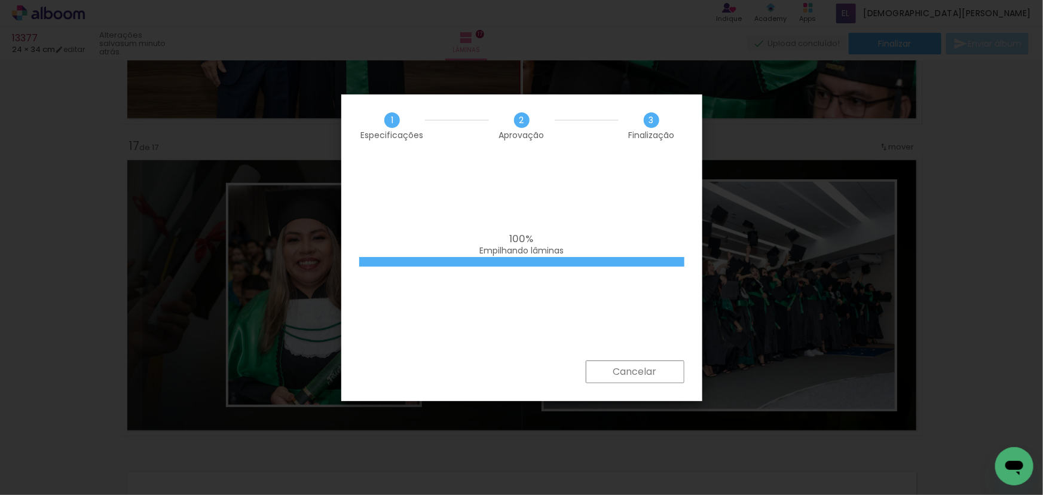
scroll to position [0, 4909]
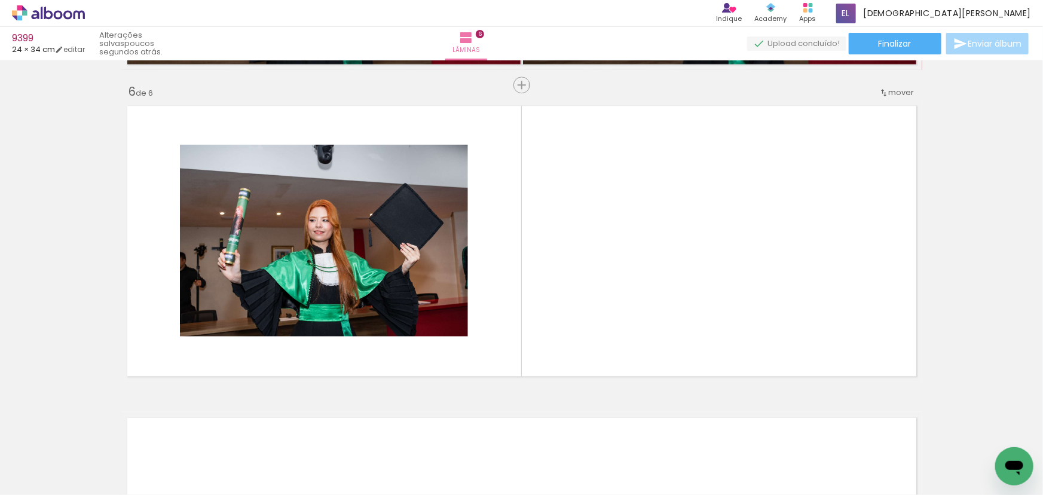
scroll to position [0, 732]
drag, startPoint x: 672, startPoint y: 464, endPoint x: 708, endPoint y: 299, distance: 169.3
click at [708, 299] on quentale-workspace at bounding box center [521, 247] width 1043 height 495
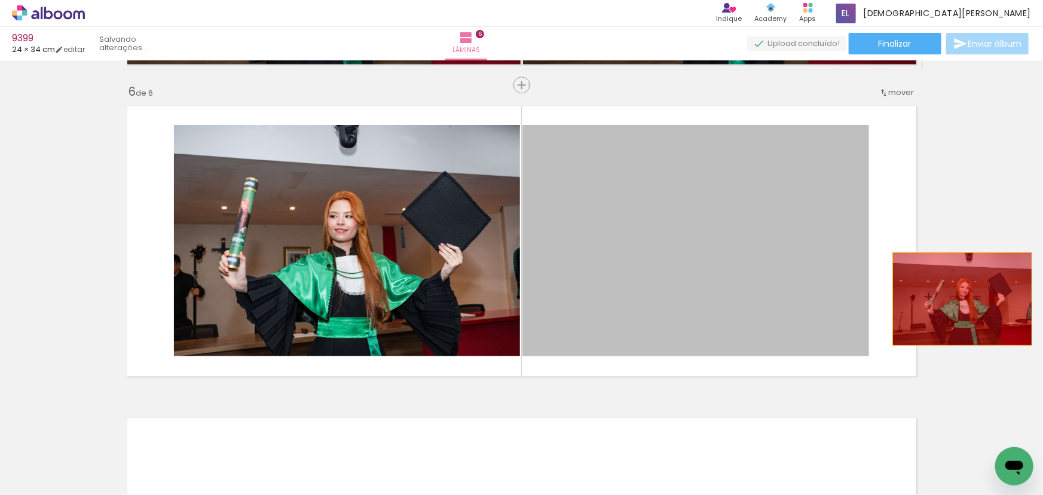
drag, startPoint x: 711, startPoint y: 286, endPoint x: 958, endPoint y: 298, distance: 247.2
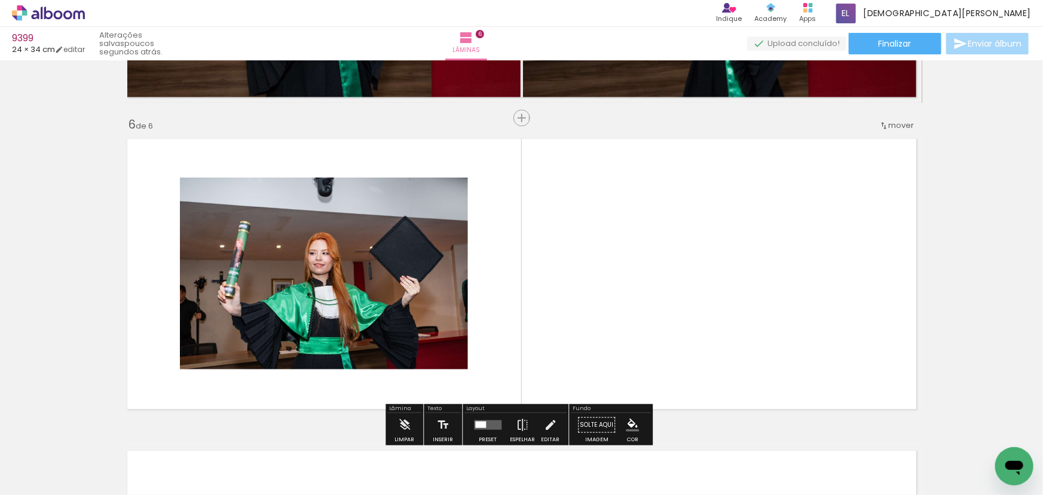
scroll to position [1610, 0]
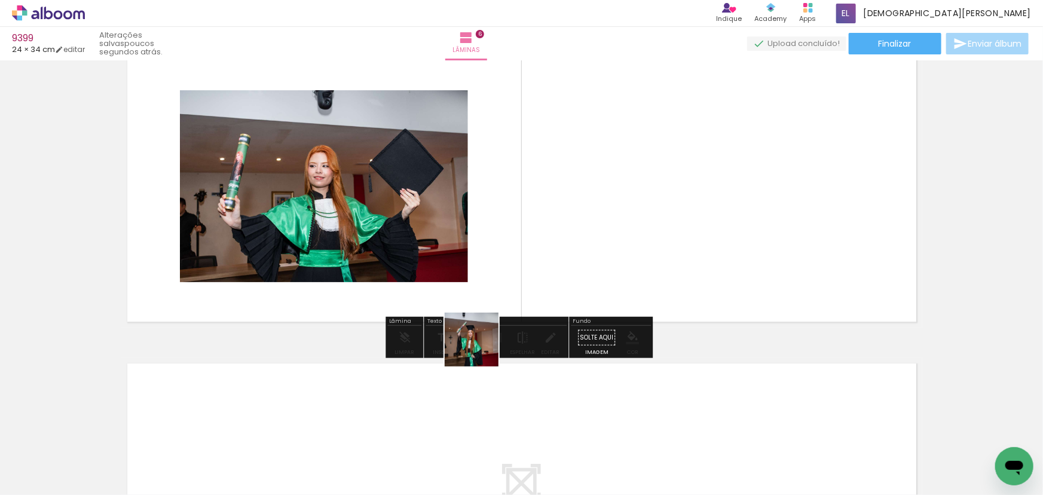
drag, startPoint x: 398, startPoint y: 451, endPoint x: 630, endPoint y: 169, distance: 365.2
click at [630, 169] on quentale-workspace at bounding box center [521, 247] width 1043 height 495
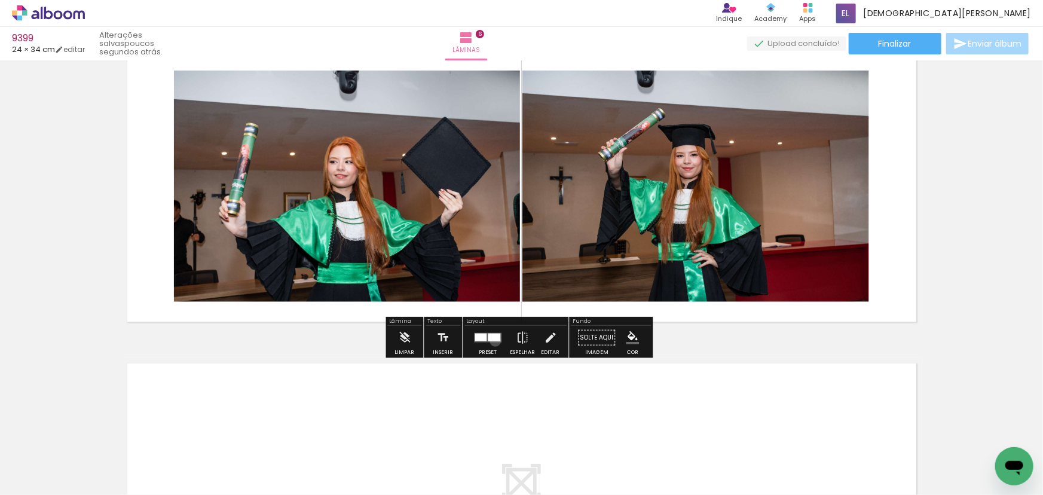
drag, startPoint x: 492, startPoint y: 340, endPoint x: 481, endPoint y: 338, distance: 11.6
click at [490, 341] on quentale-layouter at bounding box center [487, 337] width 27 height 10
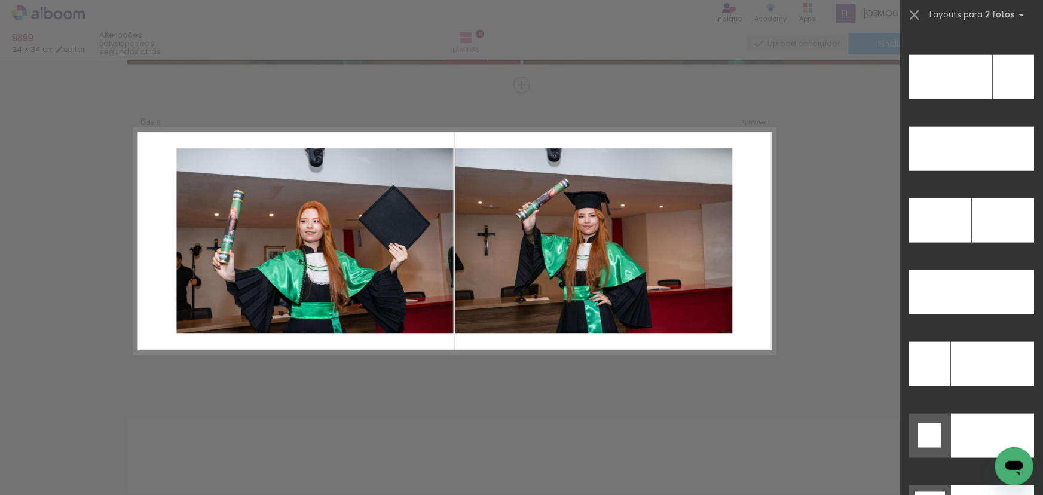
scroll to position [5264, 0]
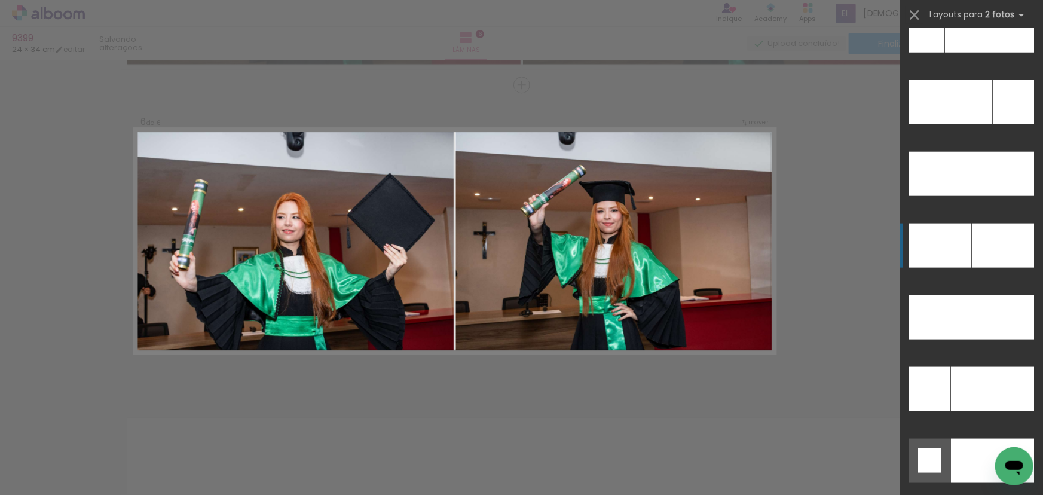
click at [983, 367] on div at bounding box center [992, 389] width 83 height 44
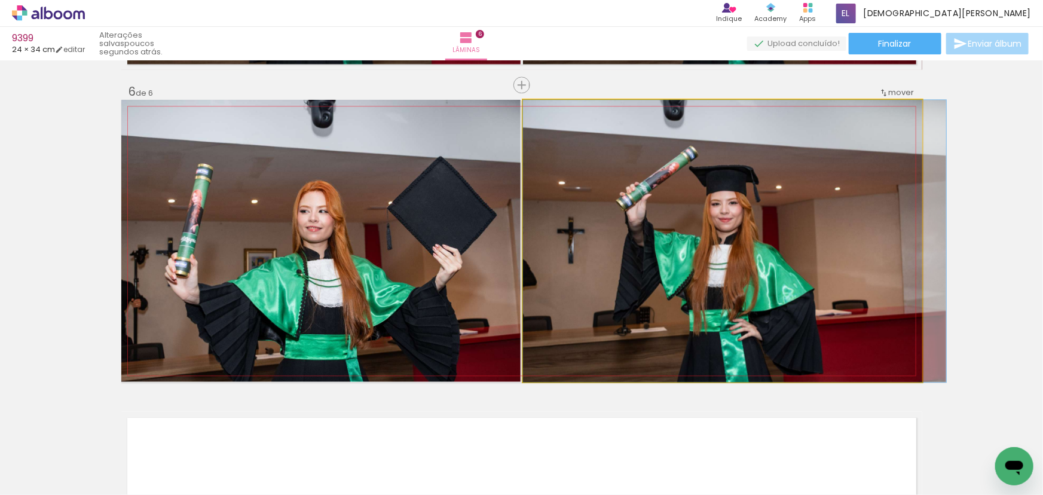
drag, startPoint x: 666, startPoint y: 235, endPoint x: 687, endPoint y: 240, distance: 21.5
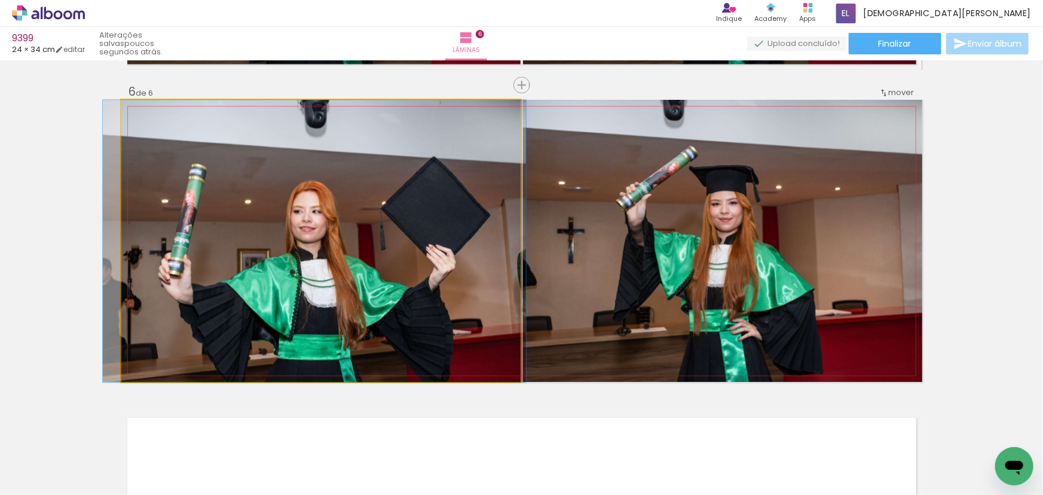
drag, startPoint x: 280, startPoint y: 243, endPoint x: 273, endPoint y: 245, distance: 6.8
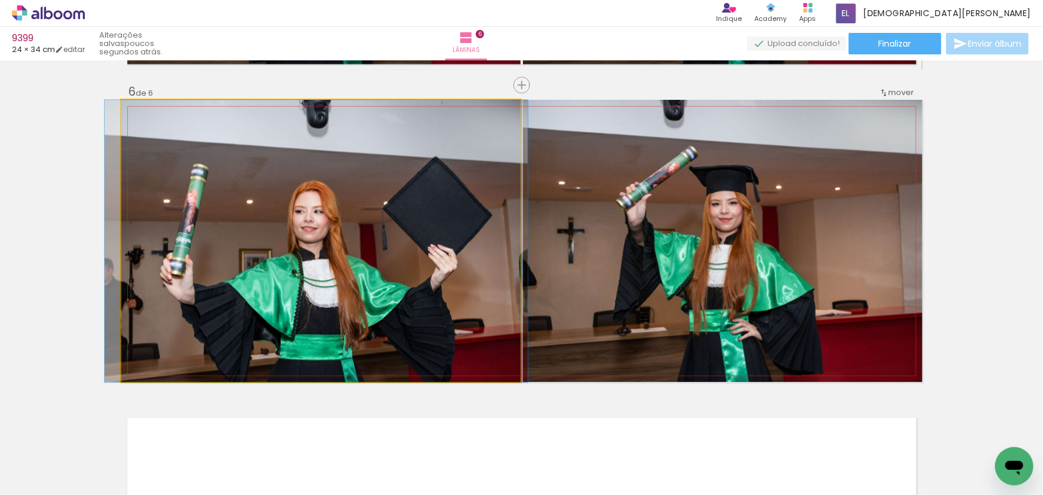
drag, startPoint x: 438, startPoint y: 276, endPoint x: 439, endPoint y: 288, distance: 12.1
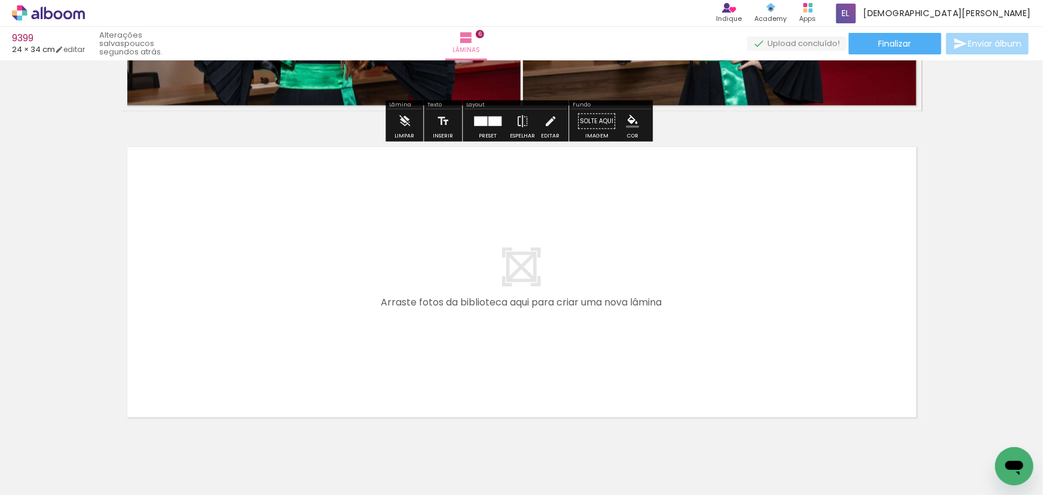
scroll to position [1827, 0]
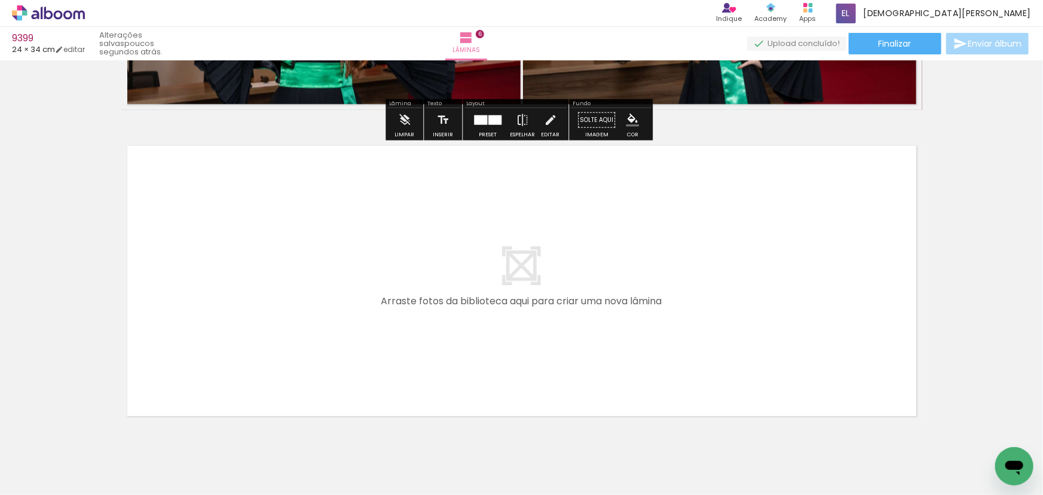
drag, startPoint x: 274, startPoint y: 454, endPoint x: 262, endPoint y: 350, distance: 104.8
click at [262, 350] on quentale-workspace at bounding box center [521, 247] width 1043 height 495
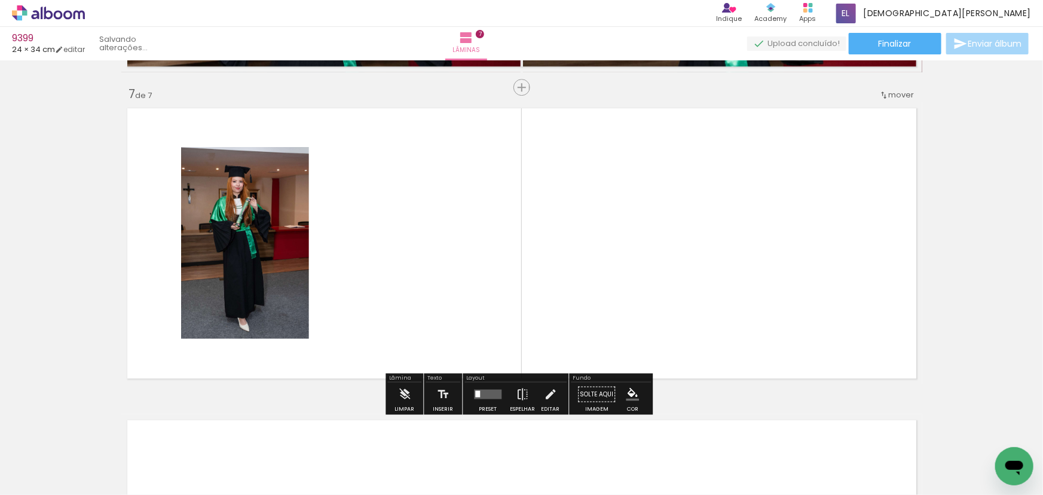
scroll to position [1867, 0]
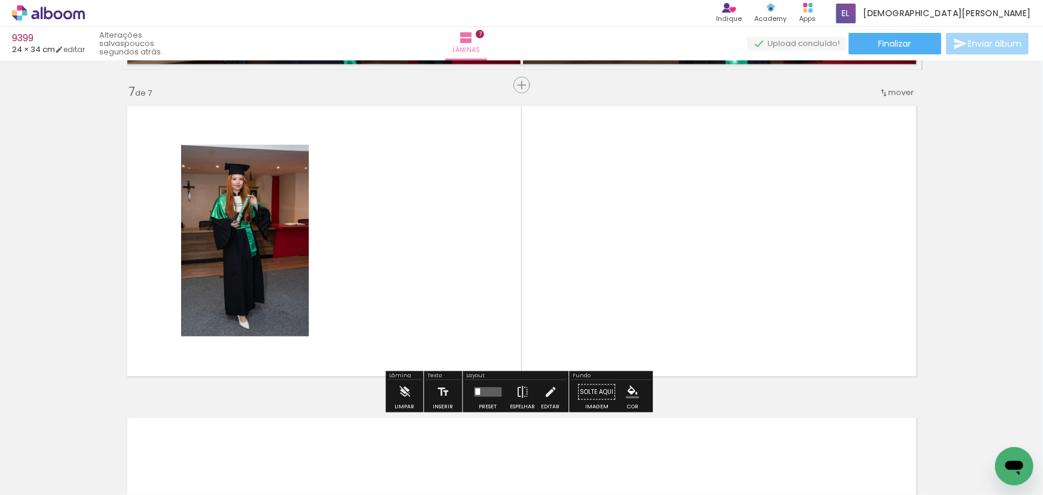
drag, startPoint x: 334, startPoint y: 423, endPoint x: 385, endPoint y: 257, distance: 173.9
click at [385, 257] on quentale-workspace at bounding box center [521, 247] width 1043 height 495
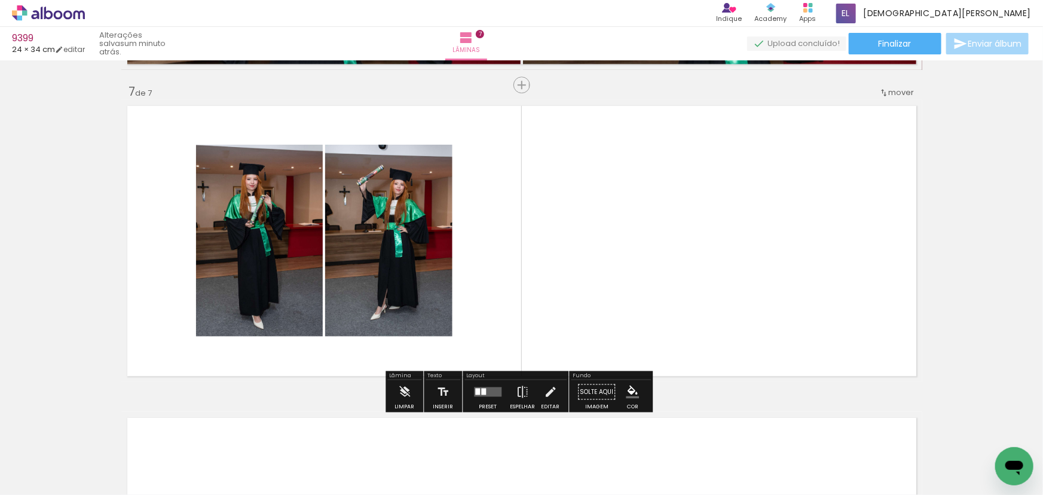
scroll to position [0, 1038]
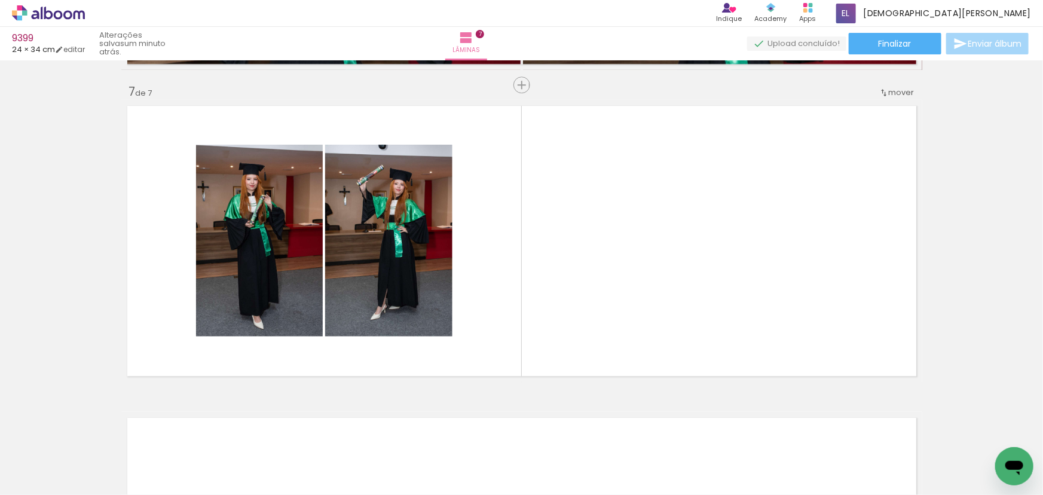
drag, startPoint x: 555, startPoint y: 466, endPoint x: 600, endPoint y: 240, distance: 230.5
click at [598, 243] on quentale-workspace at bounding box center [521, 247] width 1043 height 495
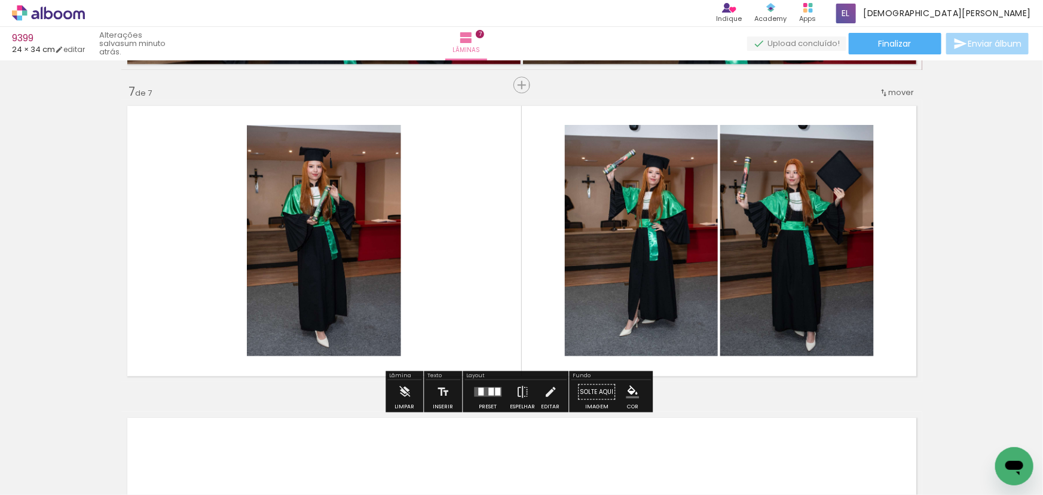
drag, startPoint x: 228, startPoint y: 461, endPoint x: 395, endPoint y: 321, distance: 217.6
click at [390, 324] on quentale-workspace at bounding box center [521, 247] width 1043 height 495
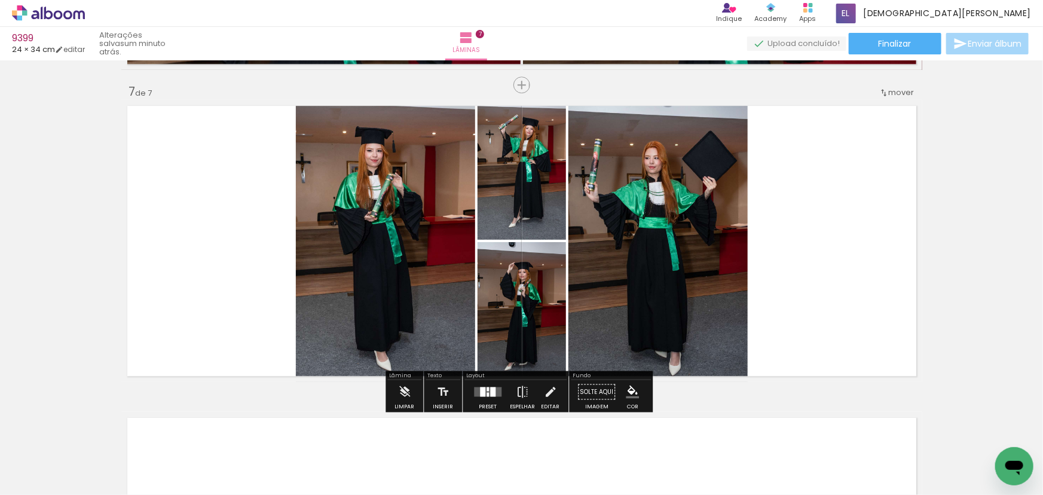
click at [490, 392] on div at bounding box center [492, 392] width 5 height 10
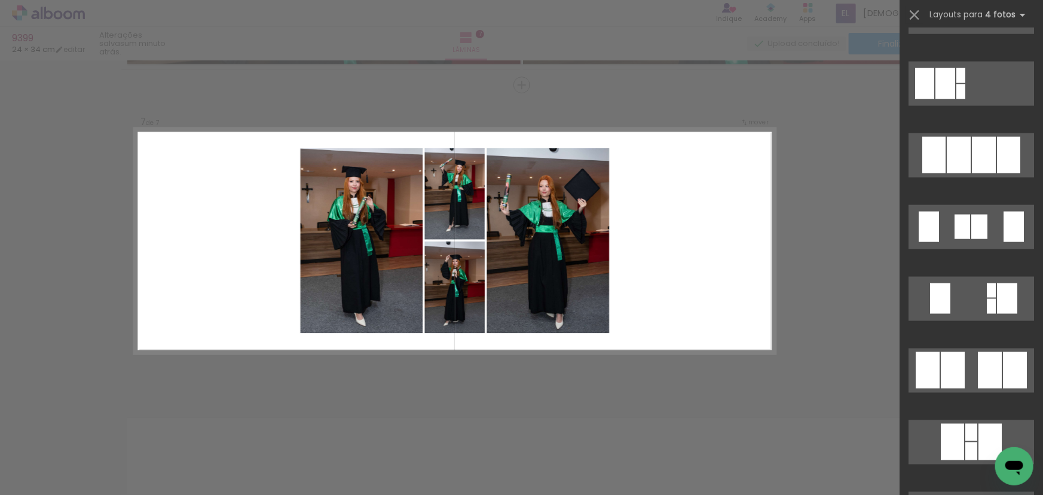
scroll to position [760, 0]
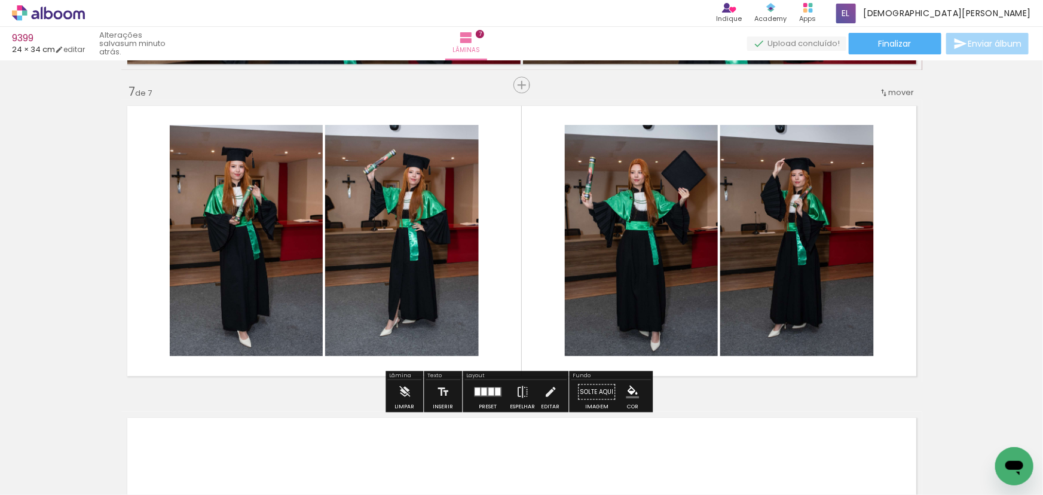
click at [293, 182] on paper-item at bounding box center [291, 182] width 22 height 8
click at [285, 216] on iron-icon "color picker" at bounding box center [292, 213] width 14 height 11
click at [296, 114] on paper-item "#ffffff" at bounding box center [295, 110] width 12 height 12
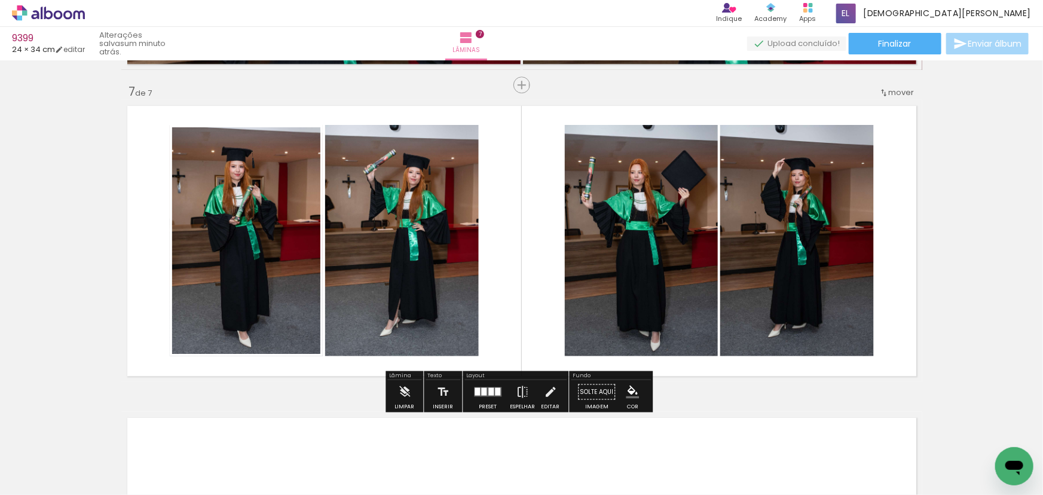
click at [448, 179] on paper-item at bounding box center [447, 182] width 22 height 8
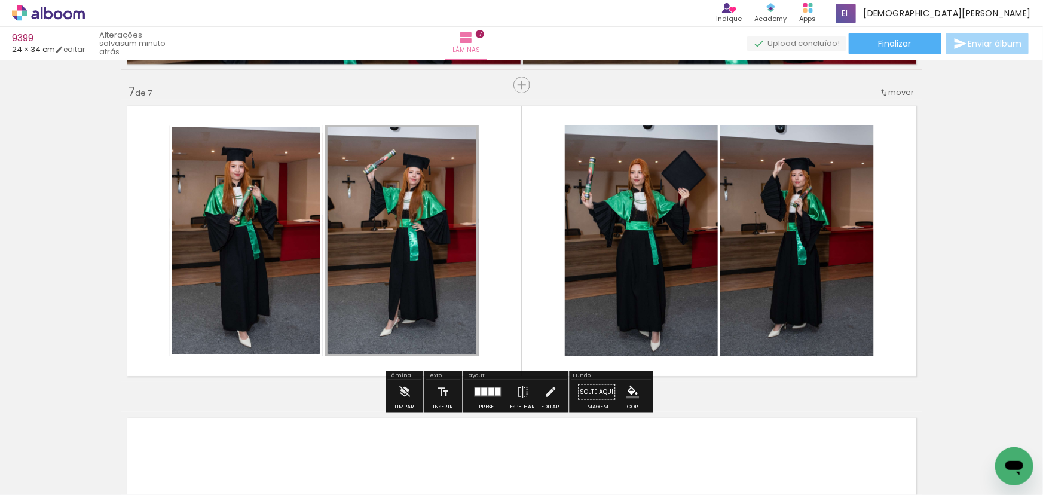
click at [0, 0] on iron-icon "color picker" at bounding box center [0, 0] width 0 height 0
click at [0, 0] on paper-item "#ffffff" at bounding box center [0, 0] width 0 height 0
click at [681, 182] on paper-item at bounding box center [686, 182] width 22 height 8
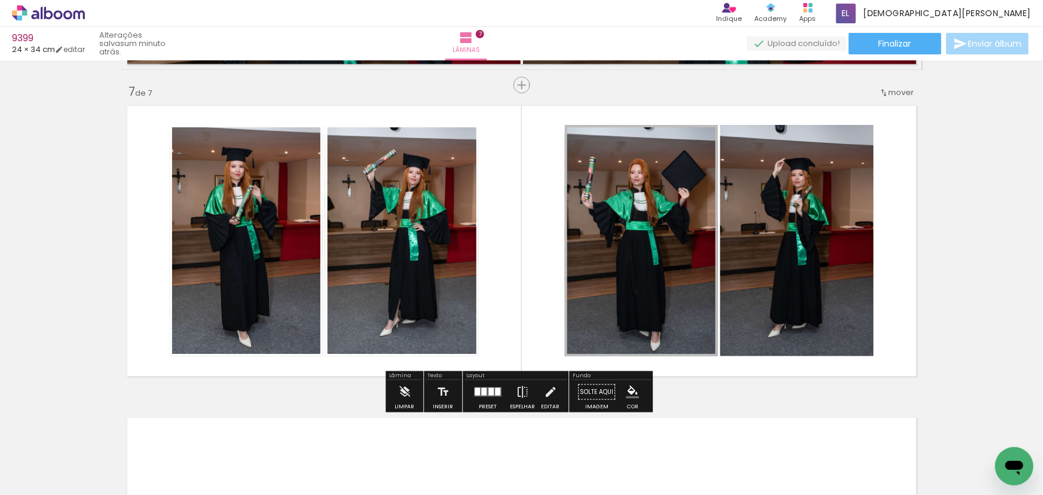
click at [0, 0] on iron-icon "color picker" at bounding box center [0, 0] width 0 height 0
click at [0, 0] on paper-item "#ffffff" at bounding box center [0, 0] width 0 height 0
click at [834, 182] on paper-item at bounding box center [842, 182] width 22 height 8
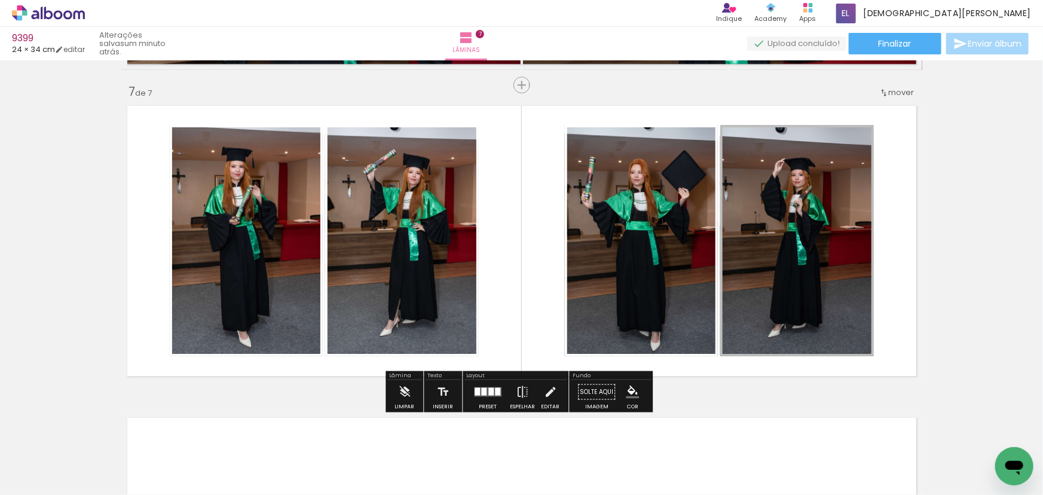
click at [0, 0] on iron-icon "color picker" at bounding box center [0, 0] width 0 height 0
click at [0, 0] on paper-item "#ffffff" at bounding box center [0, 0] width 0 height 0
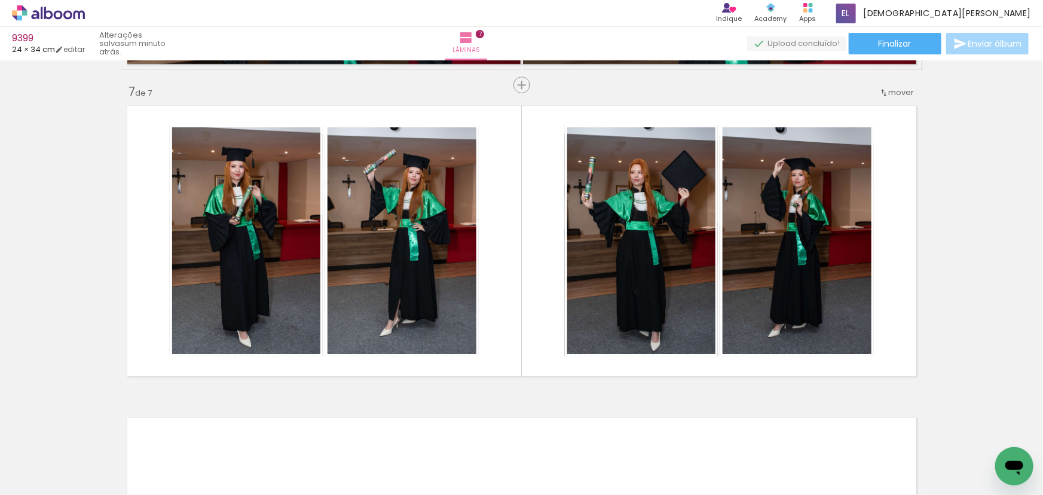
scroll to position [0, 6914]
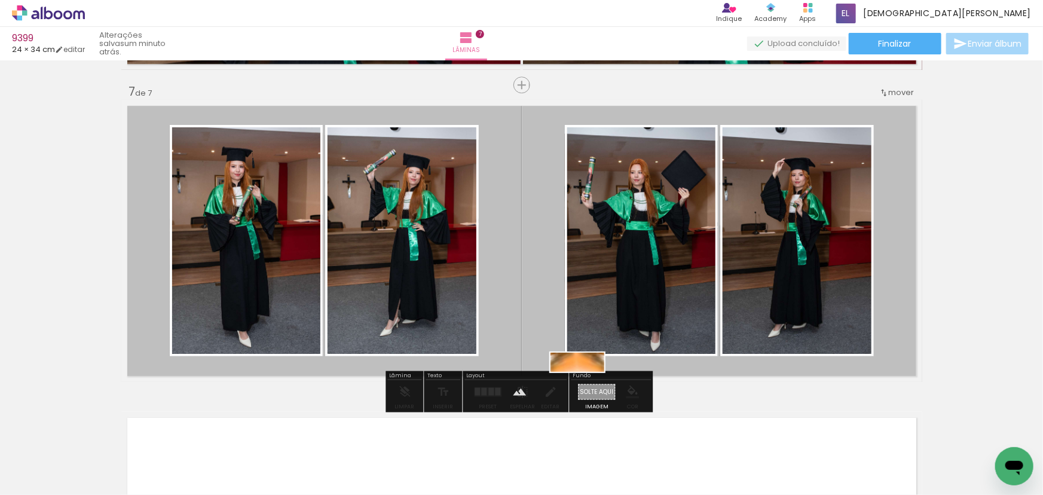
drag, startPoint x: 708, startPoint y: 459, endPoint x: 583, endPoint y: 392, distance: 142.5
click at [586, 389] on quentale-workspace at bounding box center [521, 247] width 1043 height 495
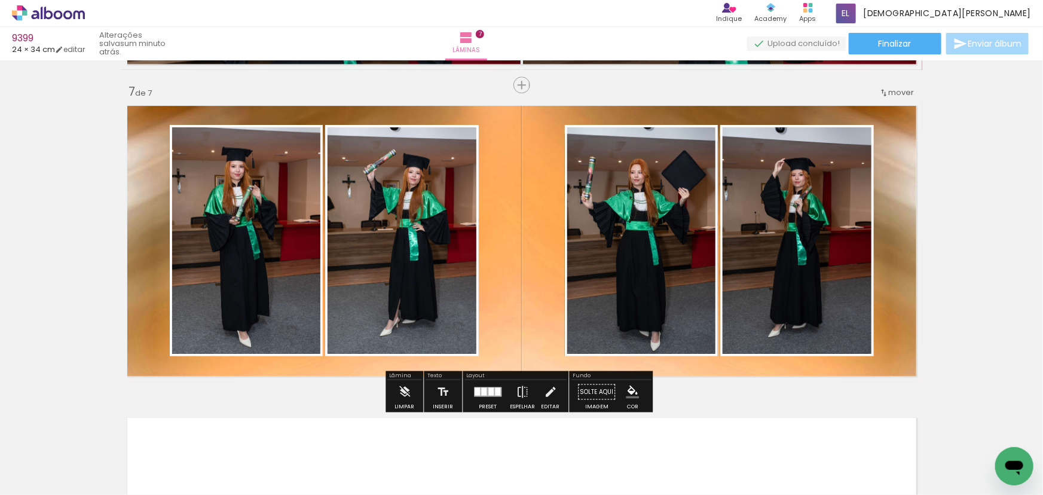
click at [524, 311] on quentale-layouter at bounding box center [521, 241] width 801 height 282
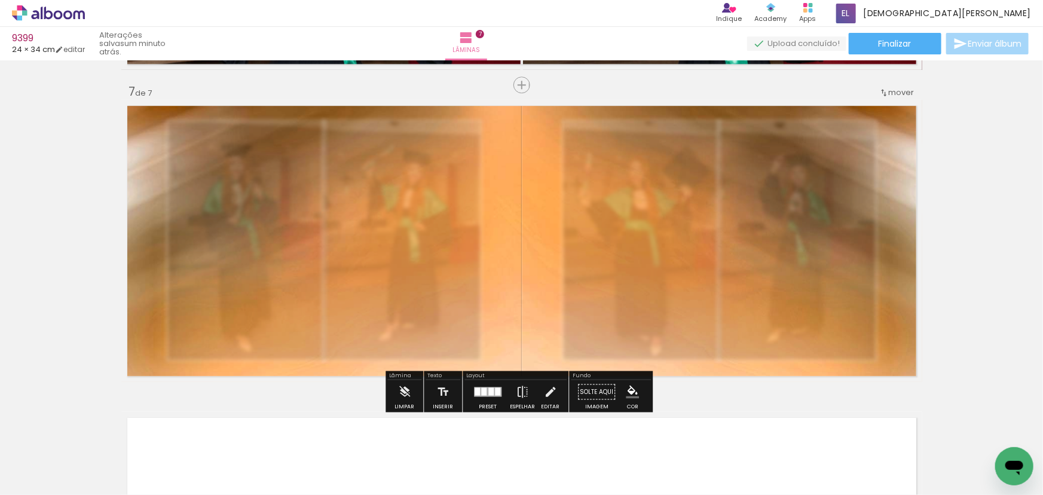
type paper-slider "70"
click at [279, 130] on div at bounding box center [274, 130] width 47 height 19
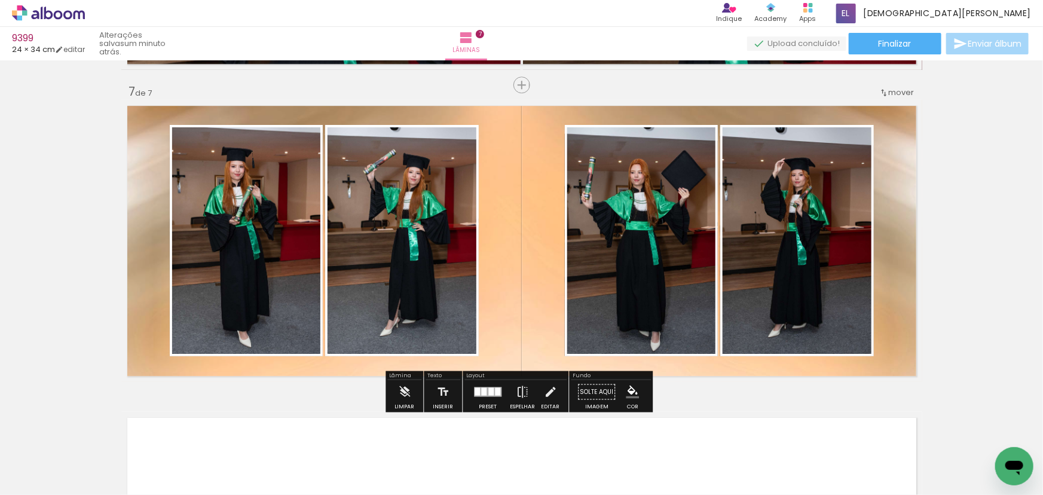
click at [626, 394] on iron-icon "color picker" at bounding box center [632, 391] width 13 height 13
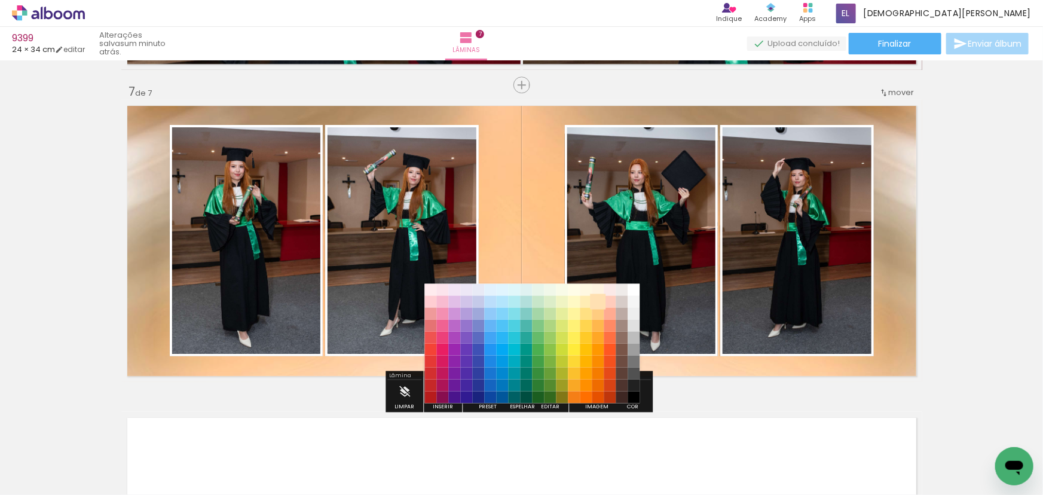
click at [600, 296] on paper-item "#ffe0b2" at bounding box center [598, 301] width 12 height 12
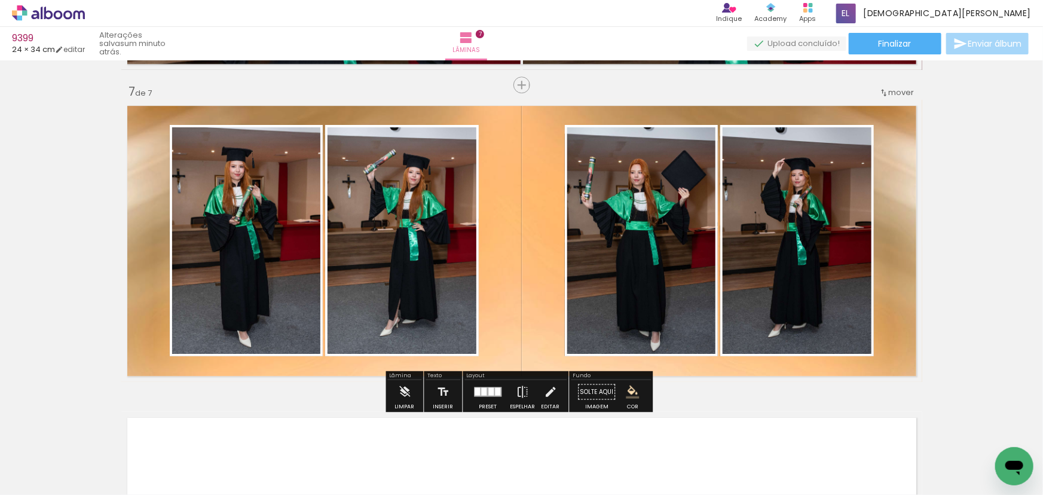
click at [626, 393] on iron-icon "color picker" at bounding box center [632, 391] width 13 height 13
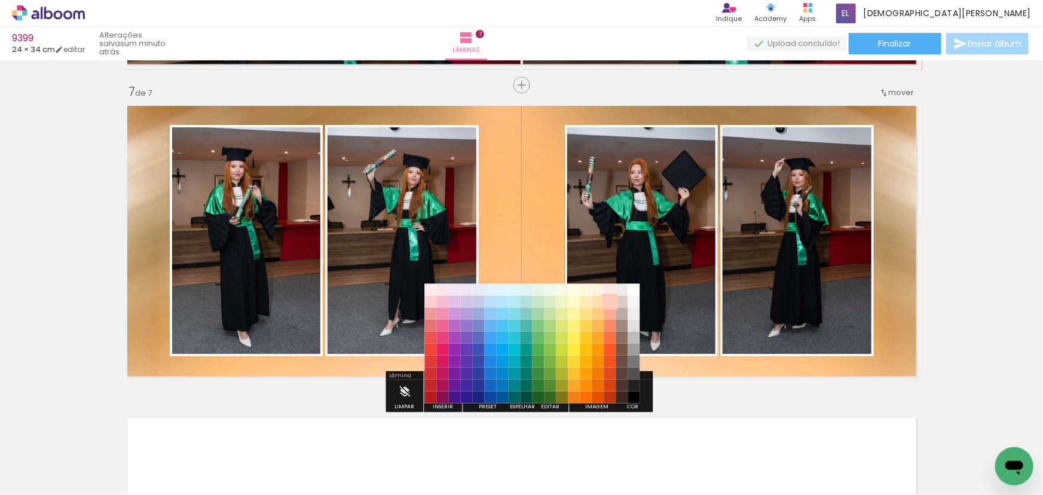
click at [611, 299] on paper-item "#ffccbc" at bounding box center [610, 301] width 12 height 12
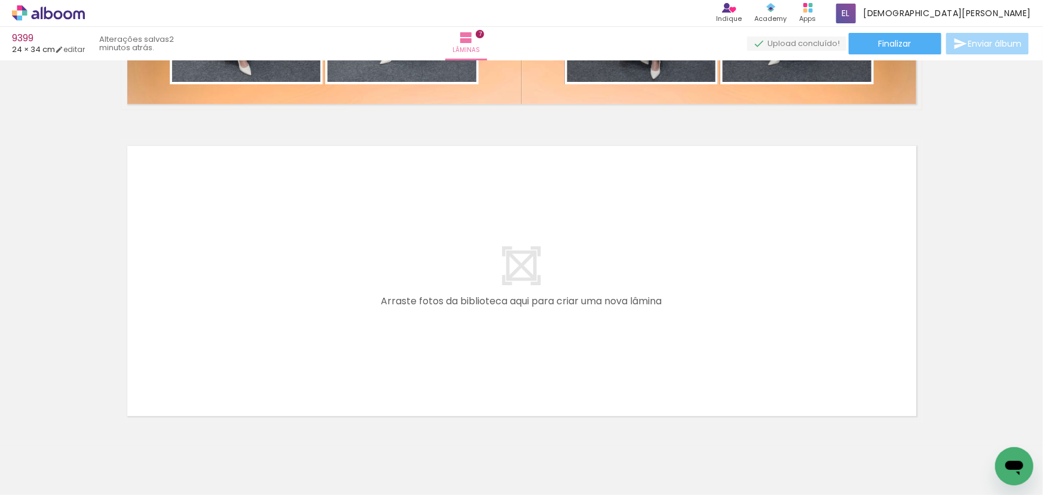
scroll to position [0, 1439]
drag, startPoint x: 232, startPoint y: 466, endPoint x: 247, endPoint y: 303, distance: 163.9
click at [247, 303] on quentale-workspace at bounding box center [521, 247] width 1043 height 495
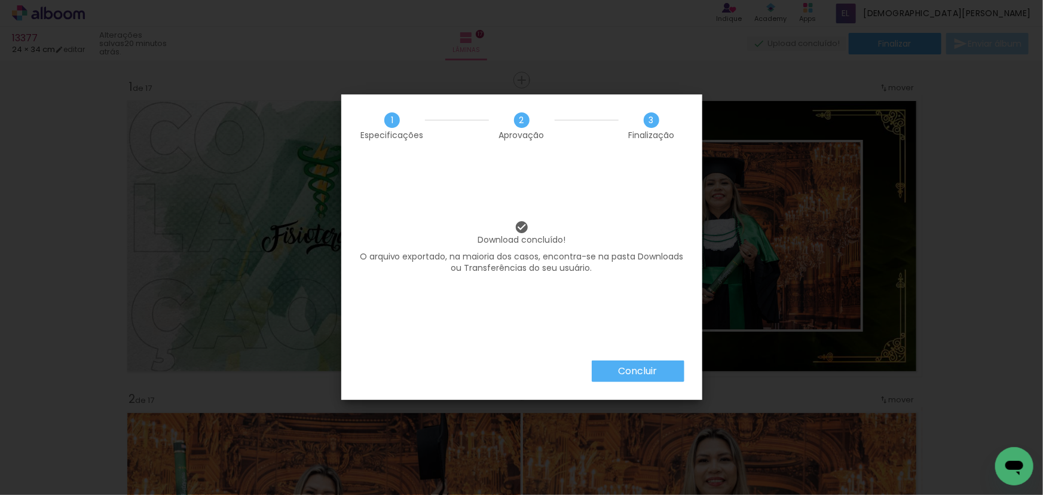
scroll to position [0, 4909]
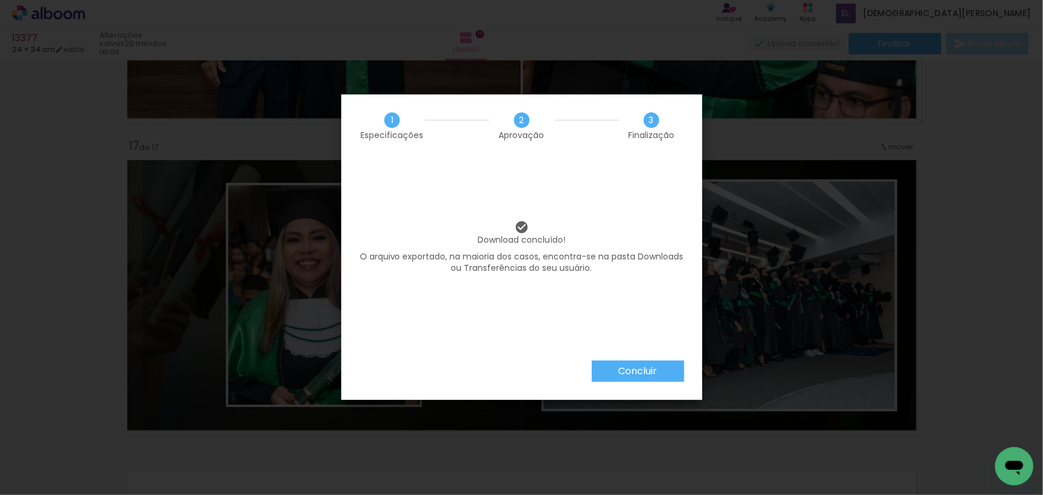
click at [0, 0] on slot "Concluir" at bounding box center [0, 0] width 0 height 0
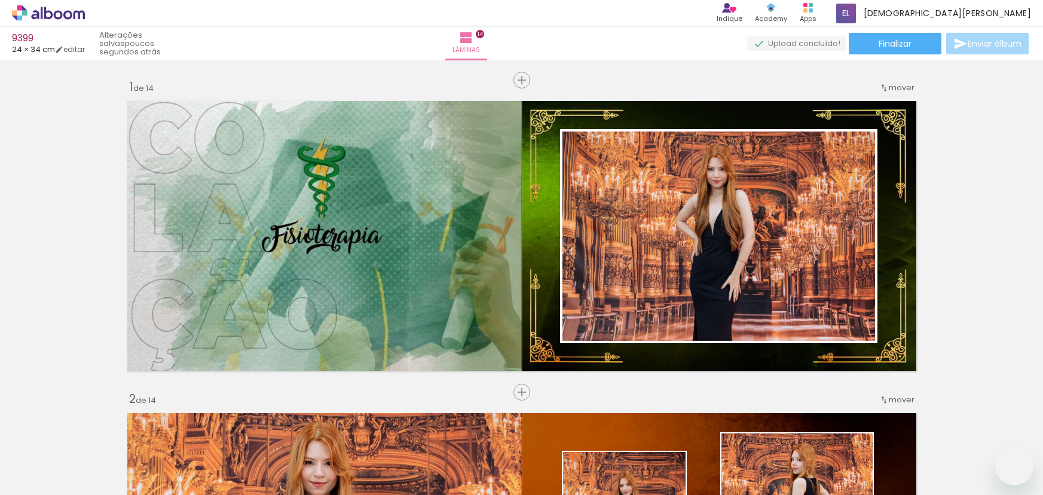
click at [750, 322] on quentale-workspace at bounding box center [521, 247] width 1043 height 495
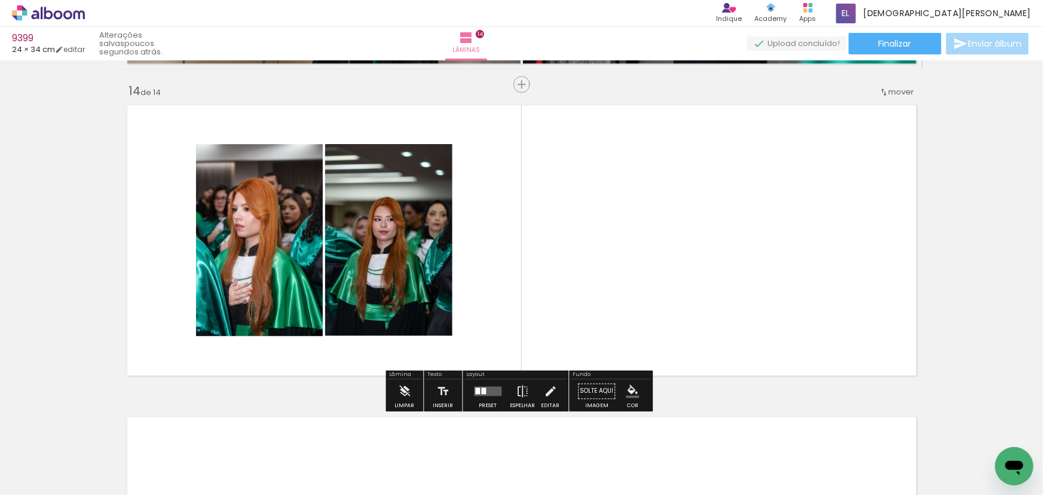
scroll to position [0, 3031]
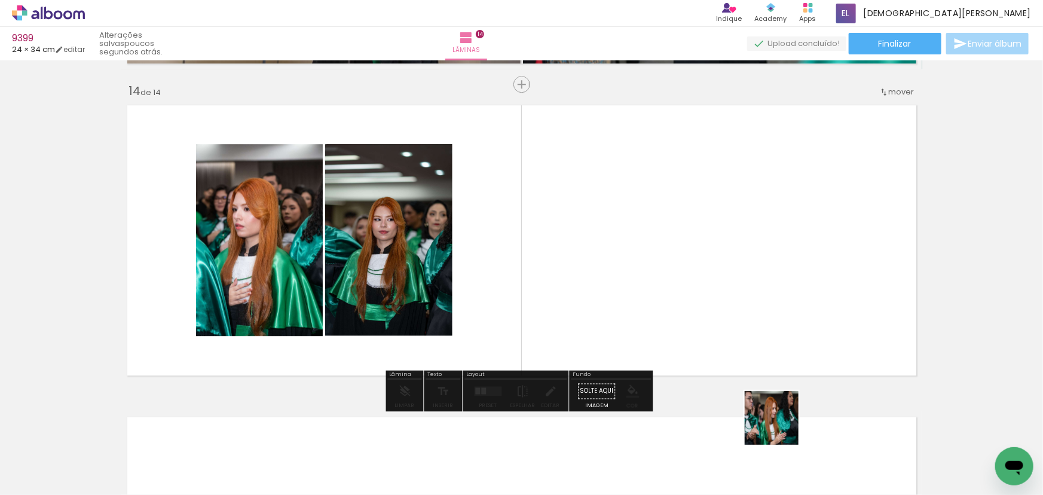
drag, startPoint x: 777, startPoint y: 457, endPoint x: 775, endPoint y: 301, distance: 156.0
click at [775, 301] on quentale-workspace at bounding box center [521, 247] width 1043 height 495
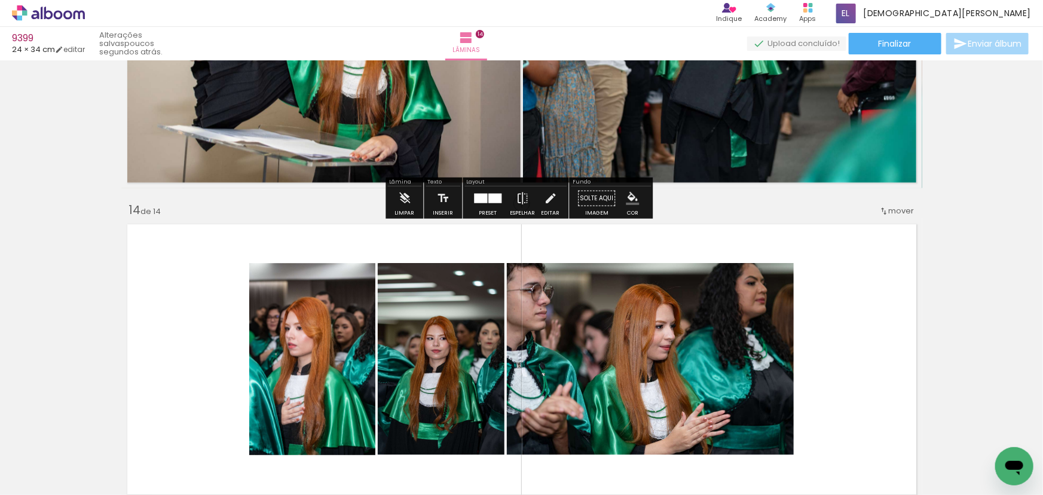
scroll to position [4052, 0]
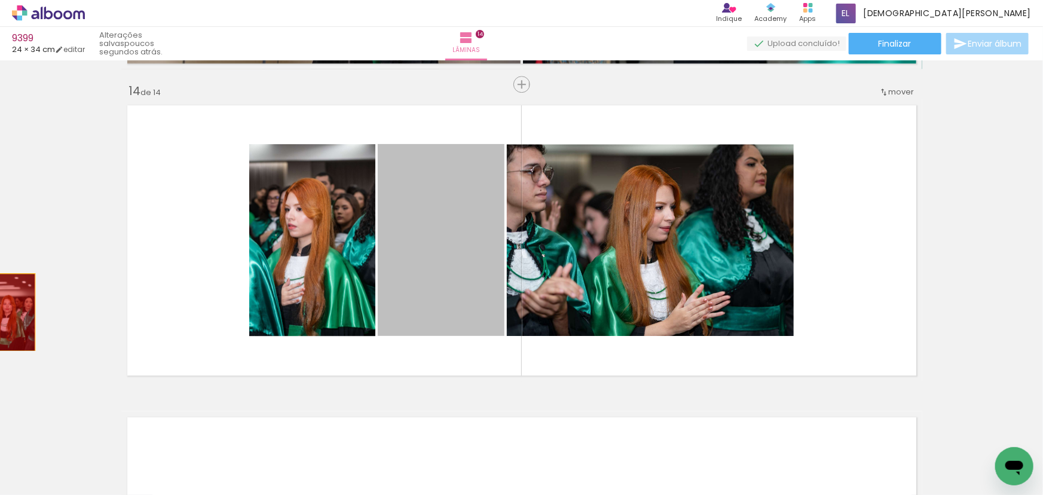
drag, startPoint x: 442, startPoint y: 283, endPoint x: 5, endPoint y: 312, distance: 437.3
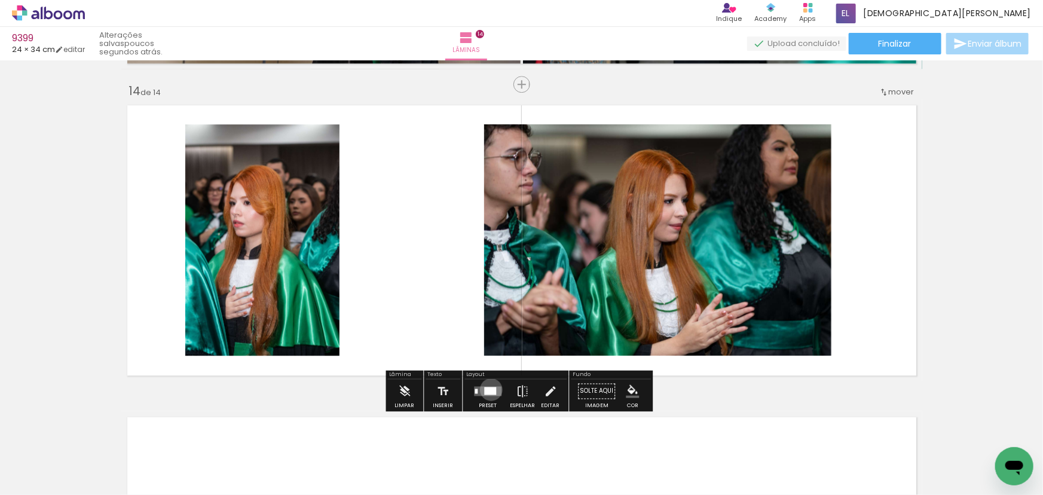
drag, startPoint x: 488, startPoint y: 389, endPoint x: 496, endPoint y: 380, distance: 11.5
click at [489, 392] on div at bounding box center [490, 391] width 12 height 8
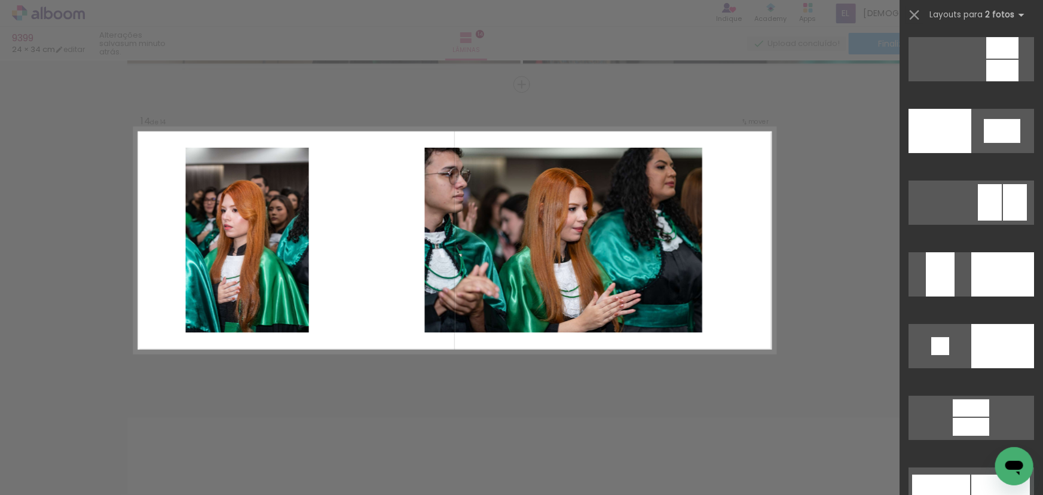
scroll to position [4454, 0]
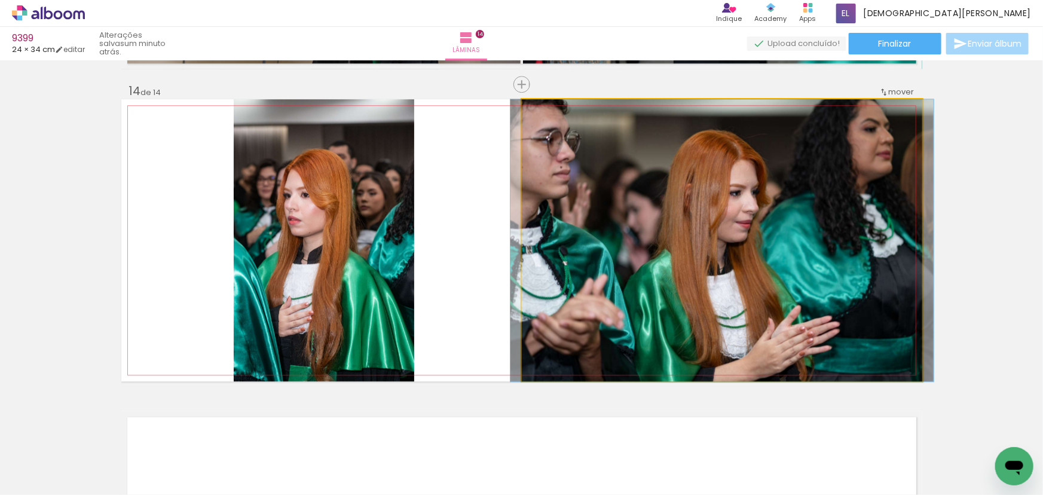
drag, startPoint x: 661, startPoint y: 291, endPoint x: 648, endPoint y: 261, distance: 32.7
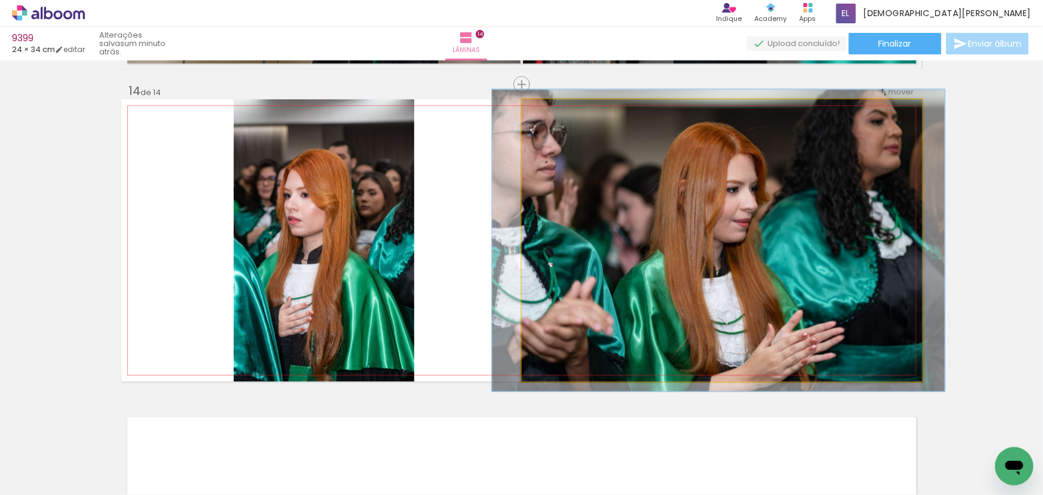
drag, startPoint x: 543, startPoint y: 112, endPoint x: 547, endPoint y: 119, distance: 7.5
click at [547, 119] on div at bounding box center [552, 111] width 19 height 19
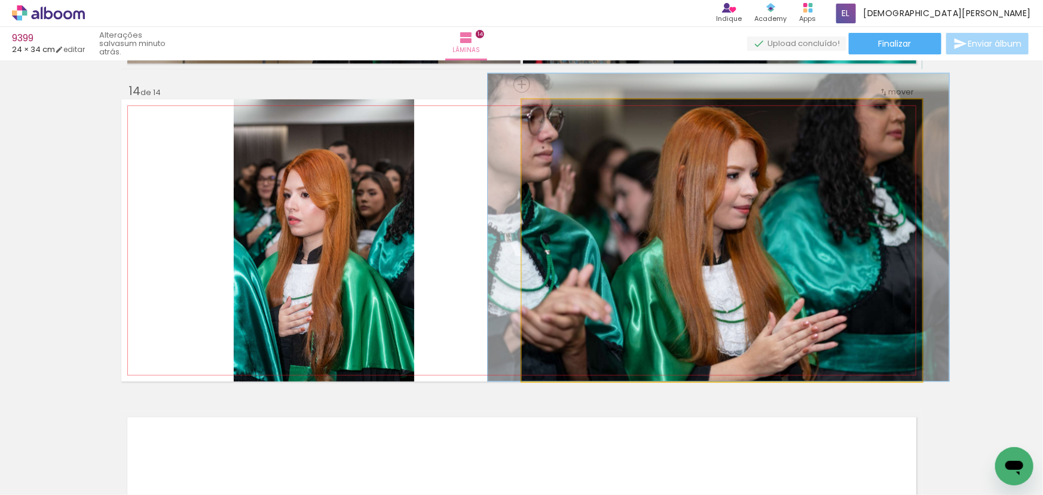
drag, startPoint x: 689, startPoint y: 243, endPoint x: 639, endPoint y: 176, distance: 83.3
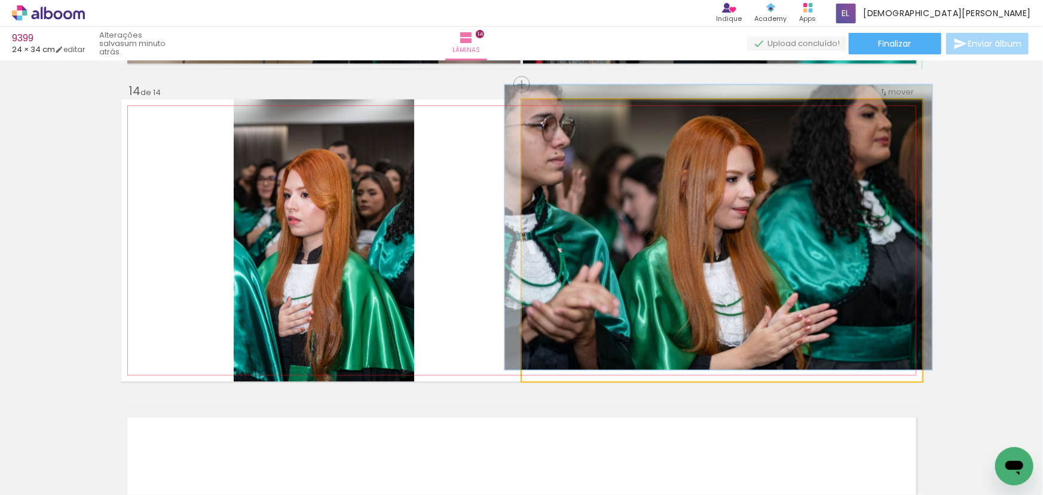
drag, startPoint x: 553, startPoint y: 114, endPoint x: 549, endPoint y: 120, distance: 7.0
click at [549, 120] on div at bounding box center [549, 111] width 19 height 19
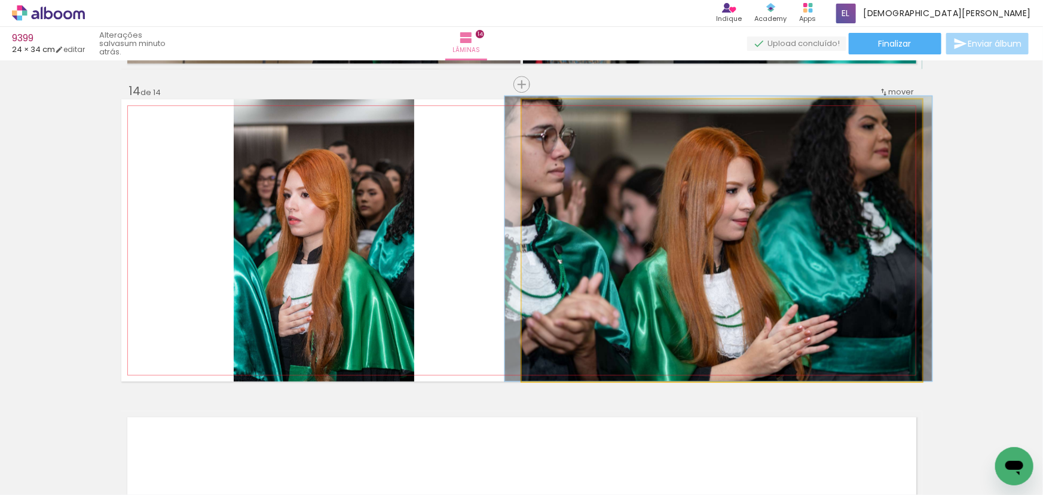
drag, startPoint x: 609, startPoint y: 178, endPoint x: 609, endPoint y: 161, distance: 16.1
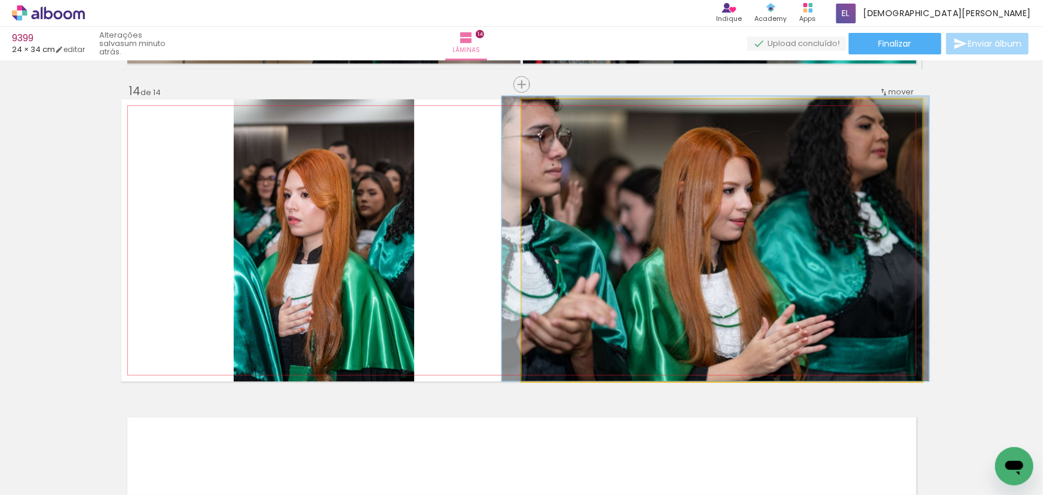
drag, startPoint x: 738, startPoint y: 283, endPoint x: 733, endPoint y: 261, distance: 22.5
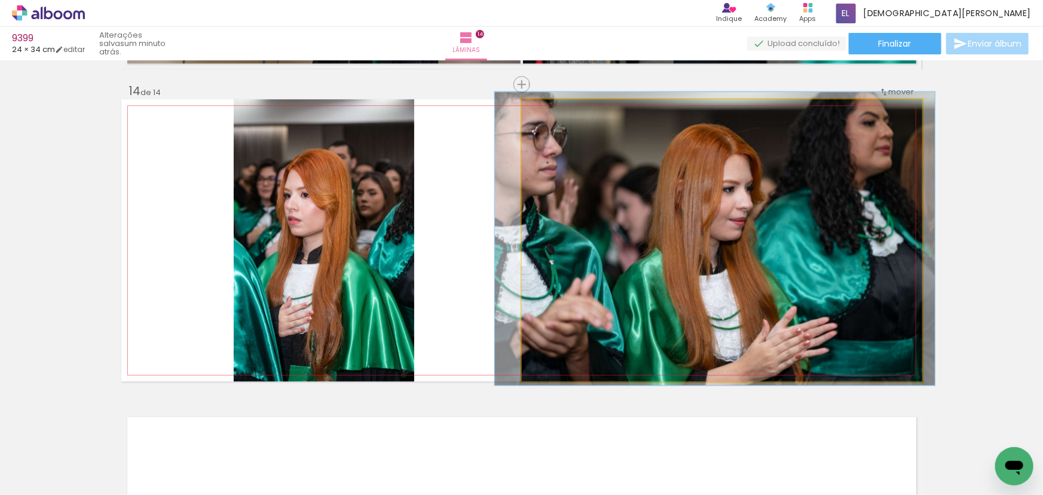
drag, startPoint x: 550, startPoint y: 115, endPoint x: 551, endPoint y: 125, distance: 9.6
type paper-slider "104"
click at [551, 125] on quentale-photo at bounding box center [722, 240] width 400 height 282
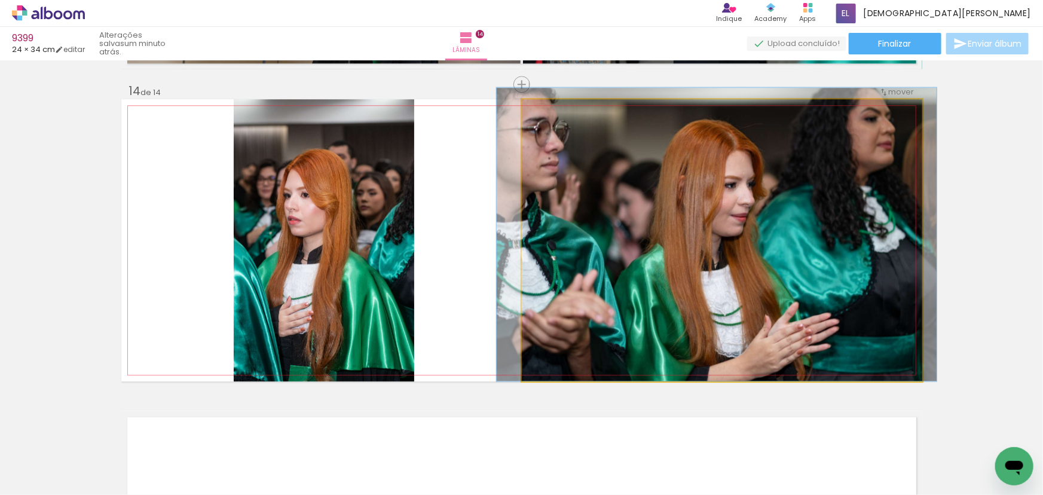
drag, startPoint x: 628, startPoint y: 204, endPoint x: 629, endPoint y: 190, distance: 14.5
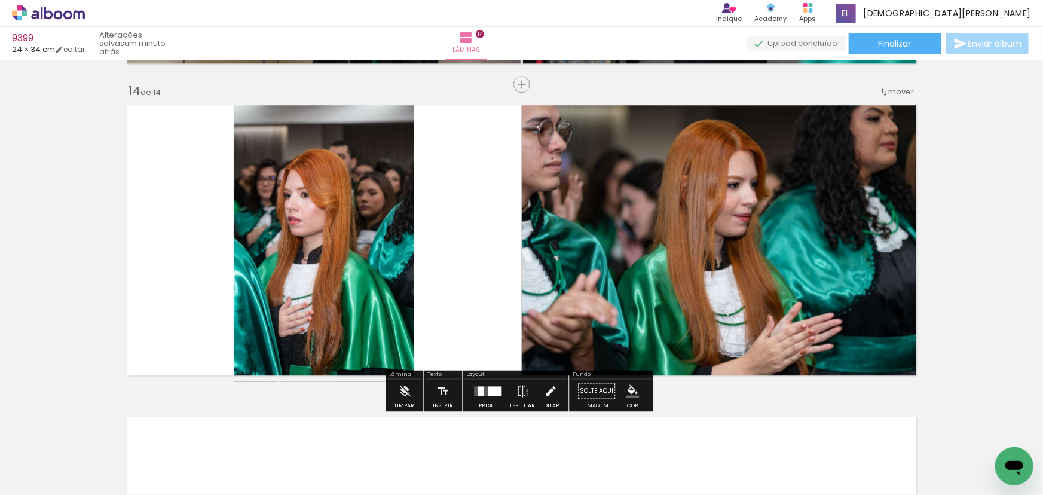
click at [553, 392] on iron-icon at bounding box center [550, 391] width 13 height 24
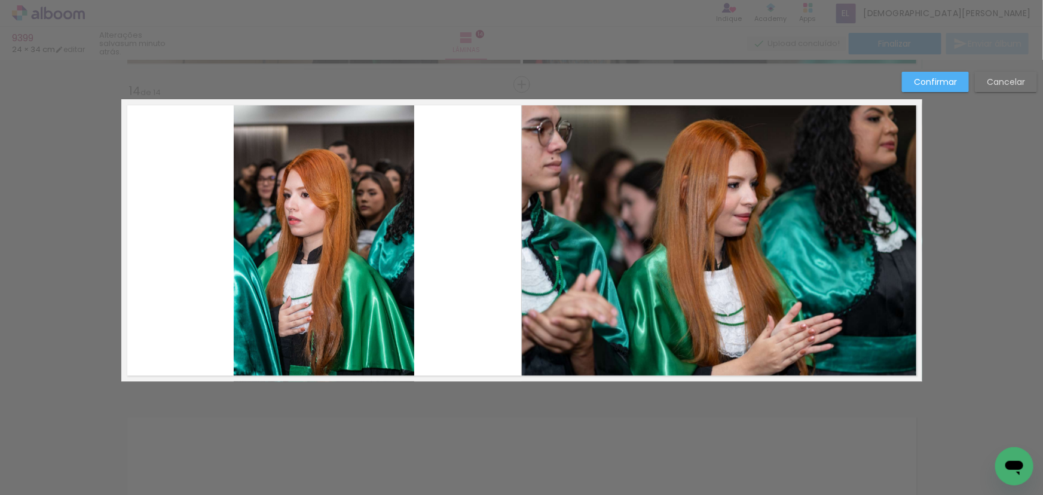
drag, startPoint x: 378, startPoint y: 316, endPoint x: 362, endPoint y: 256, distance: 62.1
click at [378, 316] on quentale-photo at bounding box center [324, 240] width 181 height 282
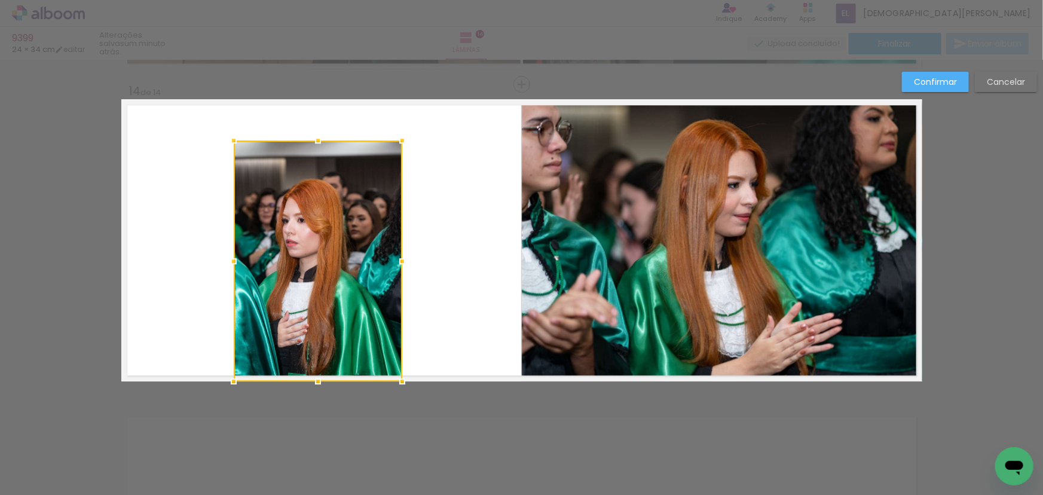
drag, startPoint x: 410, startPoint y: 98, endPoint x: 398, endPoint y: 148, distance: 51.6
click at [398, 148] on div at bounding box center [402, 141] width 24 height 24
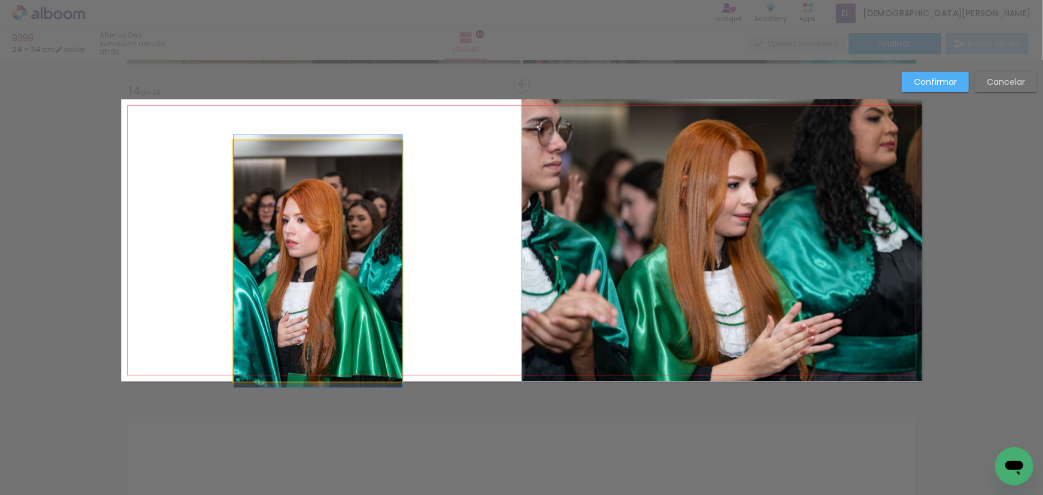
click at [354, 243] on quentale-photo at bounding box center [318, 260] width 169 height 241
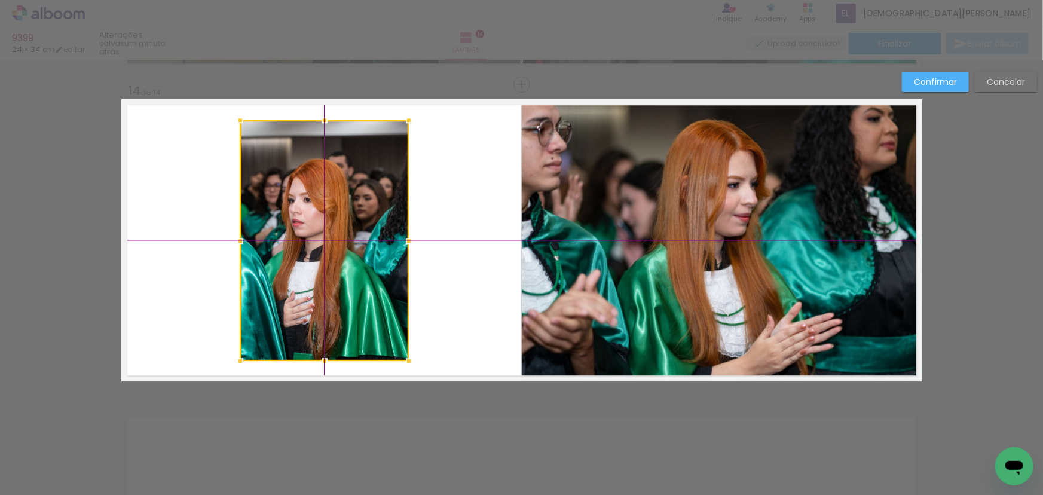
drag, startPoint x: 328, startPoint y: 268, endPoint x: 327, endPoint y: 240, distance: 27.5
click at [327, 240] on div at bounding box center [324, 240] width 169 height 241
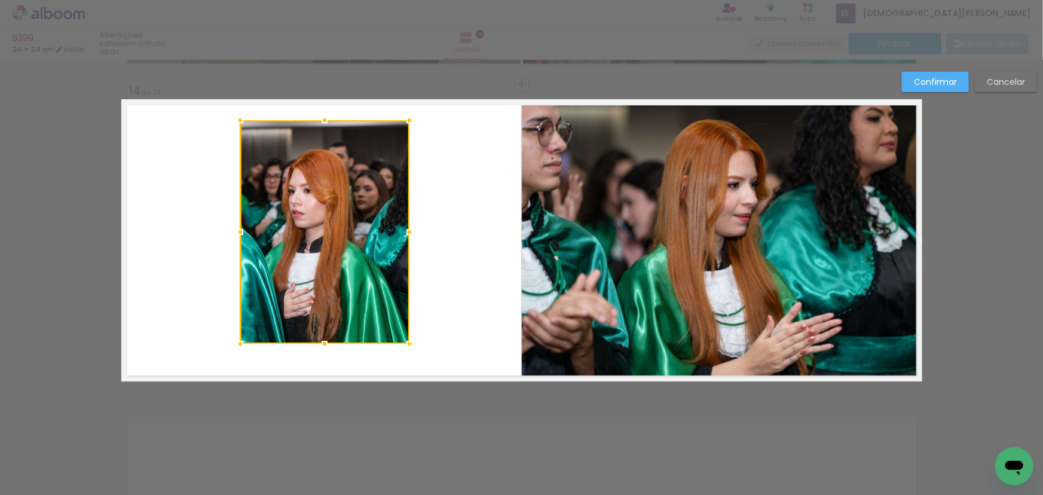
drag, startPoint x: 405, startPoint y: 362, endPoint x: 412, endPoint y: 351, distance: 13.3
click at [412, 351] on div at bounding box center [409, 344] width 24 height 24
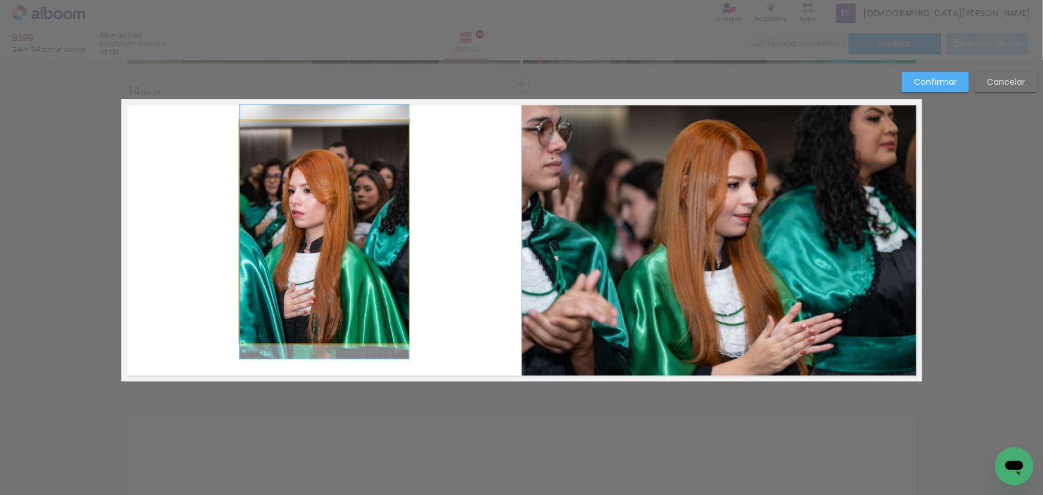
click at [328, 265] on quentale-photo at bounding box center [324, 232] width 169 height 224
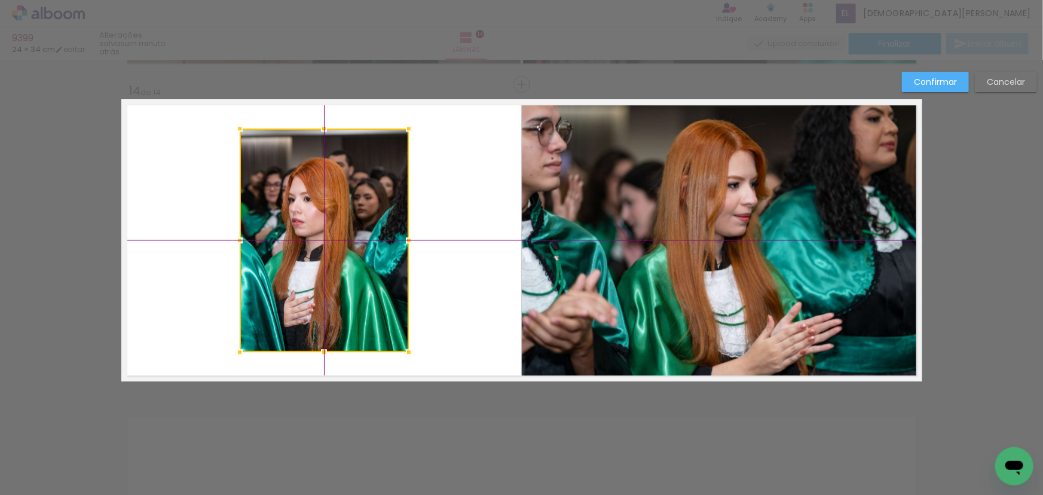
drag, startPoint x: 325, startPoint y: 238, endPoint x: 326, endPoint y: 244, distance: 6.6
click at [326, 244] on div at bounding box center [324, 241] width 169 height 224
click at [0, 0] on slot "Confirmar" at bounding box center [0, 0] width 0 height 0
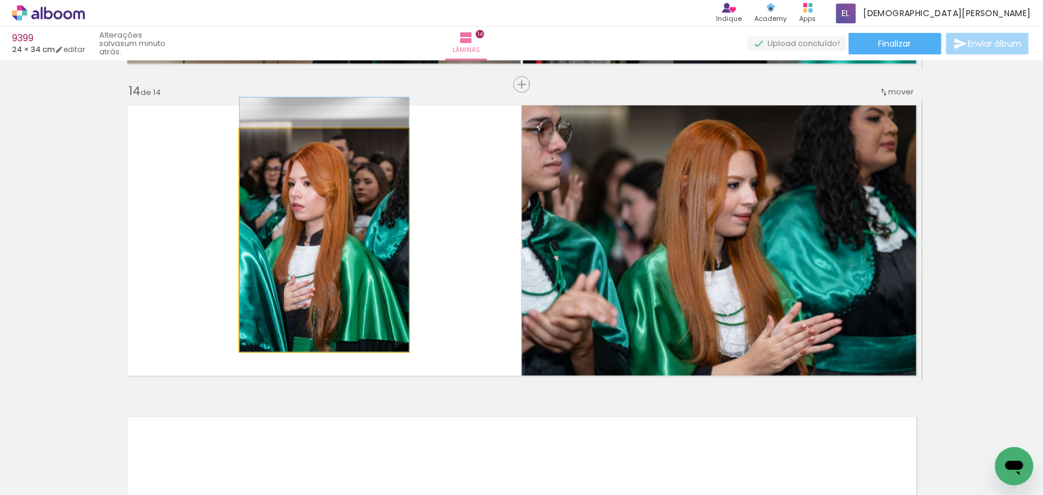
drag, startPoint x: 328, startPoint y: 277, endPoint x: 328, endPoint y: 240, distance: 37.1
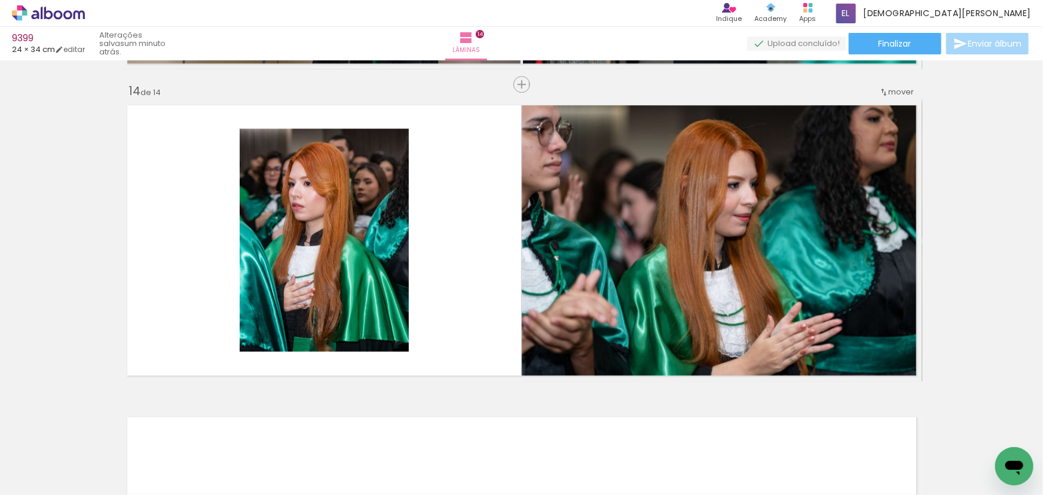
scroll to position [0, 6318]
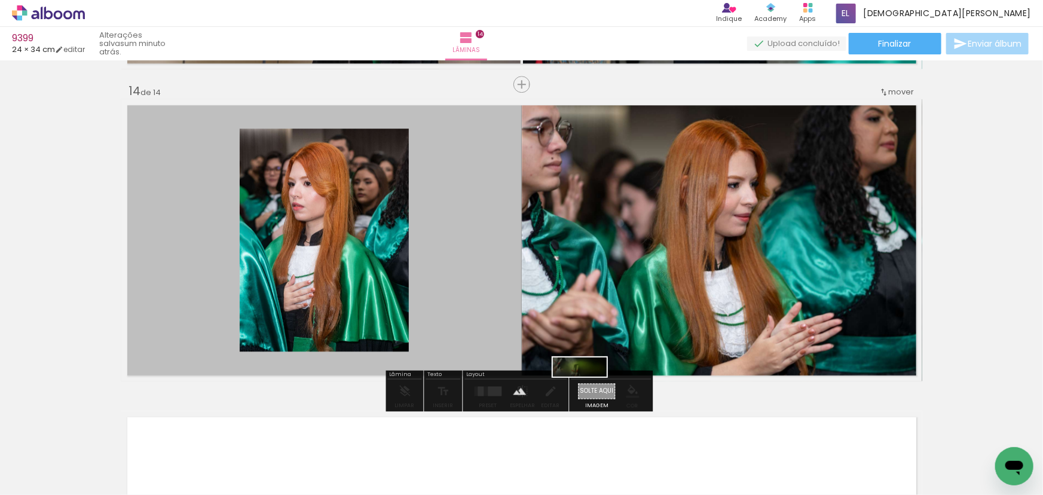
drag, startPoint x: 711, startPoint y: 461, endPoint x: 589, endPoint y: 393, distance: 140.2
click at [589, 393] on quentale-workspace at bounding box center [521, 247] width 1043 height 495
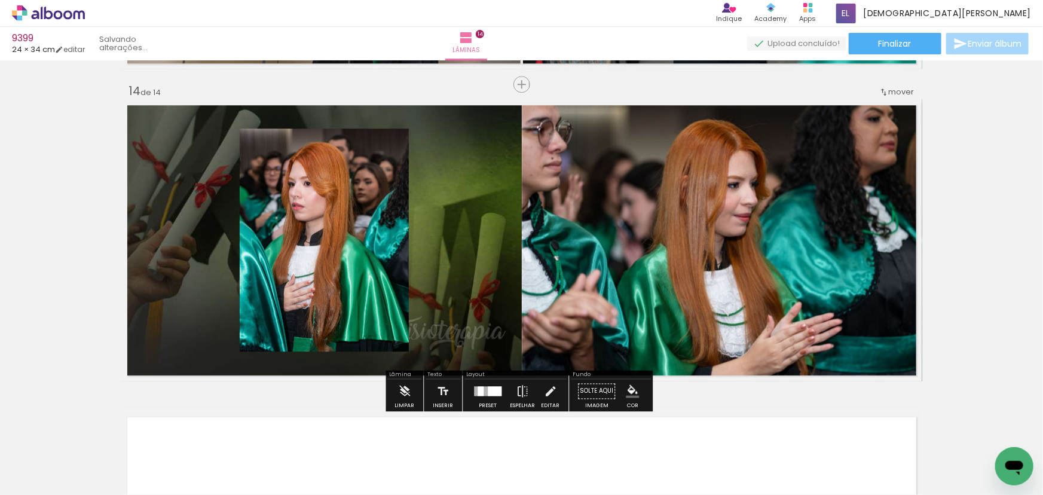
click at [360, 182] on paper-item at bounding box center [362, 186] width 22 height 8
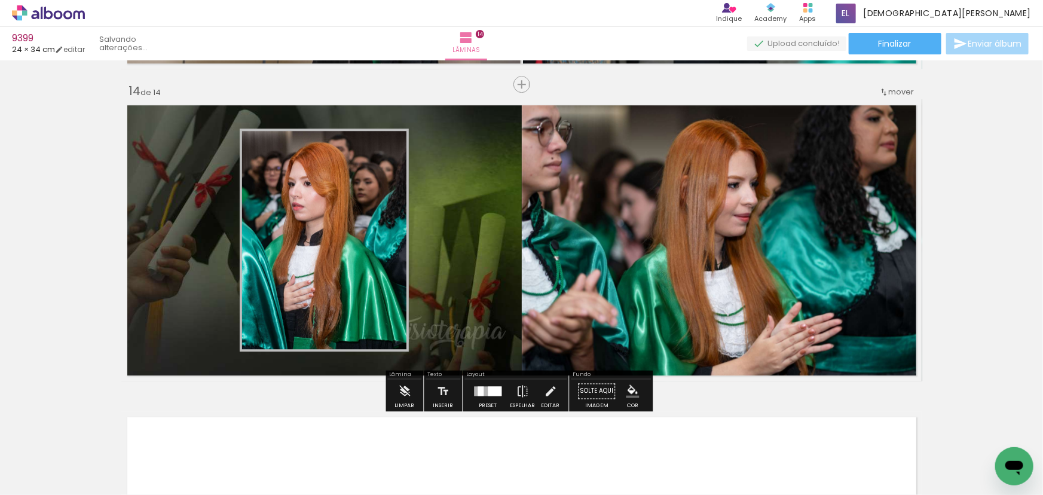
click at [357, 215] on iron-icon "color picker" at bounding box center [363, 217] width 14 height 11
click at [365, 115] on paper-item "#ffffff" at bounding box center [369, 114] width 12 height 12
click at [468, 347] on quentale-layouter at bounding box center [521, 240] width 801 height 282
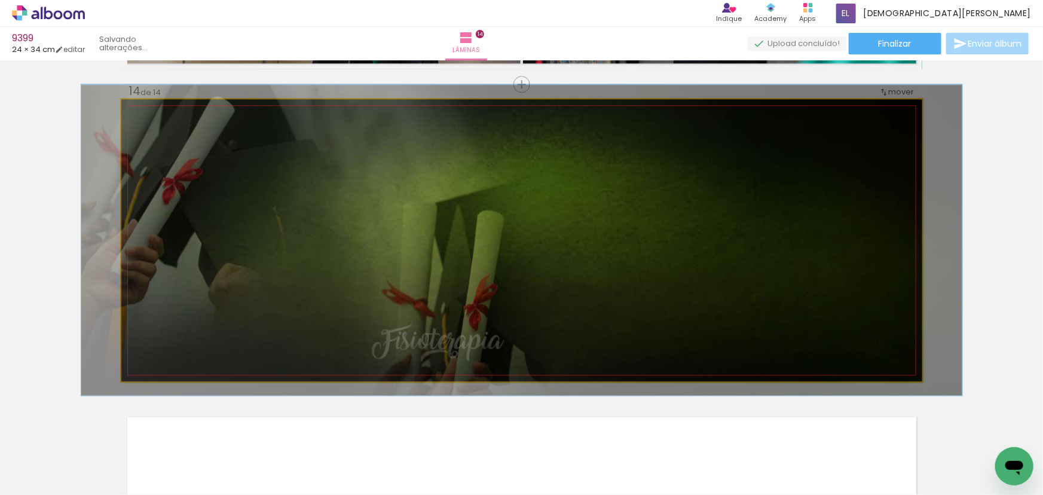
drag, startPoint x: 169, startPoint y: 135, endPoint x: 173, endPoint y: 144, distance: 9.7
type paper-slider "110"
click at [173, 144] on quentale-photo at bounding box center [521, 240] width 801 height 282
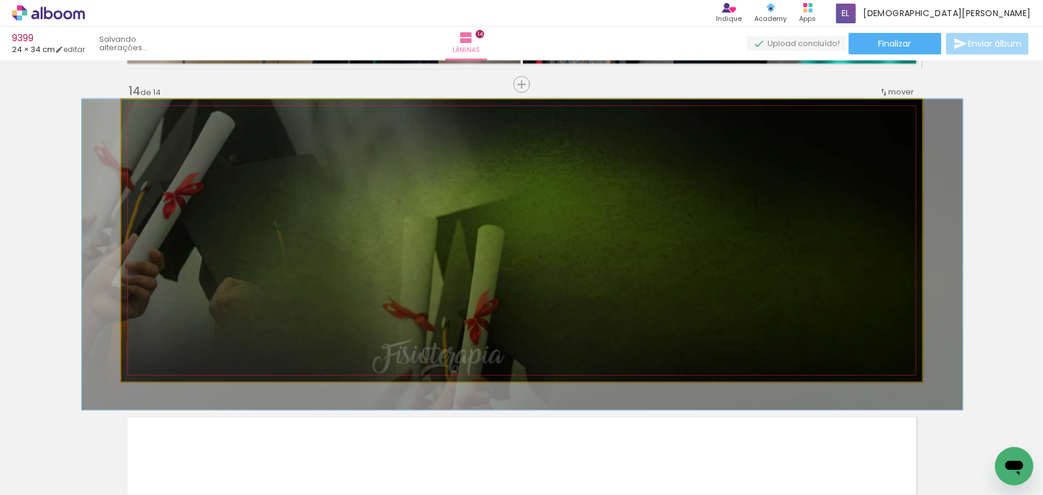
drag, startPoint x: 173, startPoint y: 167, endPoint x: 174, endPoint y: 207, distance: 39.5
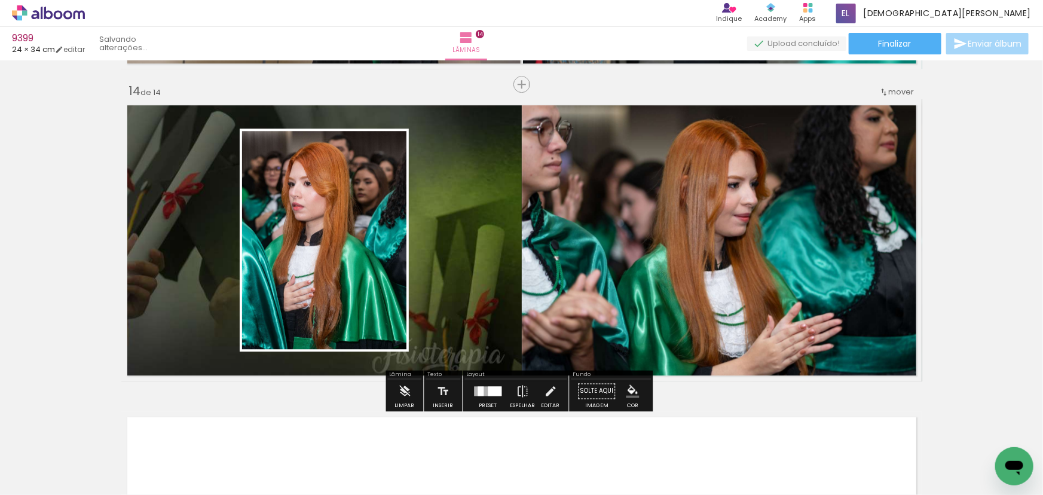
click at [200, 279] on quentale-layouter at bounding box center [521, 240] width 801 height 282
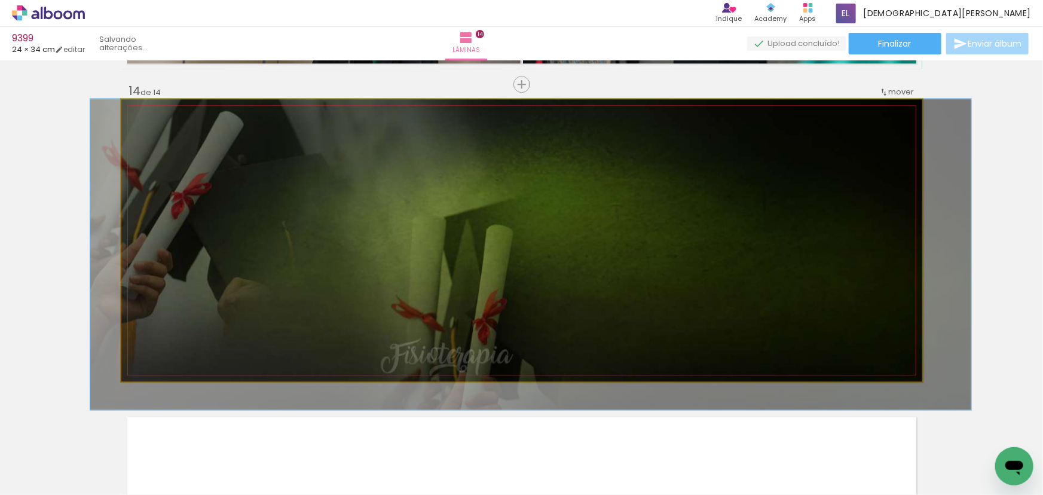
drag, startPoint x: 191, startPoint y: 283, endPoint x: 198, endPoint y: 294, distance: 12.9
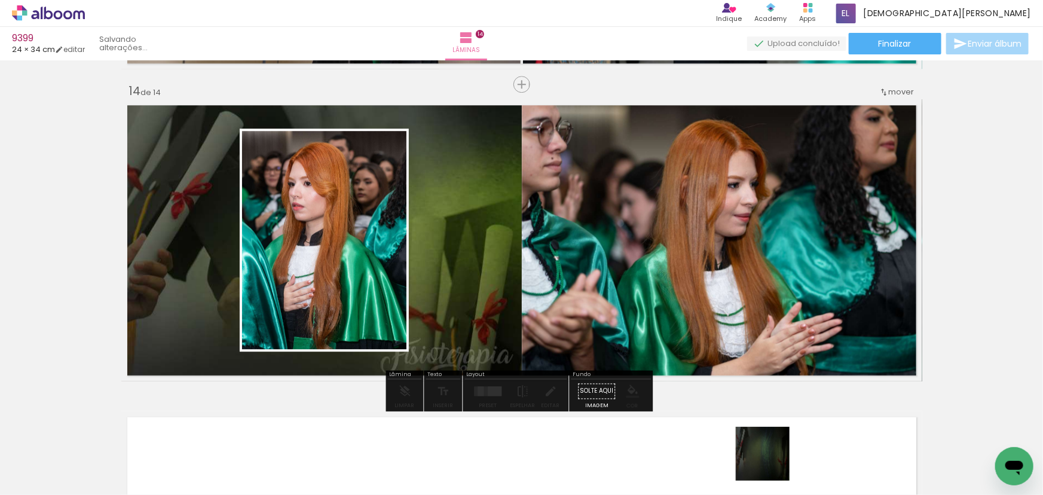
click at [771, 462] on quentale-thumb at bounding box center [763, 454] width 67 height 69
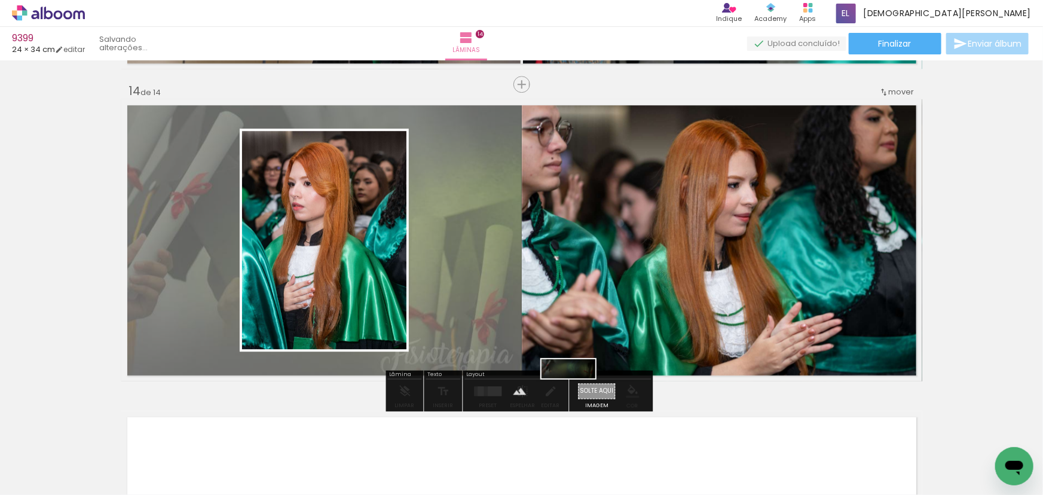
drag, startPoint x: 771, startPoint y: 461, endPoint x: 579, endPoint y: 395, distance: 203.6
click at [579, 395] on quentale-workspace at bounding box center [521, 247] width 1043 height 495
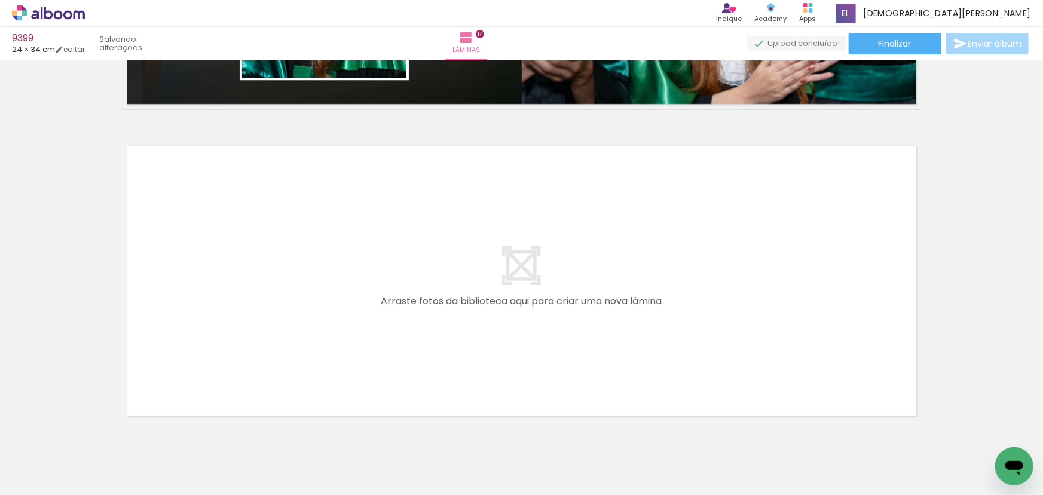
scroll to position [0, 3586]
drag, startPoint x: 482, startPoint y: 464, endPoint x: 357, endPoint y: 279, distance: 223.0
click at [357, 279] on quentale-workspace at bounding box center [521, 247] width 1043 height 495
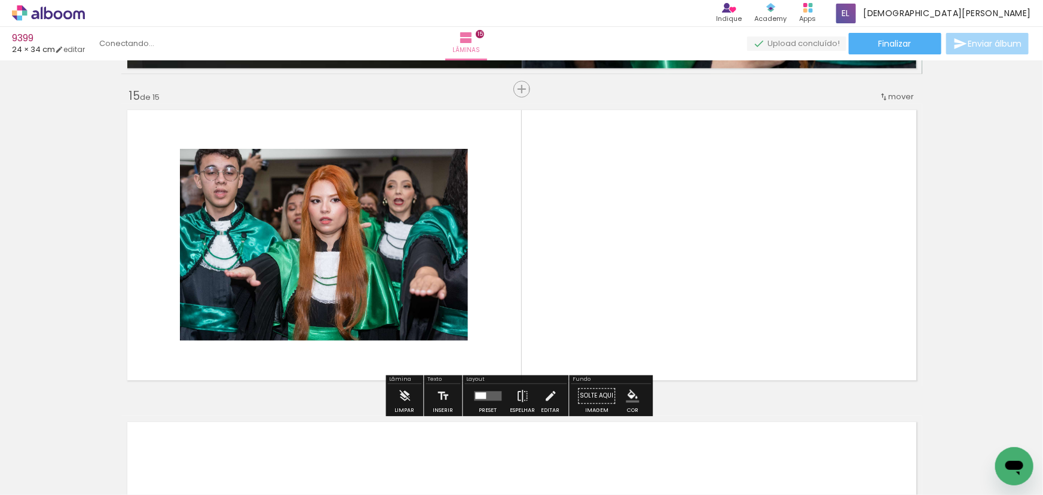
scroll to position [4364, 0]
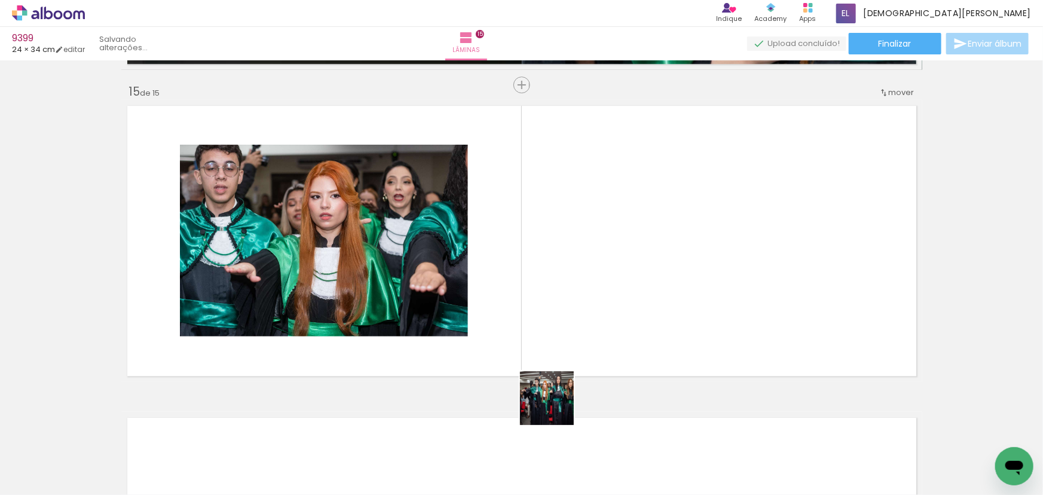
drag, startPoint x: 536, startPoint y: 467, endPoint x: 689, endPoint y: 261, distance: 257.2
click at [689, 261] on quentale-workspace at bounding box center [521, 247] width 1043 height 495
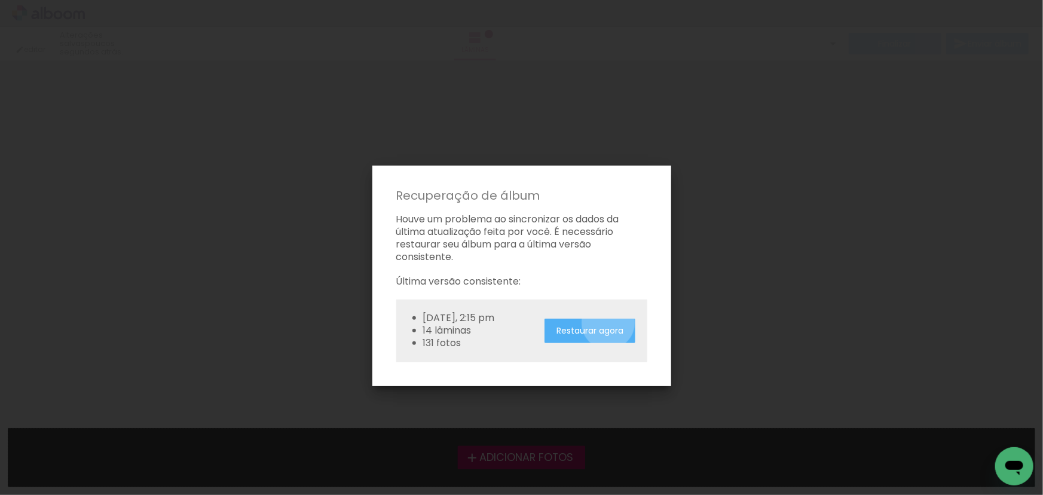
click at [610, 323] on paper-button "Restaurar agora" at bounding box center [590, 331] width 91 height 25
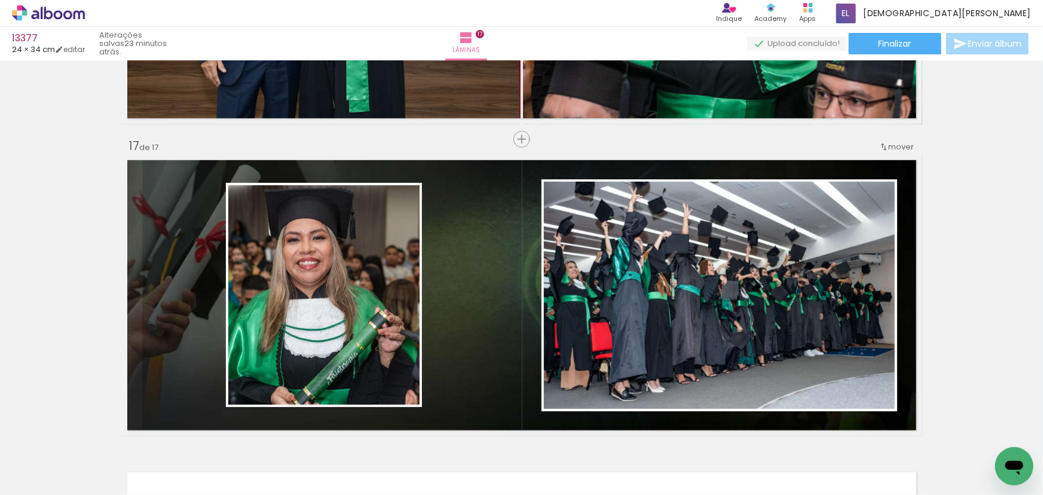
scroll to position [0, 4909]
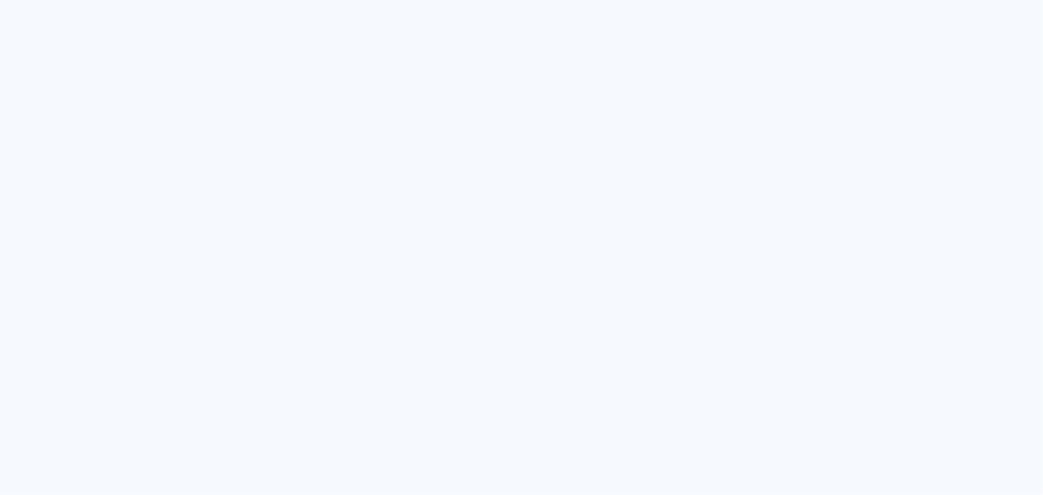
type input "Todas as fotos"
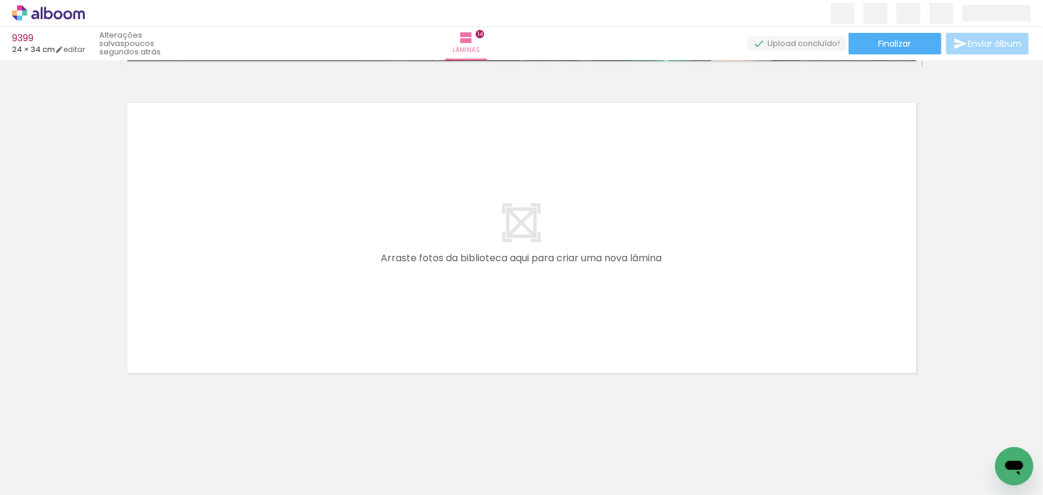
scroll to position [0, 3656]
drag, startPoint x: 405, startPoint y: 457, endPoint x: 357, endPoint y: 311, distance: 153.7
click at [357, 311] on quentale-workspace at bounding box center [521, 247] width 1043 height 495
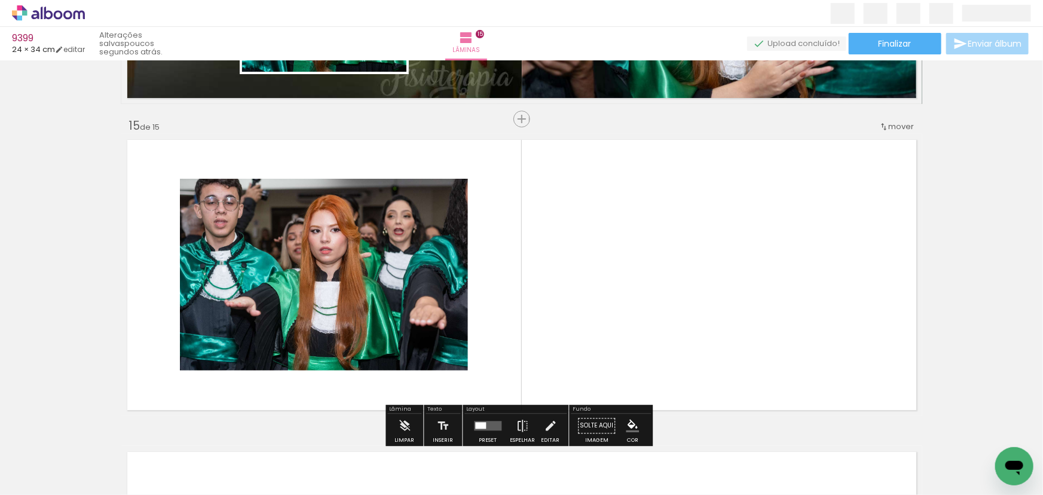
scroll to position [4364, 0]
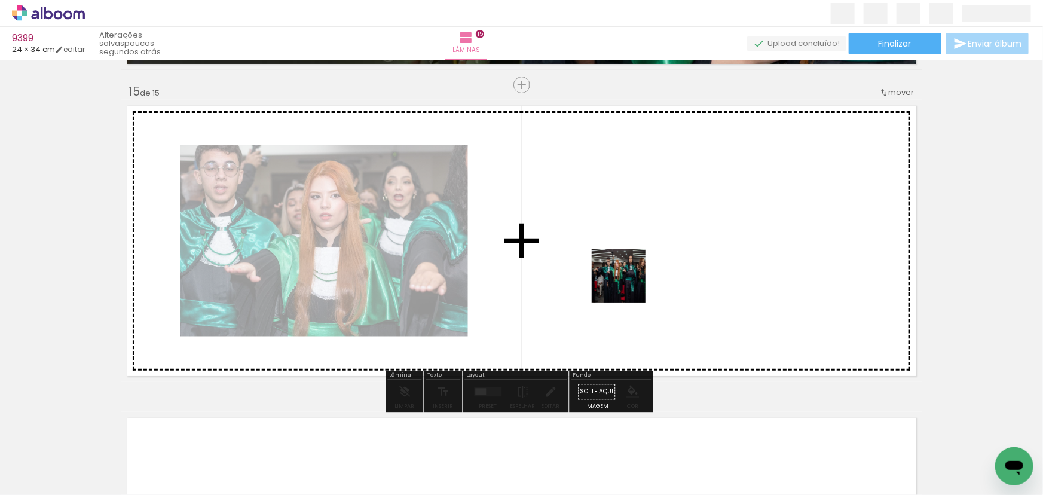
drag, startPoint x: 541, startPoint y: 467, endPoint x: 647, endPoint y: 241, distance: 249.7
click at [647, 241] on quentale-workspace at bounding box center [521, 247] width 1043 height 495
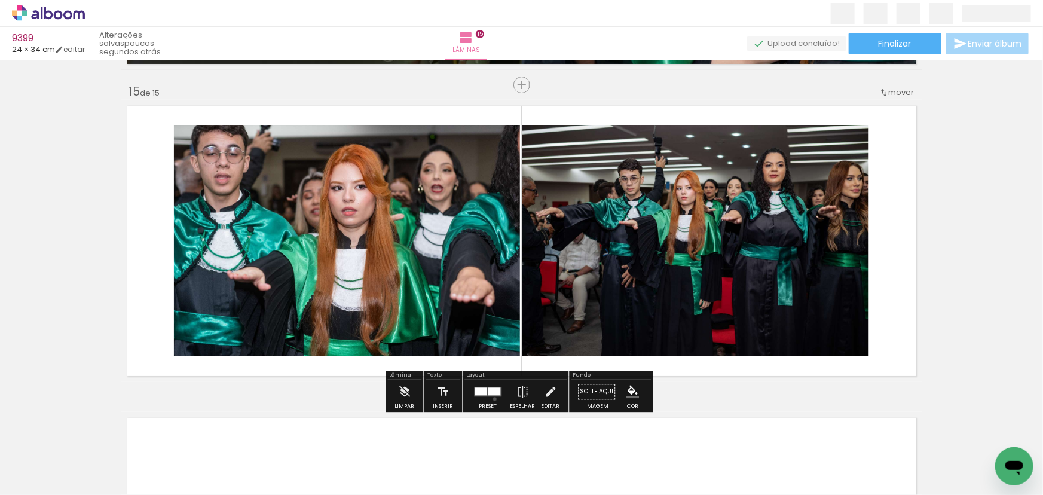
click at [492, 398] on div at bounding box center [488, 392] width 32 height 24
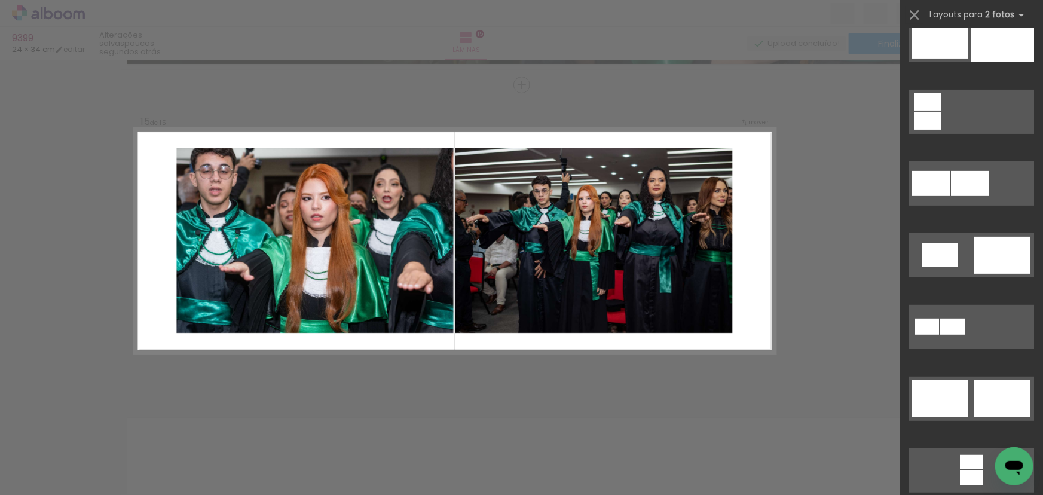
scroll to position [217, 0]
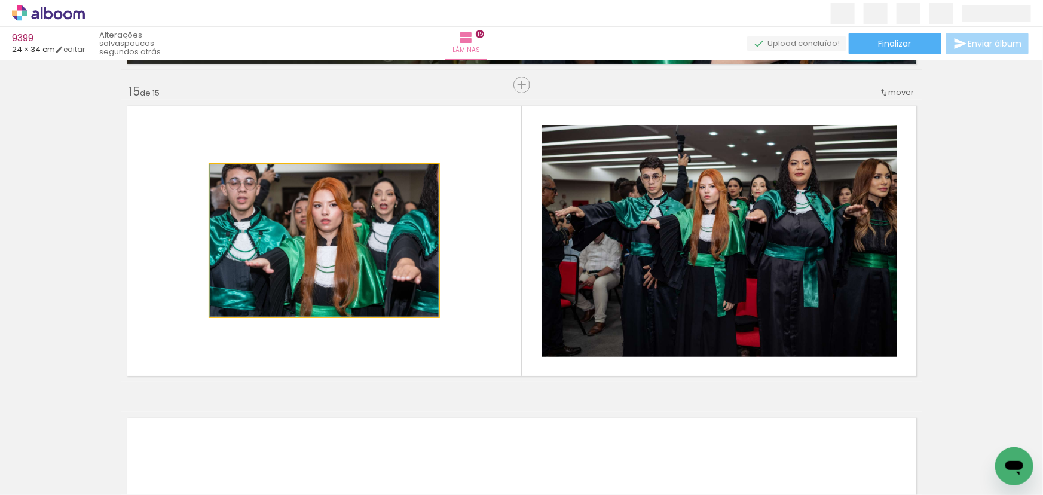
drag, startPoint x: 368, startPoint y: 239, endPoint x: 713, endPoint y: 178, distance: 350.4
click at [0, 0] on slot at bounding box center [0, 0] width 0 height 0
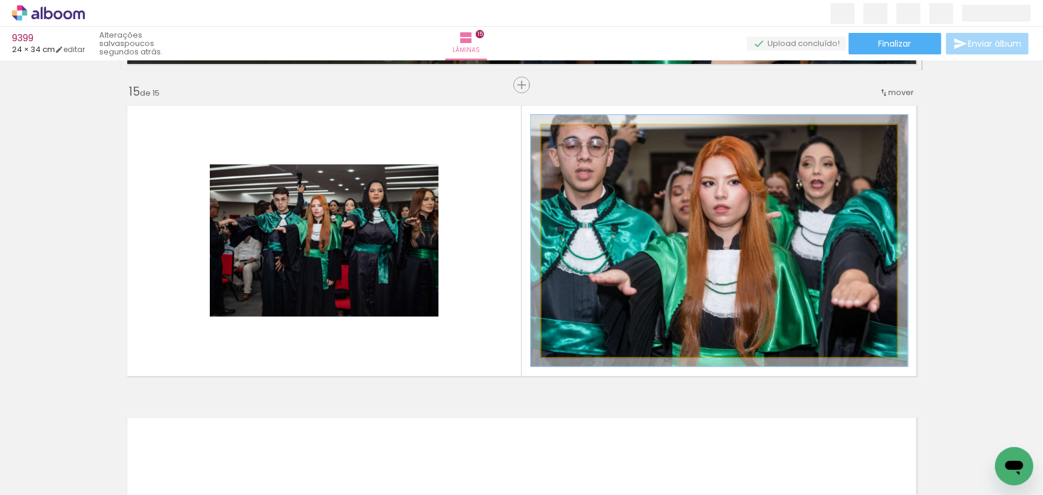
drag, startPoint x: 565, startPoint y: 137, endPoint x: 567, endPoint y: 151, distance: 14.5
type paper-slider "106"
click at [567, 151] on quentale-photo at bounding box center [720, 241] width 356 height 232
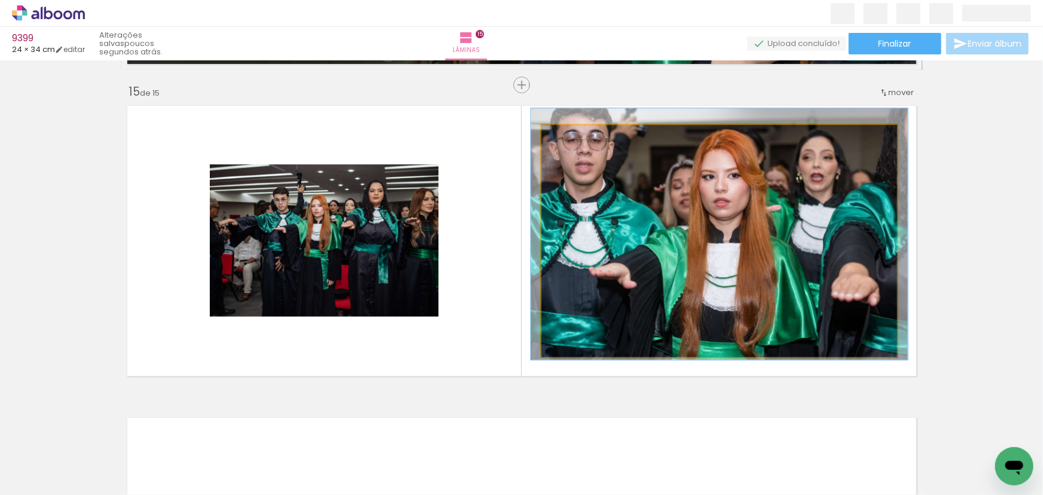
drag, startPoint x: 679, startPoint y: 267, endPoint x: 679, endPoint y: 260, distance: 6.6
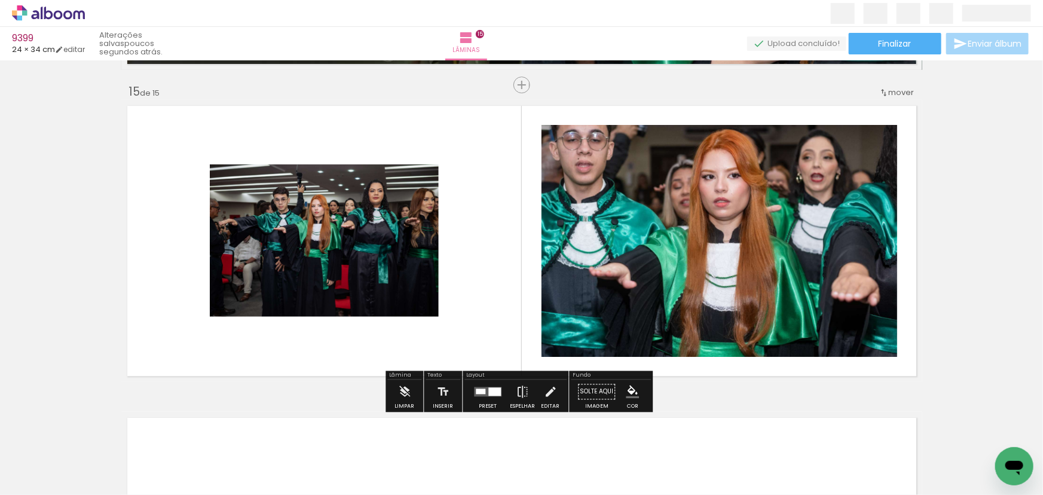
click at [661, 179] on paper-item at bounding box center [663, 182] width 22 height 8
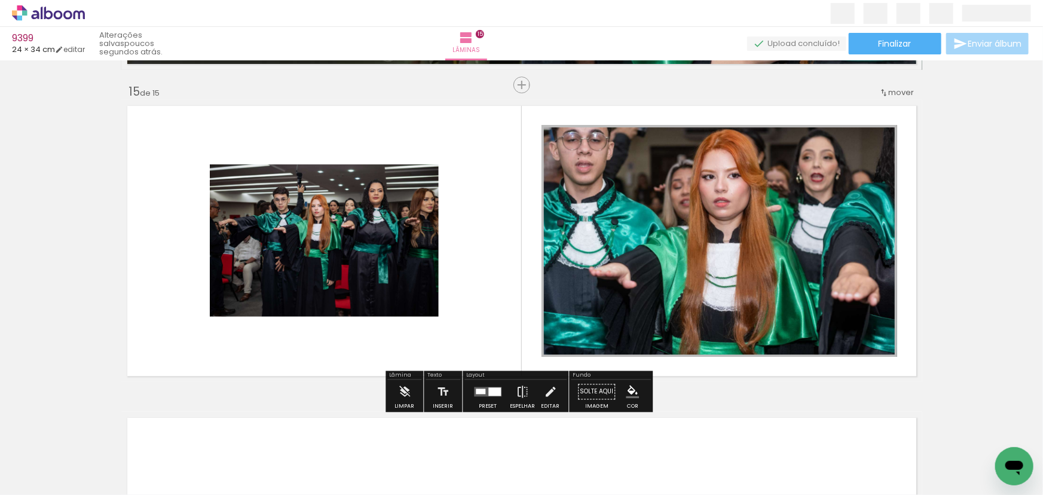
click at [661, 206] on paper-icon-button "color picker" at bounding box center [664, 213] width 24 height 21
click at [664, 111] on paper-item "#ffffff" at bounding box center [670, 111] width 12 height 12
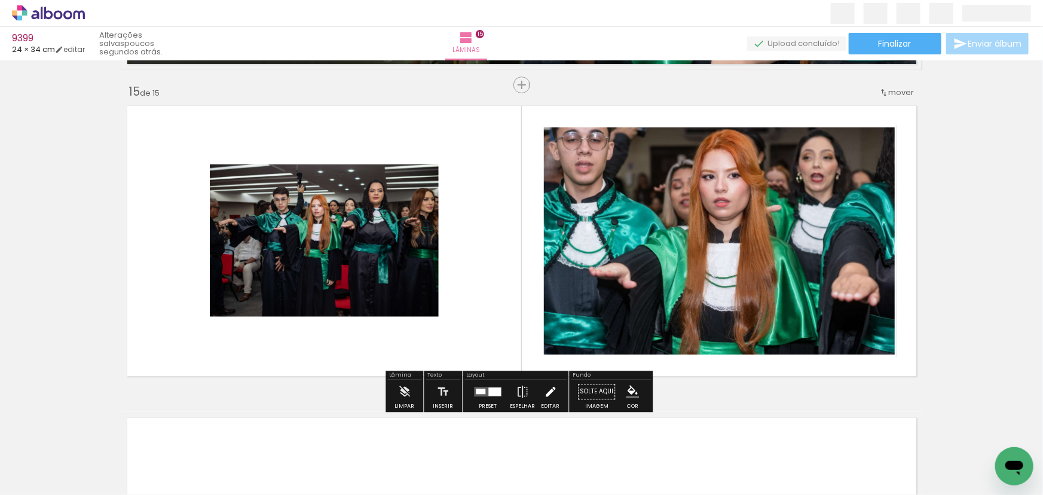
click at [546, 384] on iron-icon at bounding box center [550, 392] width 13 height 24
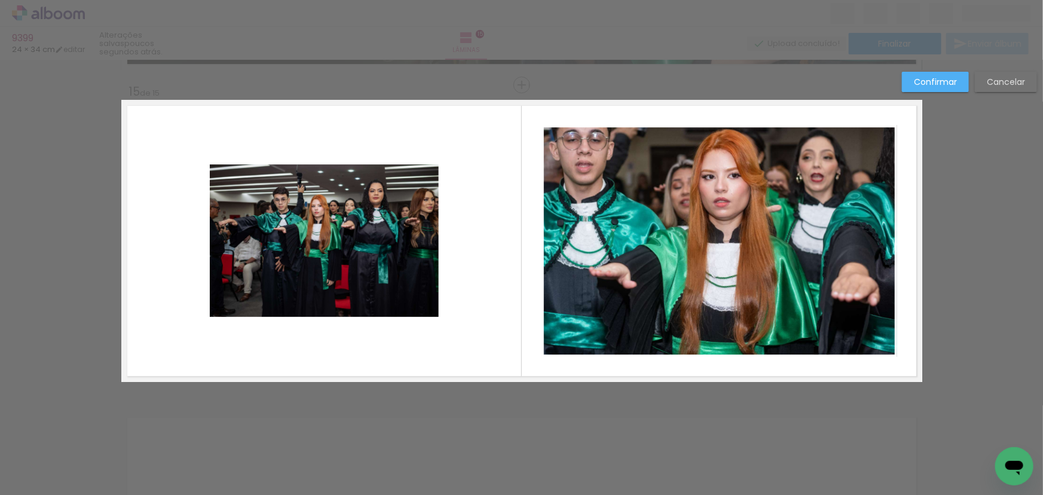
click at [415, 283] on quentale-photo at bounding box center [324, 240] width 229 height 152
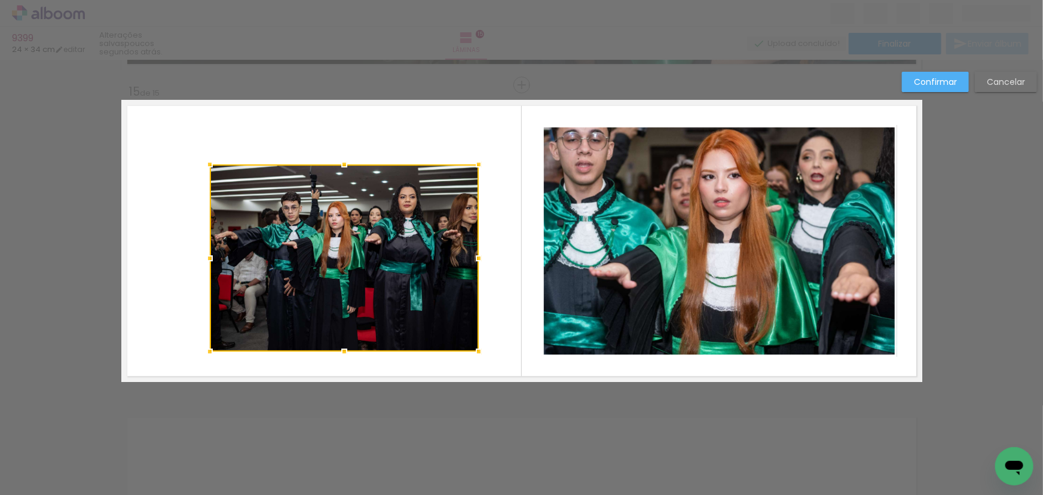
drag, startPoint x: 433, startPoint y: 313, endPoint x: 473, endPoint y: 348, distance: 53.0
click at [473, 348] on div at bounding box center [479, 352] width 24 height 24
click at [382, 289] on div at bounding box center [344, 257] width 269 height 187
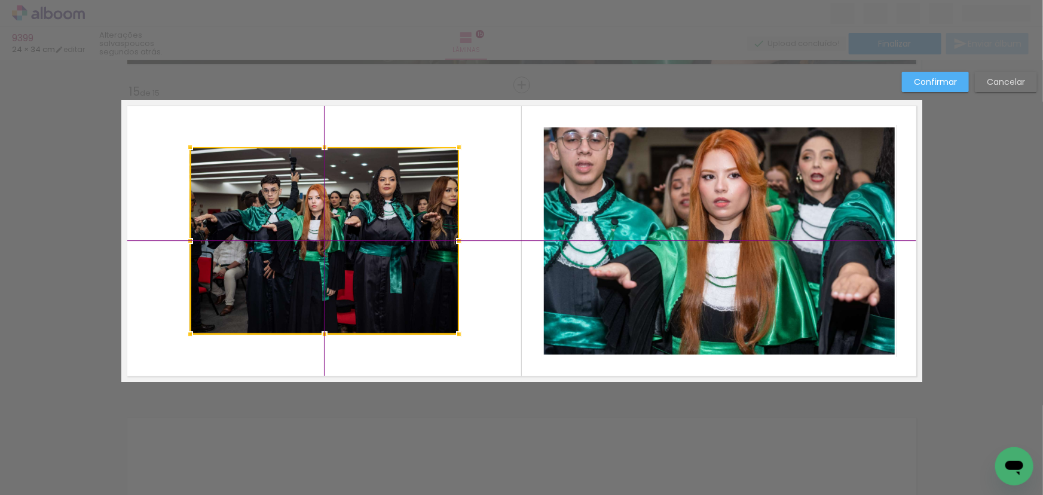
drag, startPoint x: 375, startPoint y: 286, endPoint x: 370, endPoint y: 277, distance: 10.5
click at [370, 277] on div at bounding box center [324, 240] width 269 height 187
click at [0, 0] on slot "Confirmar" at bounding box center [0, 0] width 0 height 0
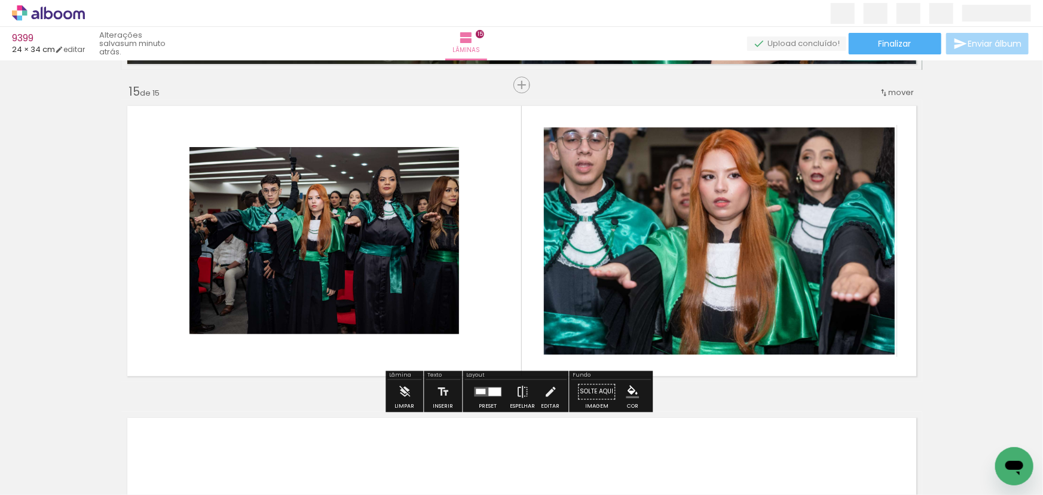
click at [304, 197] on paper-item at bounding box center [312, 196] width 22 height 8
click at [0, 0] on iron-icon "color picker" at bounding box center [0, 0] width 0 height 0
click at [0, 0] on paper-item "#ffffff" at bounding box center [0, 0] width 0 height 0
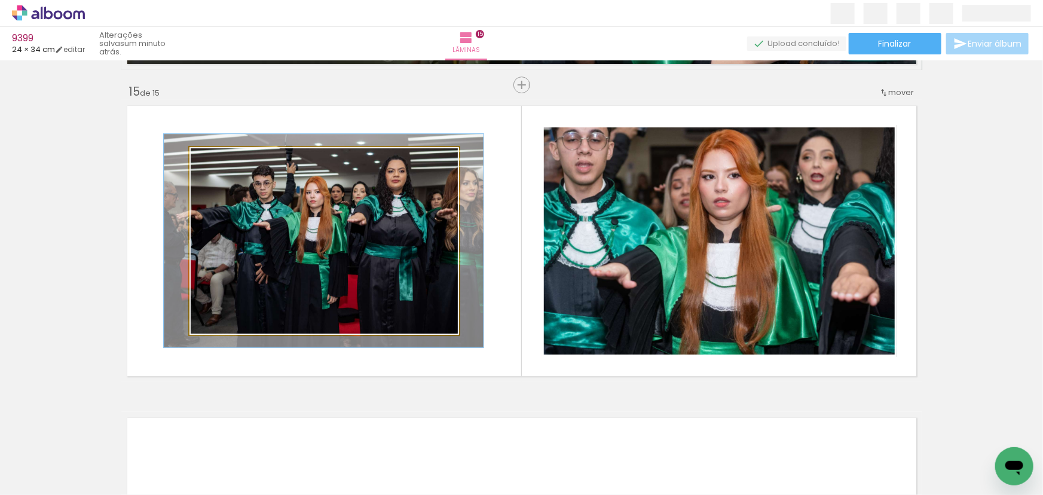
drag, startPoint x: 213, startPoint y: 161, endPoint x: 219, endPoint y: 179, distance: 19.5
type paper-slider "114"
click at [219, 179] on quentale-photo at bounding box center [323, 240] width 269 height 187
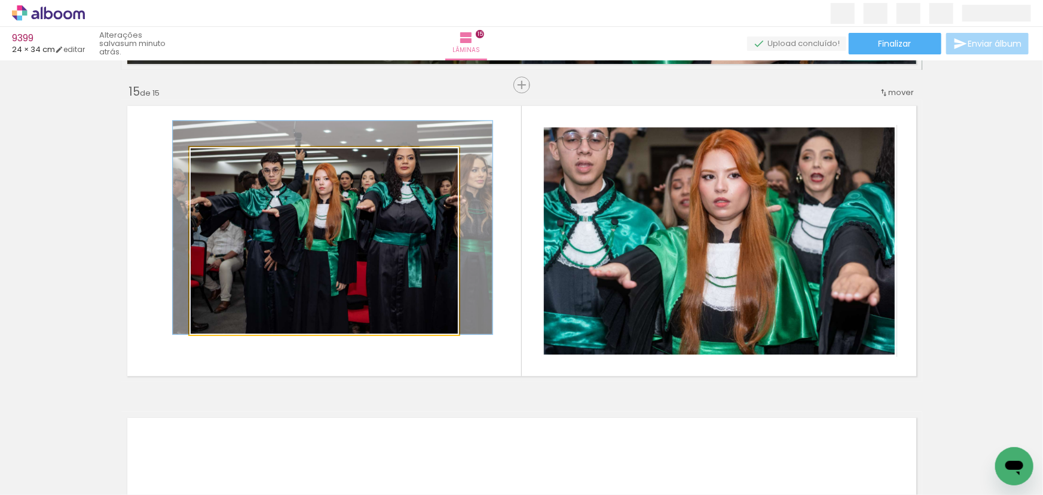
drag, startPoint x: 302, startPoint y: 238, endPoint x: 311, endPoint y: 215, distance: 25.5
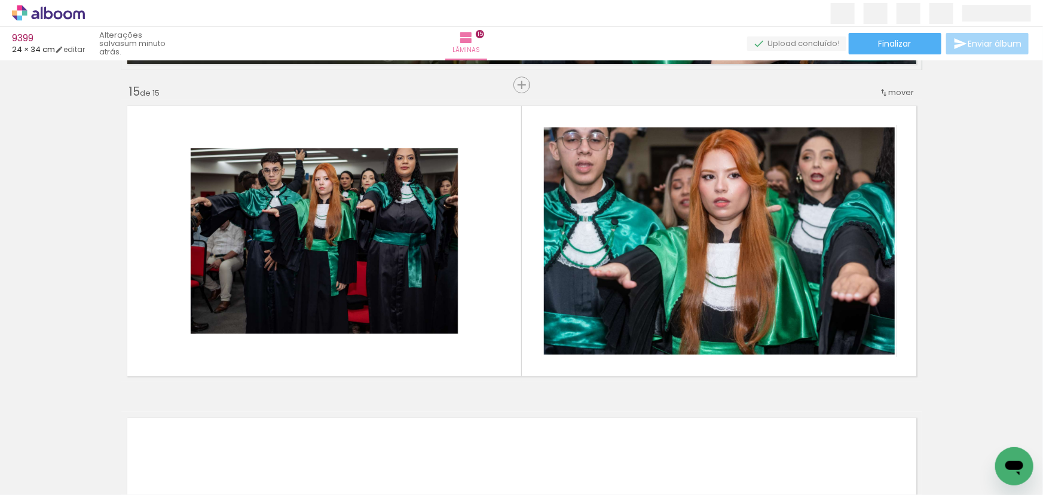
scroll to position [0, 7005]
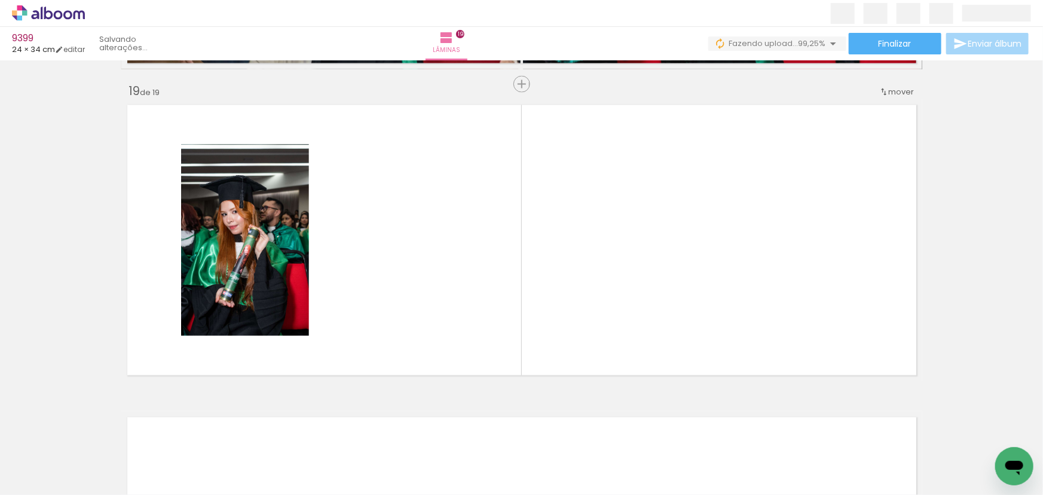
scroll to position [0, 7962]
drag, startPoint x: 974, startPoint y: 460, endPoint x: 790, endPoint y: 240, distance: 286.5
click at [790, 240] on quentale-workspace at bounding box center [521, 247] width 1043 height 495
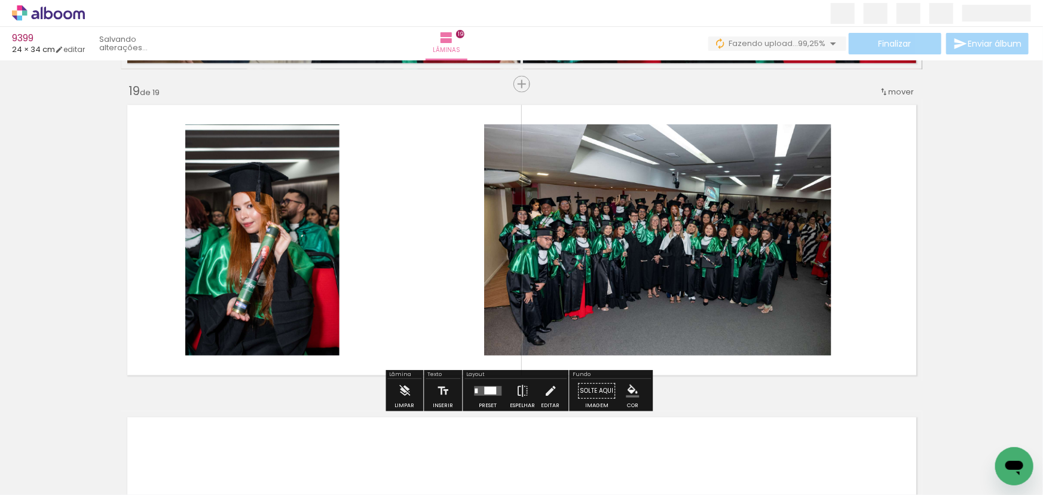
drag, startPoint x: 489, startPoint y: 389, endPoint x: 531, endPoint y: 371, distance: 45.5
click at [489, 389] on div at bounding box center [490, 391] width 12 height 8
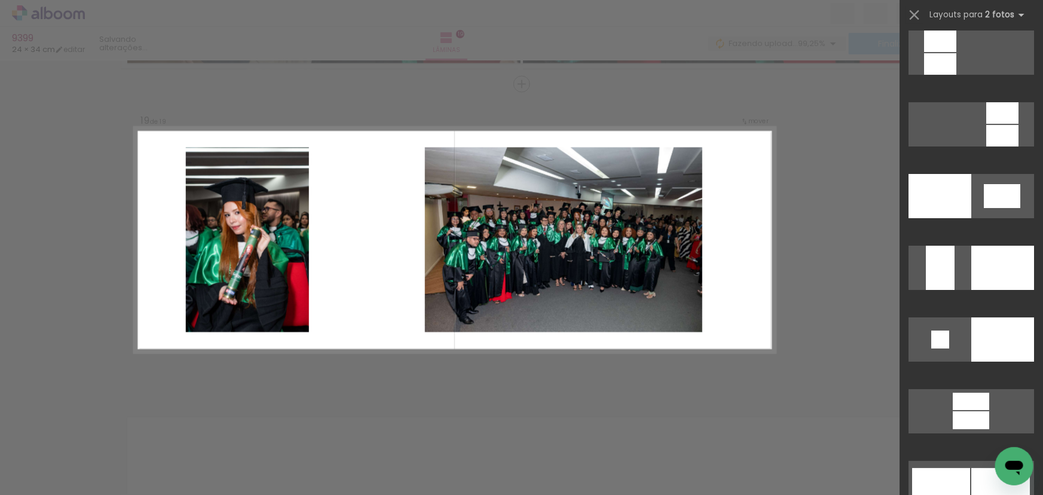
scroll to position [4471, 0]
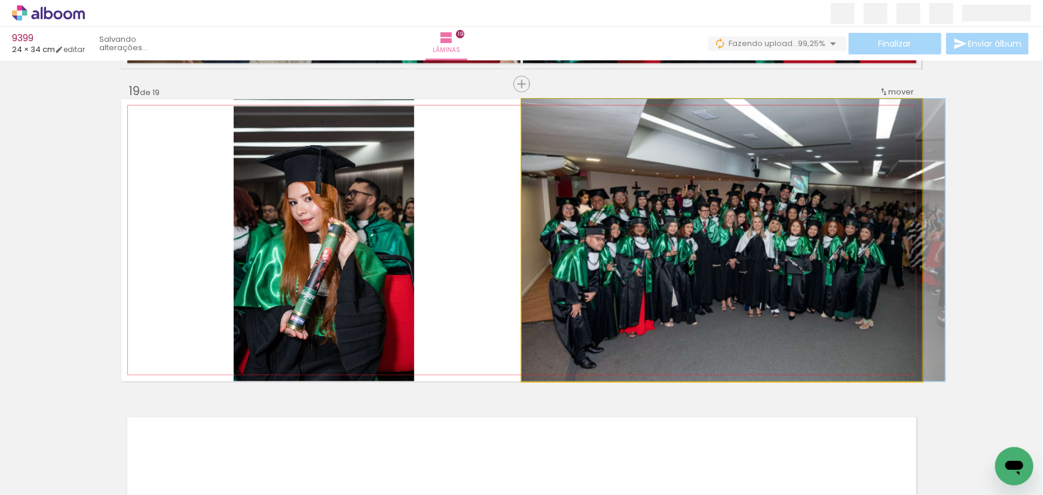
drag, startPoint x: 599, startPoint y: 327, endPoint x: 634, endPoint y: 330, distance: 34.8
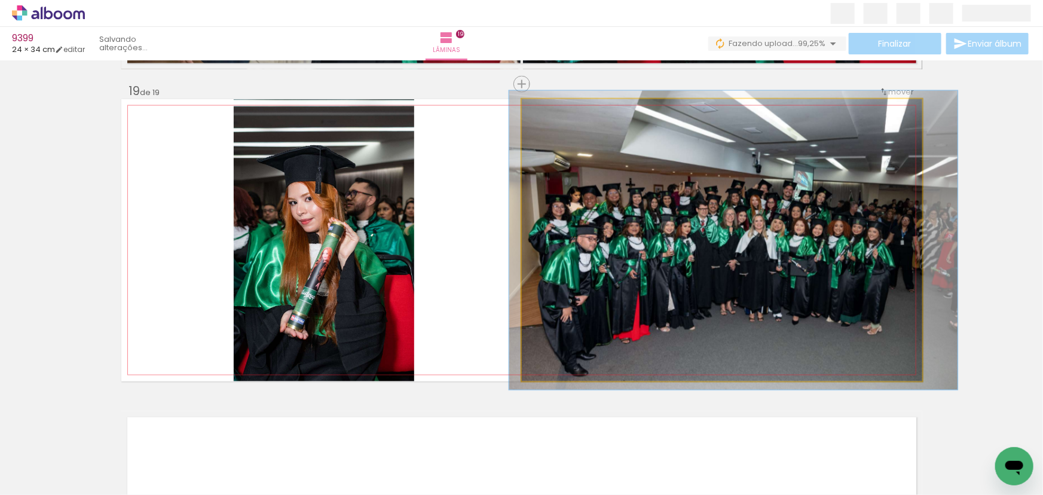
drag, startPoint x: 545, startPoint y: 113, endPoint x: 548, endPoint y: 123, distance: 9.9
type paper-slider "106"
click at [548, 123] on quentale-photo at bounding box center [722, 240] width 400 height 282
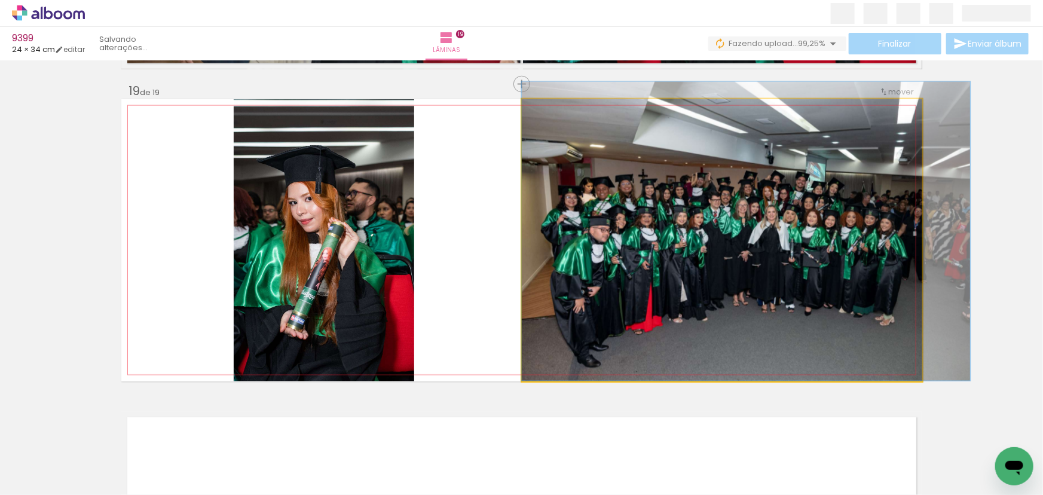
drag, startPoint x: 576, startPoint y: 241, endPoint x: 606, endPoint y: 227, distance: 32.9
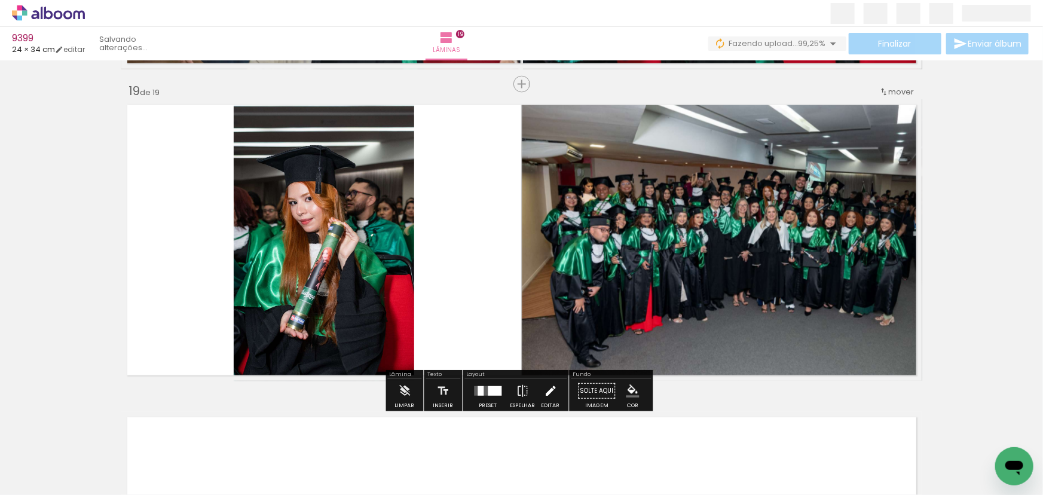
drag, startPoint x: 553, startPoint y: 397, endPoint x: 541, endPoint y: 395, distance: 12.1
click at [552, 397] on paper-button "Editar" at bounding box center [550, 394] width 25 height 30
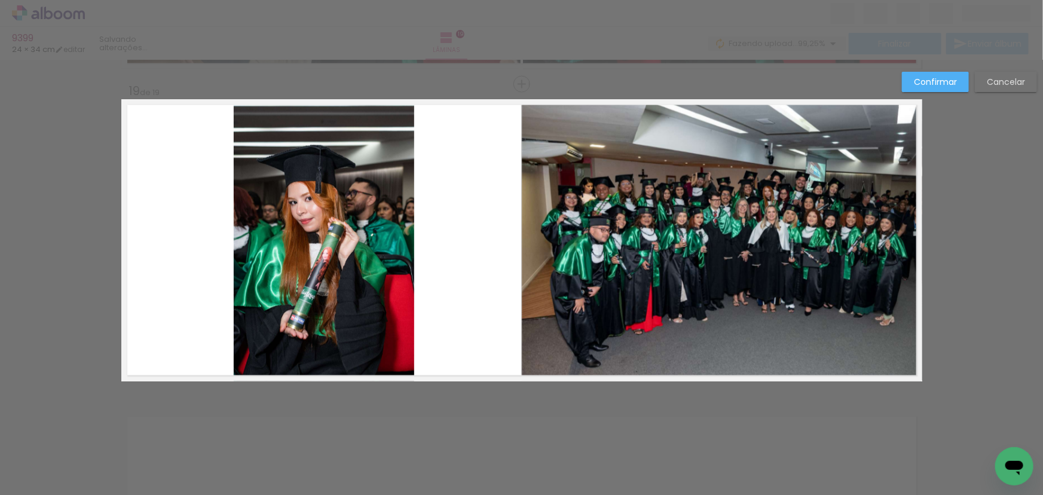
click at [321, 280] on quentale-photo at bounding box center [324, 240] width 181 height 282
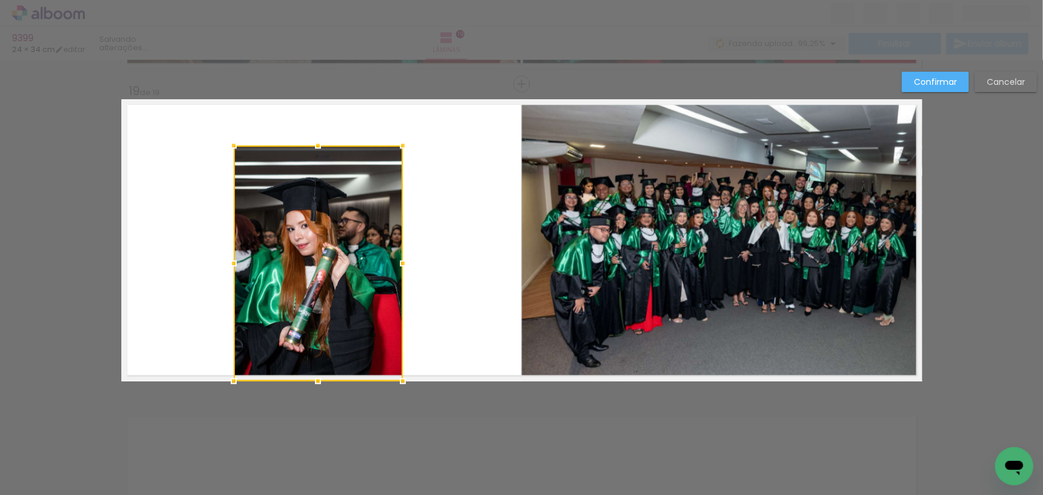
drag, startPoint x: 408, startPoint y: 108, endPoint x: 383, endPoint y: 142, distance: 42.7
click at [383, 142] on album-spread "19 de 19" at bounding box center [521, 240] width 801 height 282
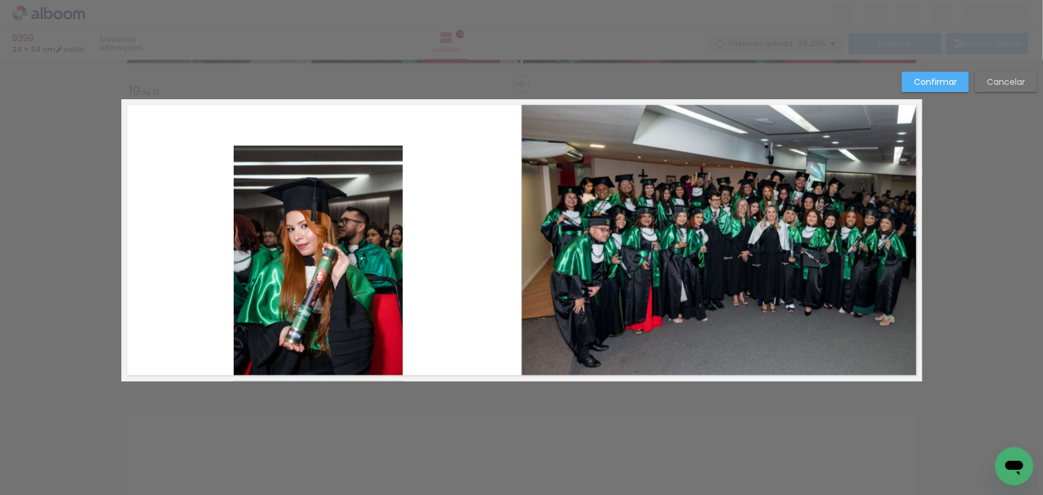
click at [352, 241] on quentale-photo at bounding box center [318, 264] width 169 height 236
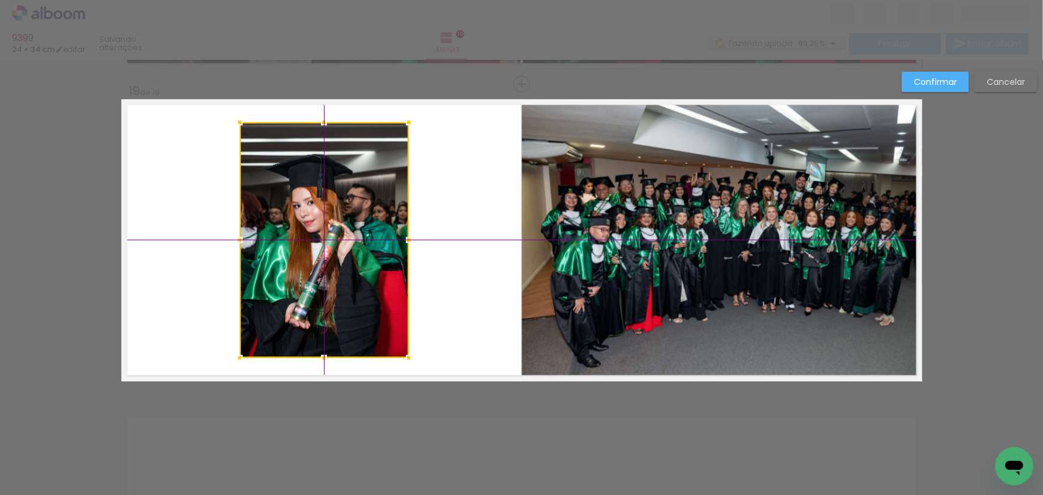
drag, startPoint x: 334, startPoint y: 282, endPoint x: 332, endPoint y: 258, distance: 24.5
click at [332, 258] on div at bounding box center [324, 241] width 169 height 236
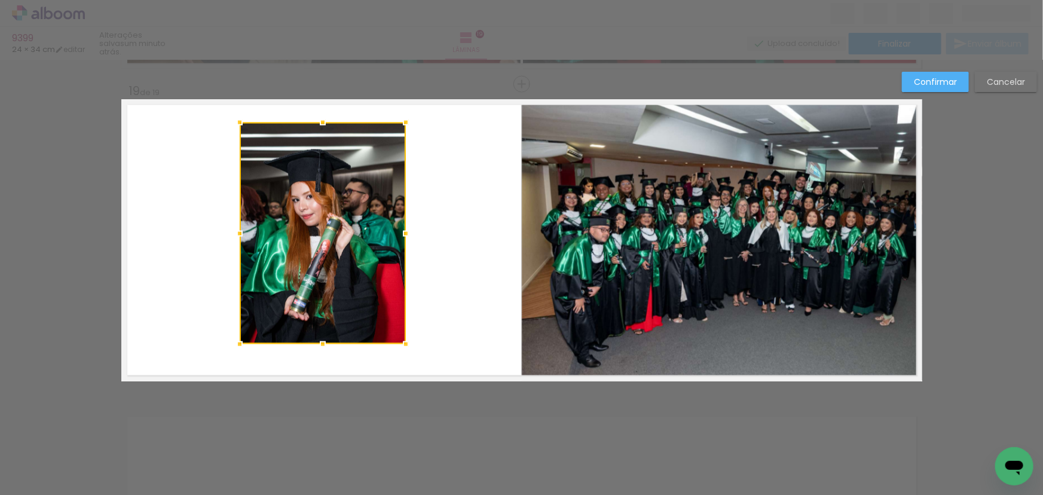
drag, startPoint x: 402, startPoint y: 359, endPoint x: 406, endPoint y: 350, distance: 9.6
click at [406, 350] on div at bounding box center [406, 344] width 24 height 24
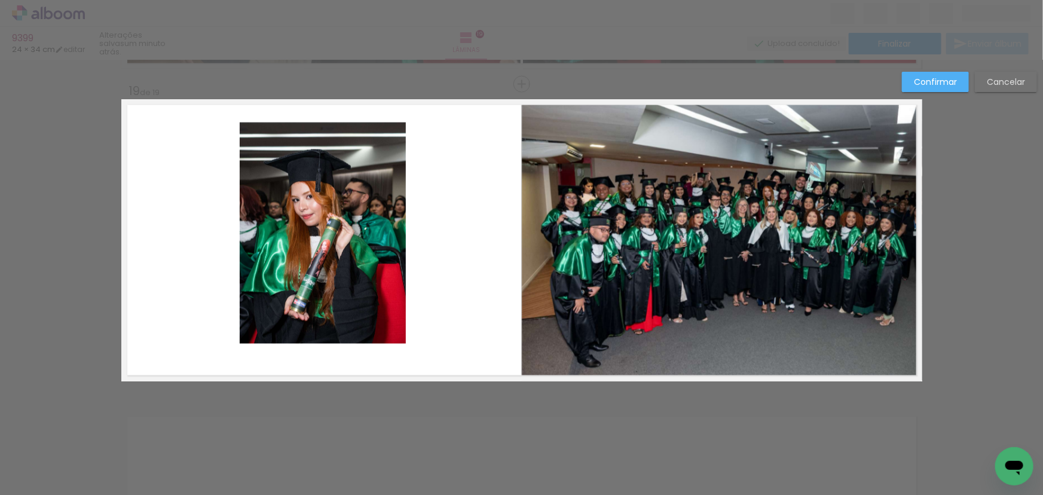
click at [345, 256] on quentale-photo at bounding box center [323, 234] width 166 height 222
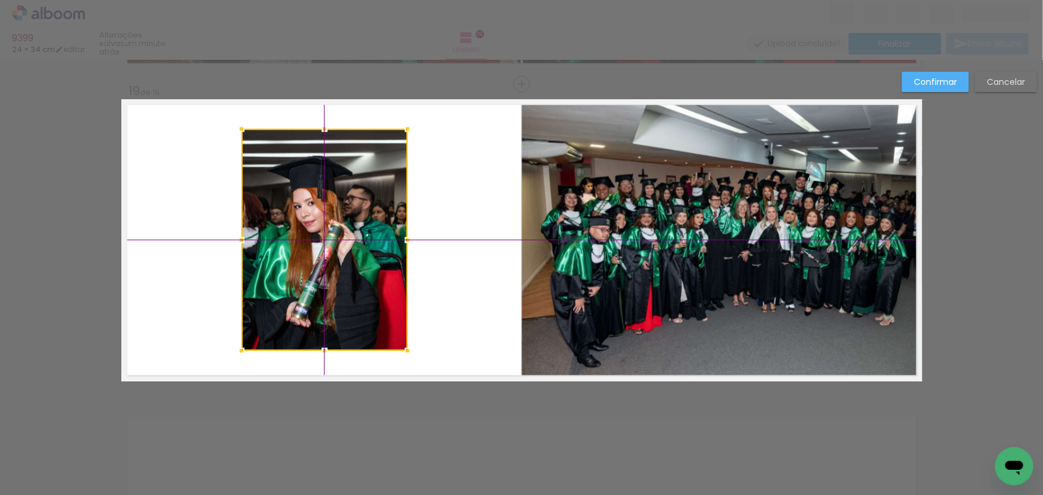
drag, startPoint x: 323, startPoint y: 228, endPoint x: 319, endPoint y: 236, distance: 9.1
click at [319, 236] on div at bounding box center [324, 240] width 166 height 222
click at [0, 0] on slot "Confirmar" at bounding box center [0, 0] width 0 height 0
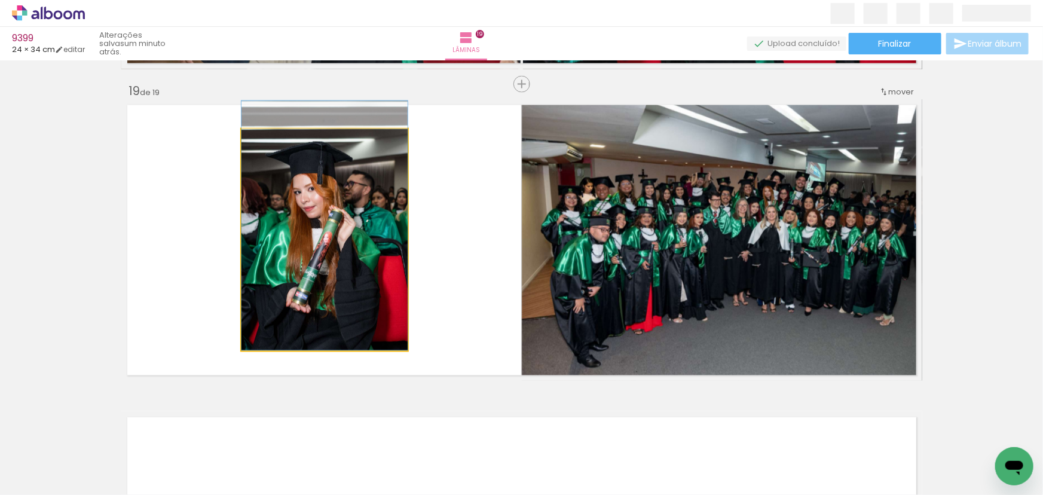
drag, startPoint x: 289, startPoint y: 269, endPoint x: 302, endPoint y: 239, distance: 32.7
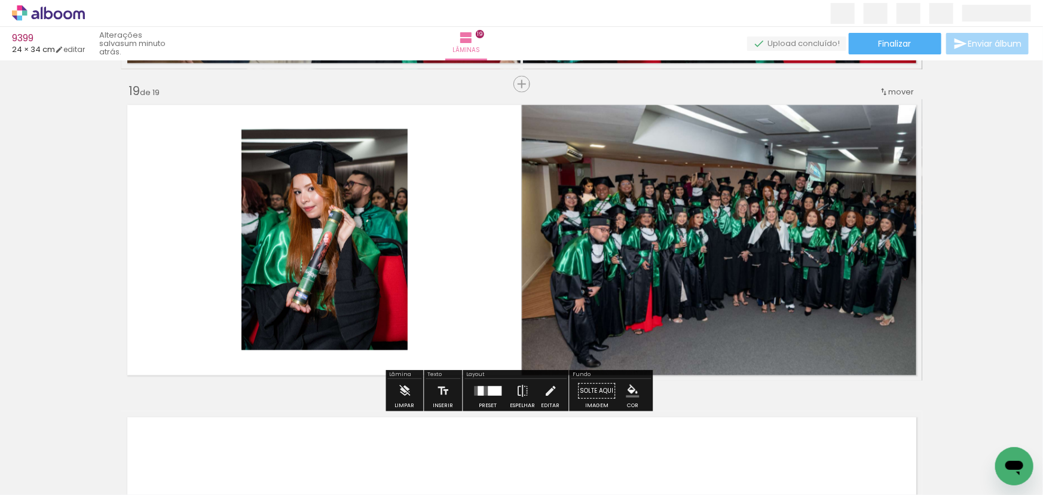
click at [365, 185] on paper-item at bounding box center [364, 186] width 22 height 8
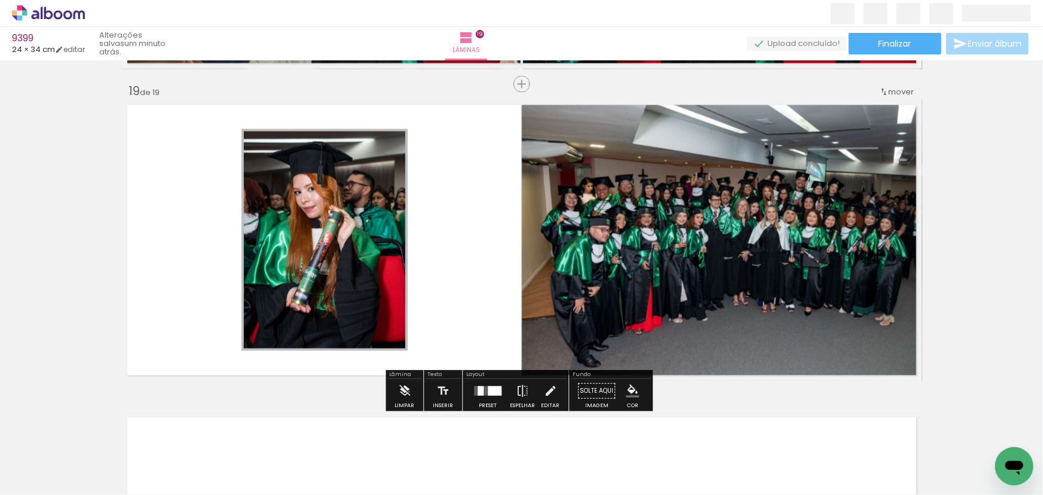
click at [356, 211] on paper-icon-button "color picker" at bounding box center [365, 217] width 24 height 21
click at [366, 113] on paper-item "#ffffff" at bounding box center [371, 115] width 12 height 12
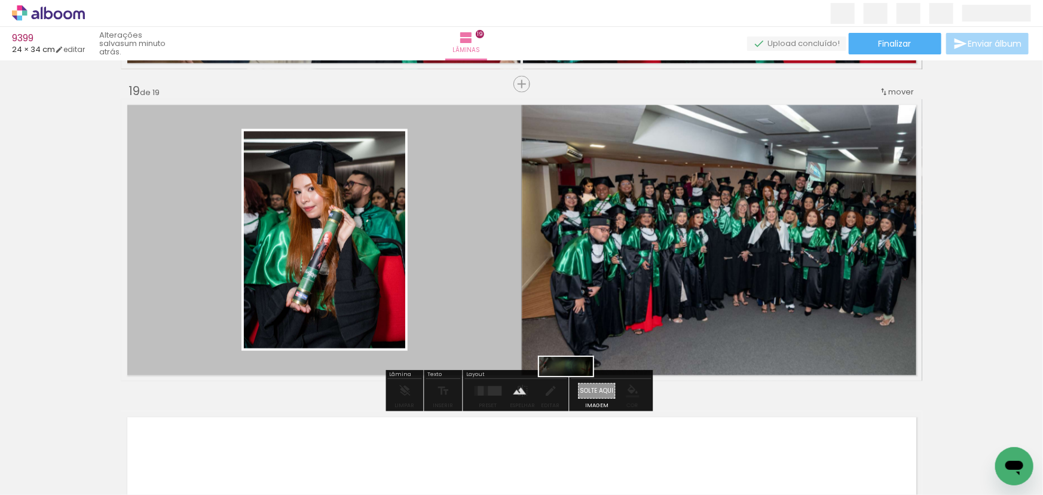
drag, startPoint x: 690, startPoint y: 457, endPoint x: 575, endPoint y: 393, distance: 131.4
click at [575, 393] on quentale-workspace at bounding box center [521, 247] width 1043 height 495
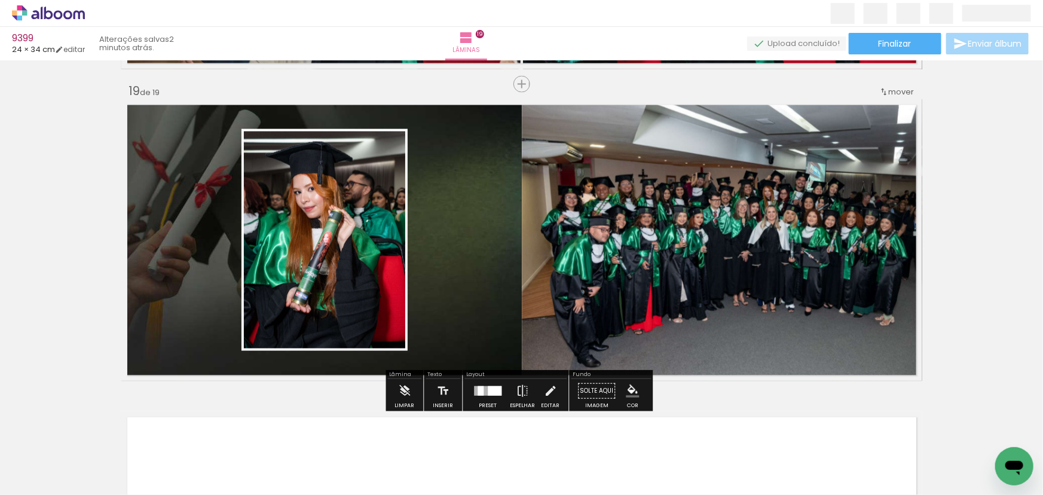
drag, startPoint x: 735, startPoint y: 449, endPoint x: 726, endPoint y: 363, distance: 86.5
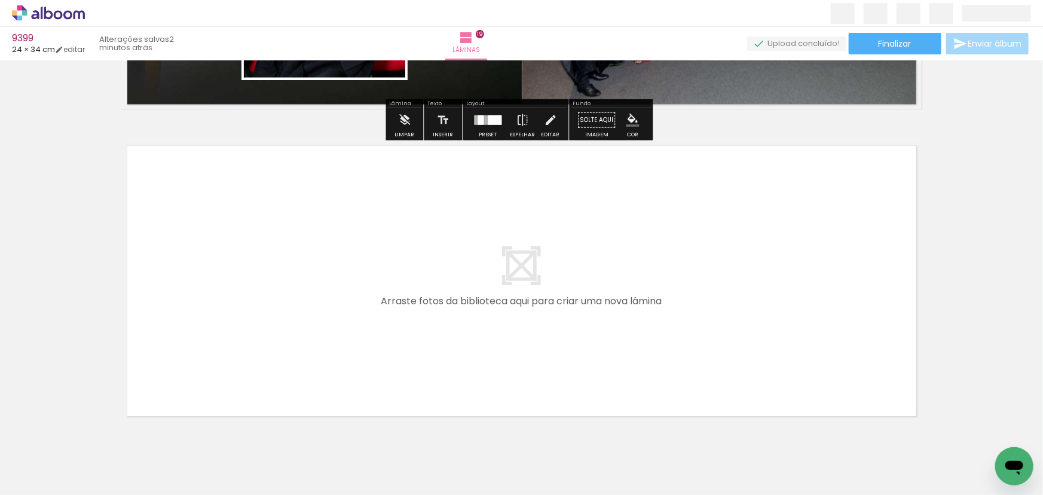
scroll to position [0, 3958]
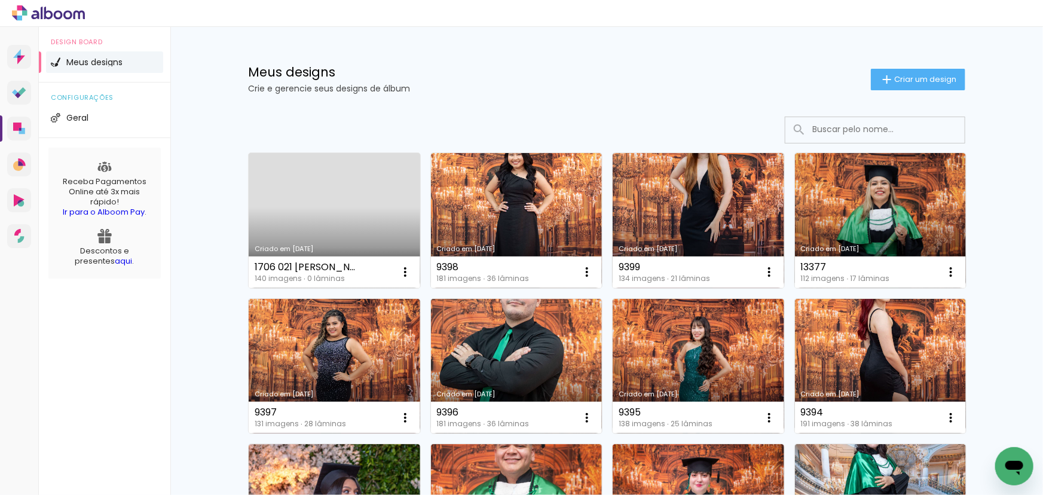
click at [243, 19] on div at bounding box center [521, 13] width 1043 height 27
